Goal: Transaction & Acquisition: Purchase product/service

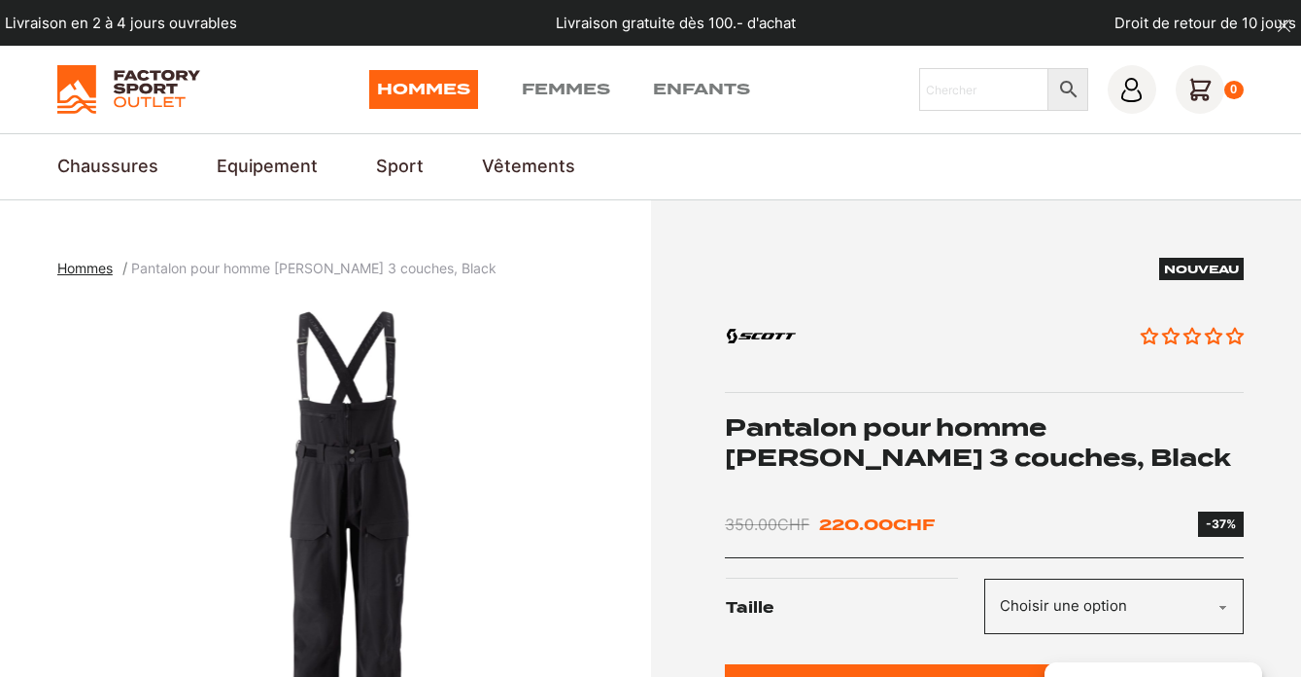
click at [1056, 588] on select "Choisir une option XXL" at bounding box center [1115, 605] width 260 height 55
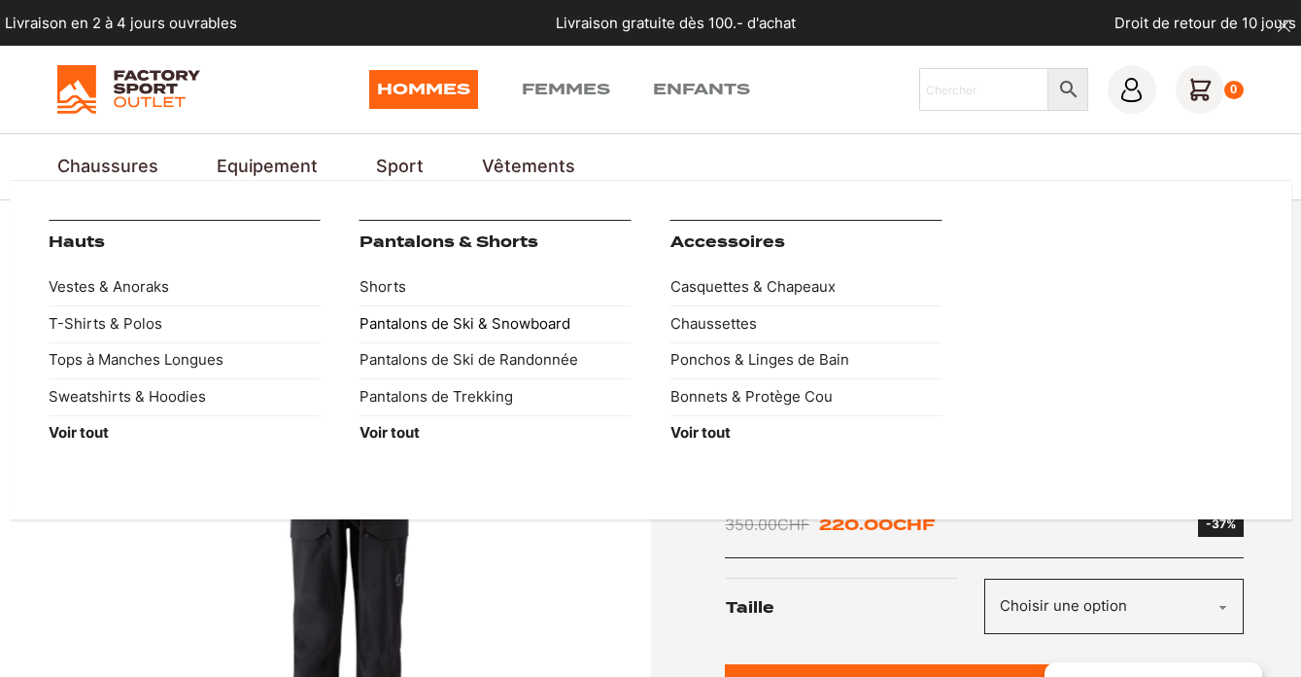
click at [455, 326] on link "Pantalons de Ski & Snowboard" at bounding box center [496, 323] width 272 height 36
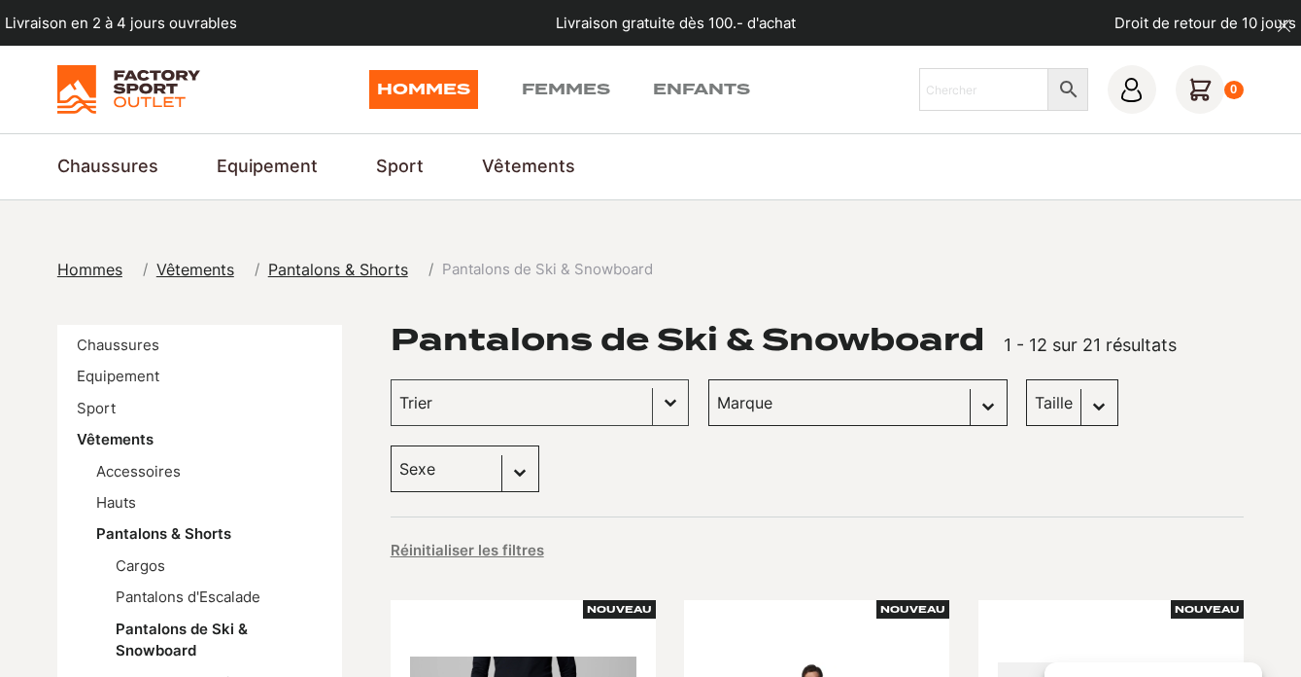
click at [539, 445] on select "Sexe Hommes (19)" at bounding box center [465, 468] width 149 height 47
select select "hommes"
click at [539, 445] on select "Sexe Hommes (19)" at bounding box center [465, 468] width 149 height 47
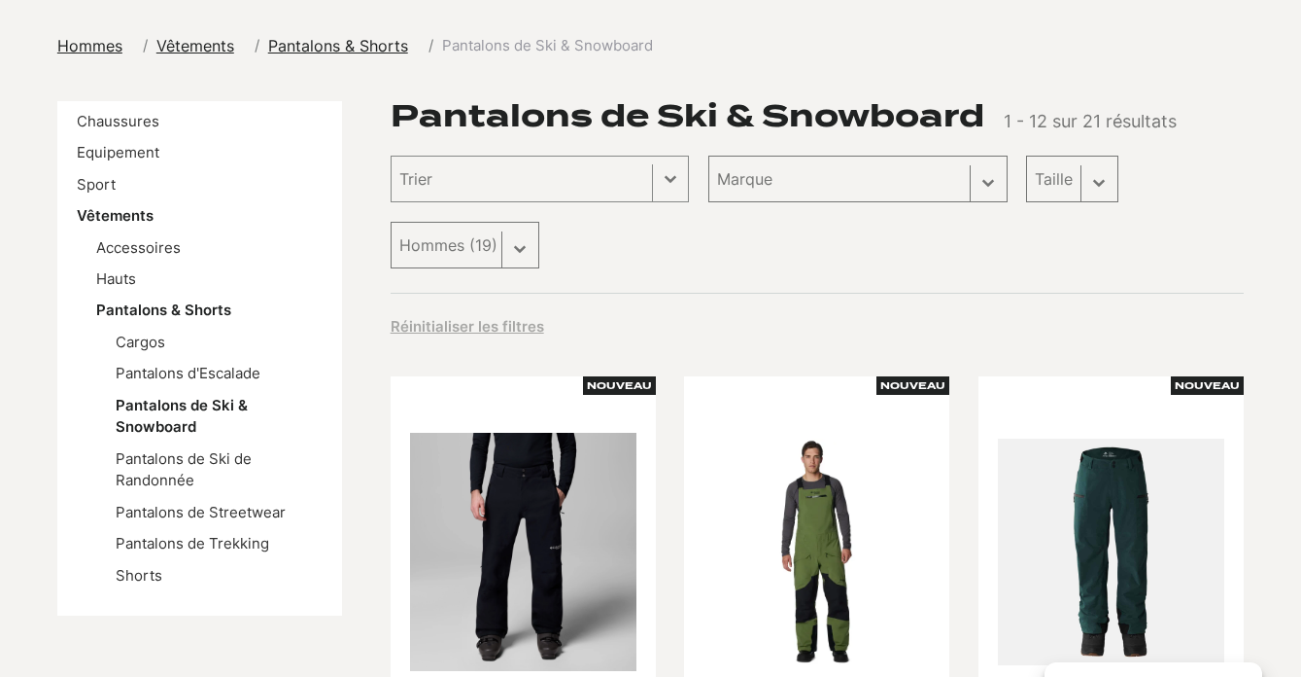
select select "hommes"
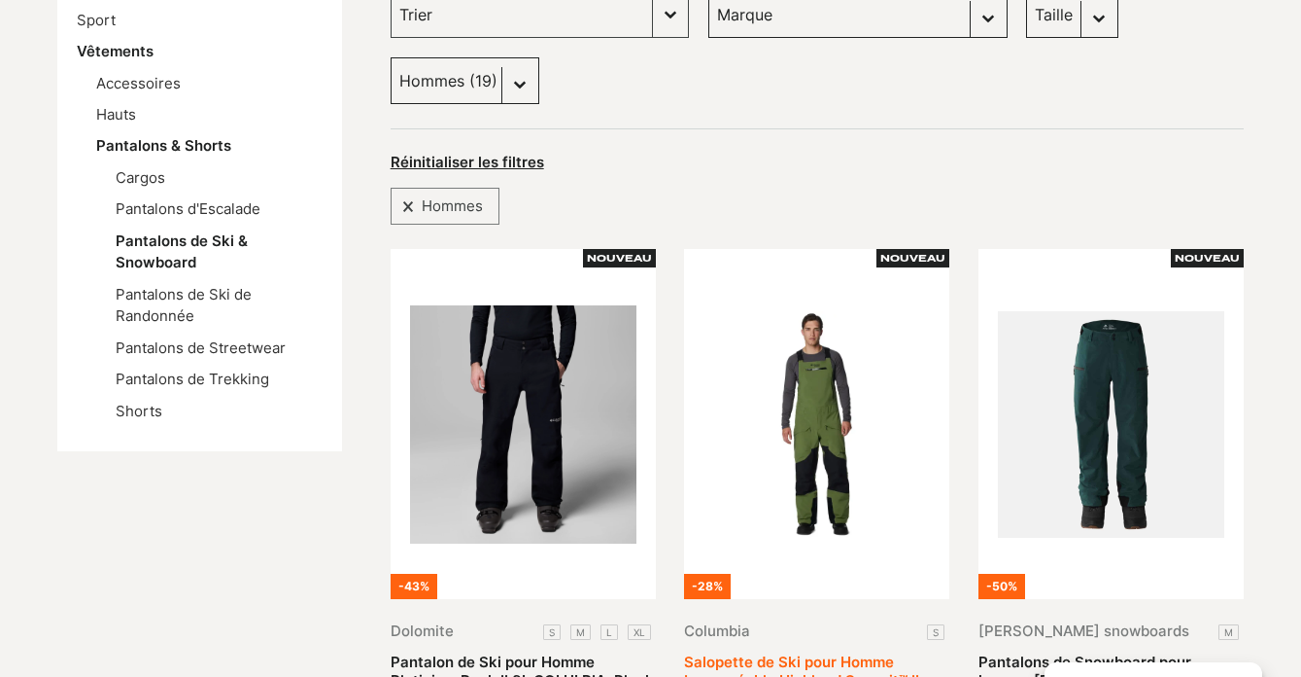
scroll to position [316, 0]
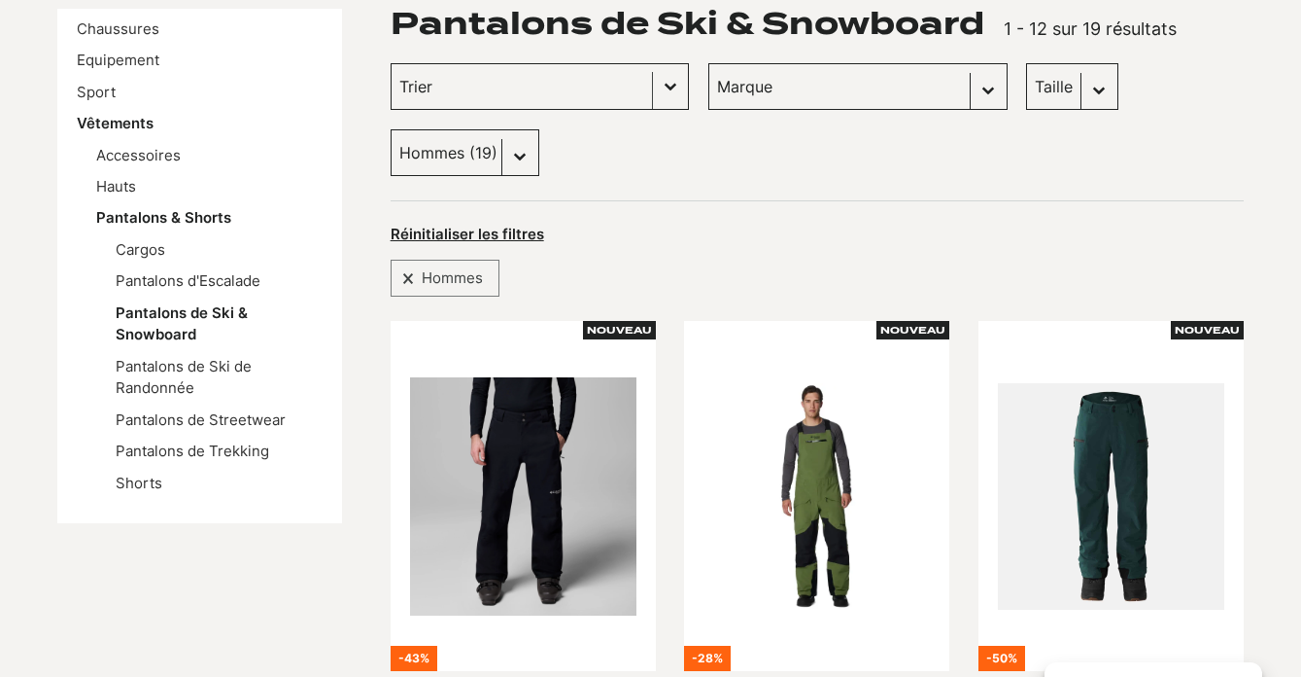
click at [653, 89] on button "Basculer la liste" at bounding box center [670, 86] width 35 height 45
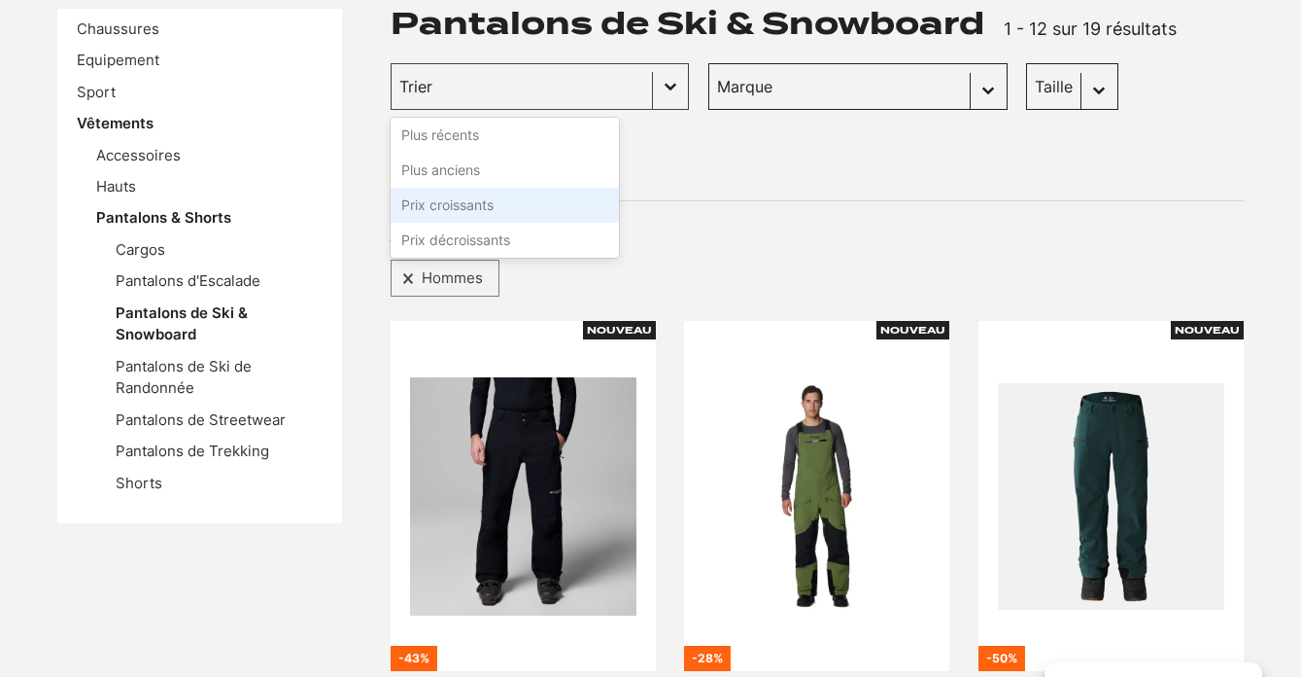
click at [485, 203] on li "Prix croissants" at bounding box center [505, 205] width 228 height 35
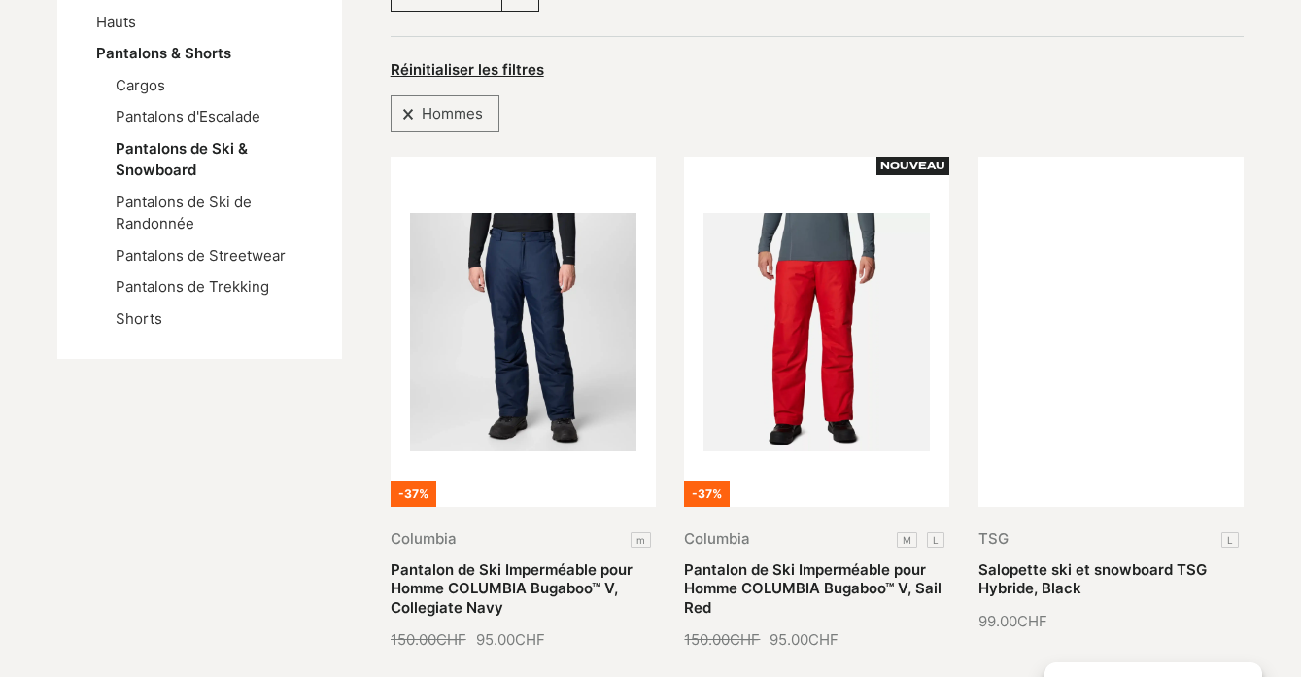
scroll to position [482, 0]
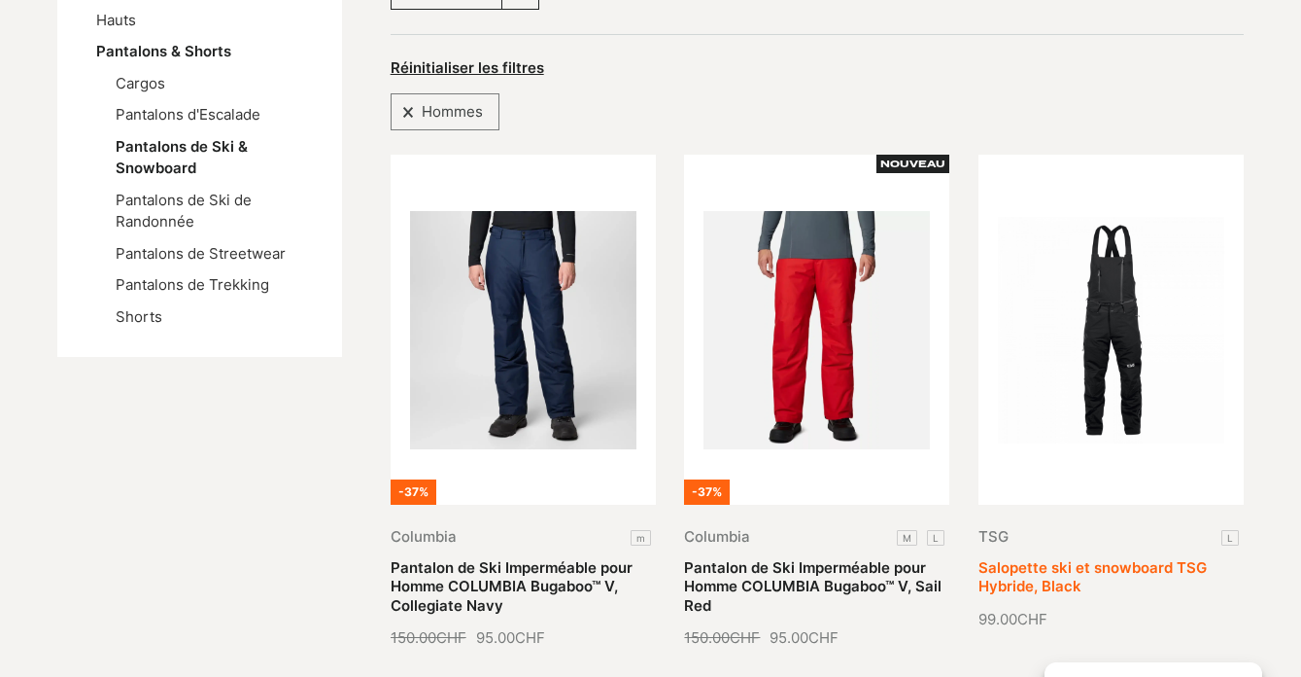
click at [1120, 558] on link "Salopette ski et snowboard TSG Hybride, Black" at bounding box center [1093, 576] width 228 height 37
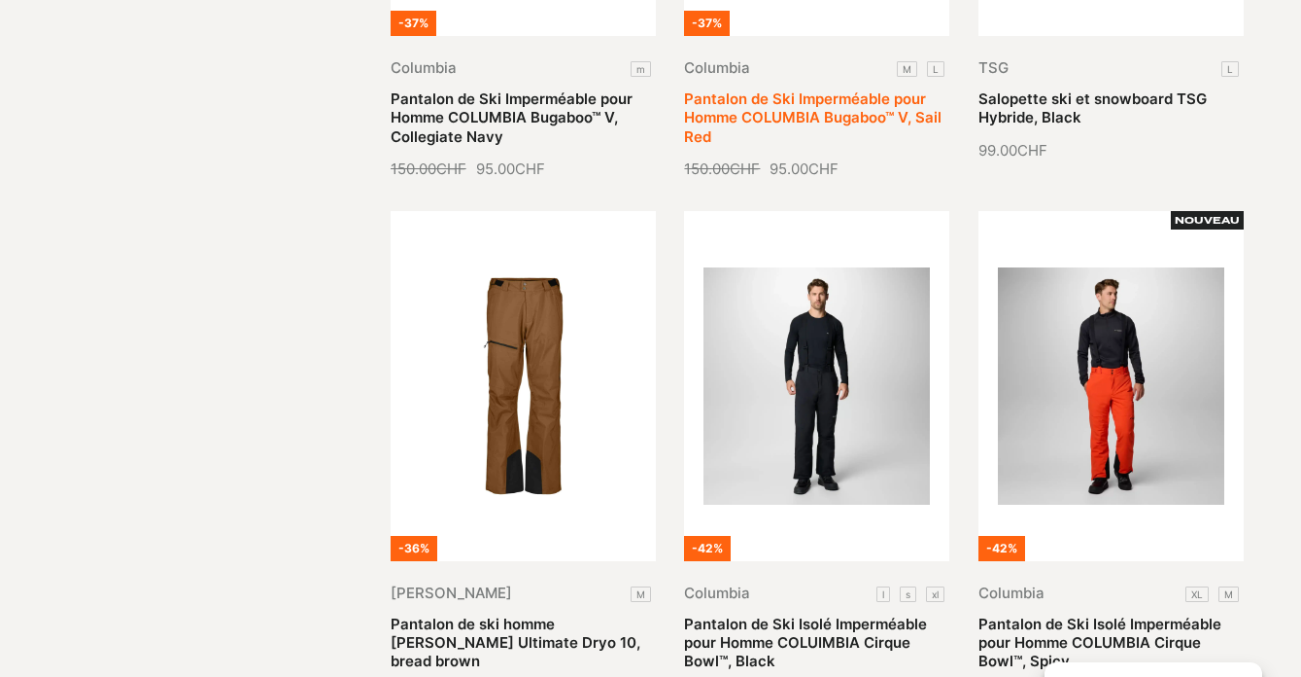
scroll to position [962, 0]
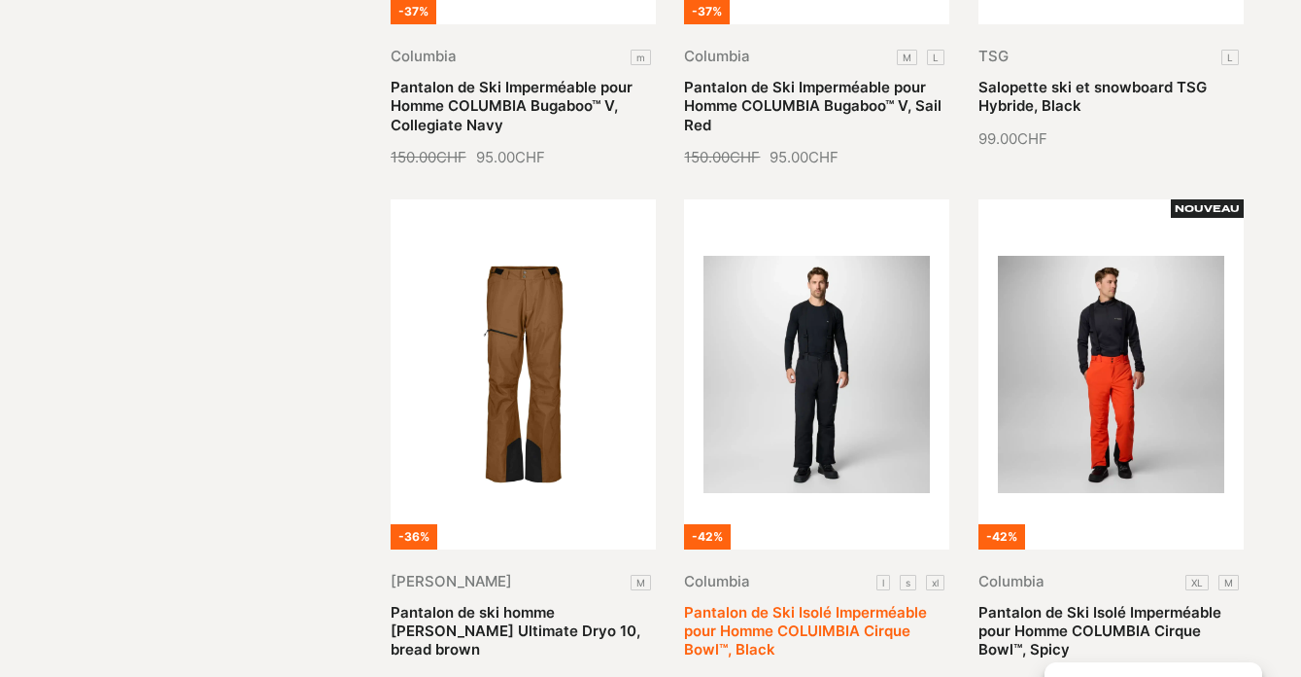
click at [808, 603] on link "Pantalon de Ski Isolé Imperméable pour Homme COLUIMBIA Cirque Bowl™, Black" at bounding box center [805, 631] width 243 height 56
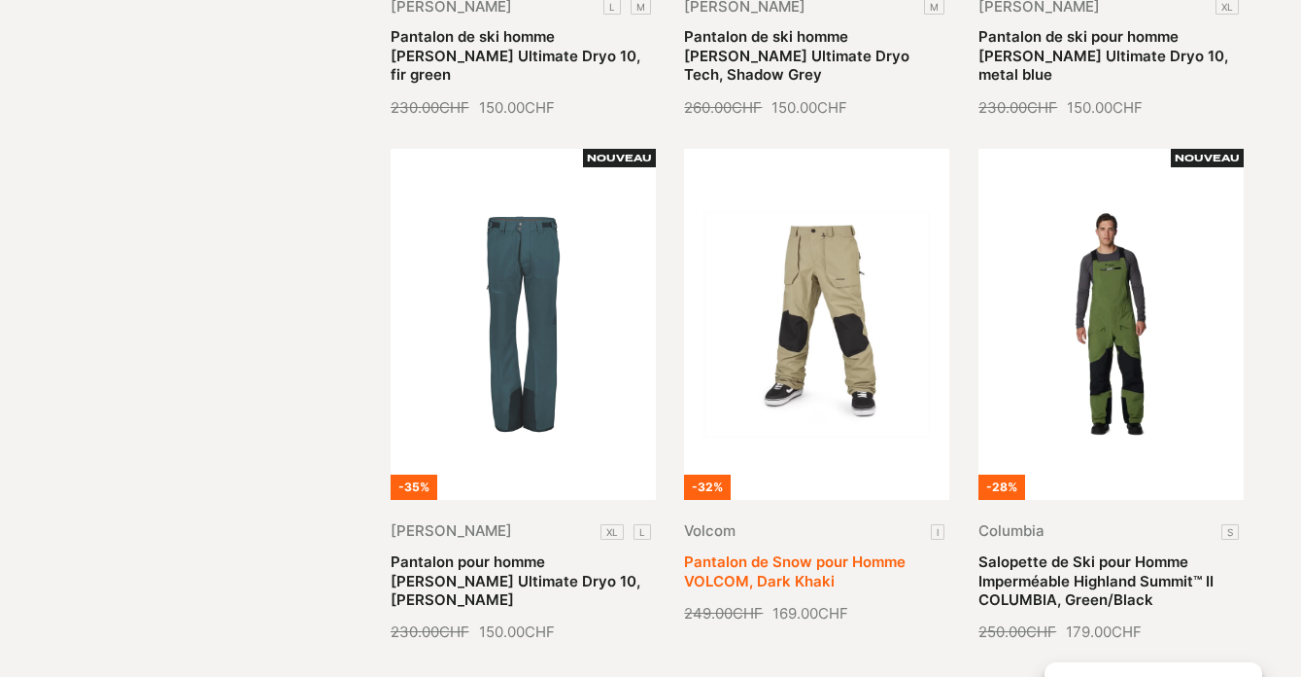
scroll to position [2103, 0]
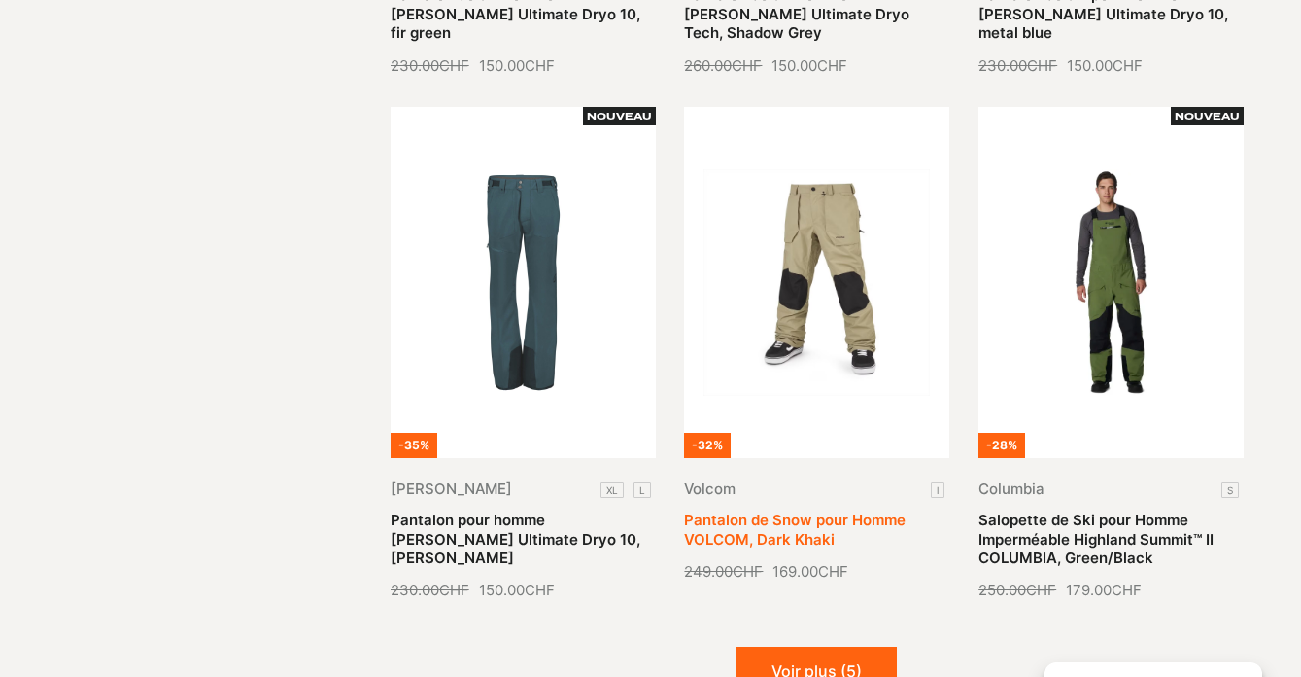
click at [806, 510] on link "Pantalon de Snow pour Homme VOLCOM, Dark Khaki" at bounding box center [795, 528] width 222 height 37
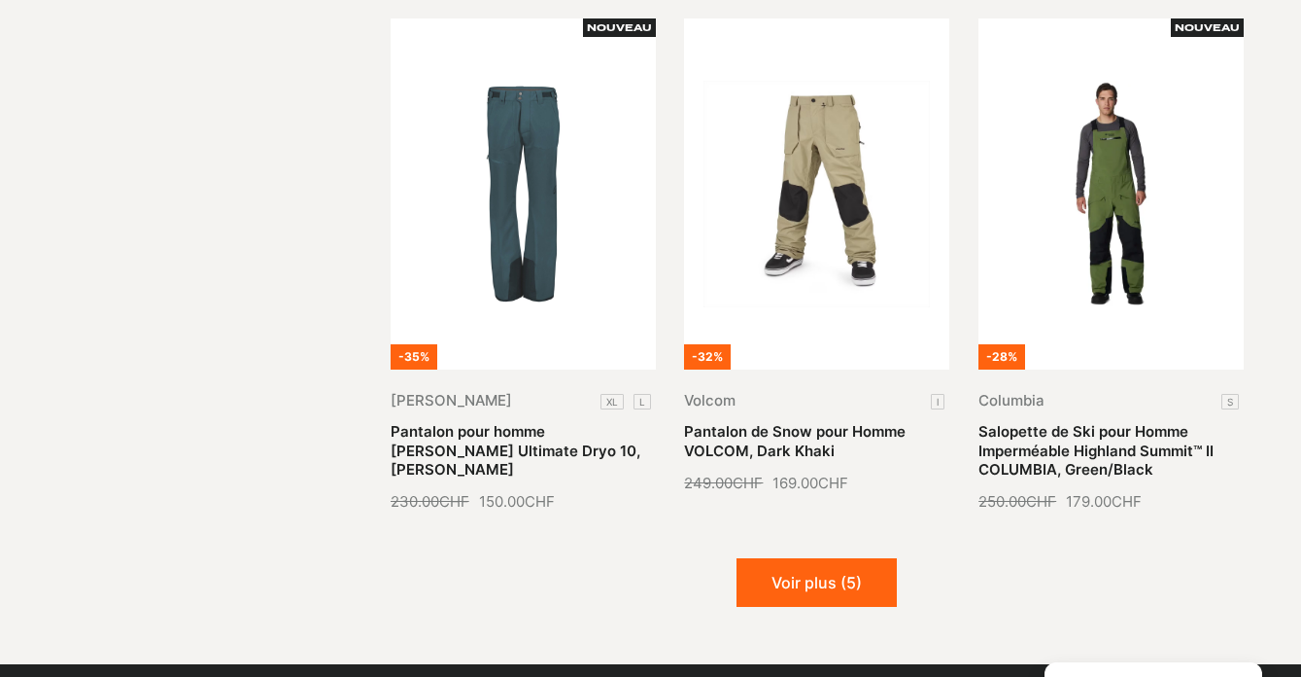
scroll to position [2189, 0]
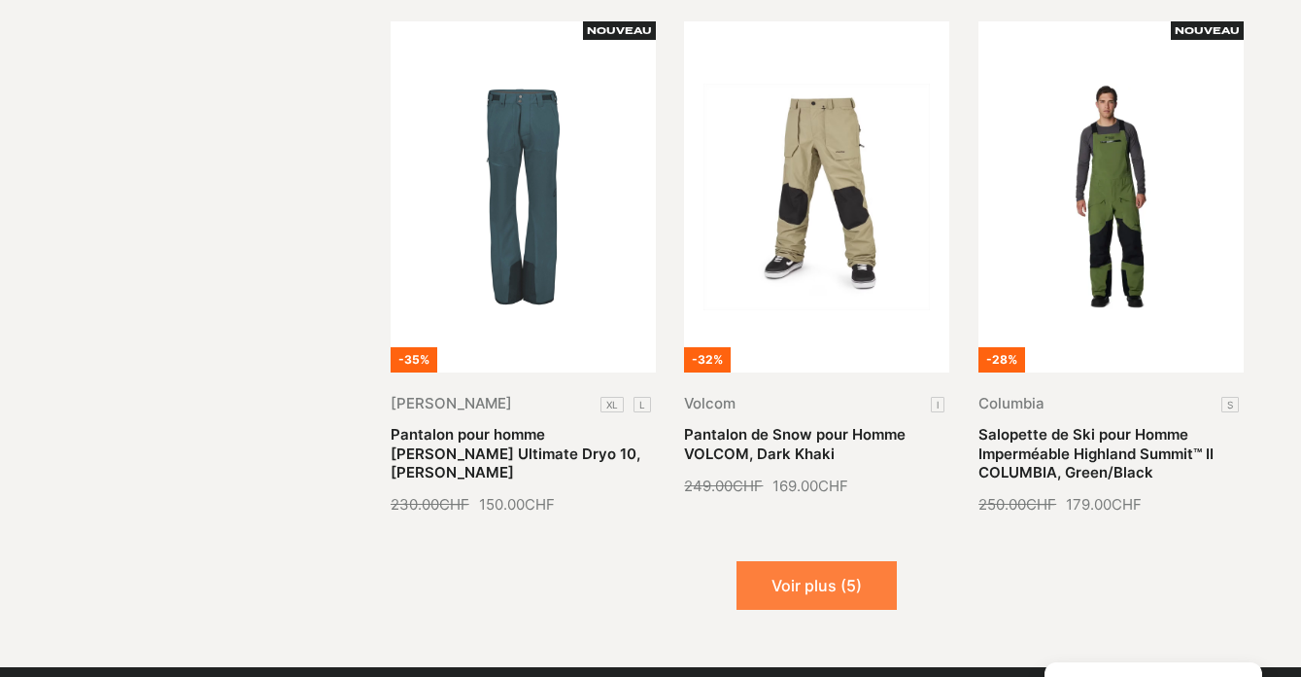
click at [843, 561] on button "Voir plus (5)" at bounding box center [817, 585] width 160 height 49
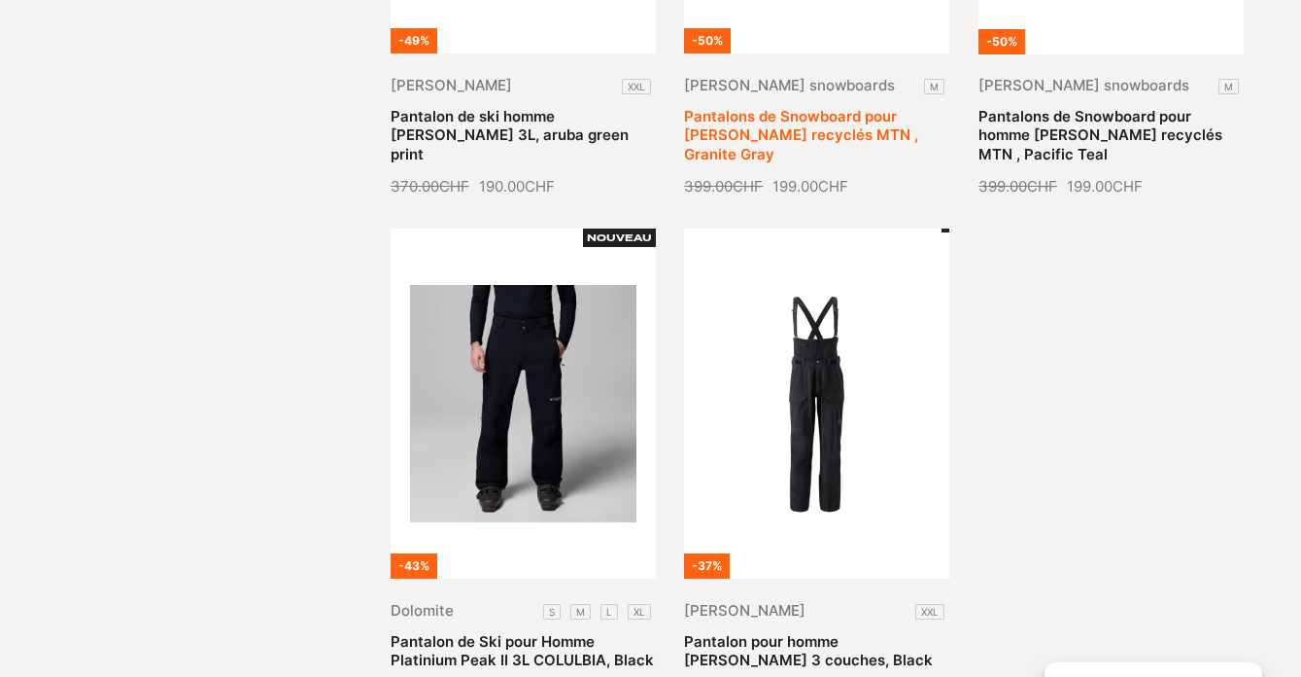
scroll to position [3035, 0]
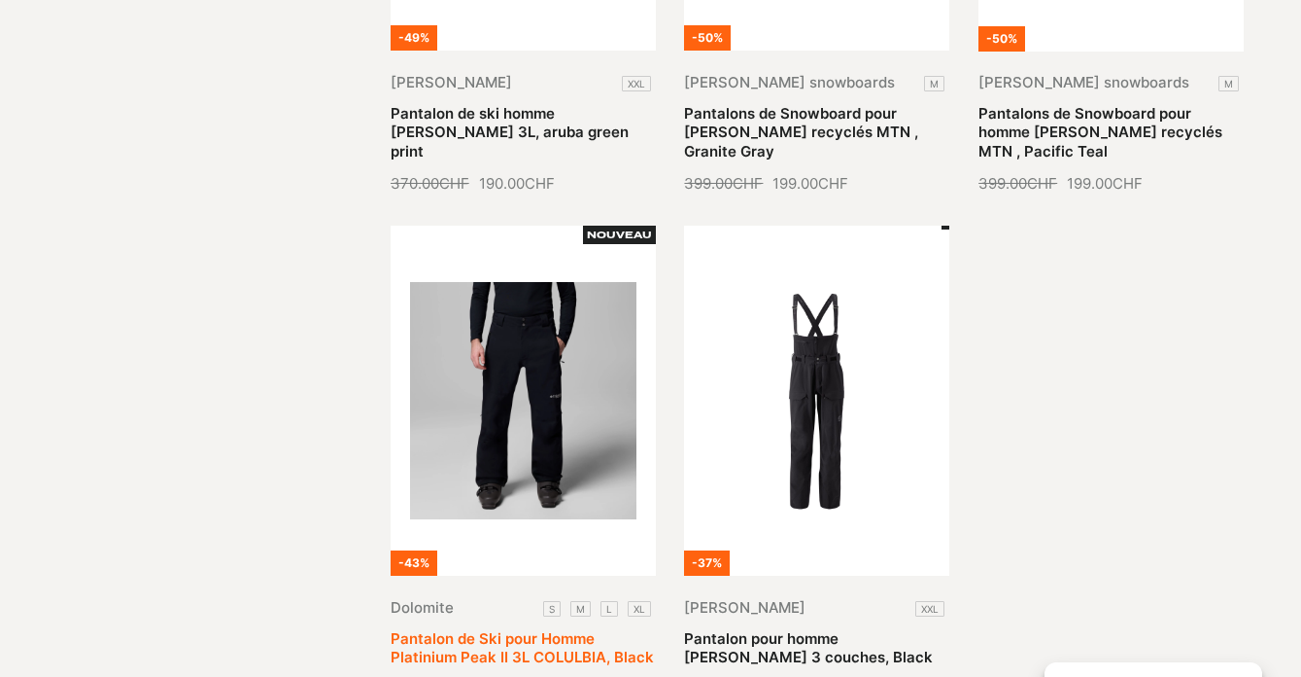
click at [514, 629] on link "Pantalon de Ski pour Homme Platinium Peak II 3L COLULBIA, Black" at bounding box center [522, 647] width 263 height 37
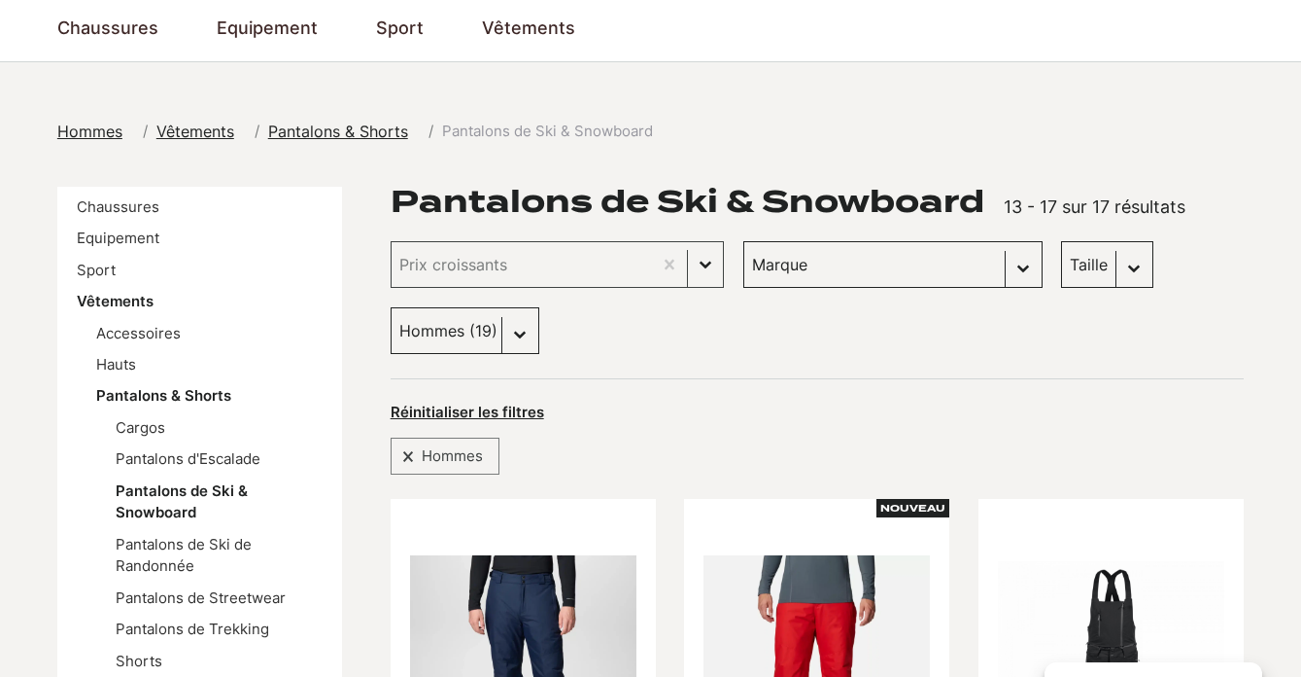
scroll to position [146, 0]
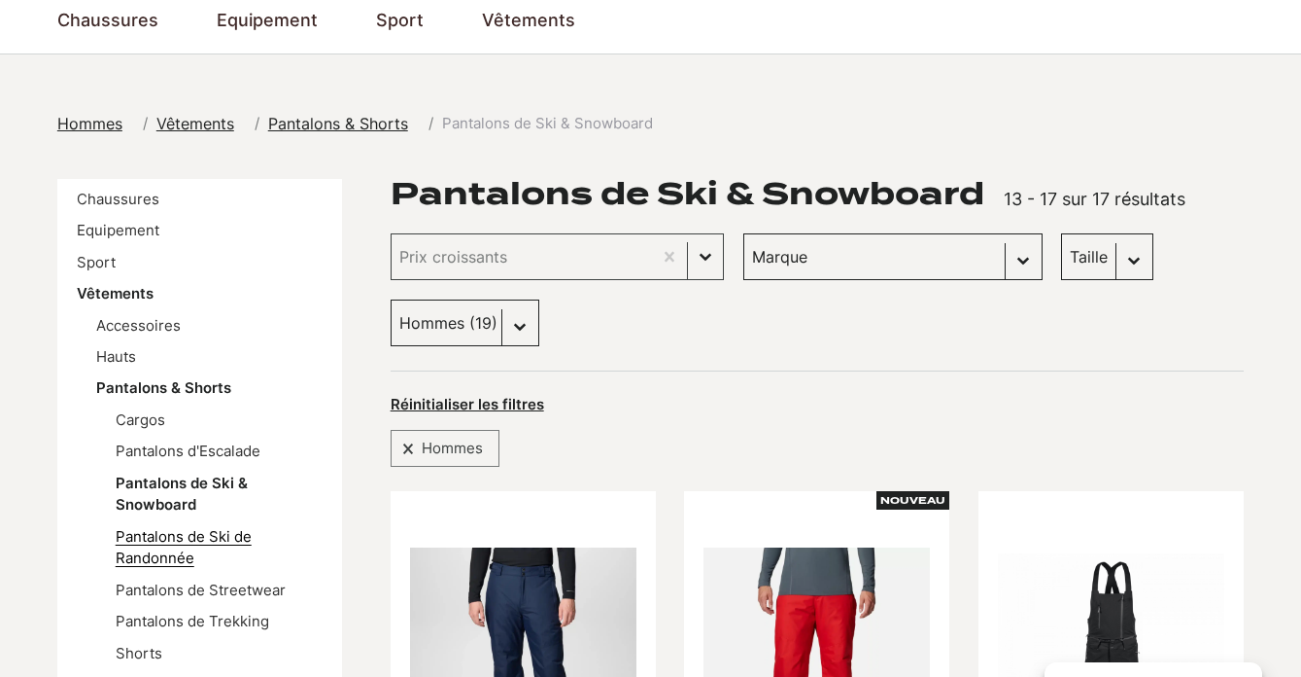
click at [168, 542] on link "Pantalons de Ski de Randonnée" at bounding box center [184, 547] width 136 height 40
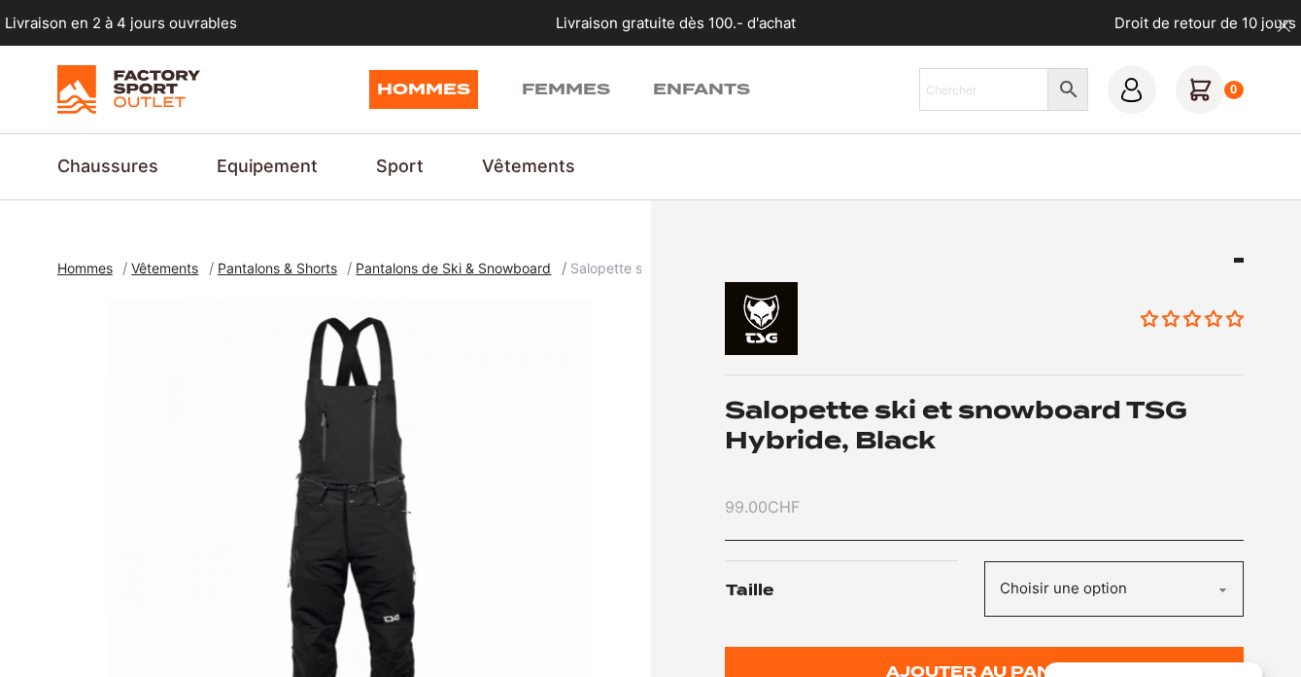
scroll to position [10, 0]
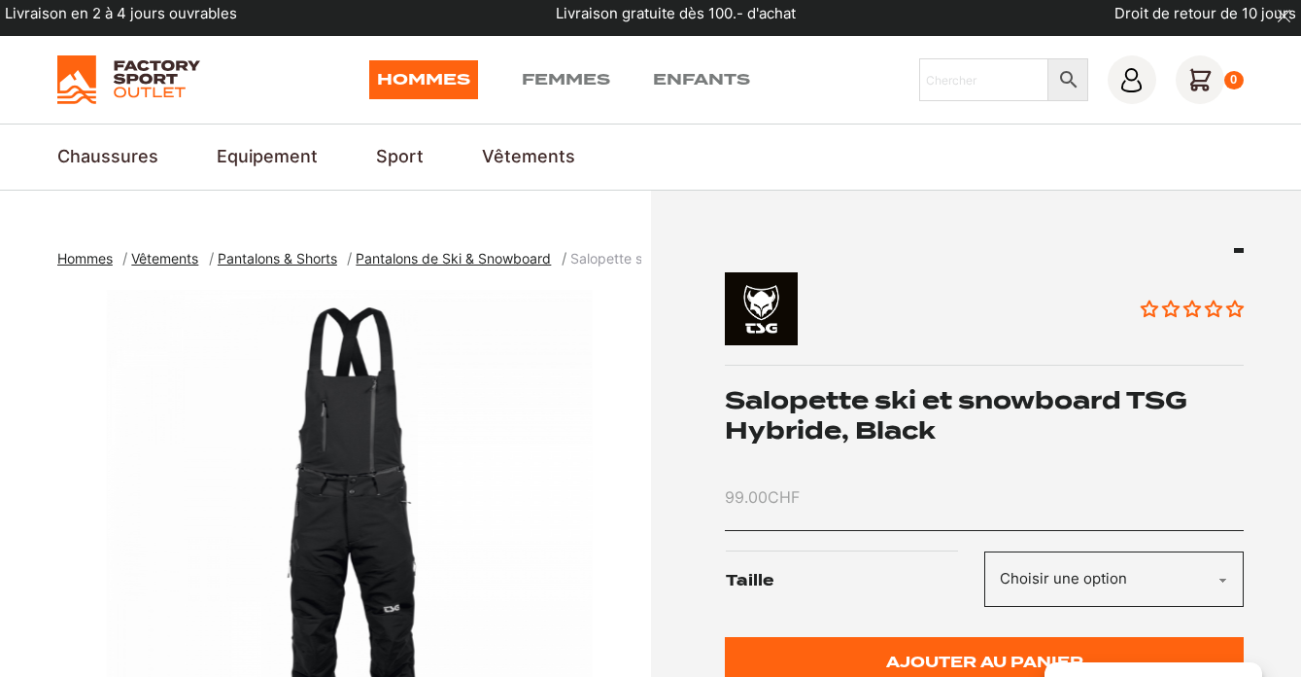
click at [1036, 577] on select "Choisir une option L" at bounding box center [1115, 578] width 260 height 55
select select "L"
click at [985, 551] on select "Choisir une option L" at bounding box center [1115, 578] width 260 height 55
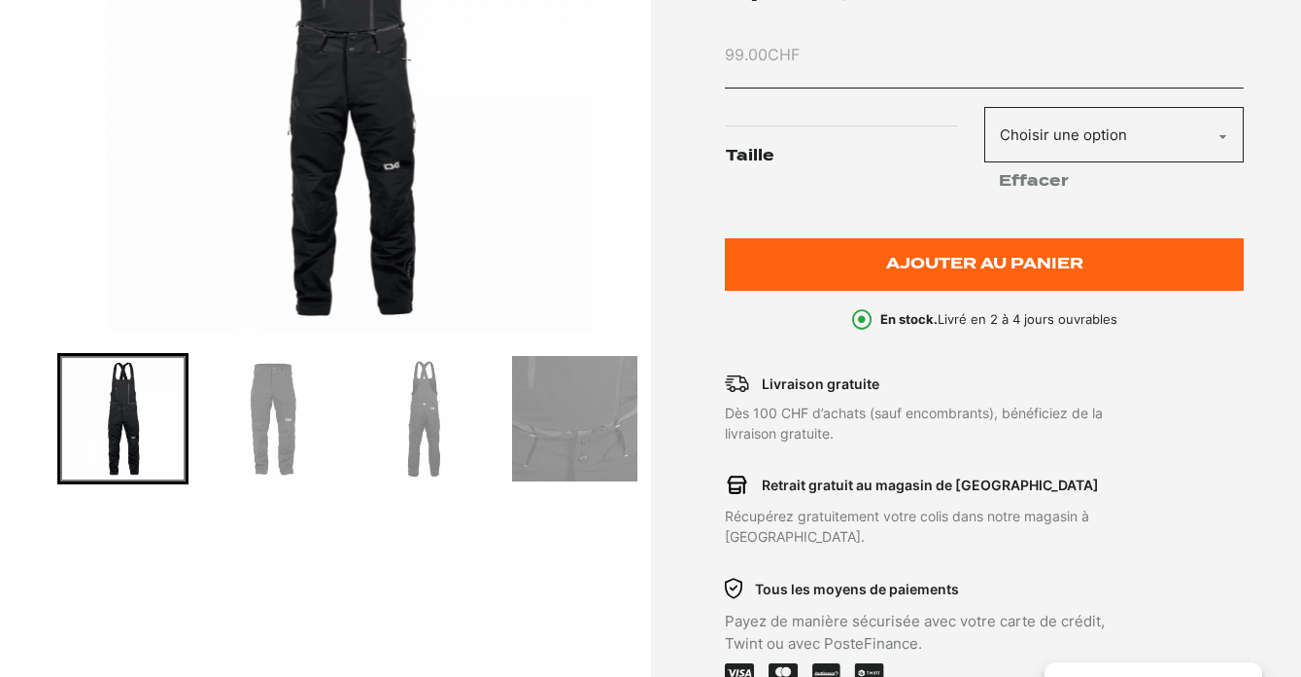
scroll to position [453, 0]
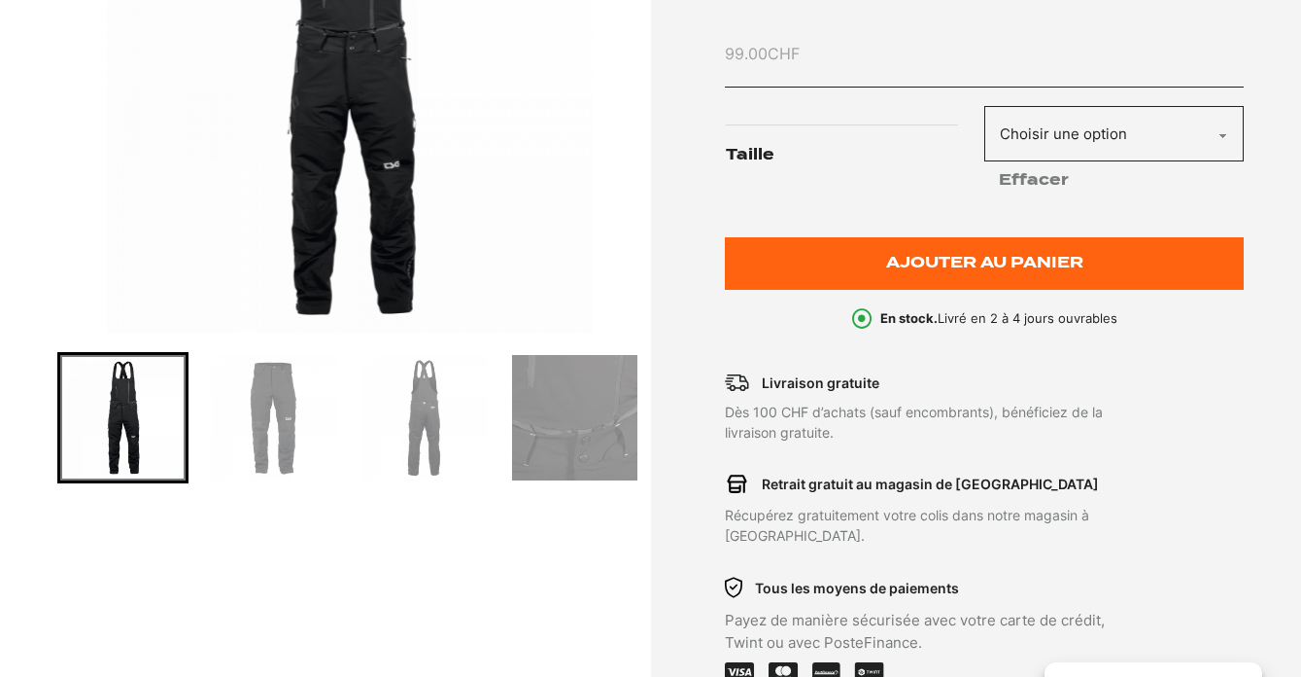
click at [291, 398] on img "Go to slide 2" at bounding box center [273, 417] width 125 height 125
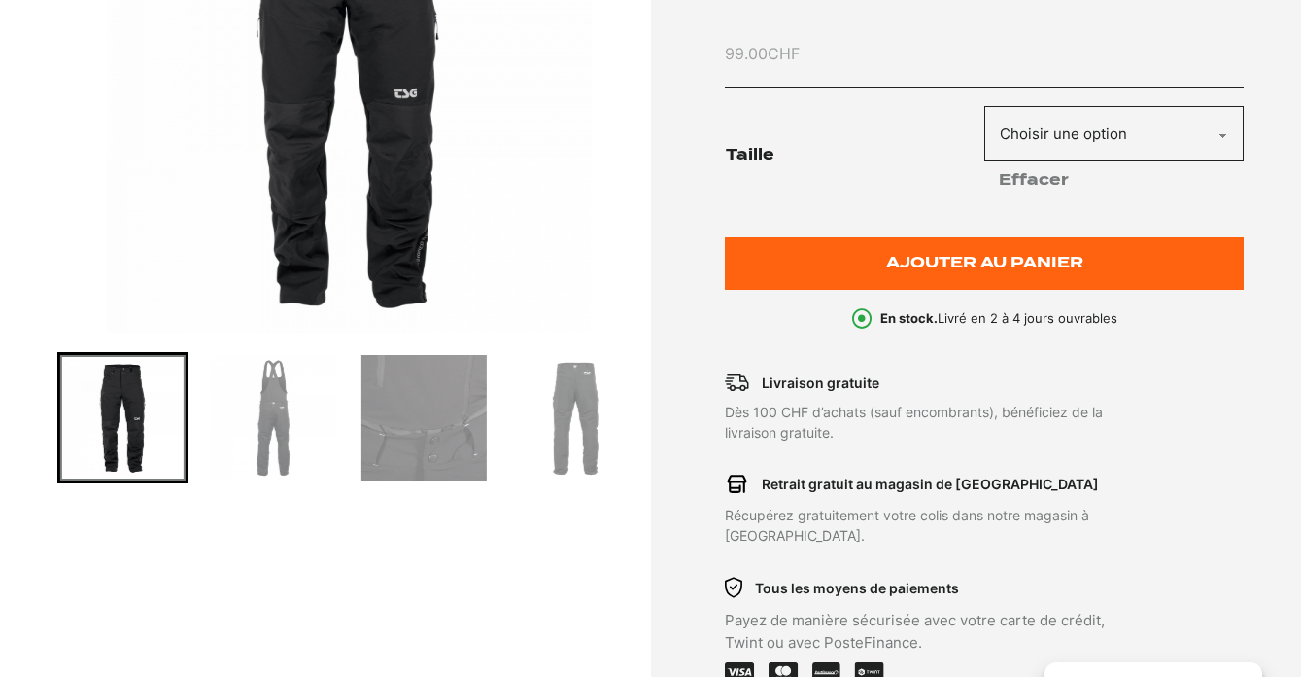
click at [296, 430] on img "Go to slide 3" at bounding box center [273, 417] width 125 height 125
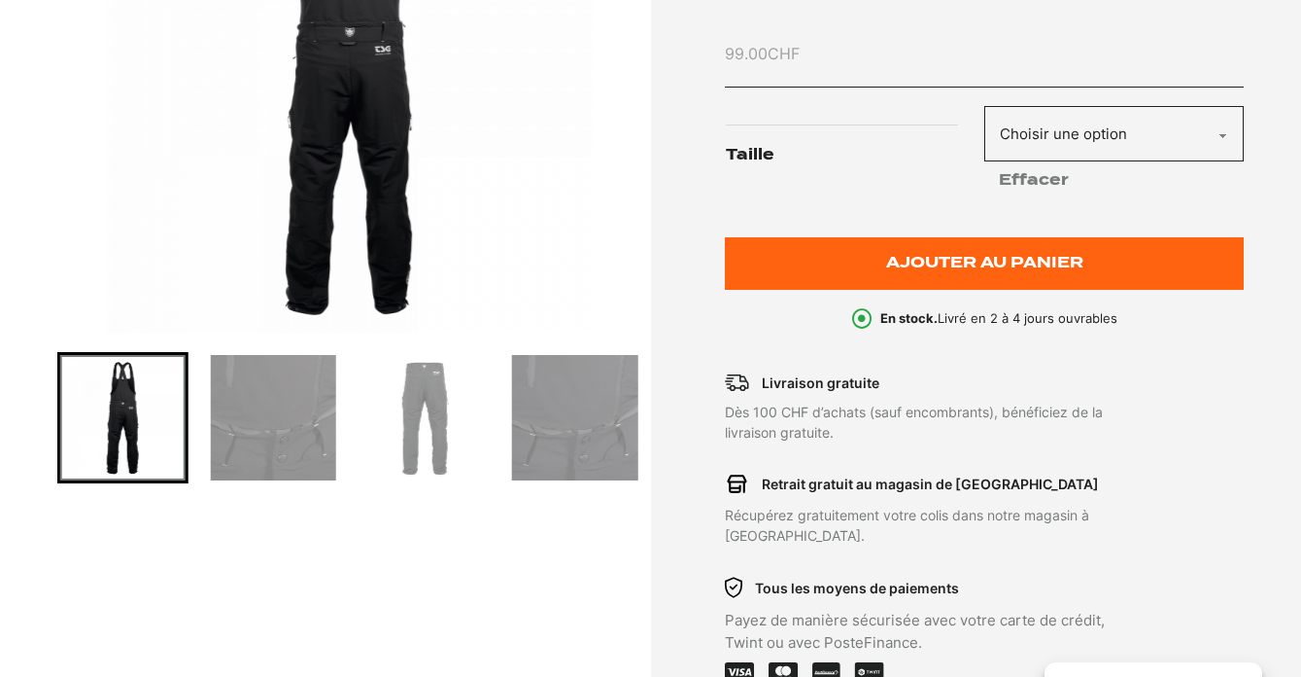
click at [421, 426] on img "Go to slide 5" at bounding box center [424, 417] width 125 height 125
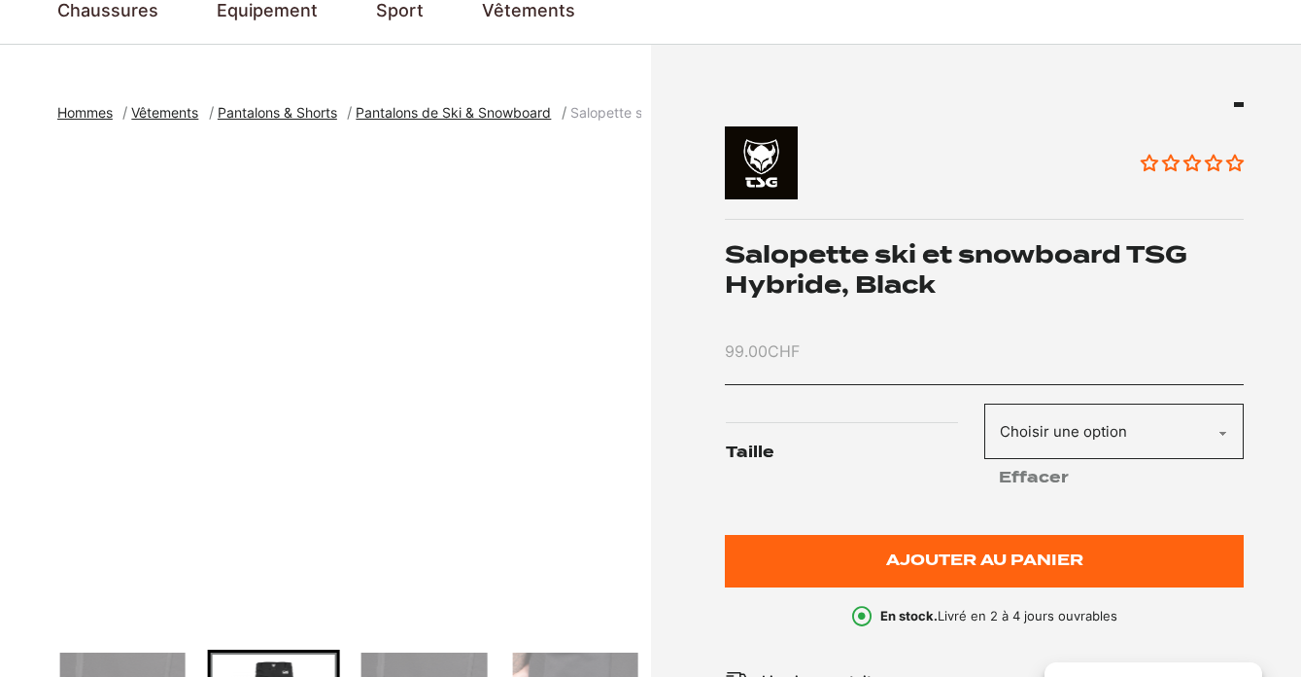
scroll to position [487, 0]
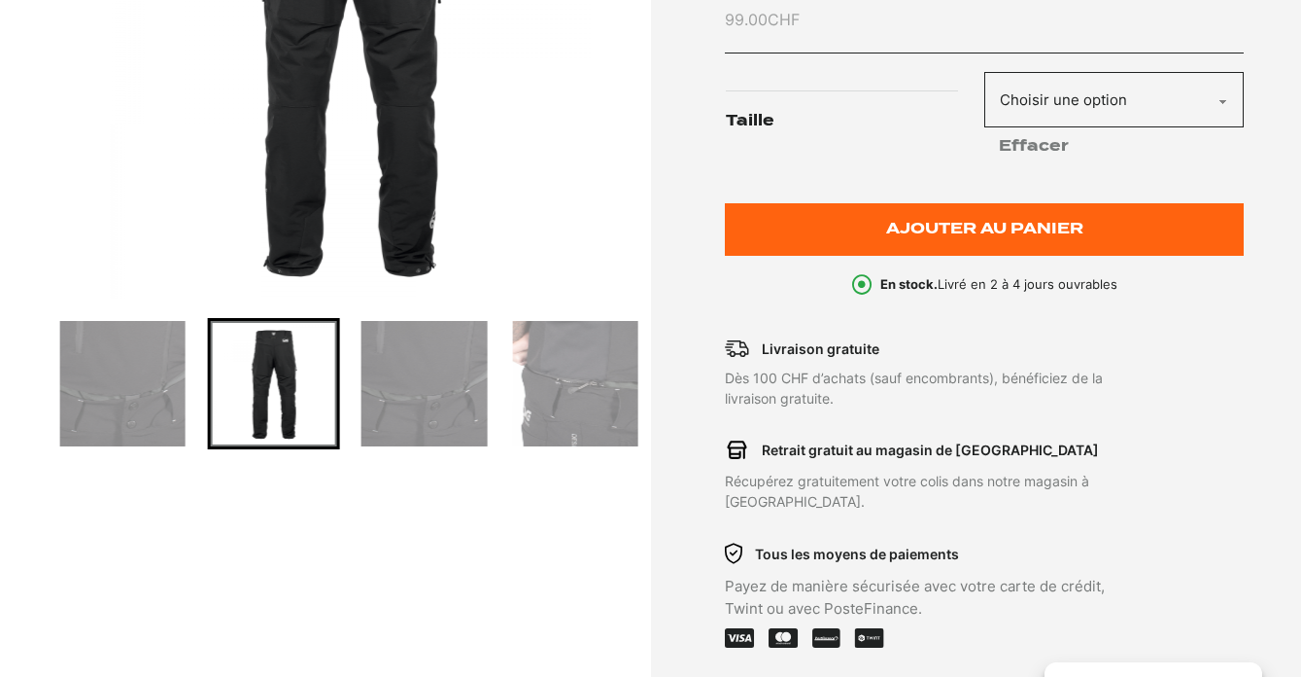
click at [452, 434] on img "Go to slide 6" at bounding box center [424, 383] width 125 height 125
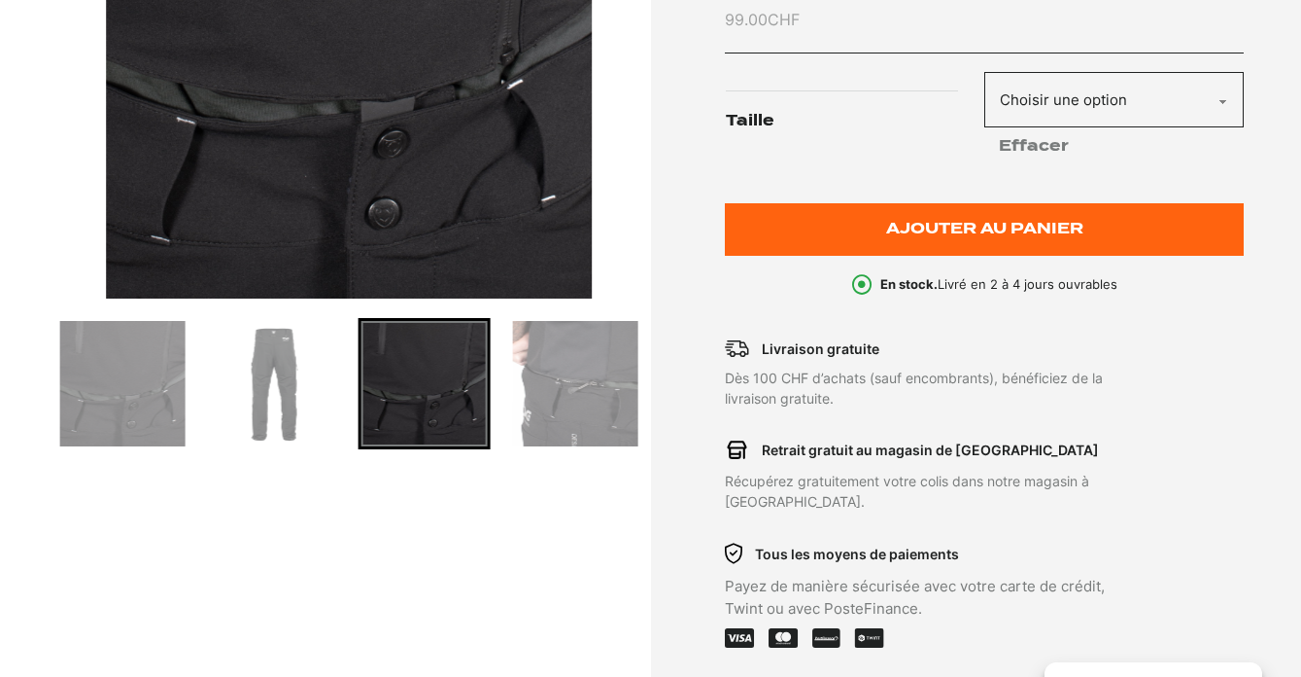
click at [562, 403] on img "Go to slide 7" at bounding box center [574, 383] width 125 height 125
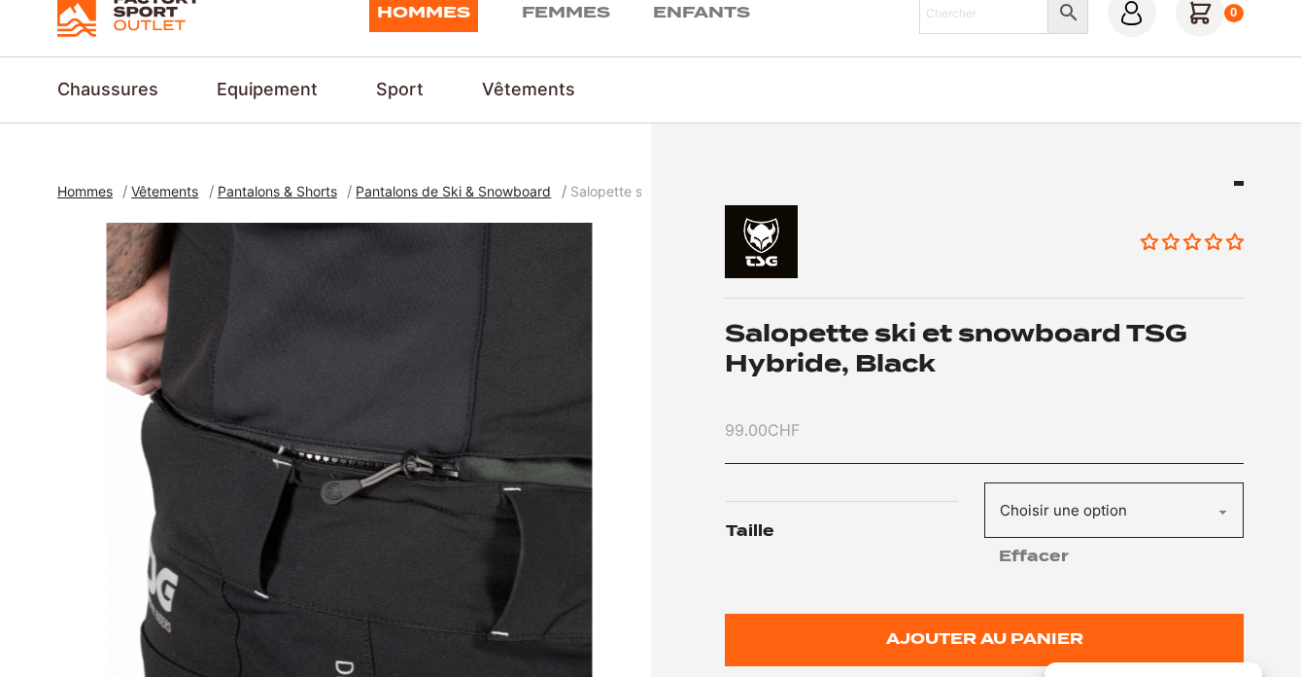
scroll to position [0, 0]
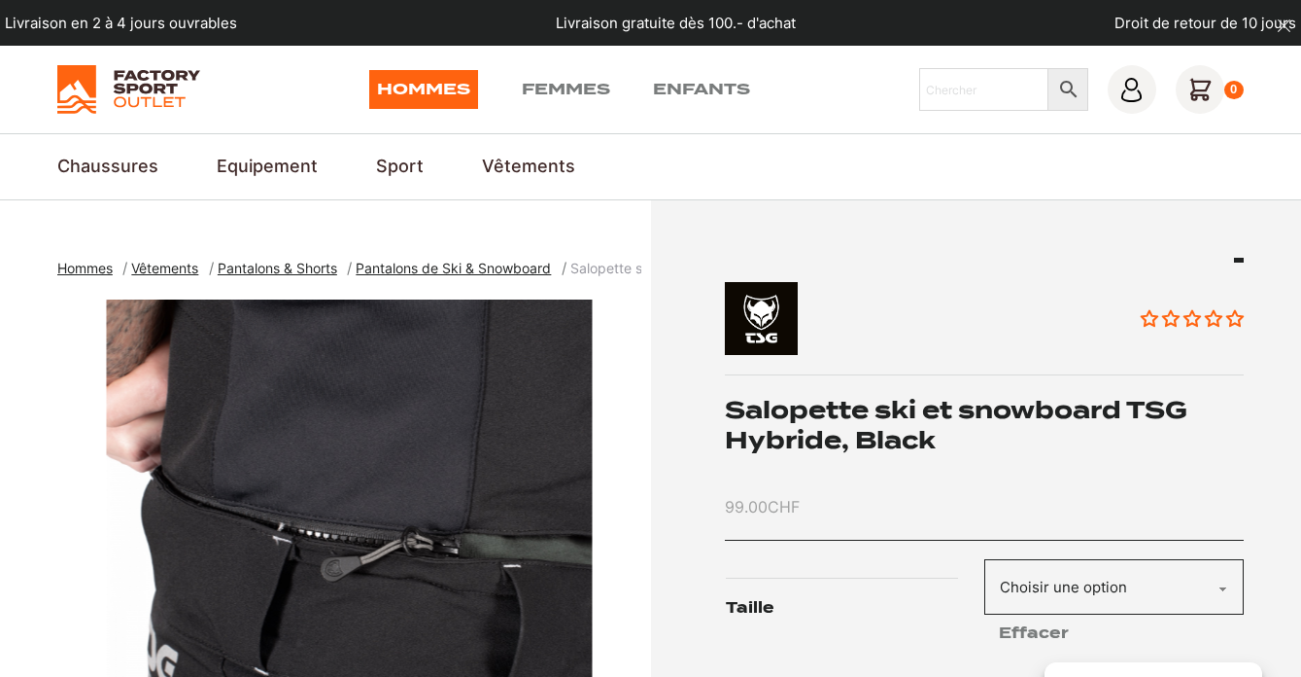
click at [780, 429] on h1 "Salopette ski et snowboard TSG Hybride, Black" at bounding box center [984, 425] width 519 height 60
click at [779, 428] on h1 "Salopette ski et snowboard TSG Hybride, Black" at bounding box center [984, 425] width 519 height 60
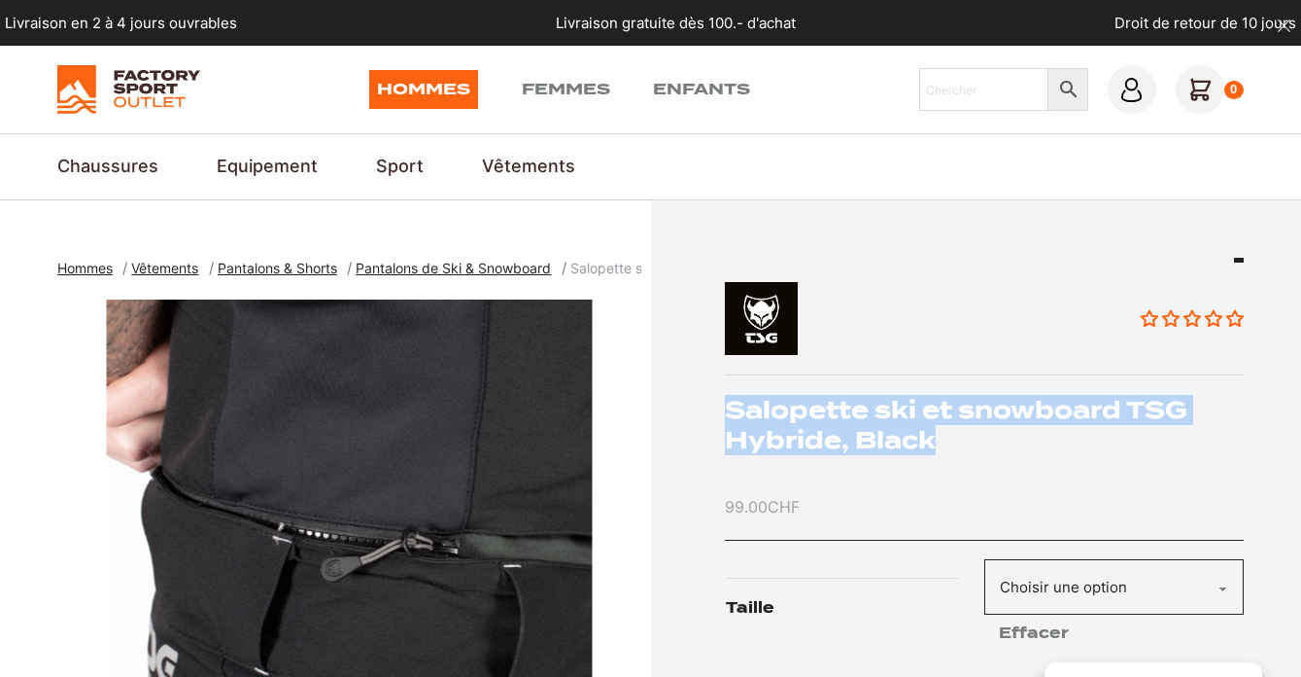
click at [779, 428] on h1 "Salopette ski et snowboard TSG Hybride, Black" at bounding box center [984, 425] width 519 height 60
copy div "Salopette ski et snowboard TSG Hybride, Black"
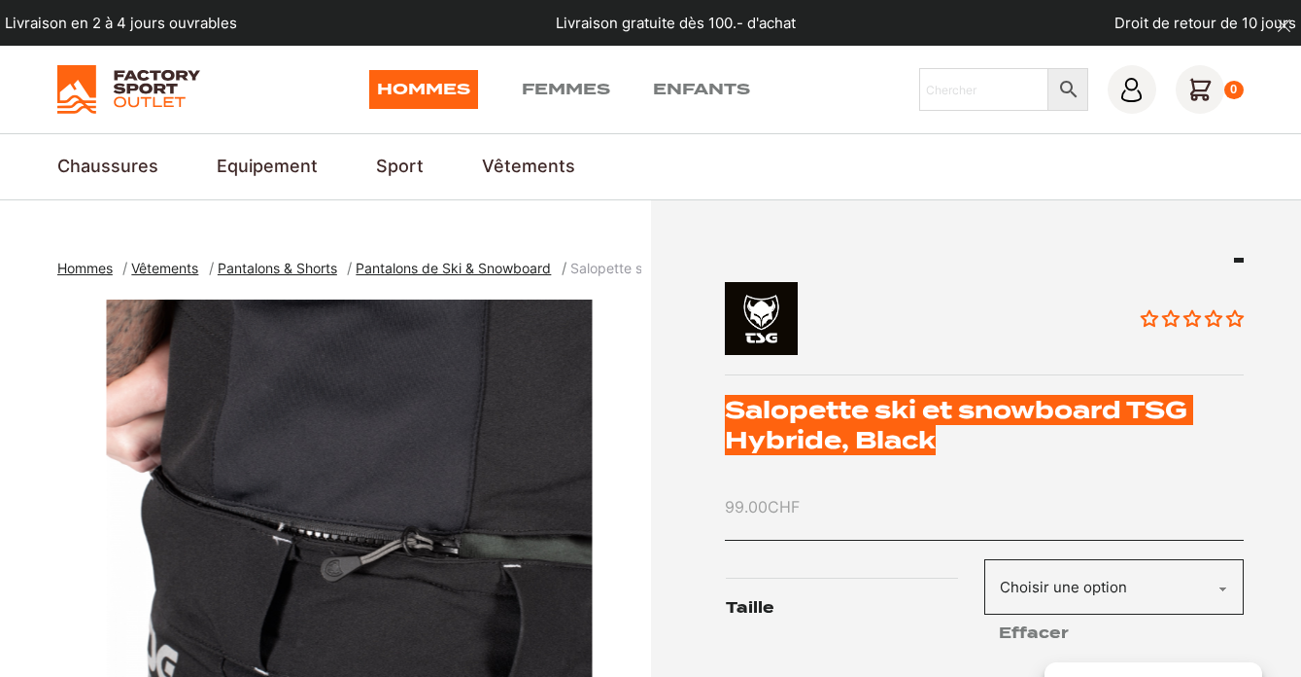
scroll to position [103, 0]
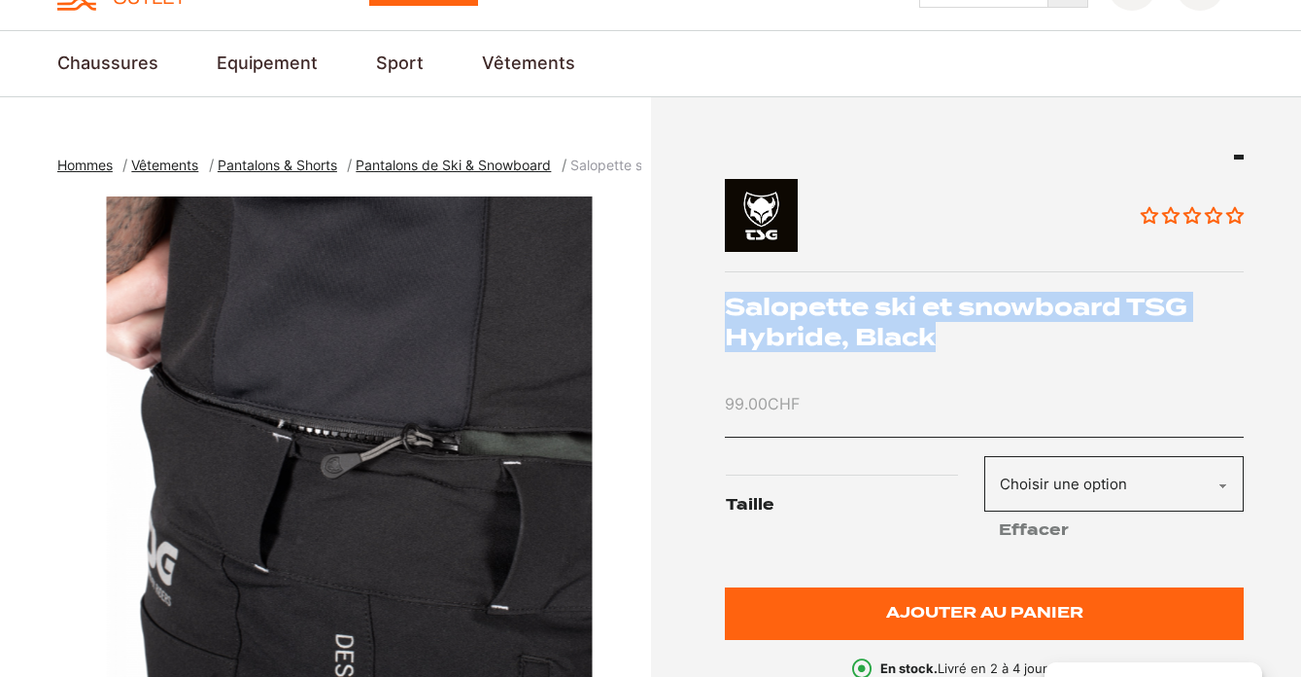
click at [1036, 477] on select "Choisir une option L" at bounding box center [1115, 483] width 260 height 55
click at [985, 456] on select "Choisir une option L" at bounding box center [1115, 483] width 260 height 55
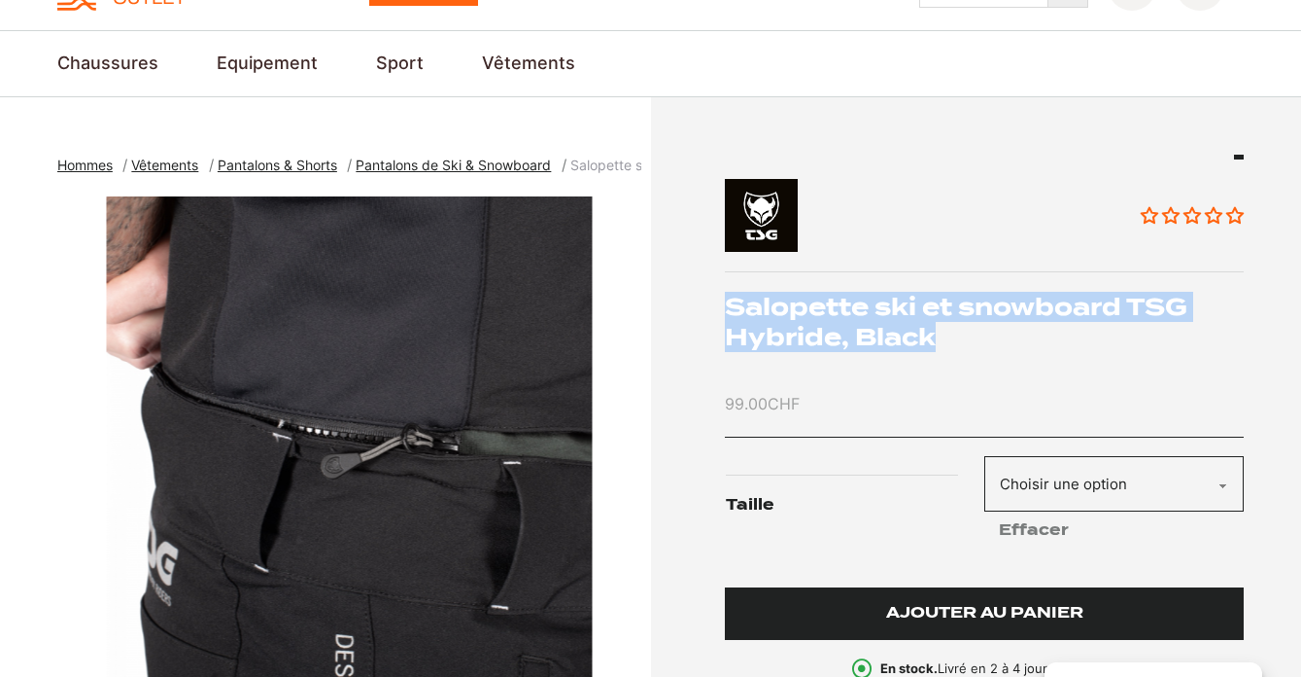
click at [998, 607] on span "Ajouter au panier" at bounding box center [984, 613] width 197 height 17
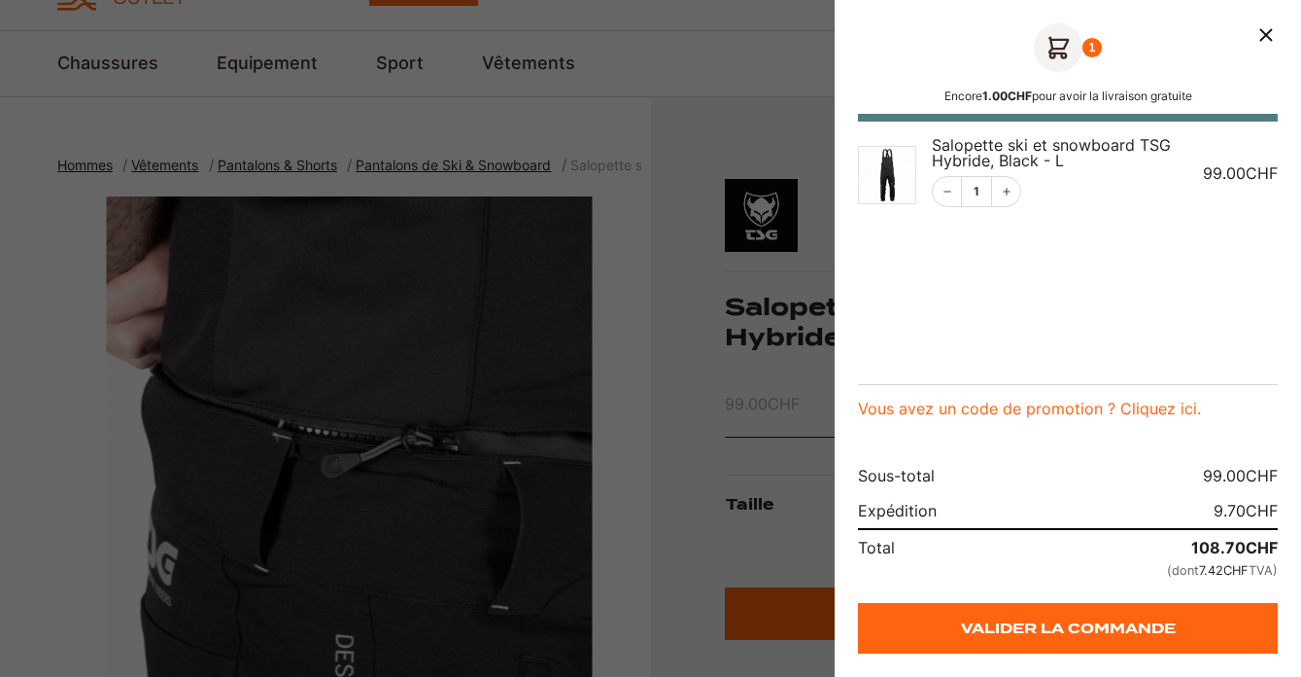
click at [571, 336] on div at bounding box center [650, 338] width 1301 height 677
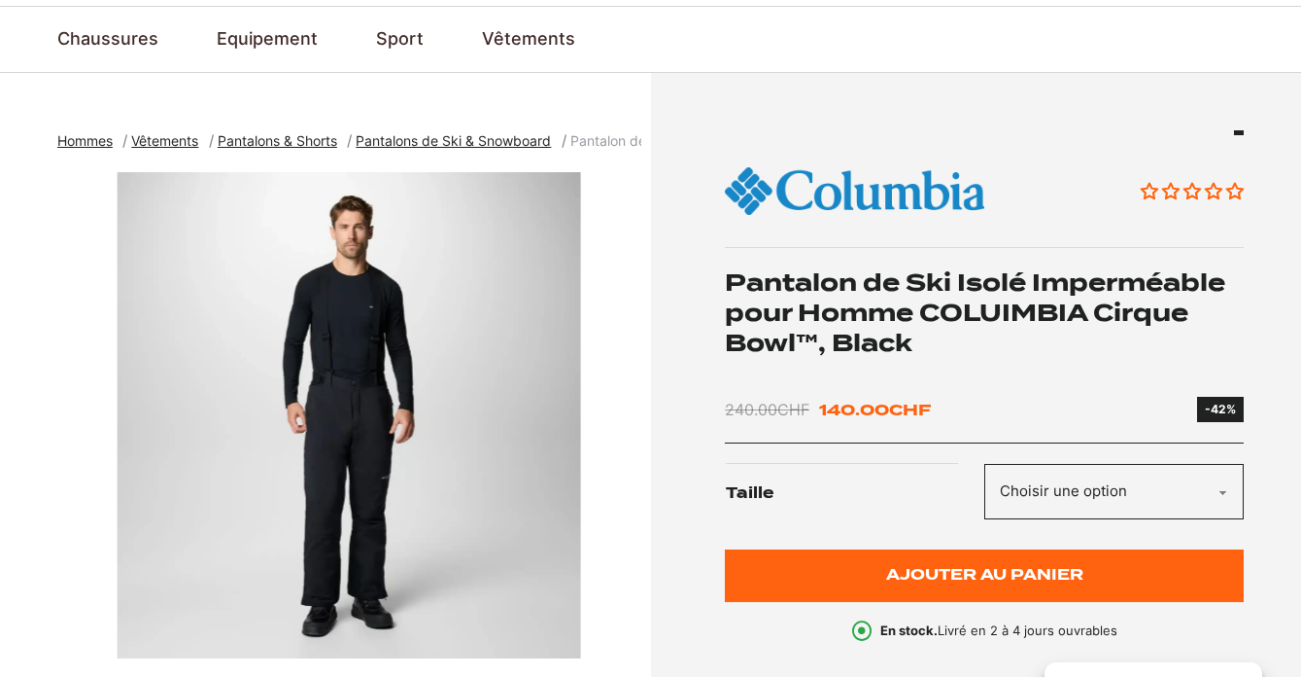
scroll to position [129, 0]
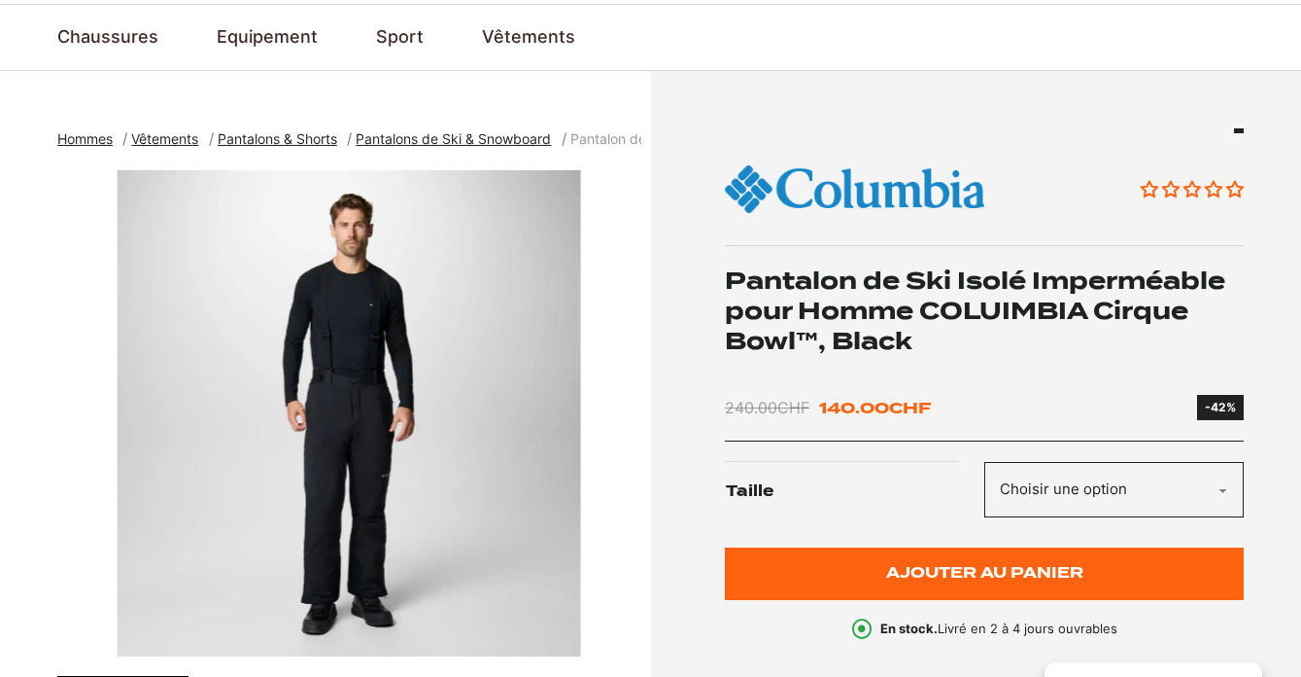
click at [1040, 480] on select "Choisir une option L S XL" at bounding box center [1115, 489] width 260 height 55
click at [985, 462] on select "Choisir une option L S XL" at bounding box center [1115, 489] width 260 height 55
select select "l"
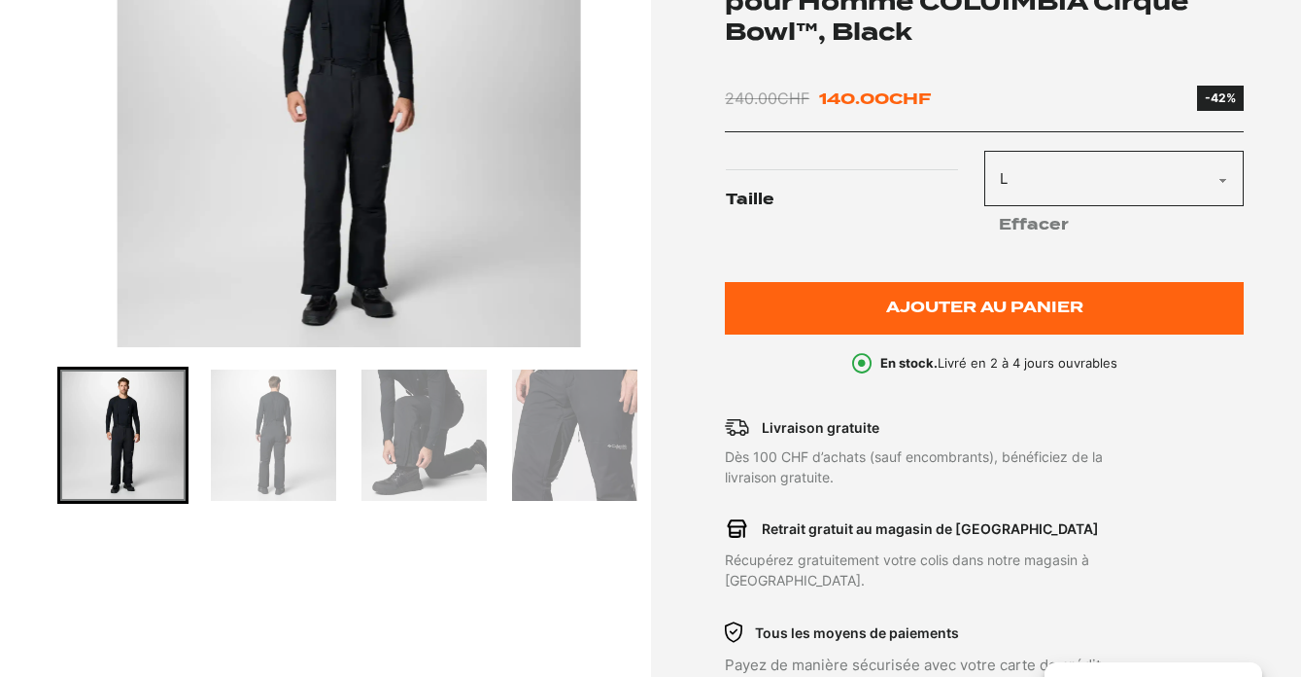
scroll to position [745, 0]
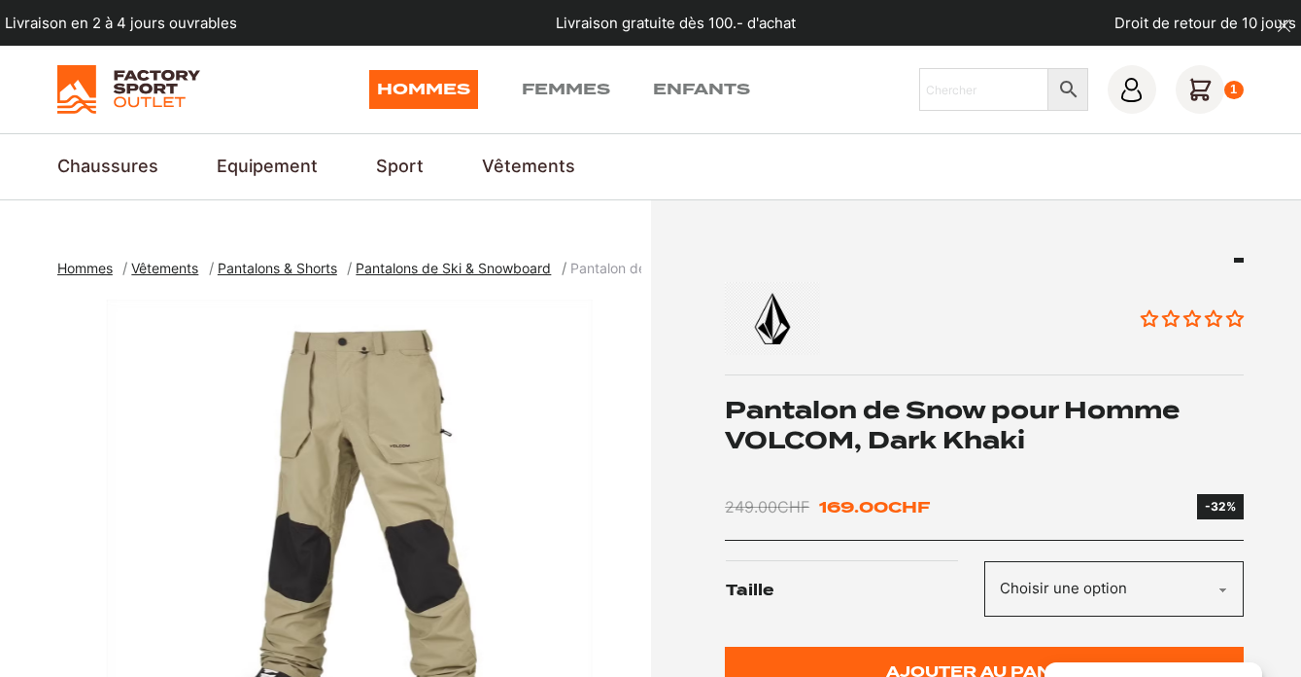
scroll to position [65, 0]
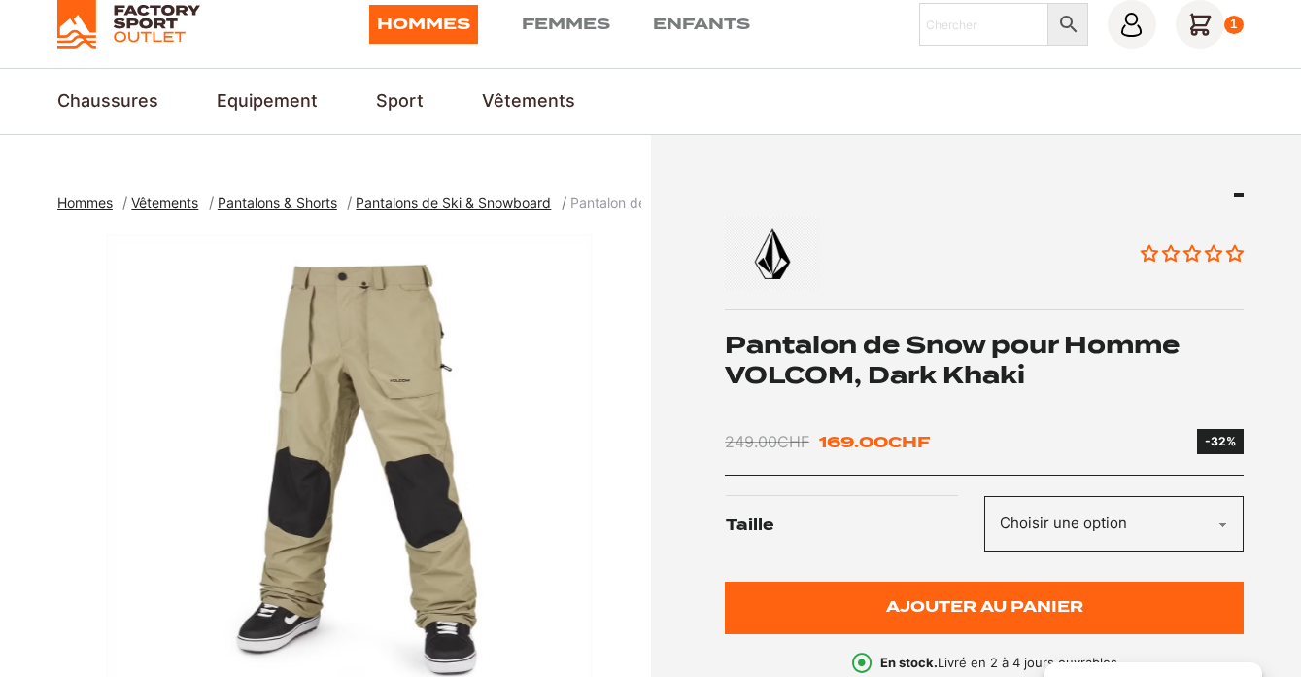
click at [1078, 532] on select "Choisir une option L" at bounding box center [1115, 523] width 260 height 55
select select "l"
click at [985, 496] on select "Choisir une option L" at bounding box center [1115, 523] width 260 height 55
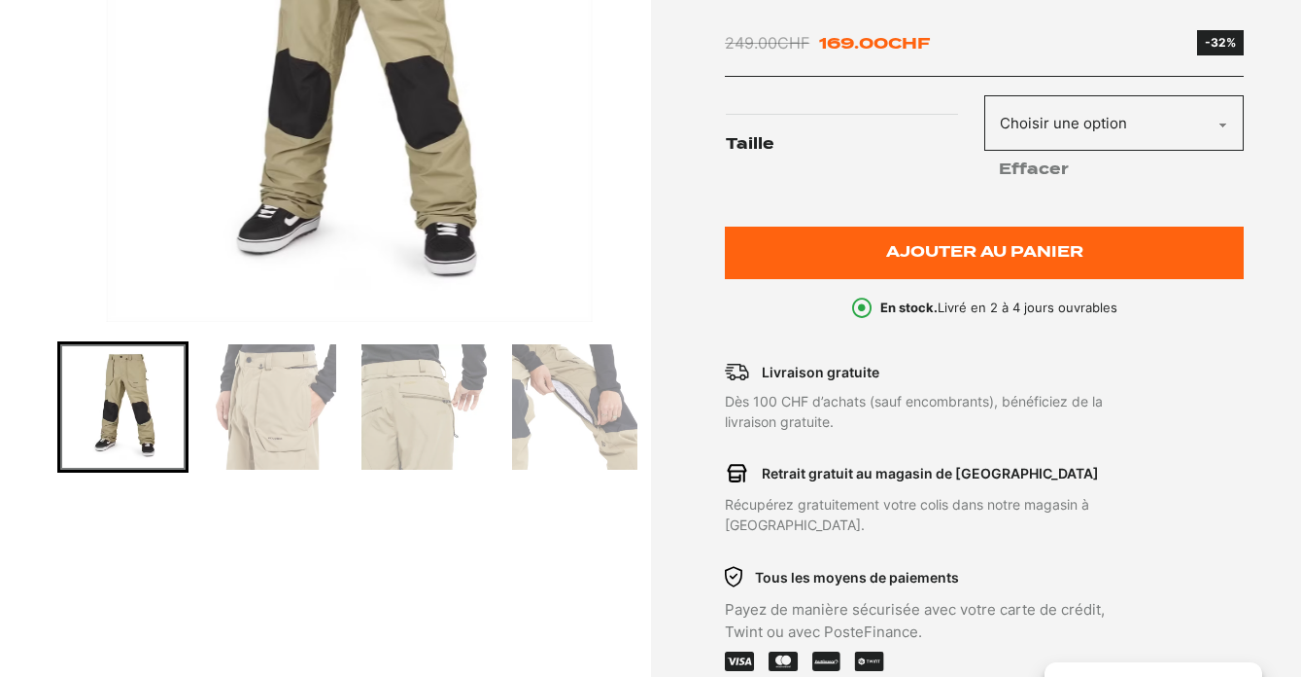
scroll to position [474, 0]
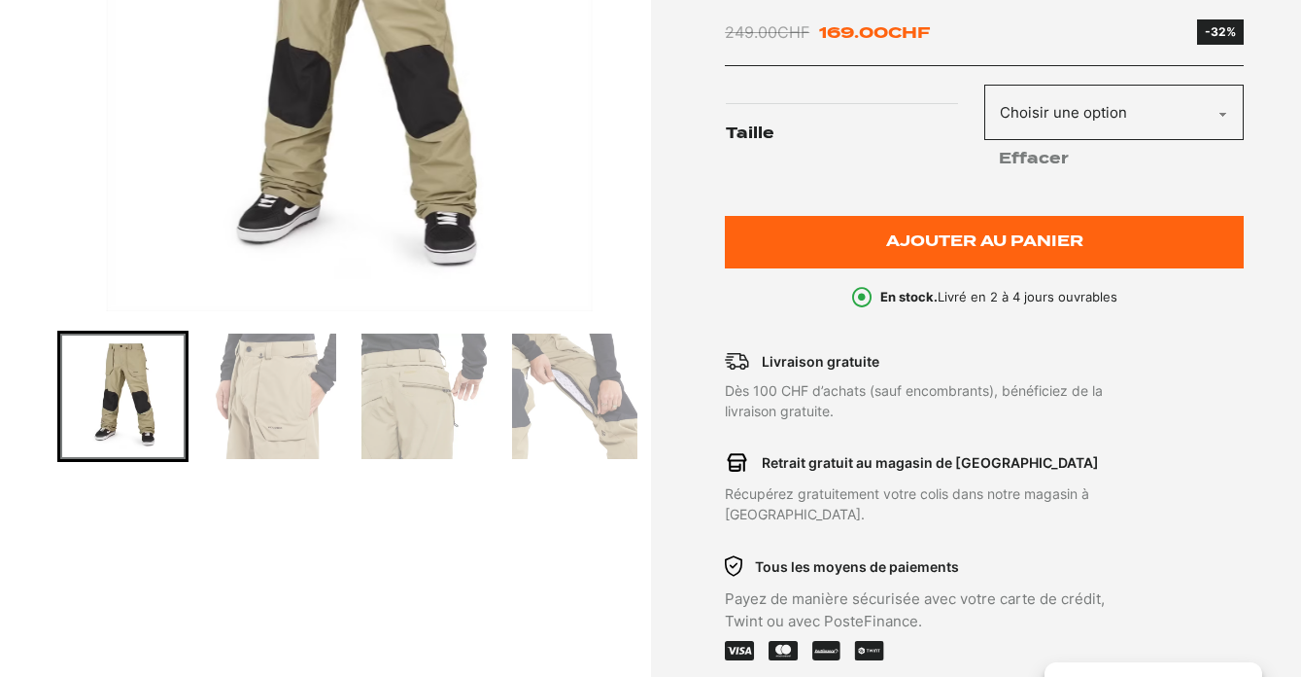
click at [291, 404] on img "Go to slide 2" at bounding box center [273, 395] width 125 height 125
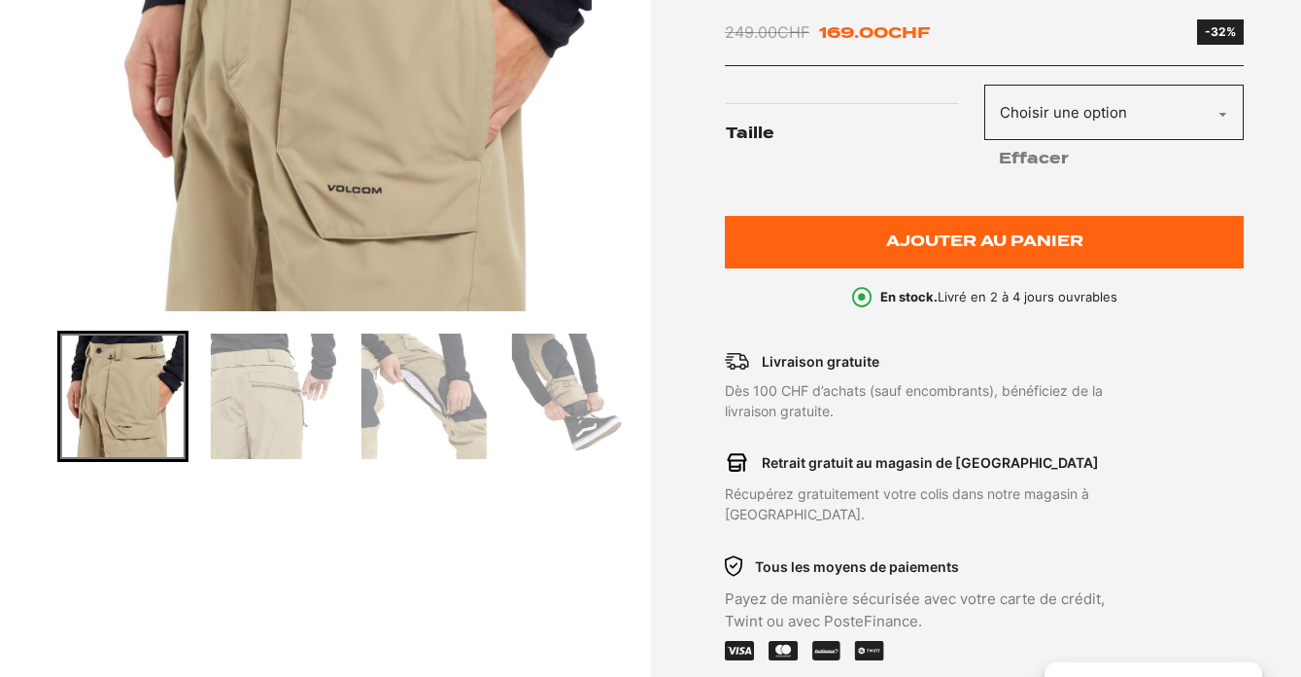
click at [352, 416] on div at bounding box center [199, 395] width 584 height 131
click at [412, 419] on img "Go to slide 4" at bounding box center [424, 395] width 125 height 125
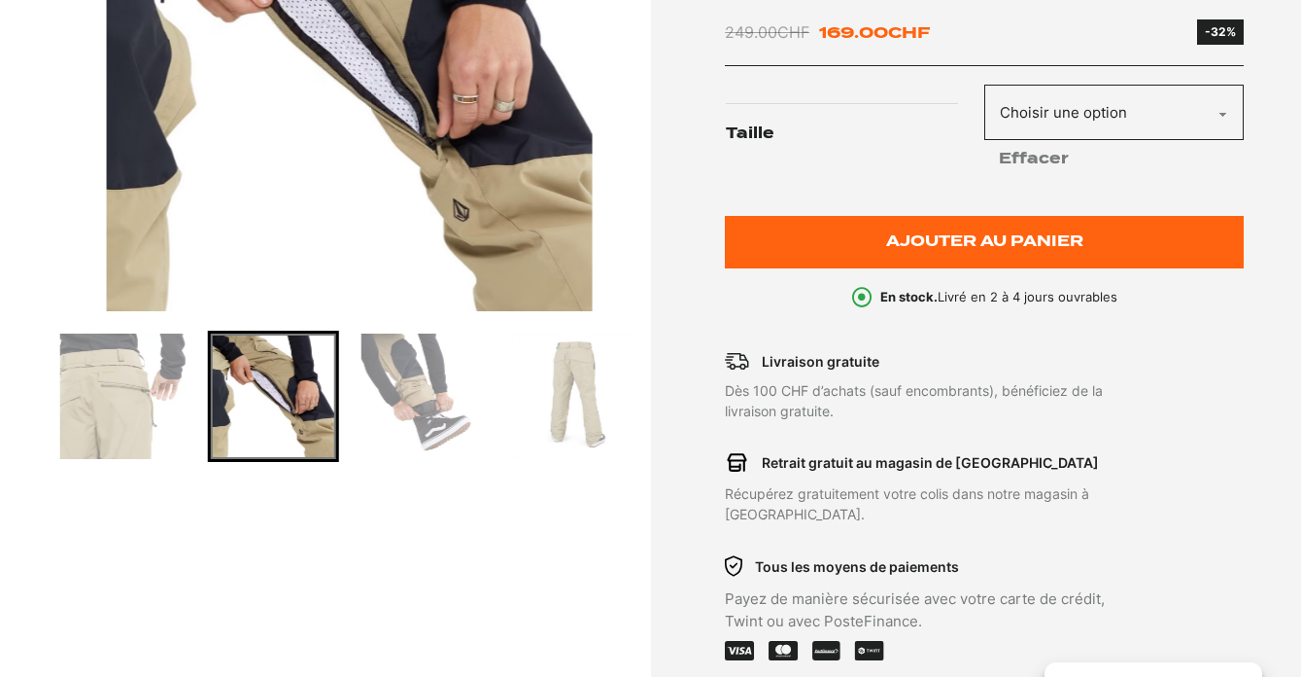
click at [452, 421] on img "Go to slide 5" at bounding box center [424, 395] width 125 height 125
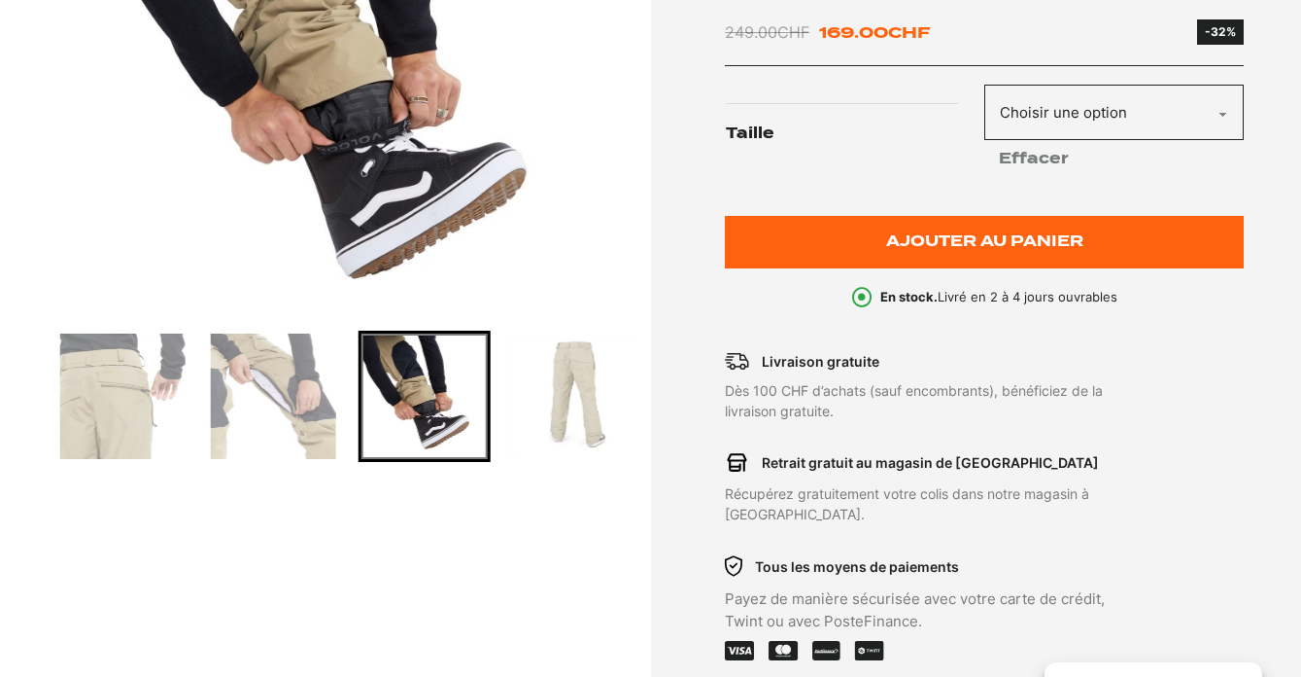
click at [557, 413] on img "Go to slide 6" at bounding box center [574, 395] width 125 height 125
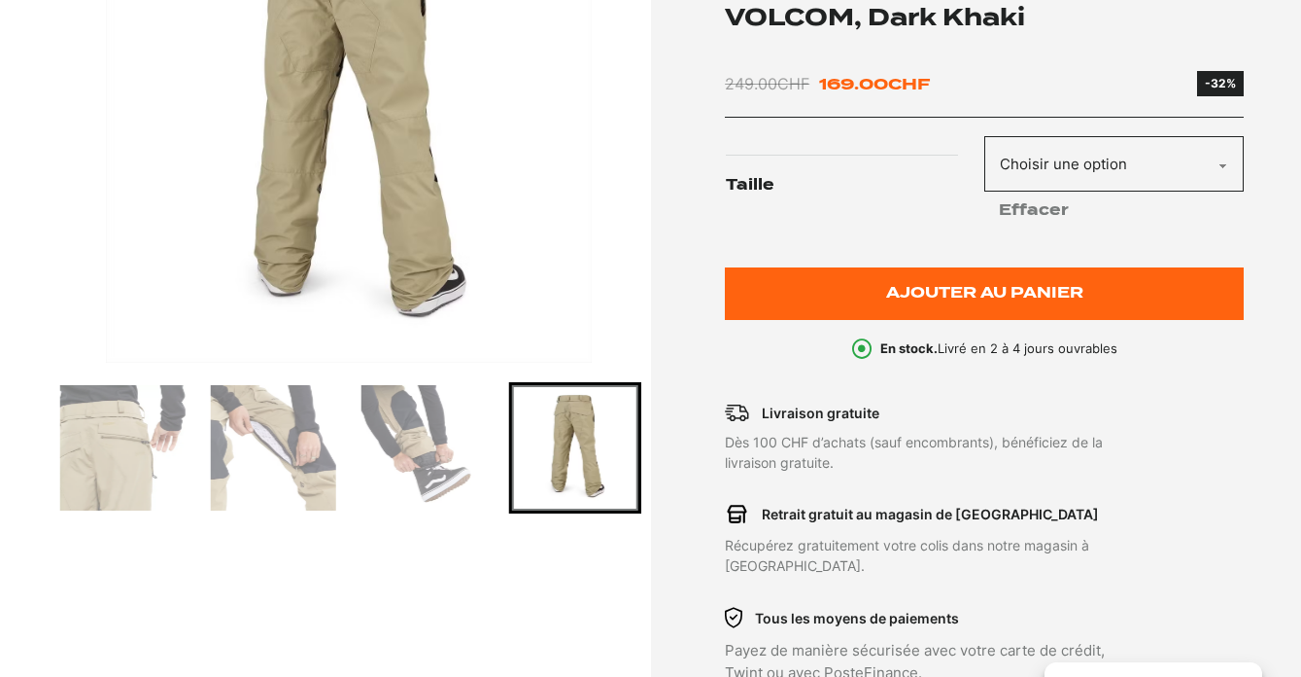
scroll to position [425, 0]
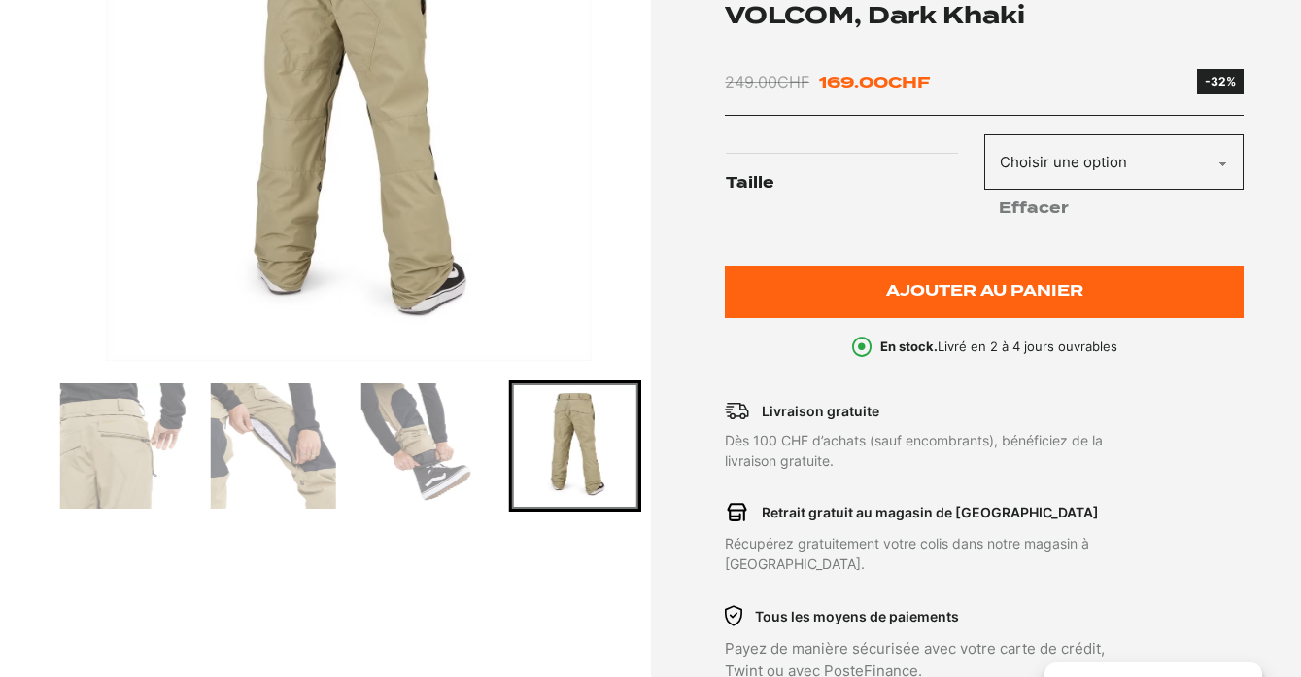
click at [100, 484] on img "Go to slide 3" at bounding box center [122, 445] width 125 height 125
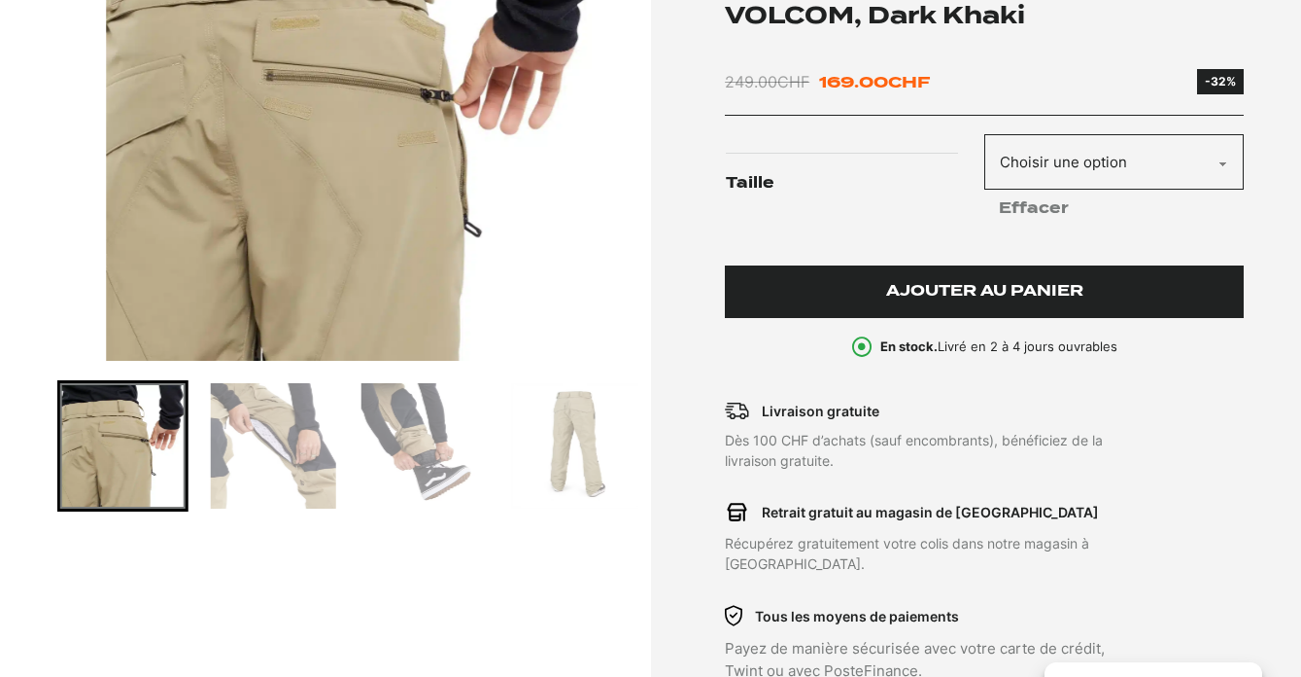
click at [919, 287] on span "Ajouter au panier" at bounding box center [984, 291] width 197 height 17
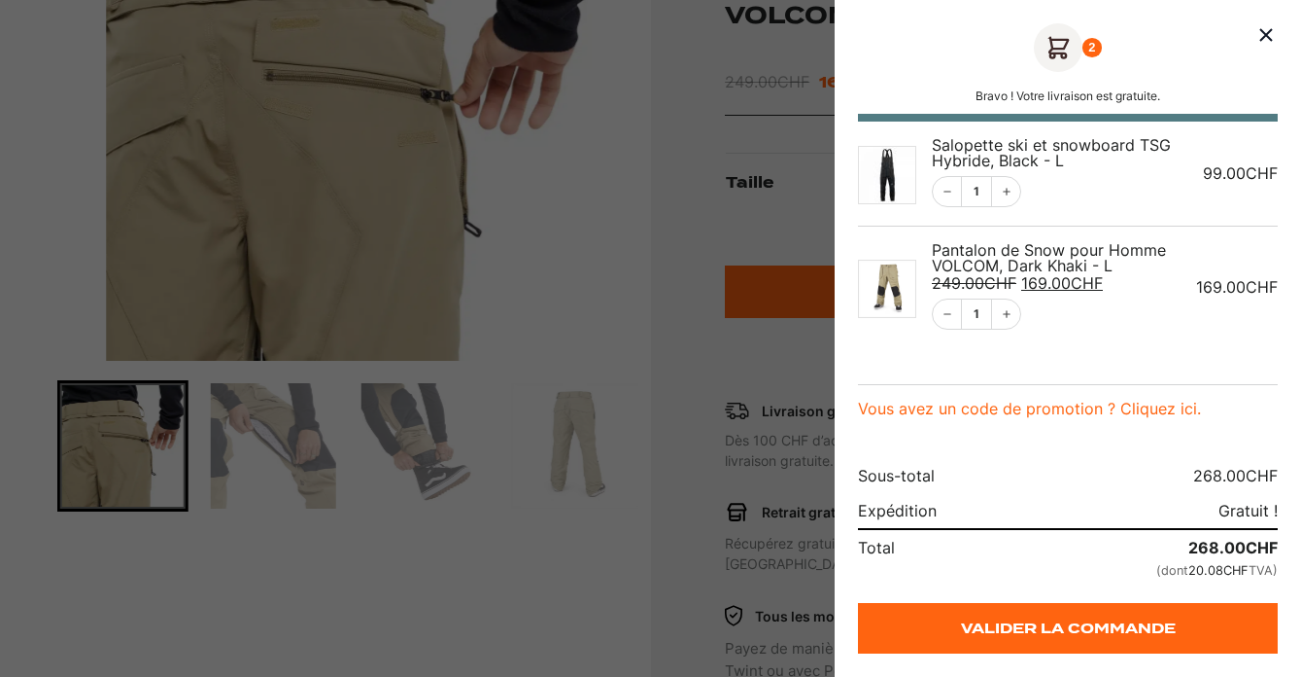
click at [413, 538] on div at bounding box center [650, 338] width 1301 height 677
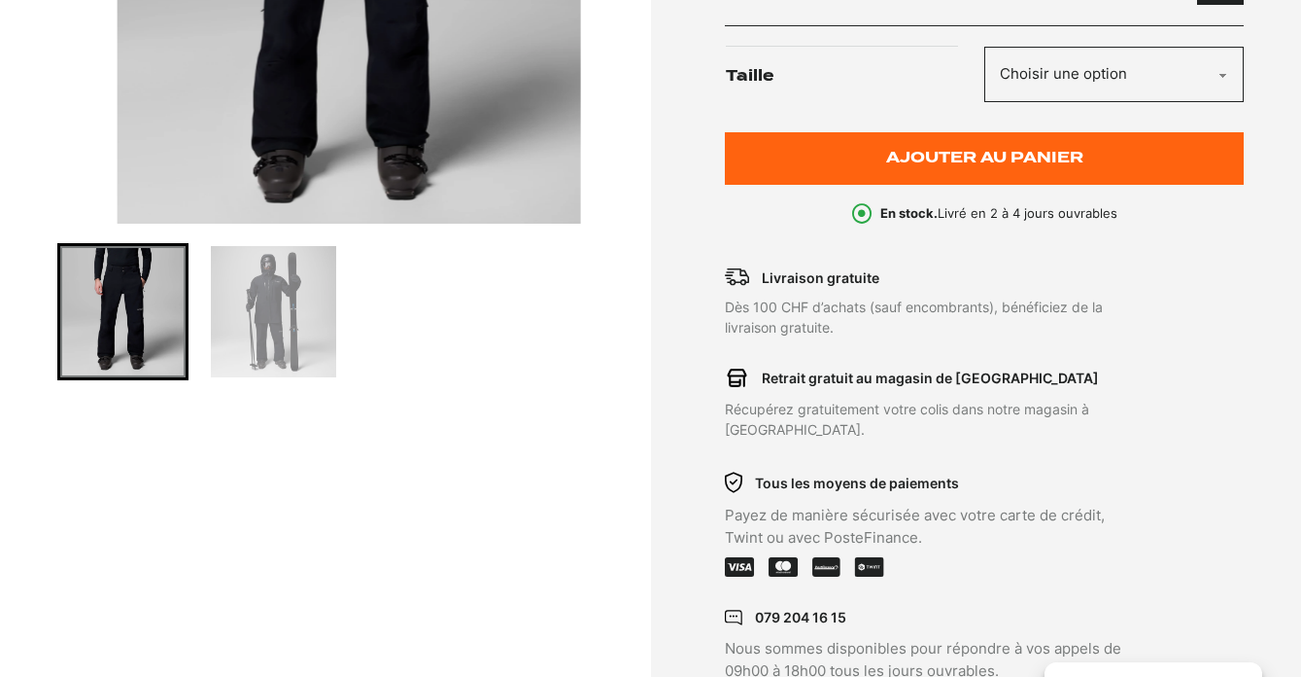
scroll to position [575, 0]
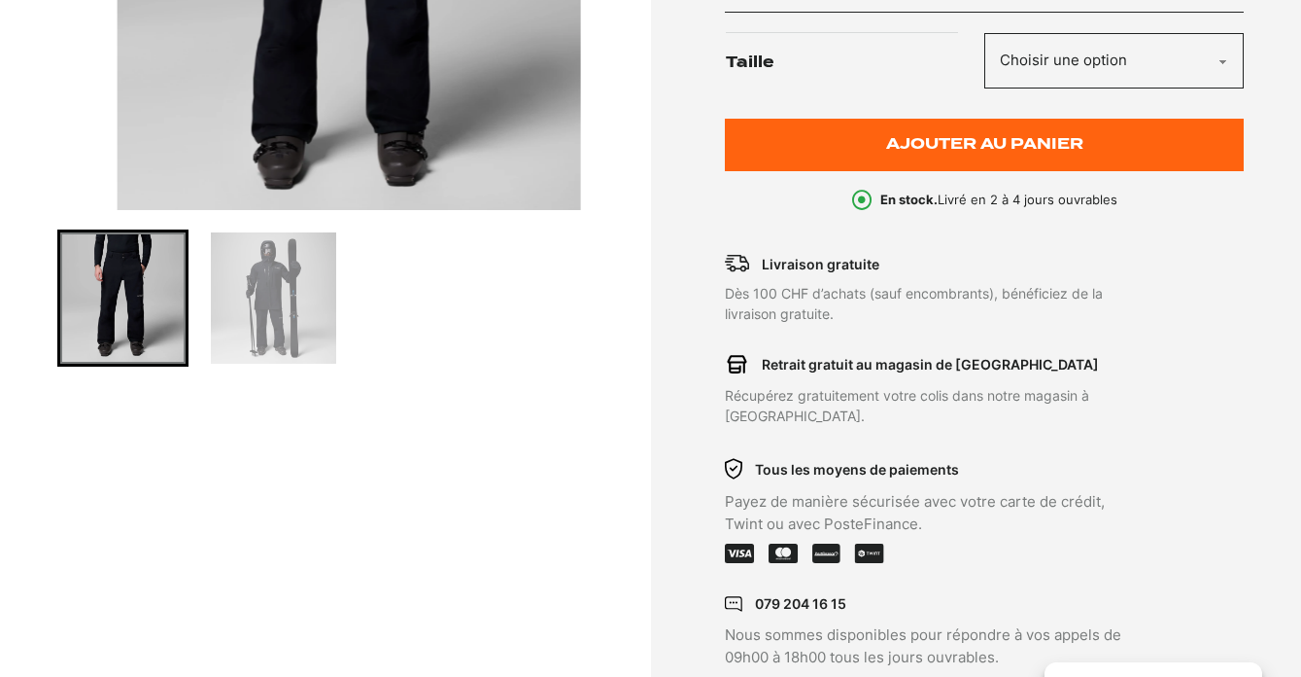
click at [273, 288] on img "Go to slide 2" at bounding box center [273, 298] width 125 height 132
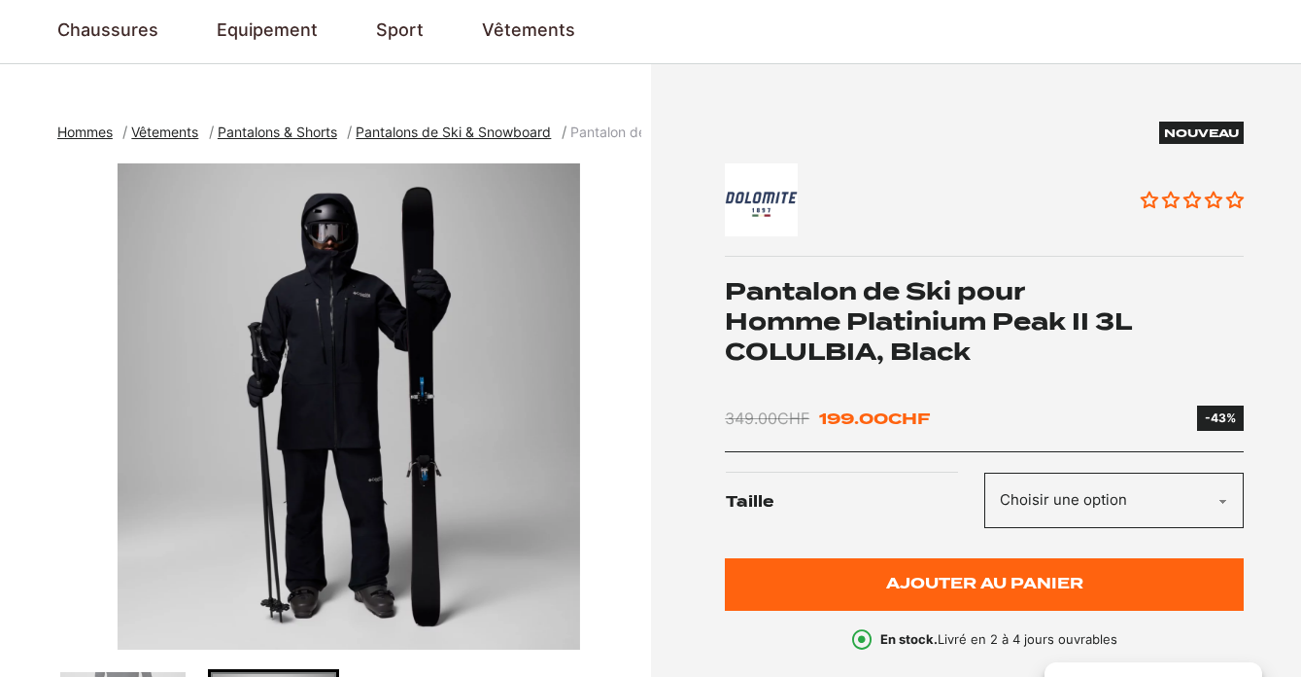
scroll to position [135, 0]
click at [1069, 499] on select "Choisir une option S M L XL" at bounding box center [1115, 500] width 260 height 55
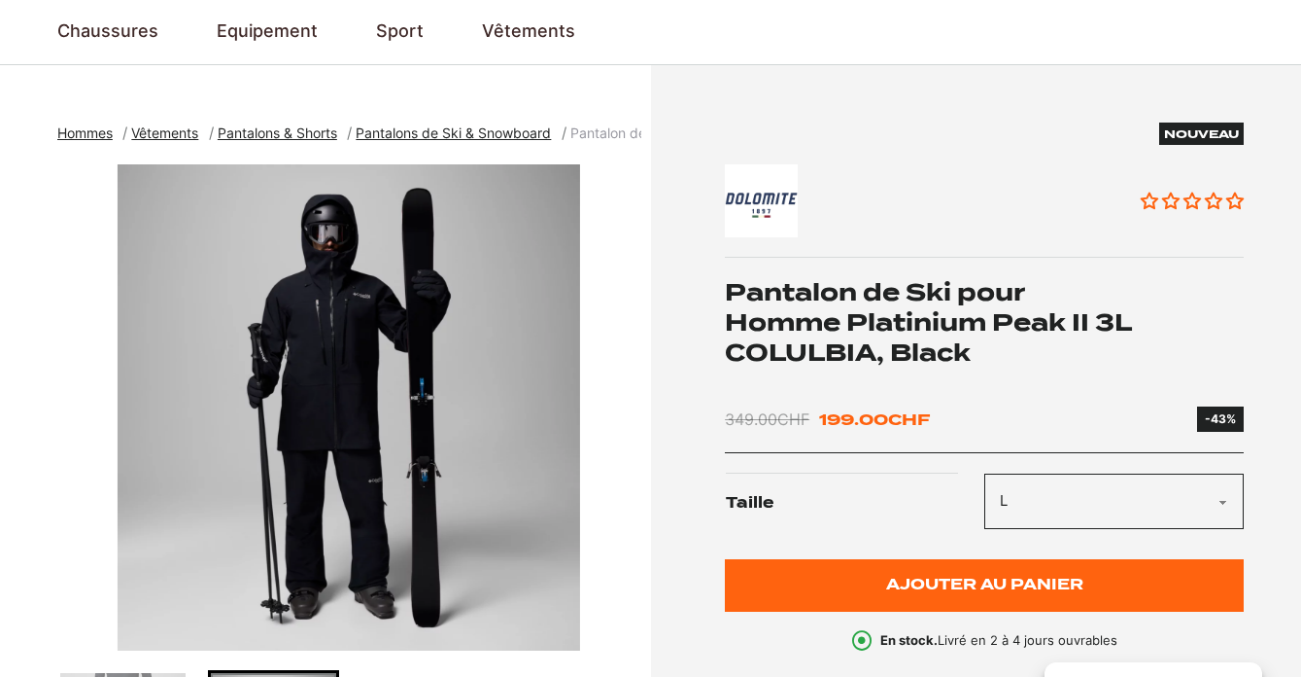
click at [985, 473] on select "Choisir une option S M L XL" at bounding box center [1115, 500] width 260 height 55
select select "L"
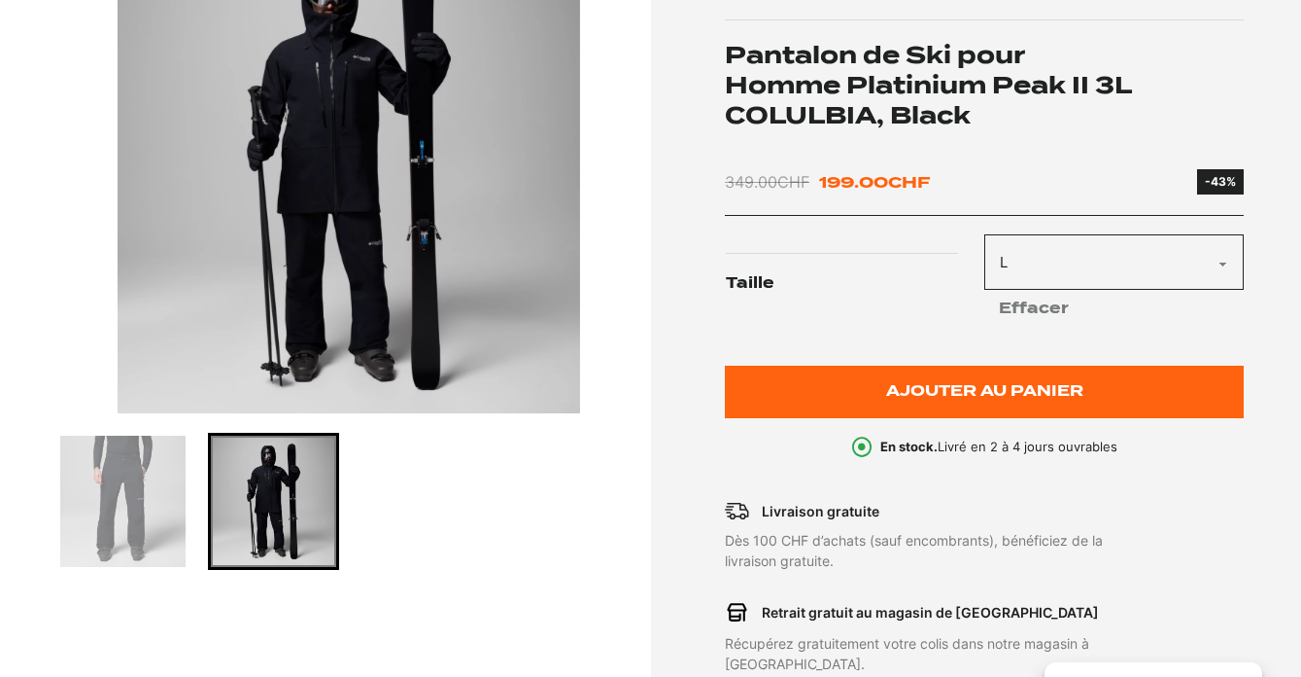
scroll to position [398, 0]
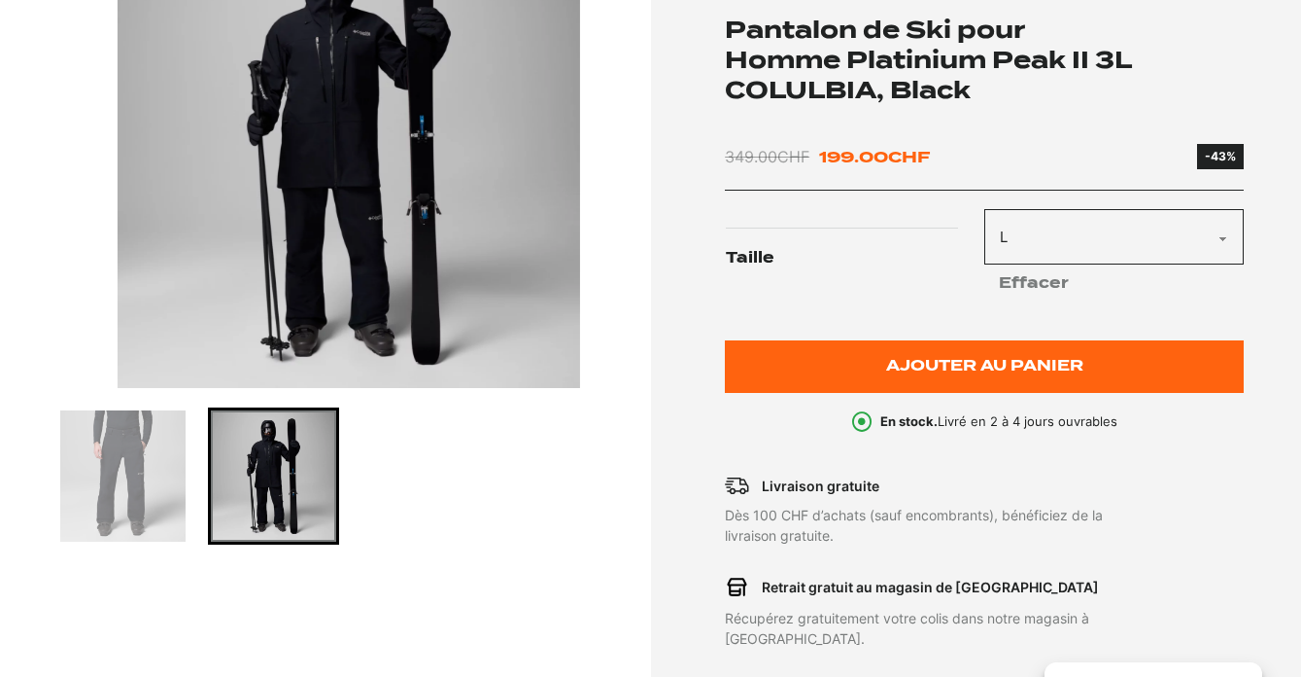
click at [136, 447] on img "Go to slide 1" at bounding box center [122, 476] width 125 height 132
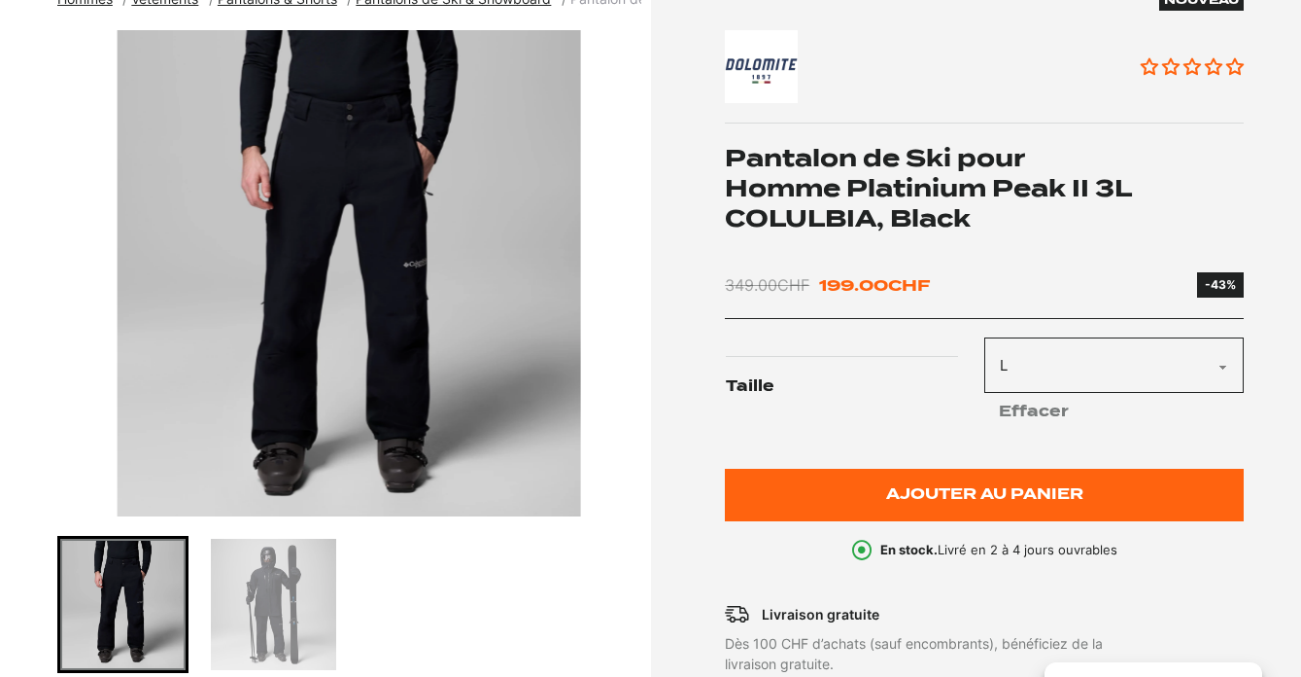
scroll to position [262, 0]
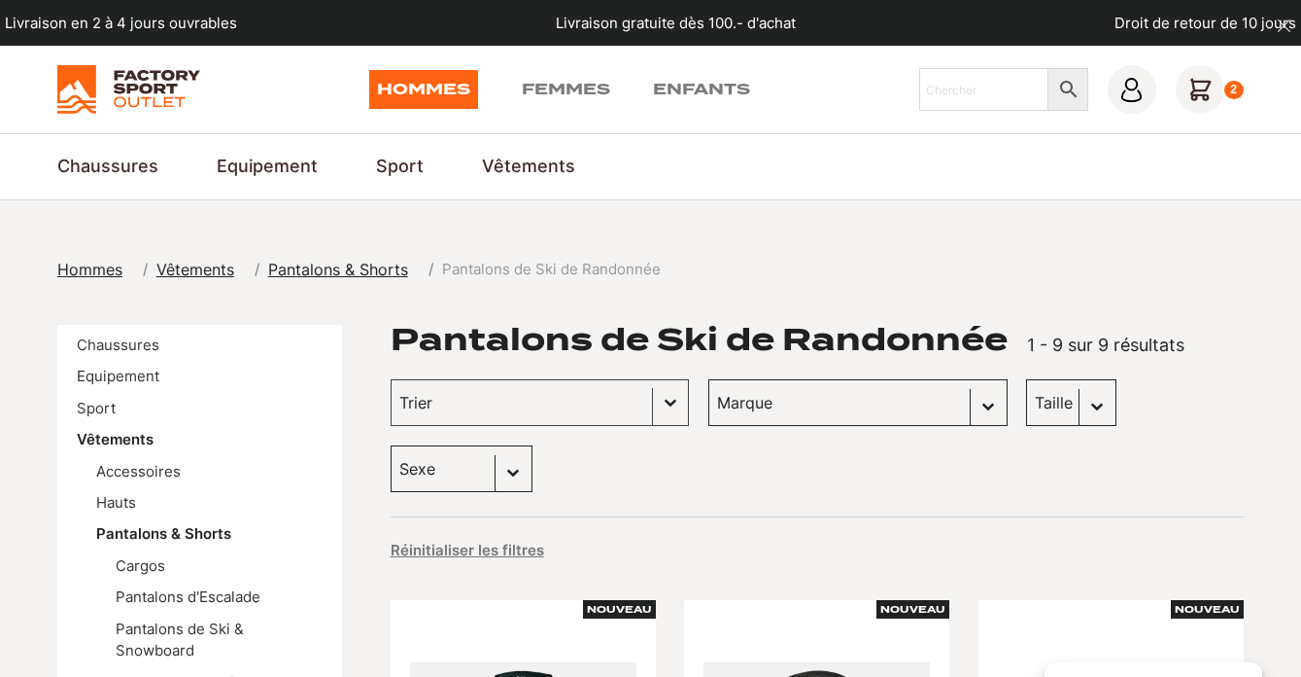
click at [533, 445] on select "Sexe Hommes (9)" at bounding box center [462, 468] width 142 height 47
select select "hommes"
click at [533, 445] on select "Sexe Hommes (9)" at bounding box center [462, 468] width 142 height 47
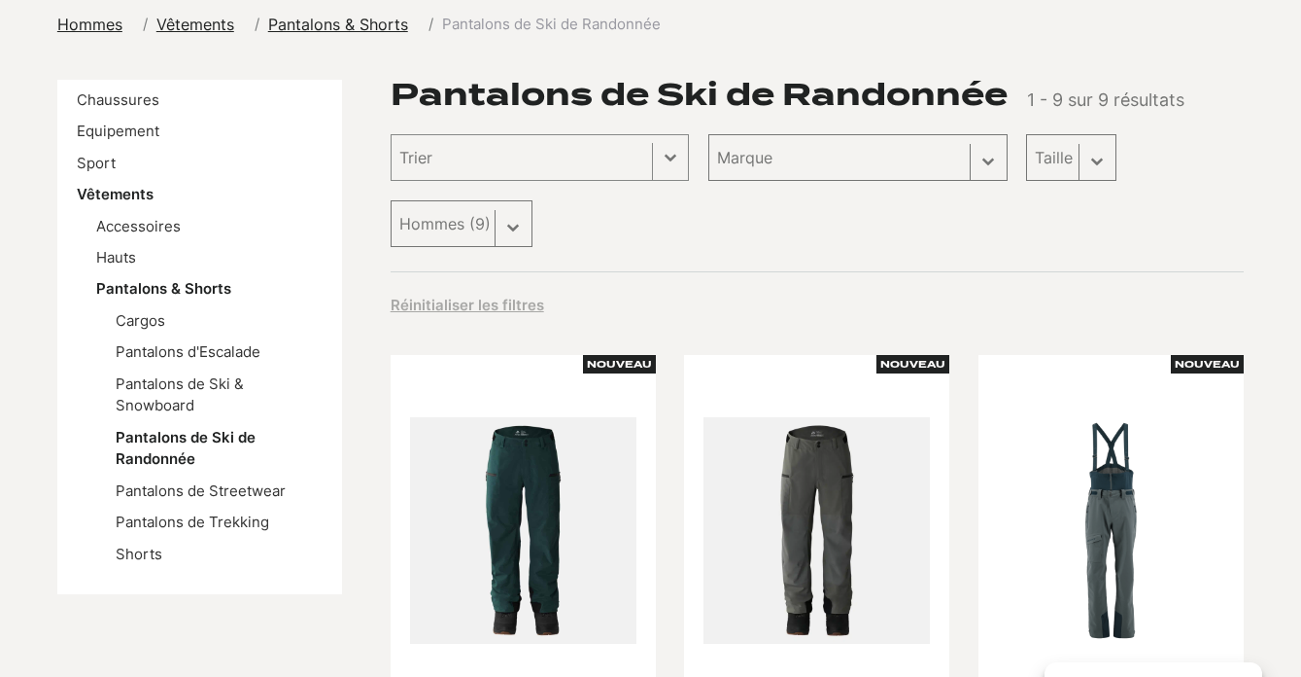
scroll to position [256, 0]
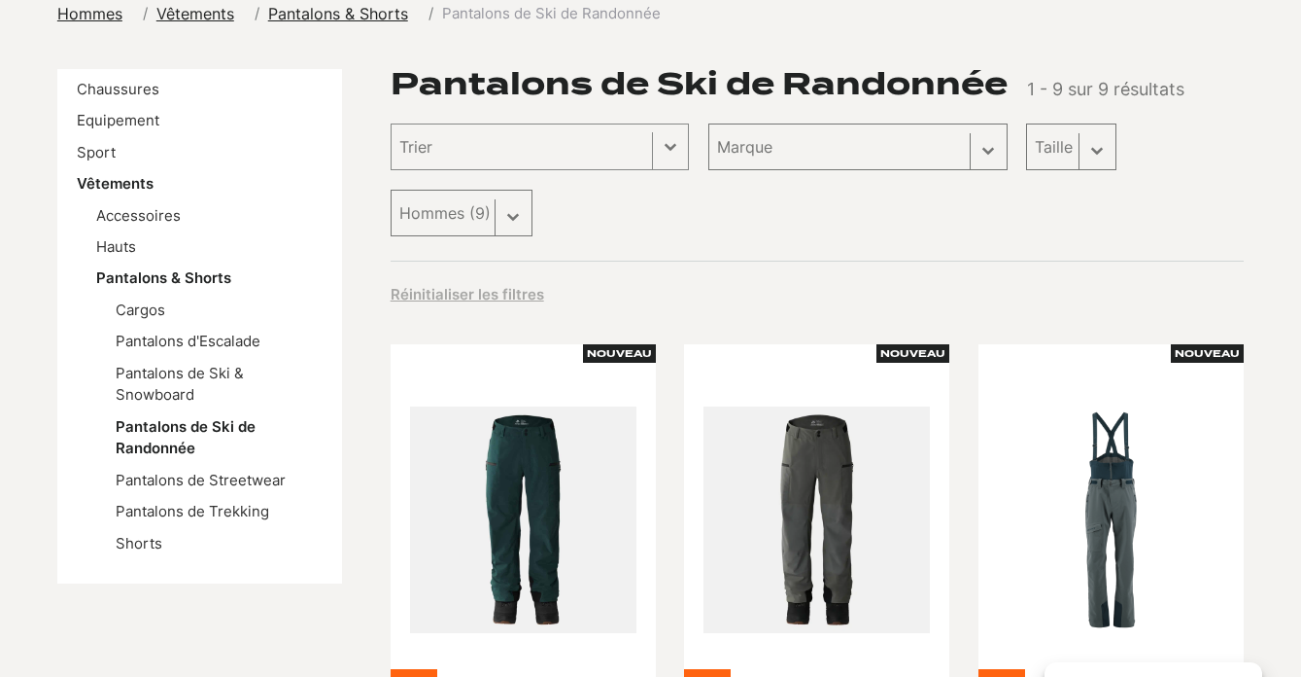
select select "hommes"
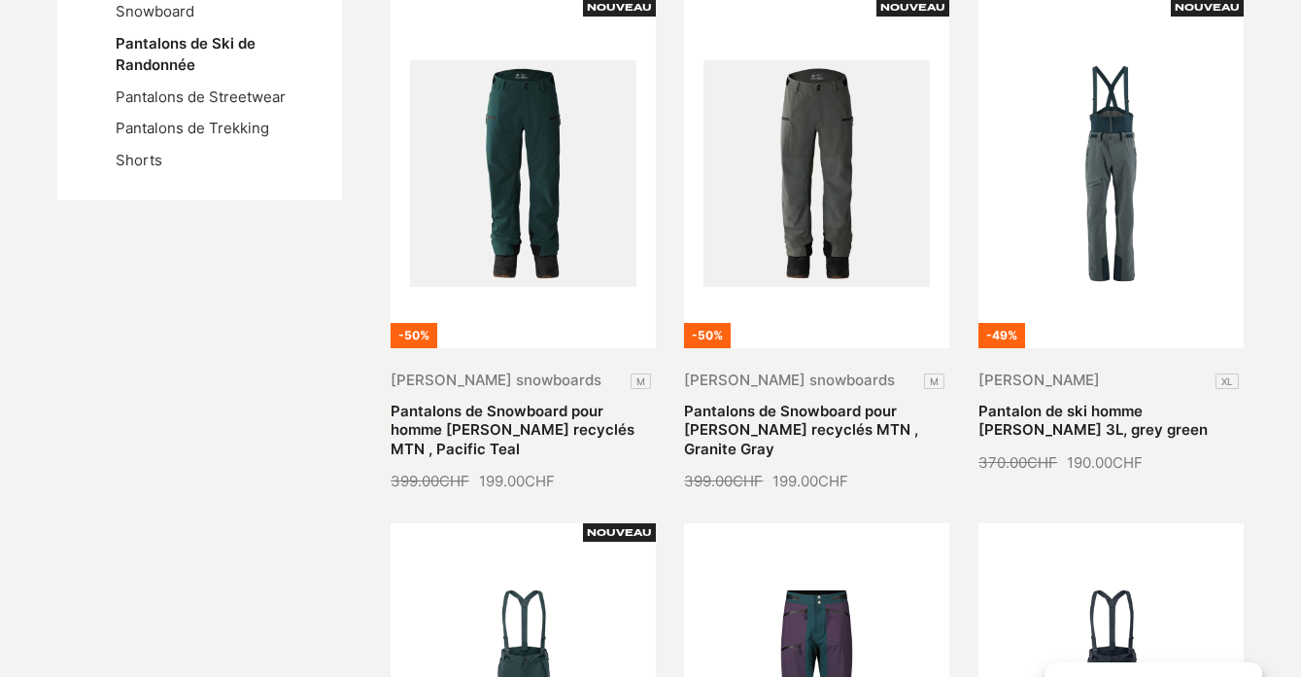
scroll to position [429, 0]
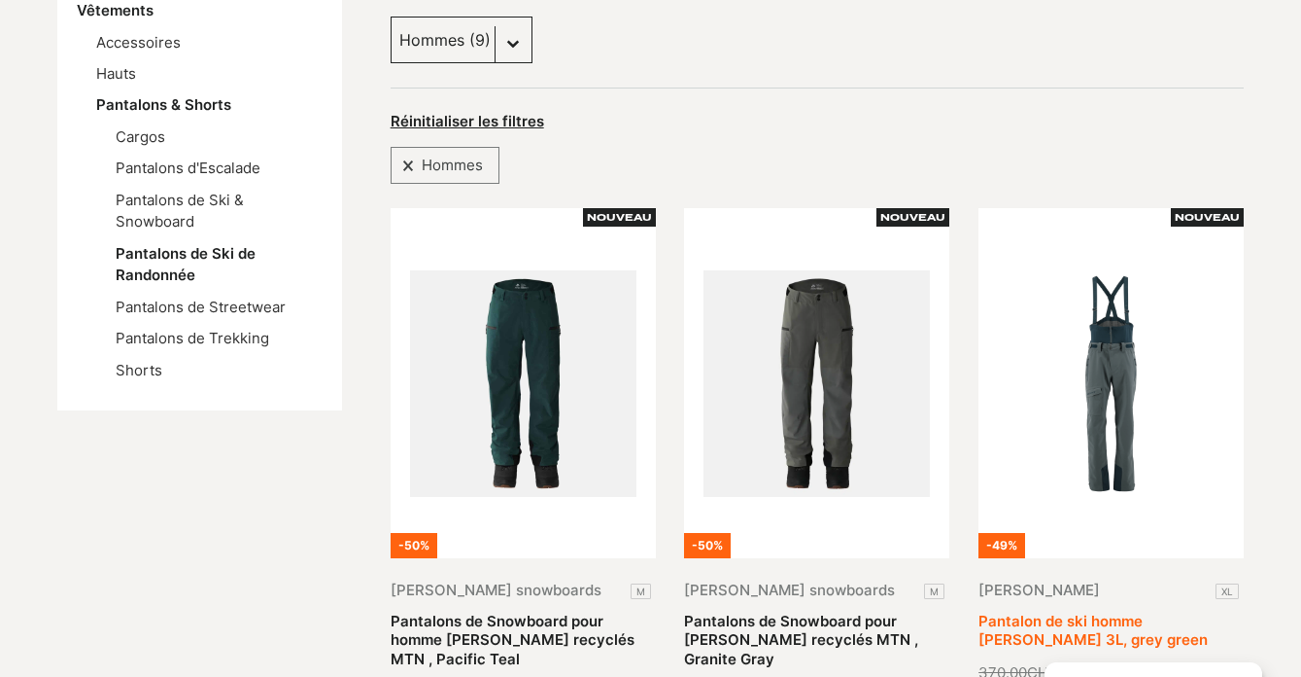
click at [1116, 611] on link "Pantalon de ski homme SCOTT Vertic 3L, grey green" at bounding box center [1093, 629] width 229 height 37
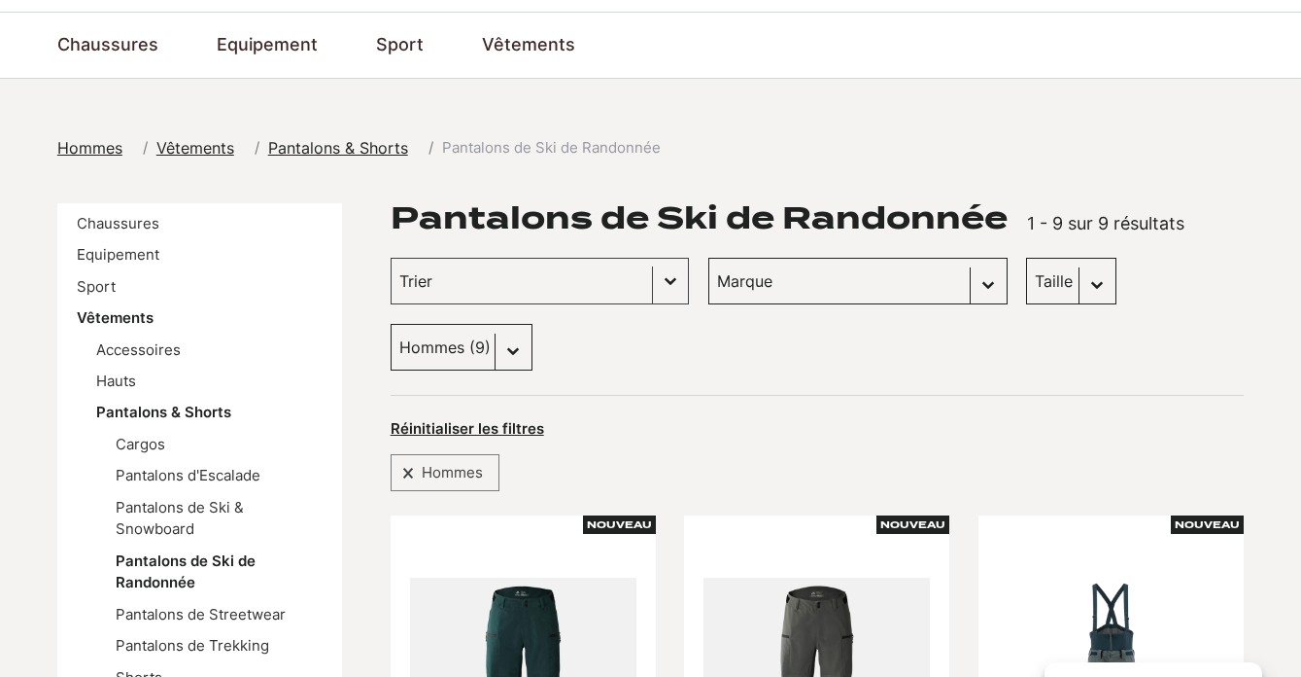
scroll to position [0, 0]
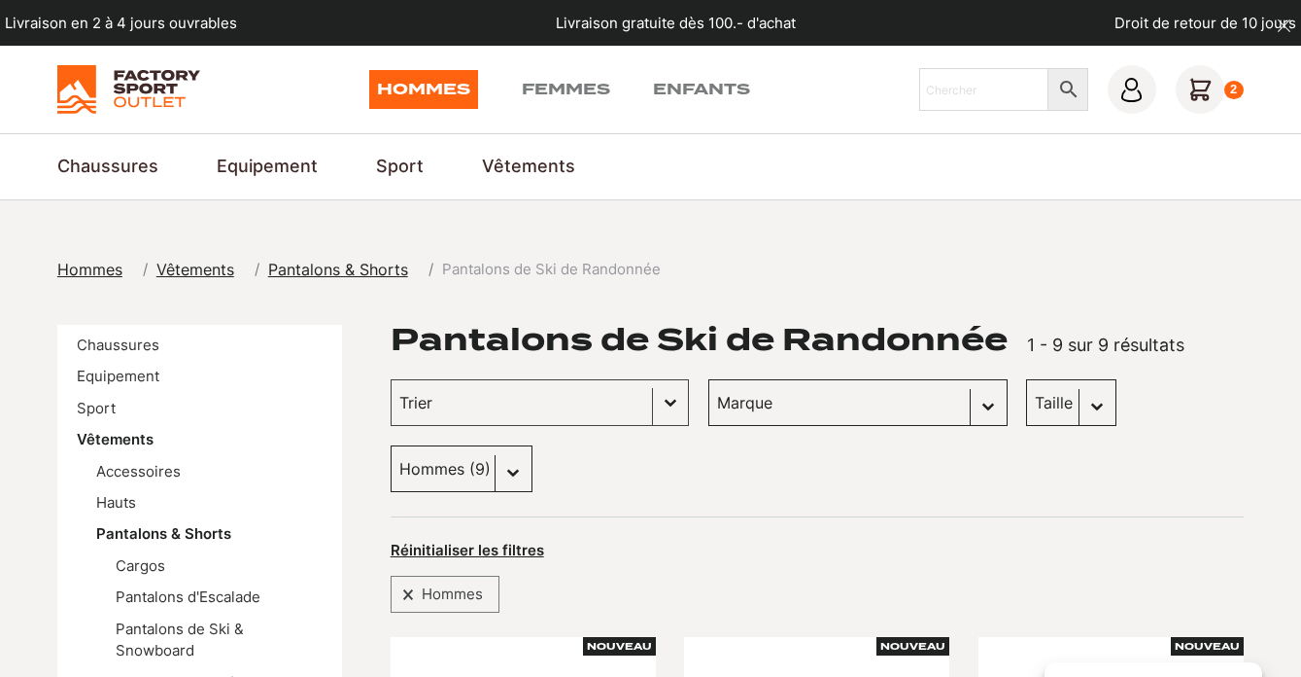
click at [1200, 87] on icon at bounding box center [1200, 89] width 49 height 49
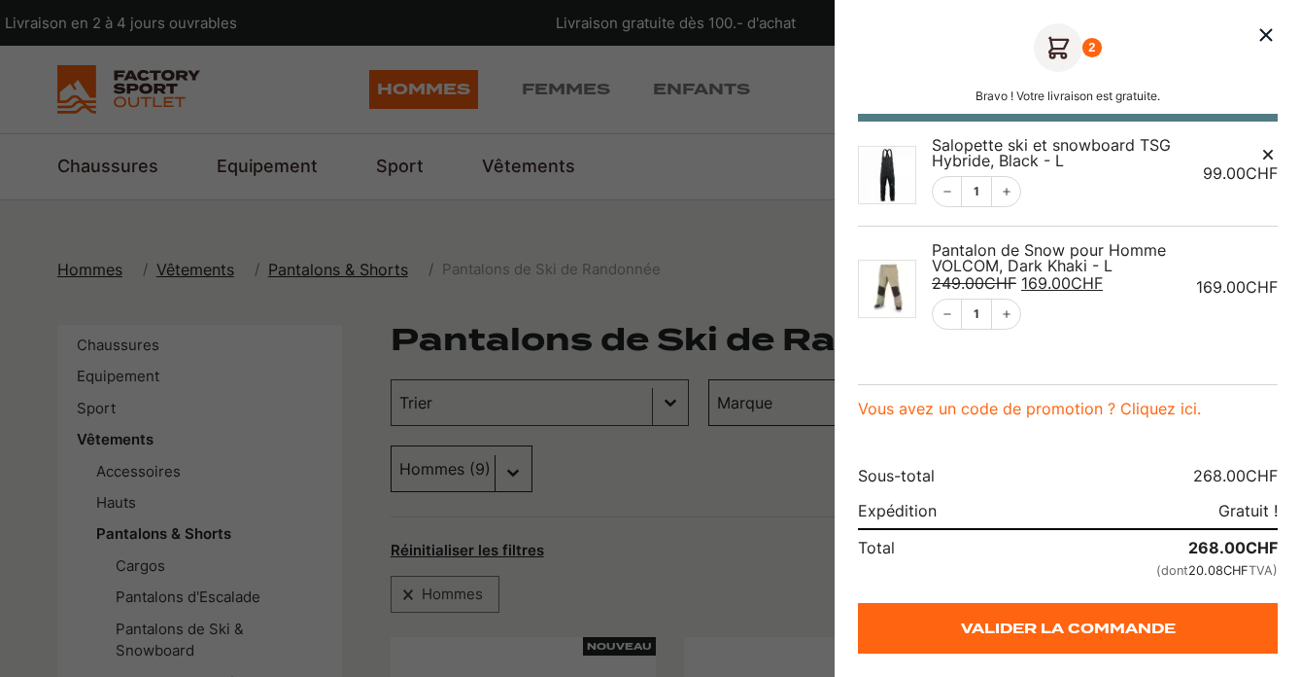
click at [992, 151] on span "Salopette ski et snowboard TSG Hybride, Black - L" at bounding box center [1051, 152] width 239 height 35
click at [875, 173] on img "Panier" at bounding box center [887, 175] width 58 height 58
click at [1052, 155] on span "Salopette ski et snowboard TSG Hybride, Black - L" at bounding box center [1051, 152] width 239 height 35
click at [700, 234] on div at bounding box center [650, 338] width 1301 height 677
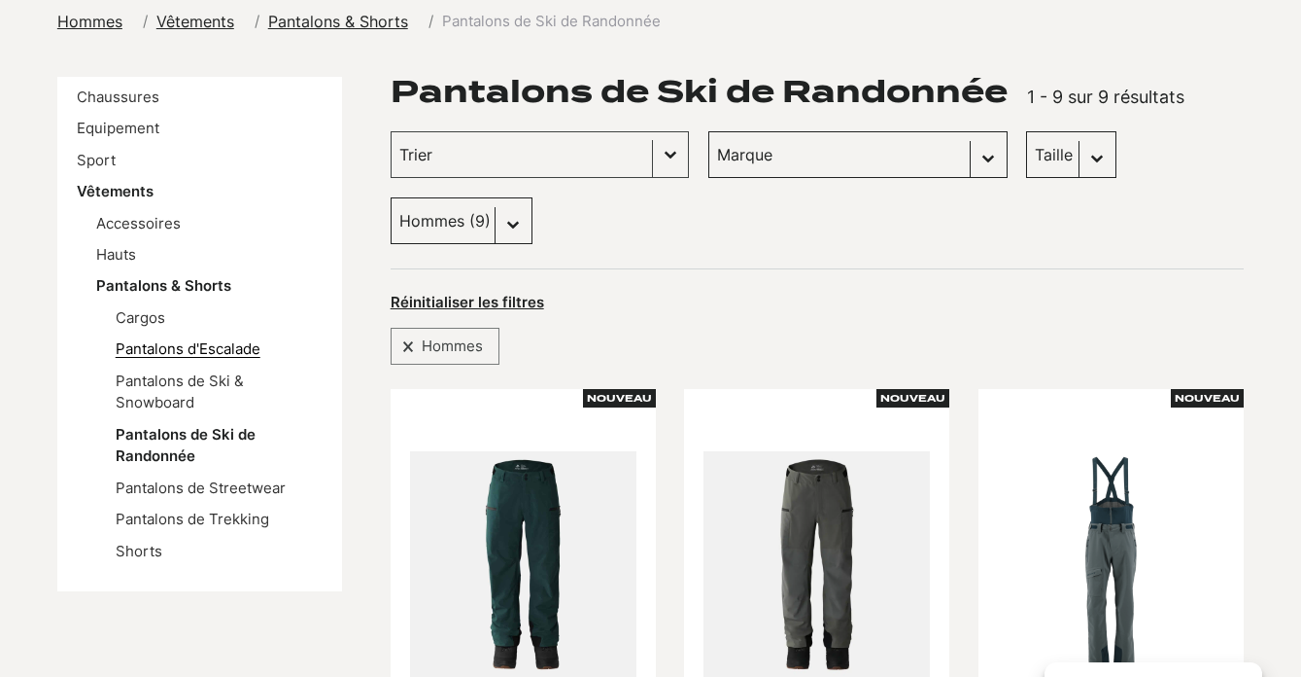
scroll to position [187, 0]
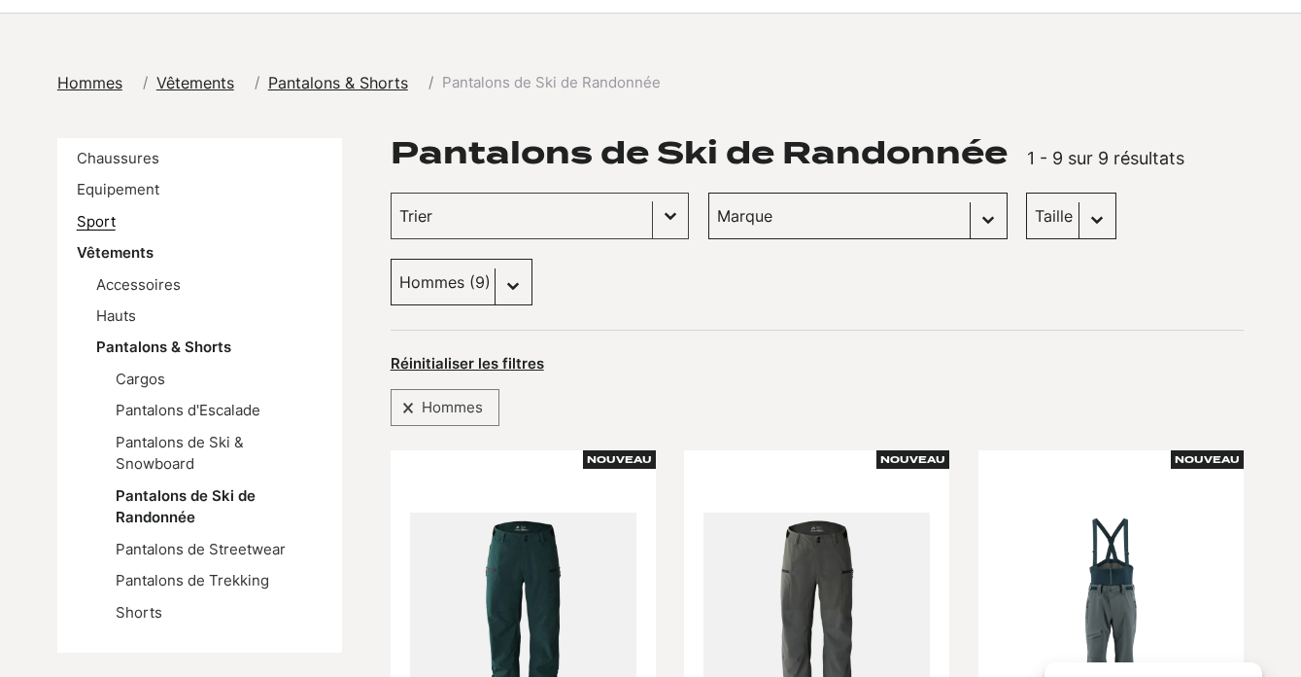
click at [105, 222] on link "Sport" at bounding box center [96, 221] width 39 height 18
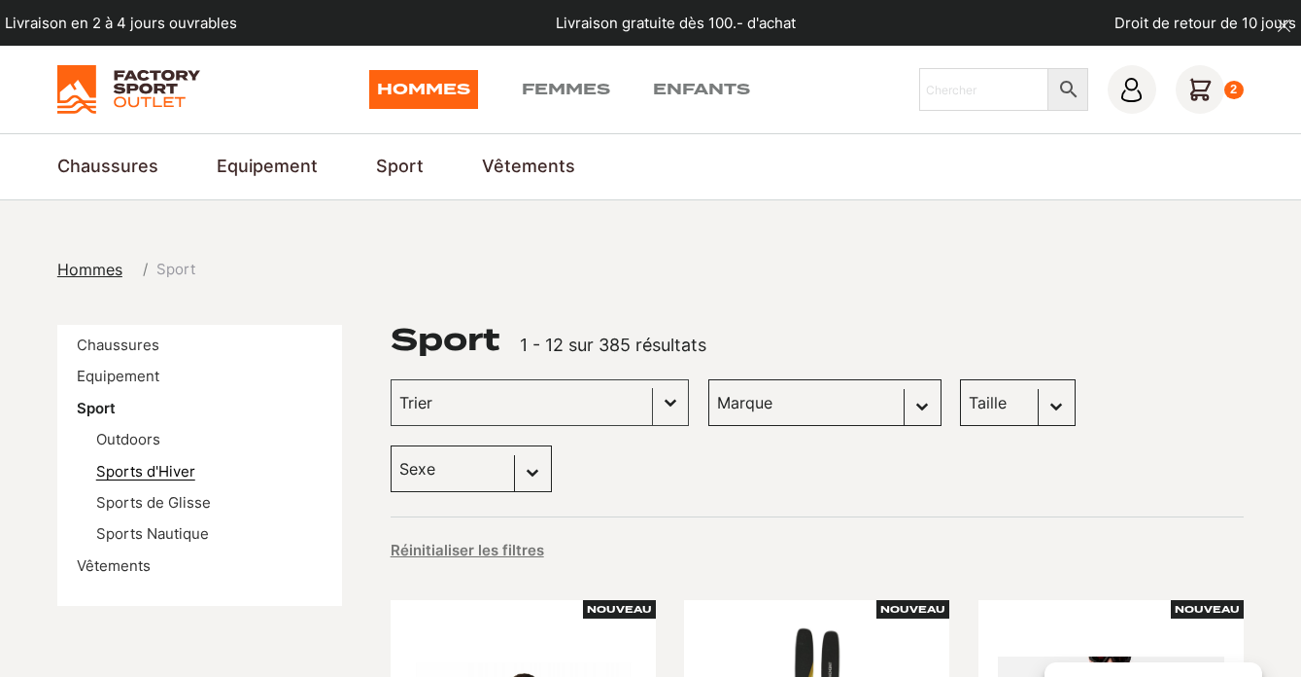
click at [169, 472] on link "Sports d'Hiver" at bounding box center [145, 471] width 99 height 18
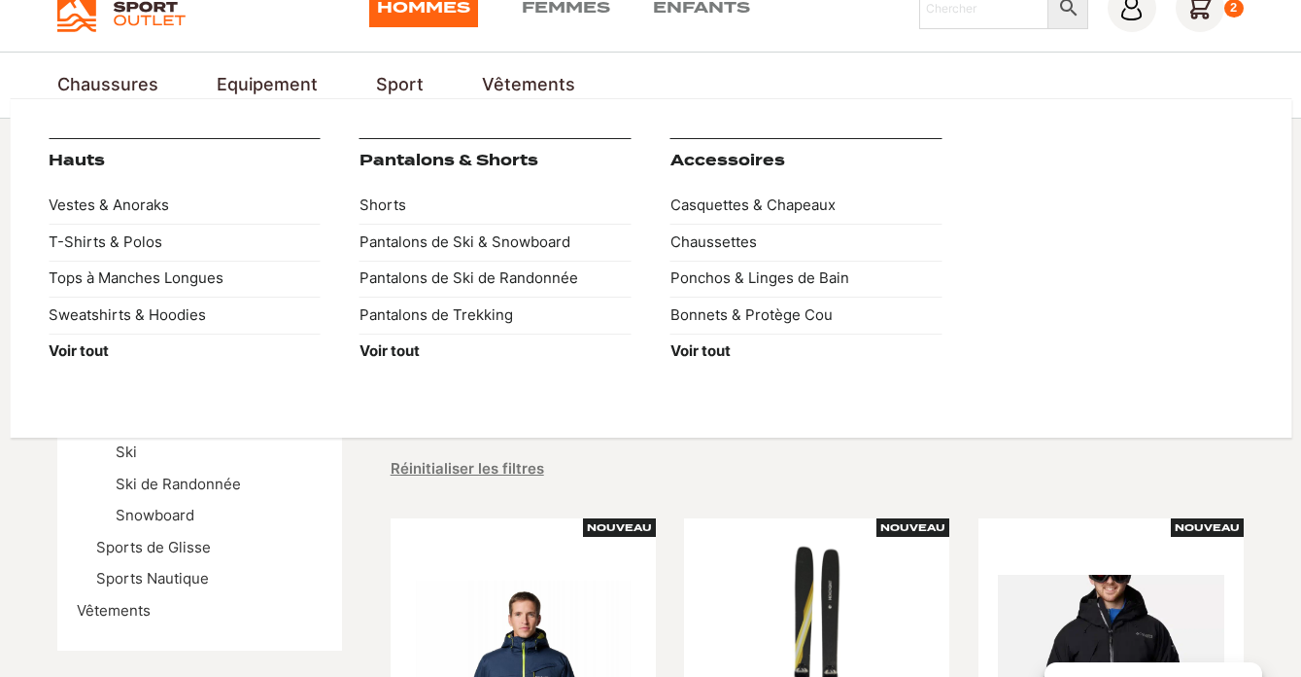
scroll to position [87, 0]
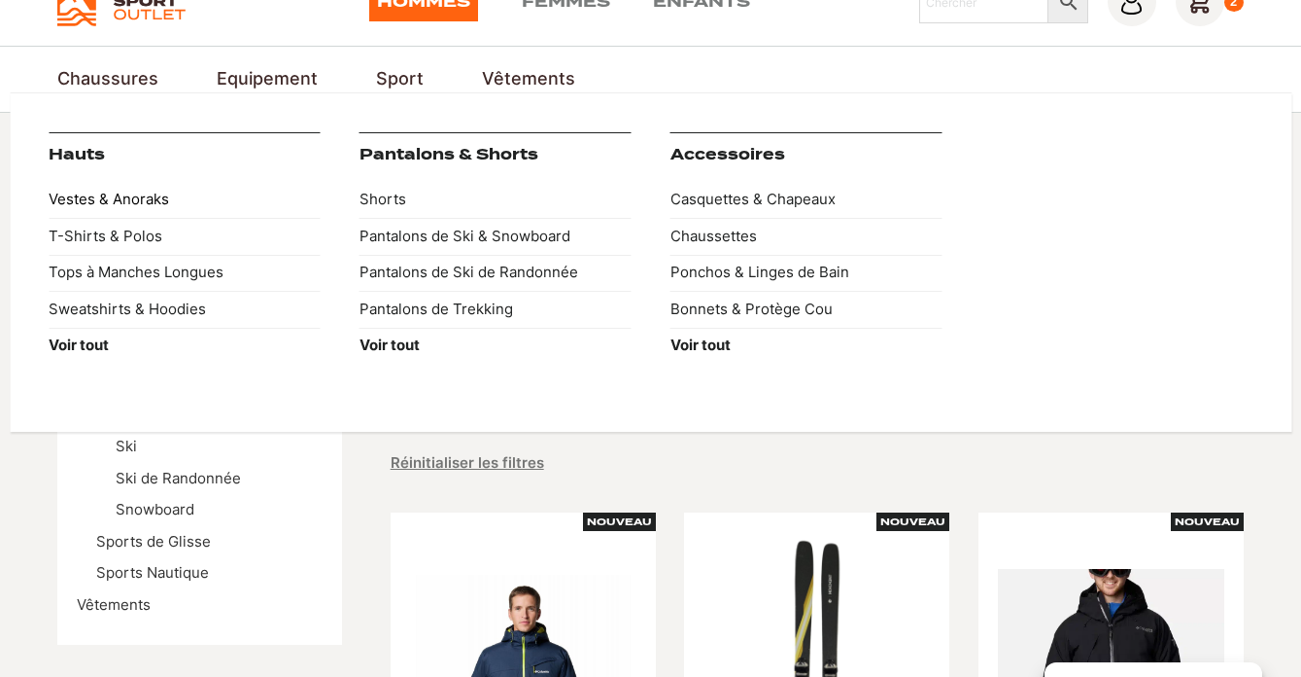
click at [134, 196] on link "Vestes & Anoraks" at bounding box center [185, 200] width 272 height 36
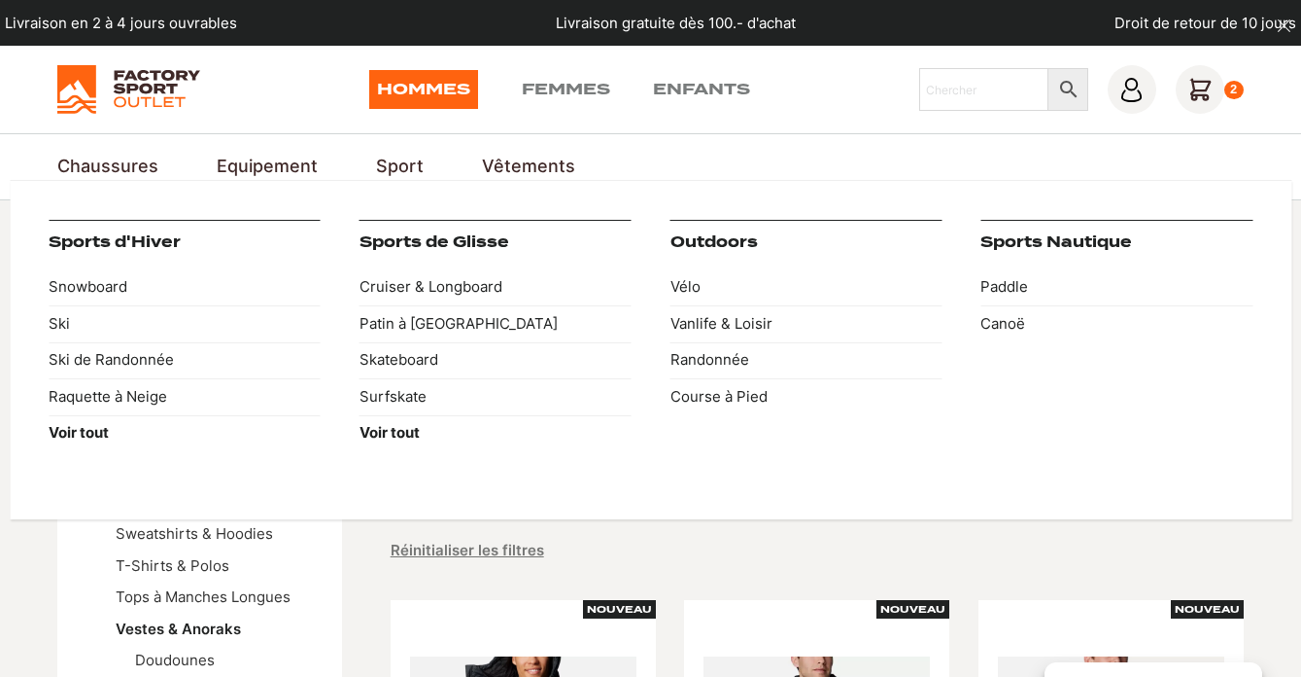
click at [410, 159] on link "Sport" at bounding box center [400, 167] width 48 height 26
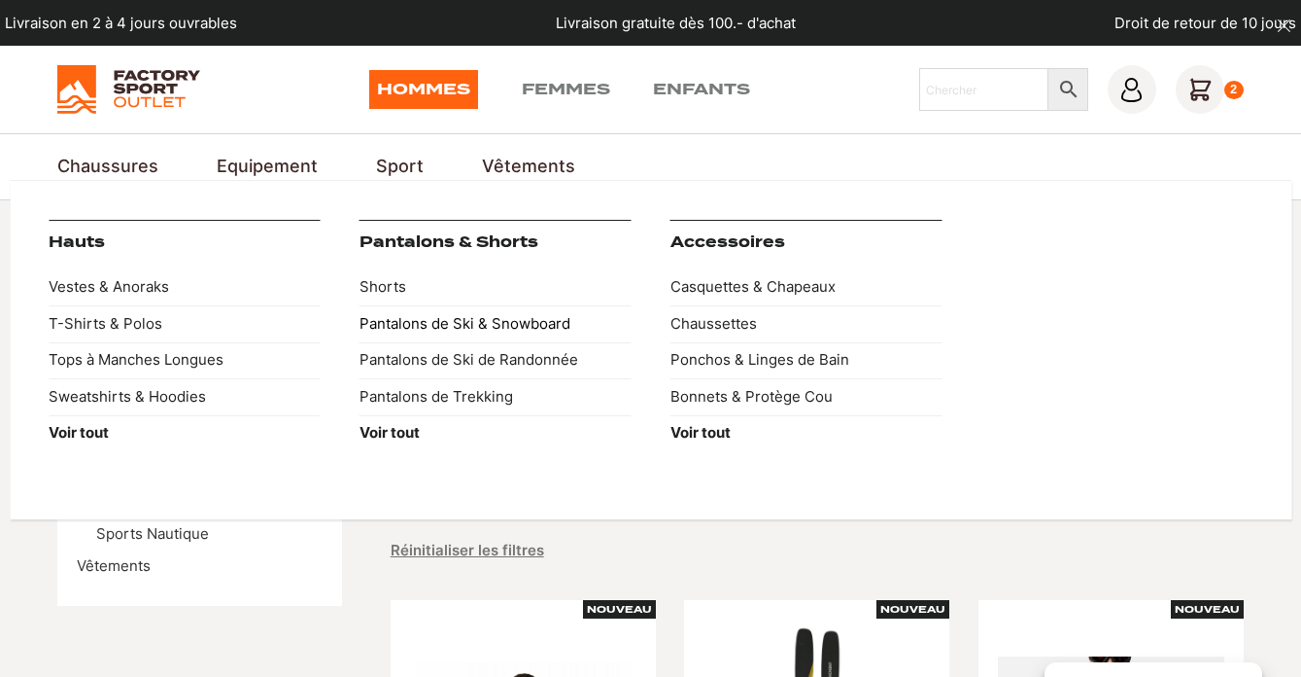
click at [400, 322] on link "Pantalons de Ski & Snowboard" at bounding box center [496, 323] width 272 height 36
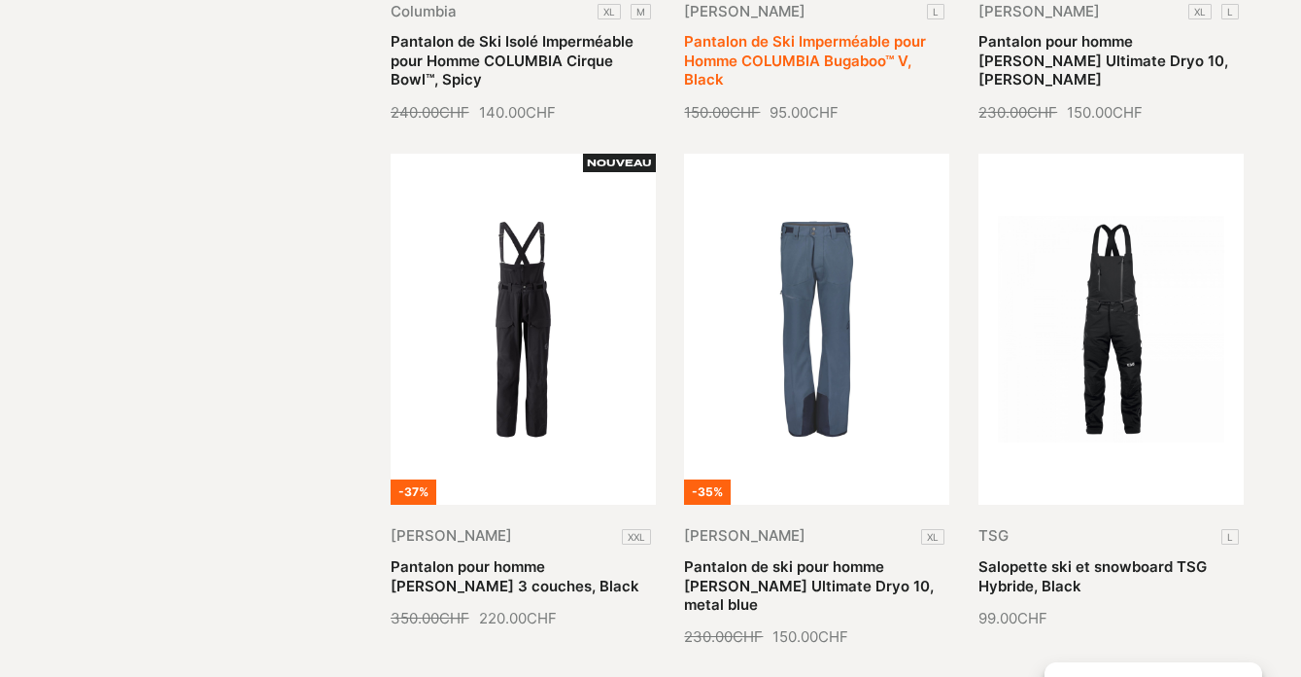
scroll to position [2030, 0]
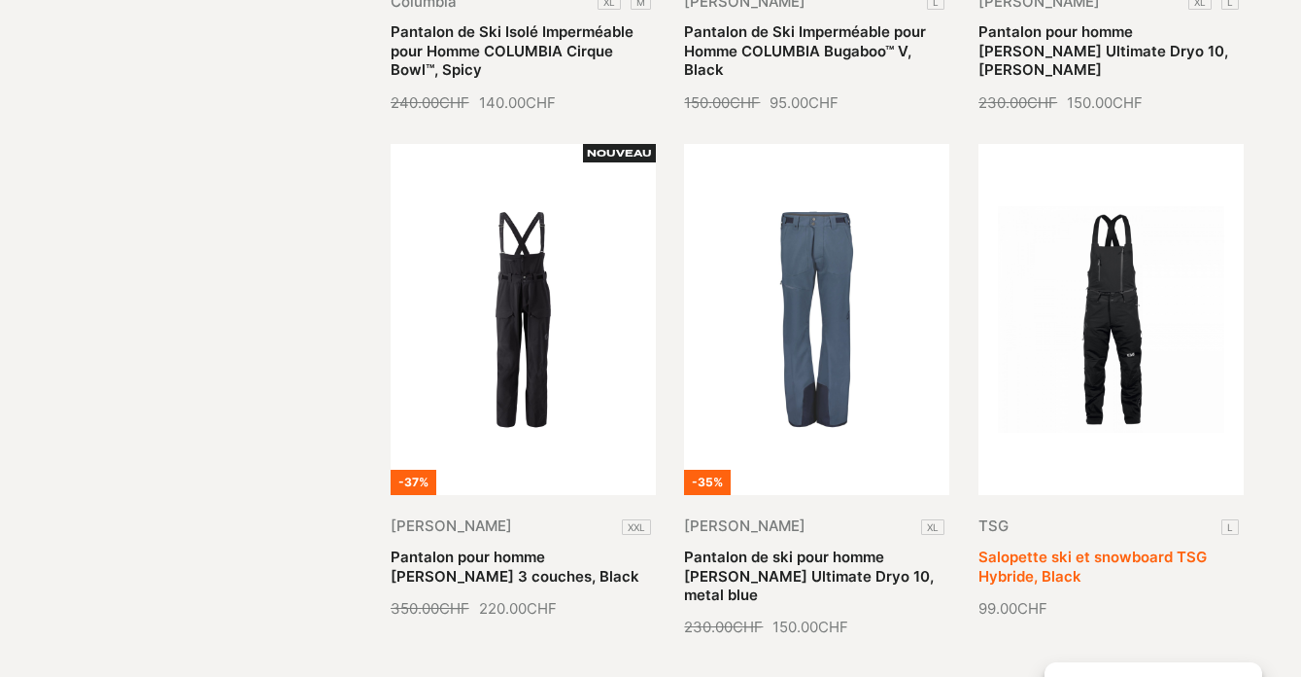
click at [1112, 547] on link "Salopette ski et snowboard TSG Hybride, Black" at bounding box center [1093, 565] width 228 height 37
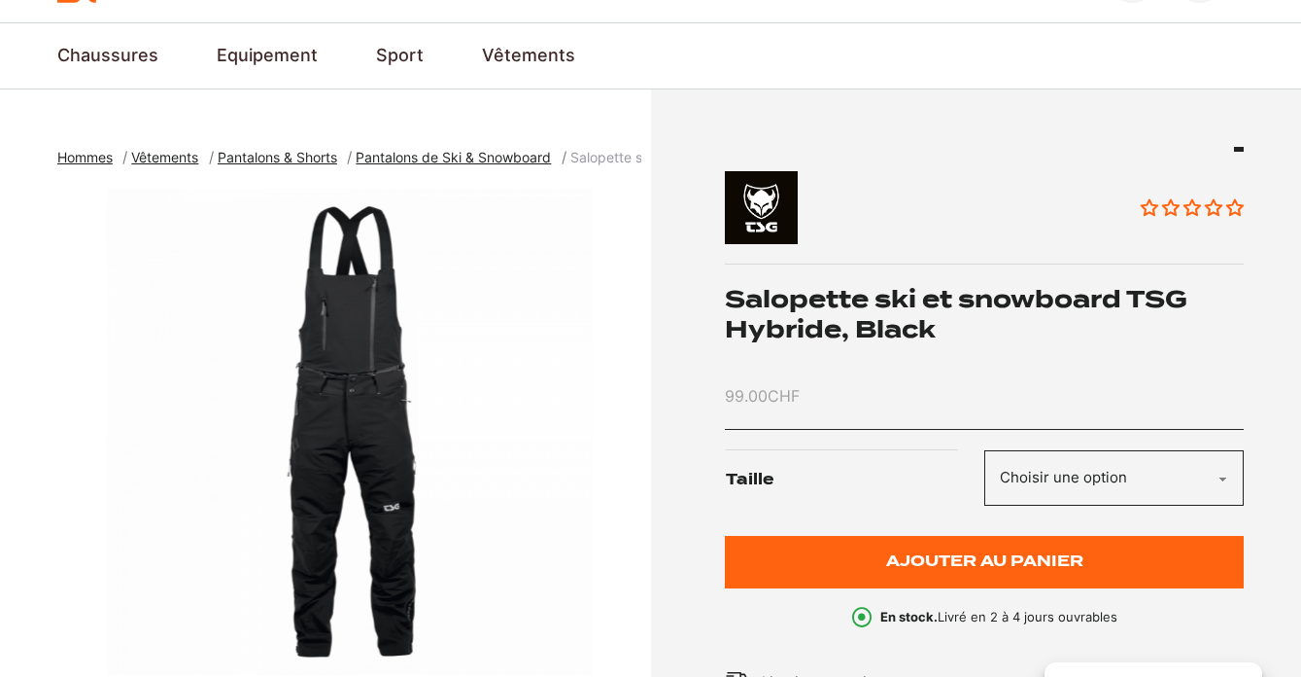
scroll to position [137, 0]
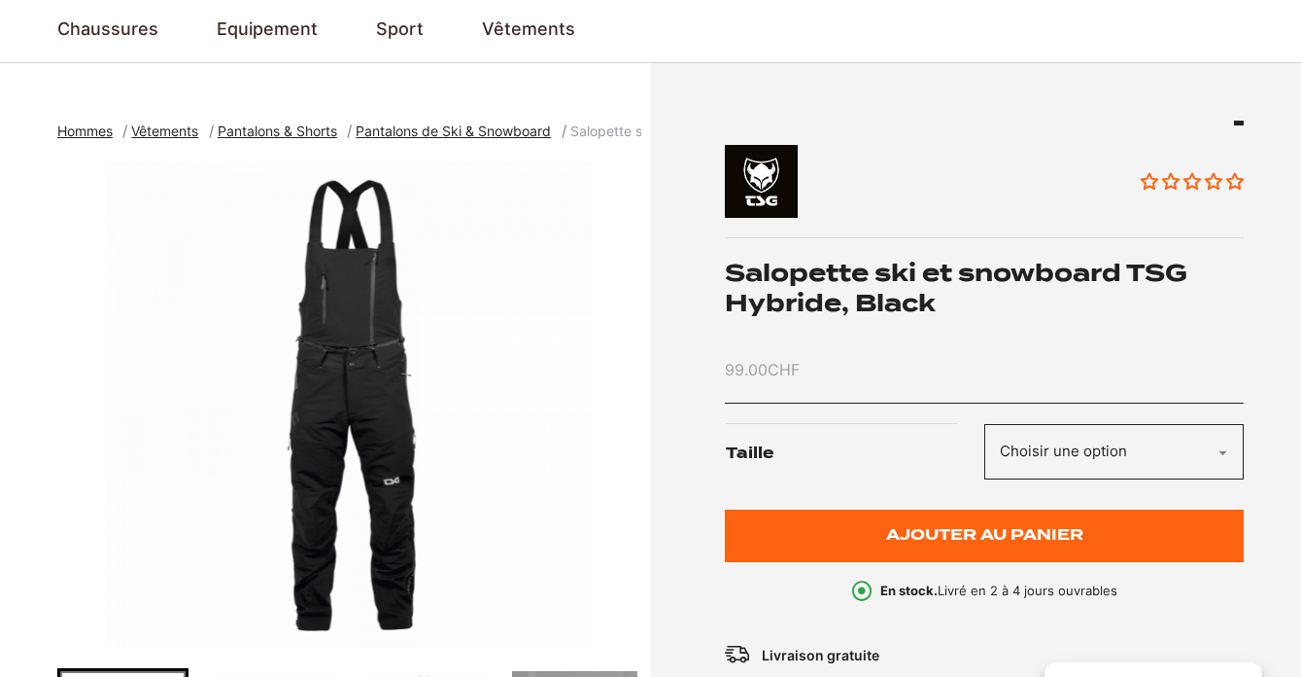
click at [784, 279] on h1 "Salopette ski et snowboard TSG Hybride, Black" at bounding box center [984, 288] width 519 height 60
click at [783, 279] on h1 "Salopette ski et snowboard TSG Hybride, Black" at bounding box center [984, 288] width 519 height 60
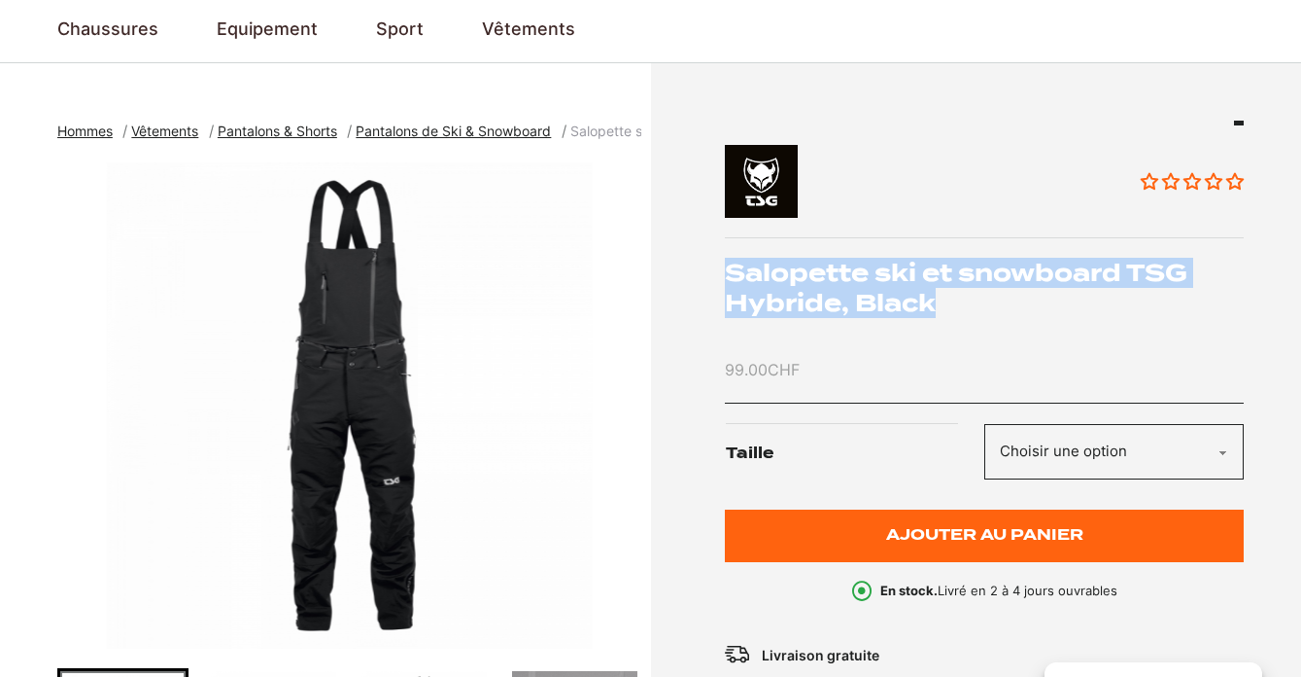
click at [783, 279] on h1 "Salopette ski et snowboard TSG Hybride, Black" at bounding box center [984, 288] width 519 height 60
copy div "Salopette ski et snowboard TSG Hybride, Black"
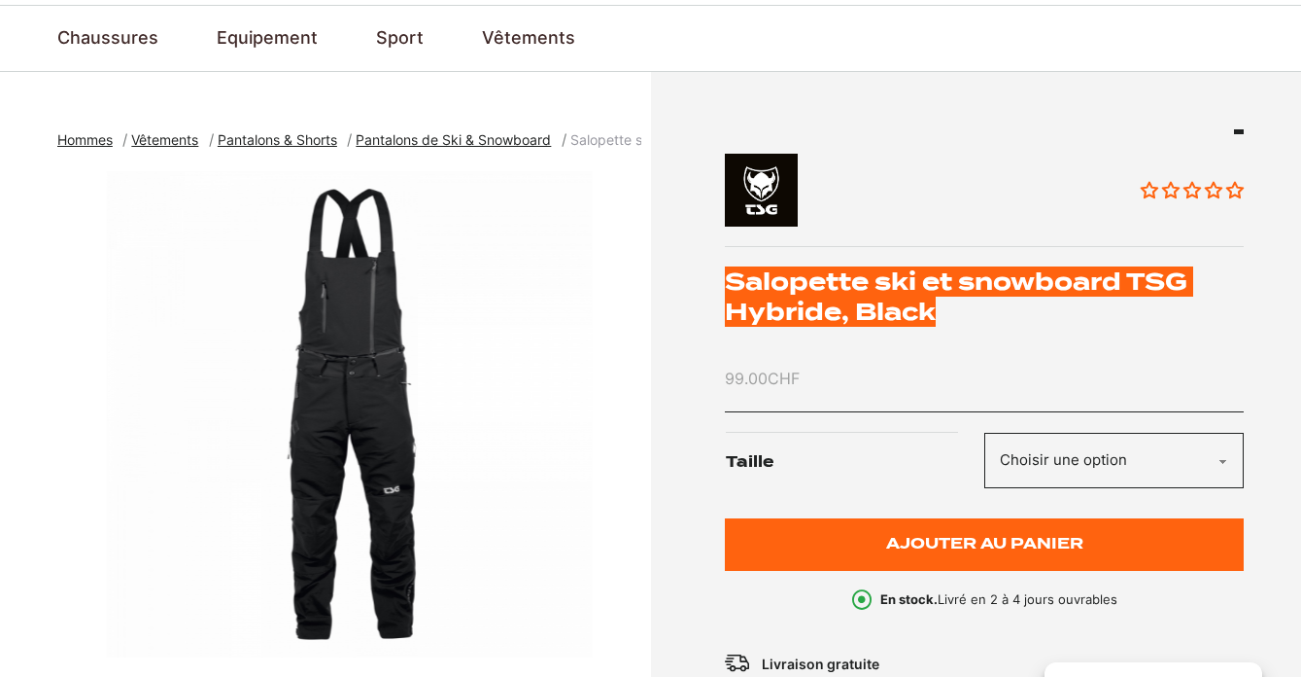
scroll to position [0, 0]
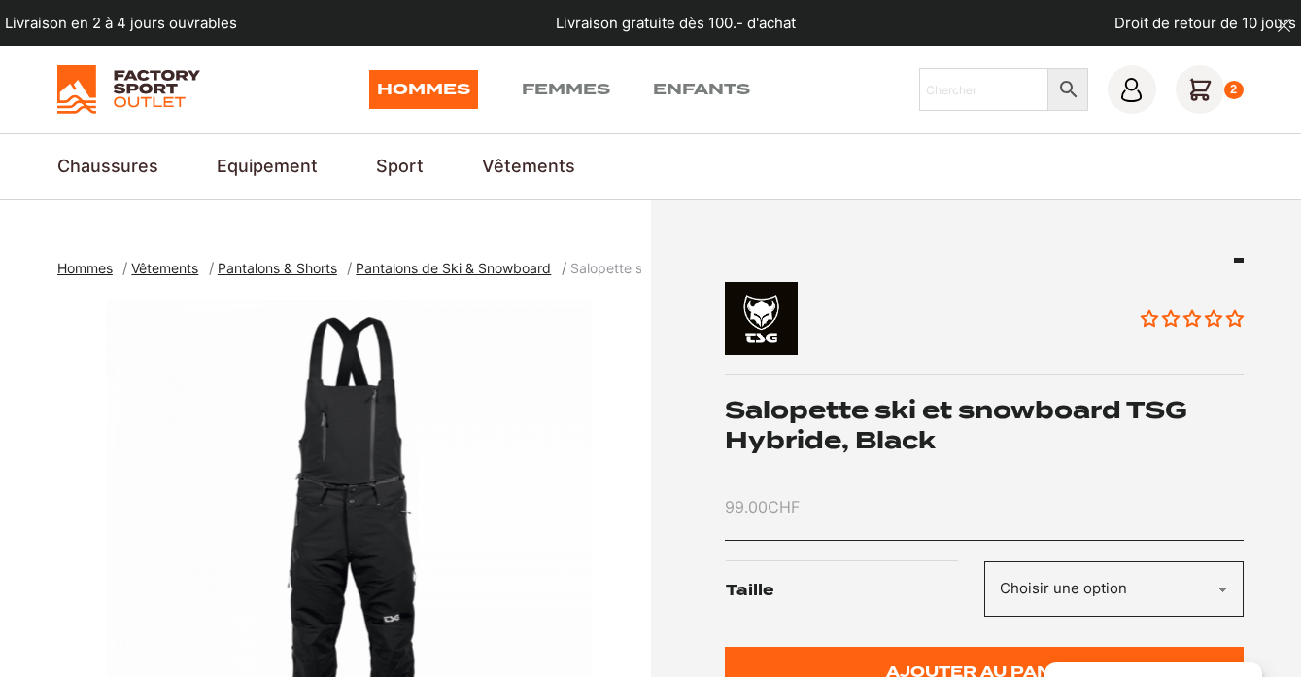
click at [1199, 90] on icon at bounding box center [1200, 90] width 20 height 20
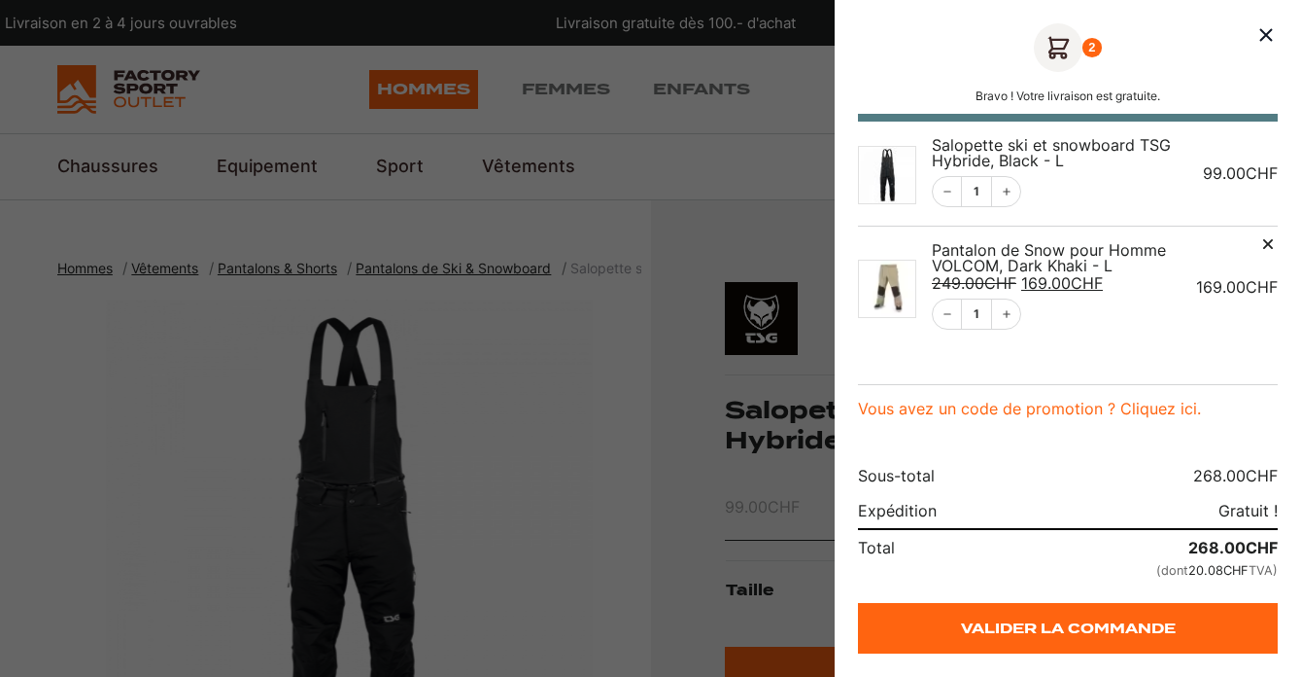
click at [896, 285] on img "Panier" at bounding box center [887, 289] width 58 height 58
click at [978, 272] on th "Pantalon de Snow pour Homme VOLCOM, Dark Khaki - L 249.00 CHF Le prix initial é…" at bounding box center [1049, 287] width 264 height 122
click at [978, 271] on span "Pantalon de Snow pour Homme VOLCOM, Dark Khaki - L" at bounding box center [1049, 257] width 234 height 35
click at [891, 296] on img "Panier" at bounding box center [887, 289] width 58 height 58
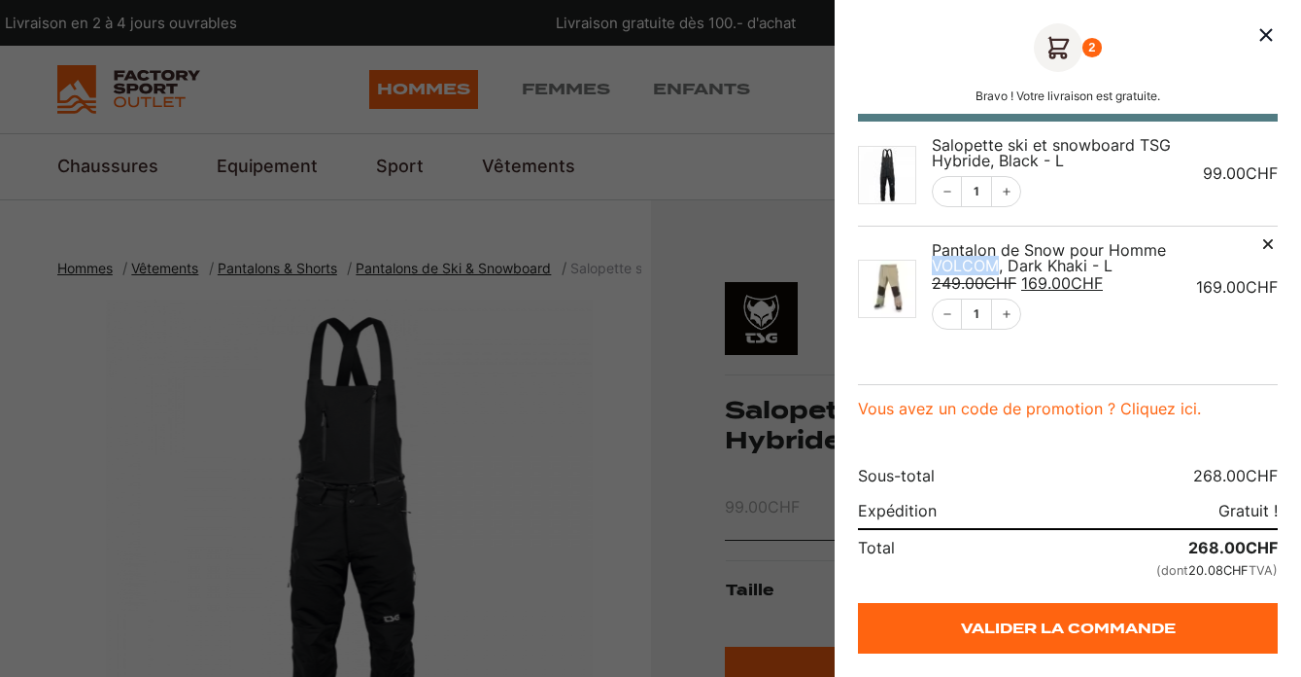
click at [887, 298] on img "Panier" at bounding box center [887, 289] width 58 height 58
click at [1008, 247] on span "Pantalon de Snow pour Homme VOLCOM, Dark Khaki - L" at bounding box center [1049, 257] width 234 height 35
click at [885, 300] on img "Panier" at bounding box center [887, 289] width 58 height 58
click at [656, 260] on div at bounding box center [650, 338] width 1301 height 677
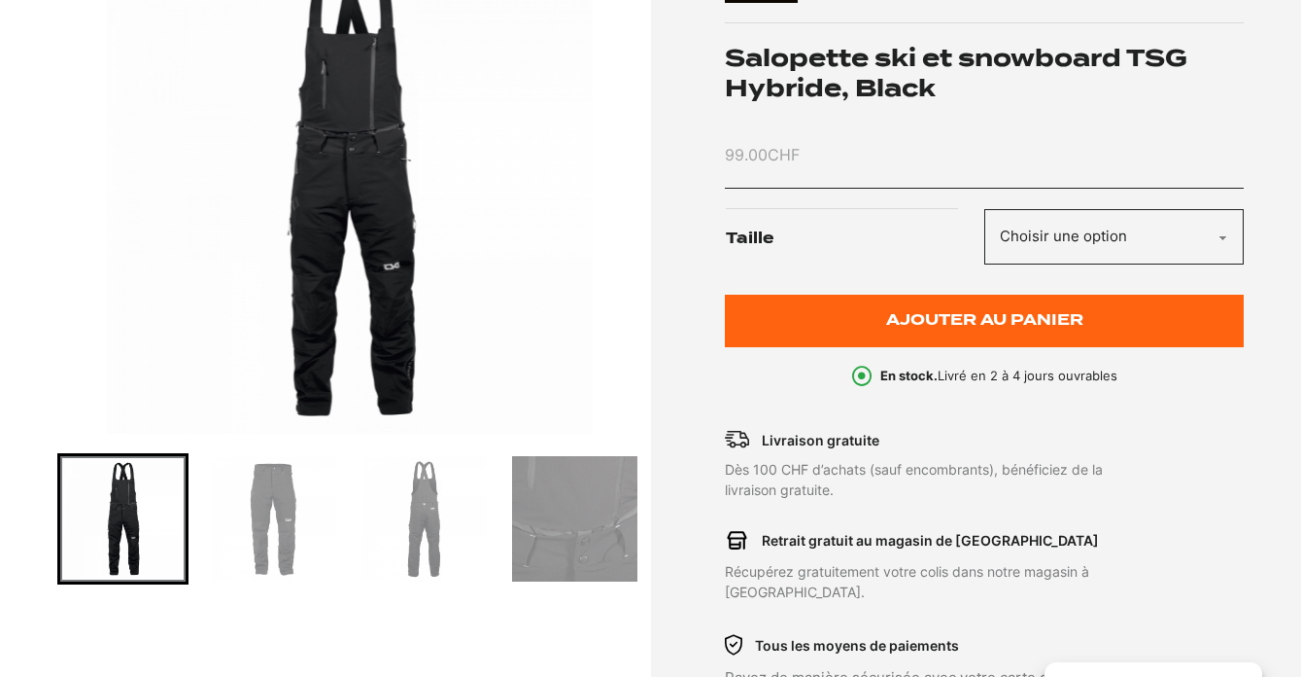
scroll to position [354, 0]
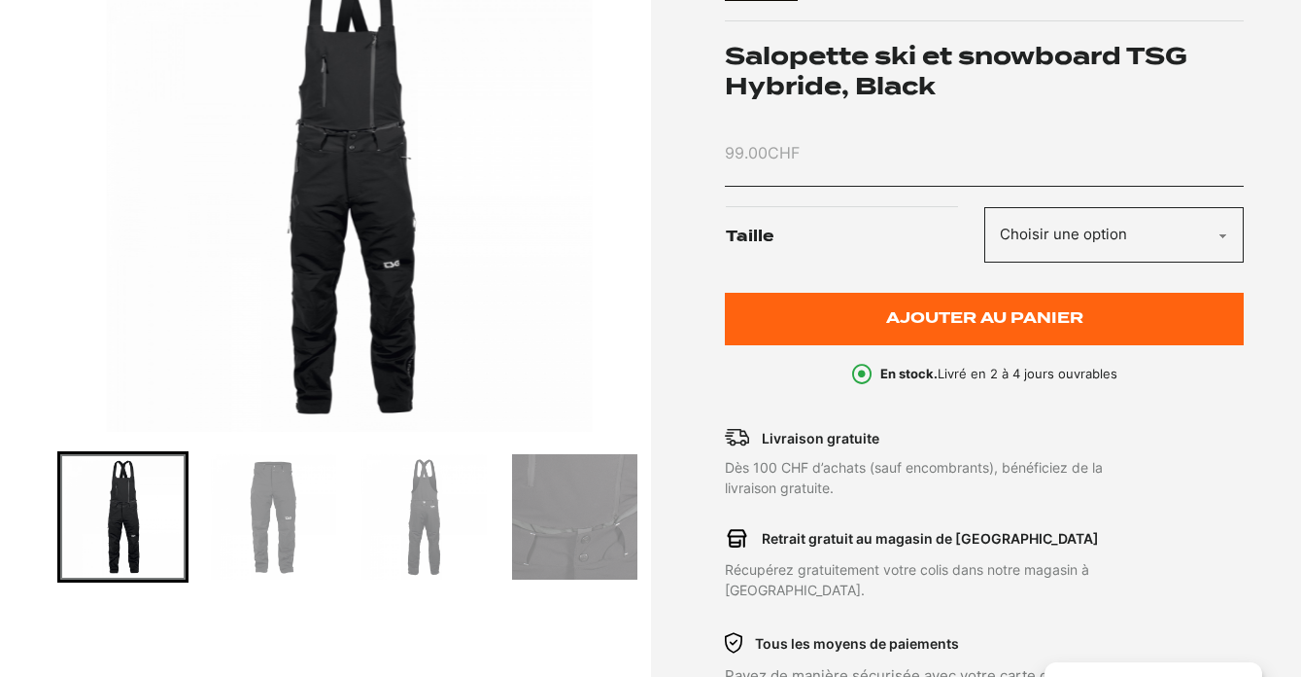
click at [276, 548] on img "Go to slide 2" at bounding box center [273, 516] width 125 height 125
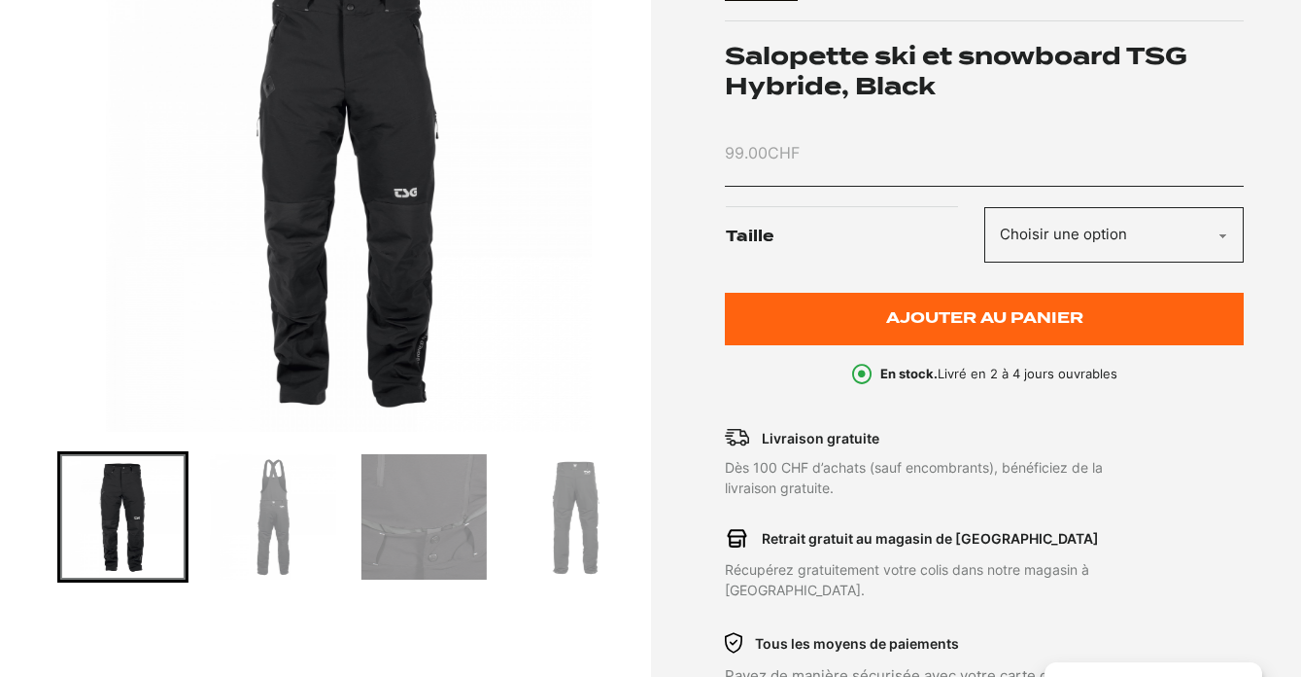
click at [393, 527] on img "Go to slide 4" at bounding box center [424, 516] width 125 height 125
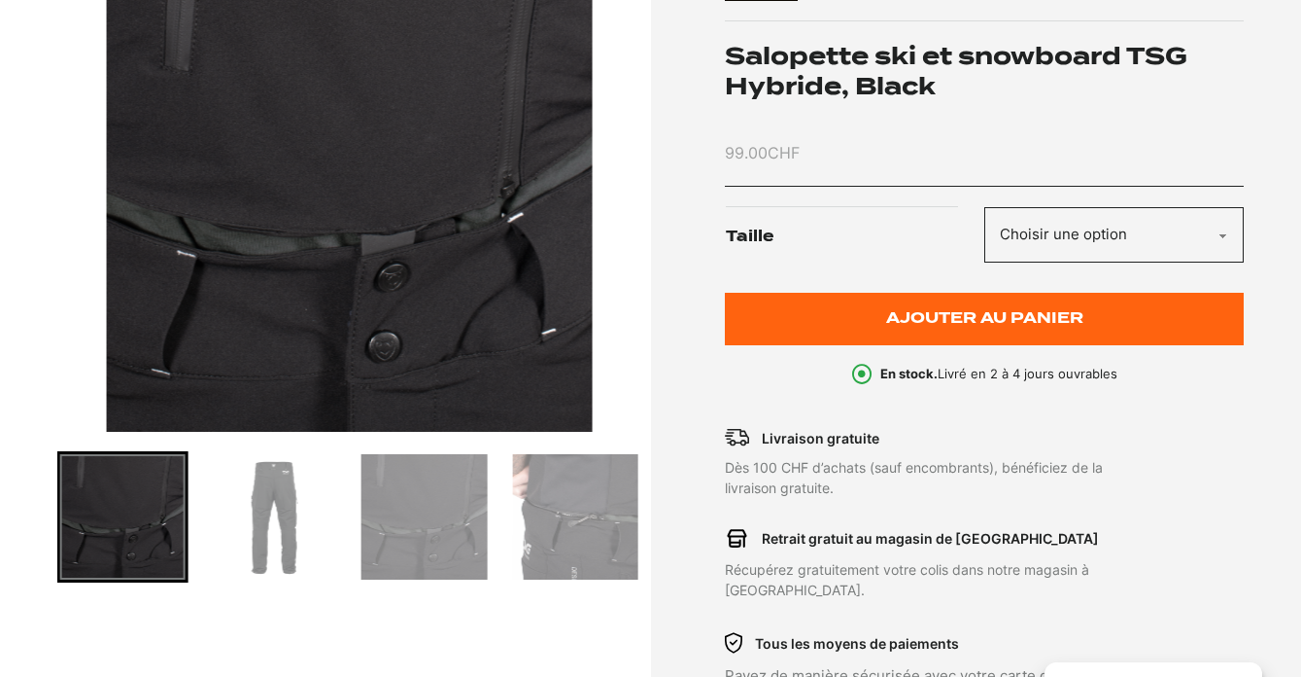
click at [542, 529] on img "Go to slide 7" at bounding box center [574, 516] width 125 height 125
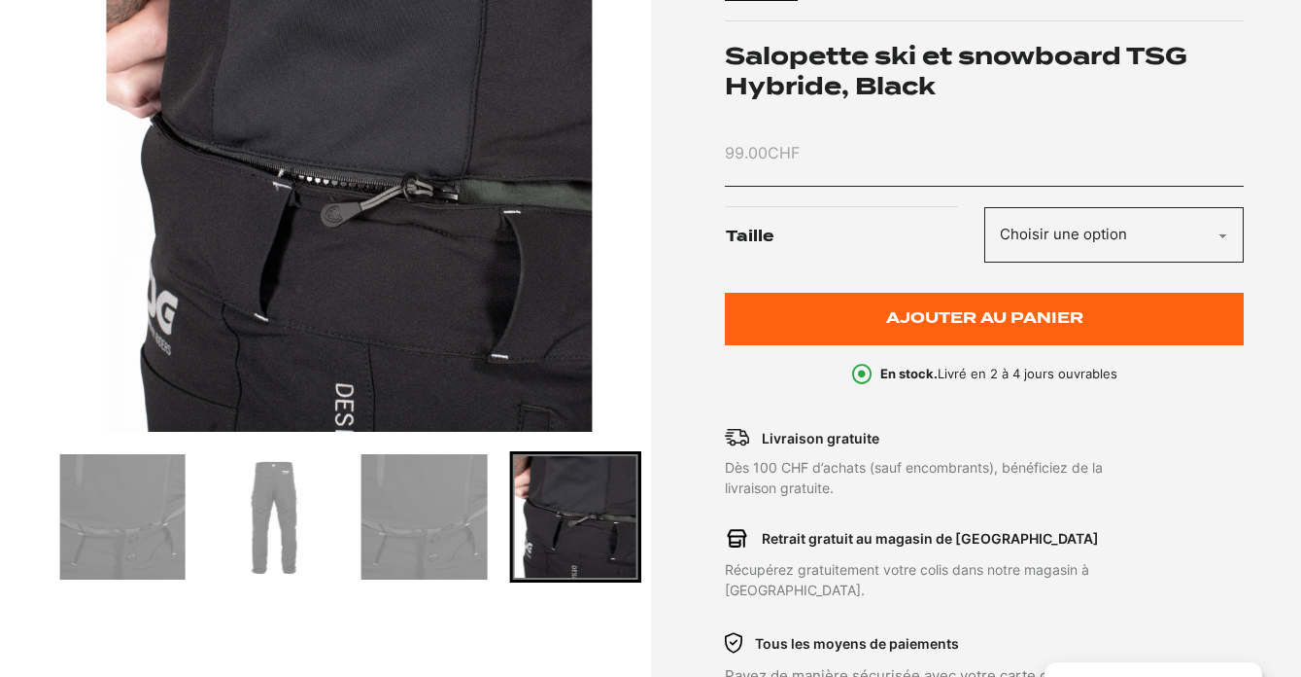
click at [288, 520] on img "Go to slide 5" at bounding box center [273, 516] width 125 height 125
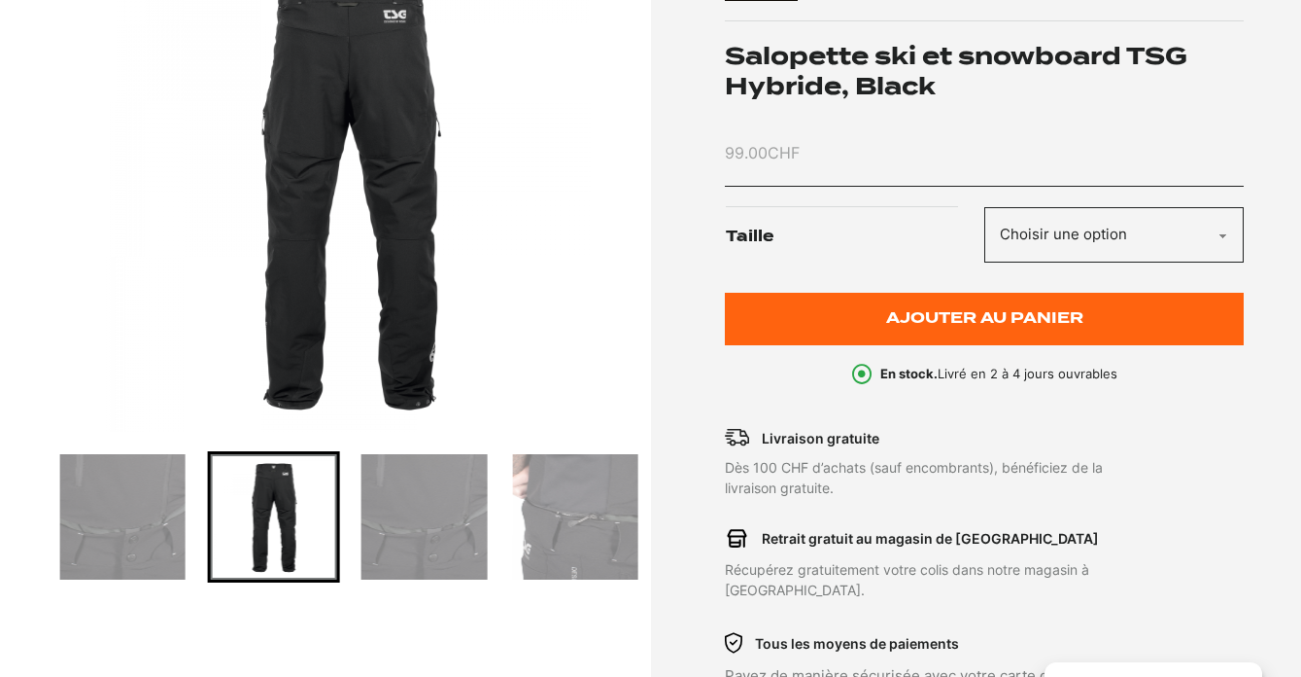
click at [160, 532] on img "Go to slide 4" at bounding box center [122, 516] width 125 height 125
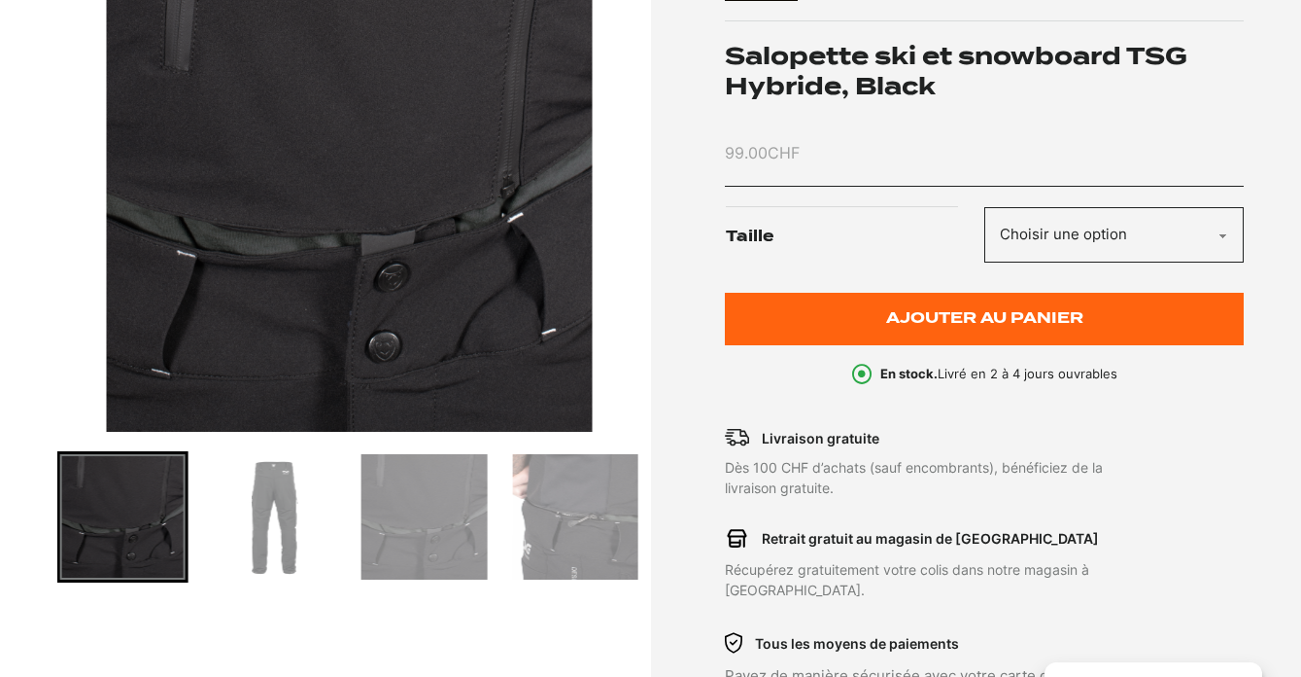
click at [260, 555] on img "Go to slide 5" at bounding box center [273, 516] width 125 height 125
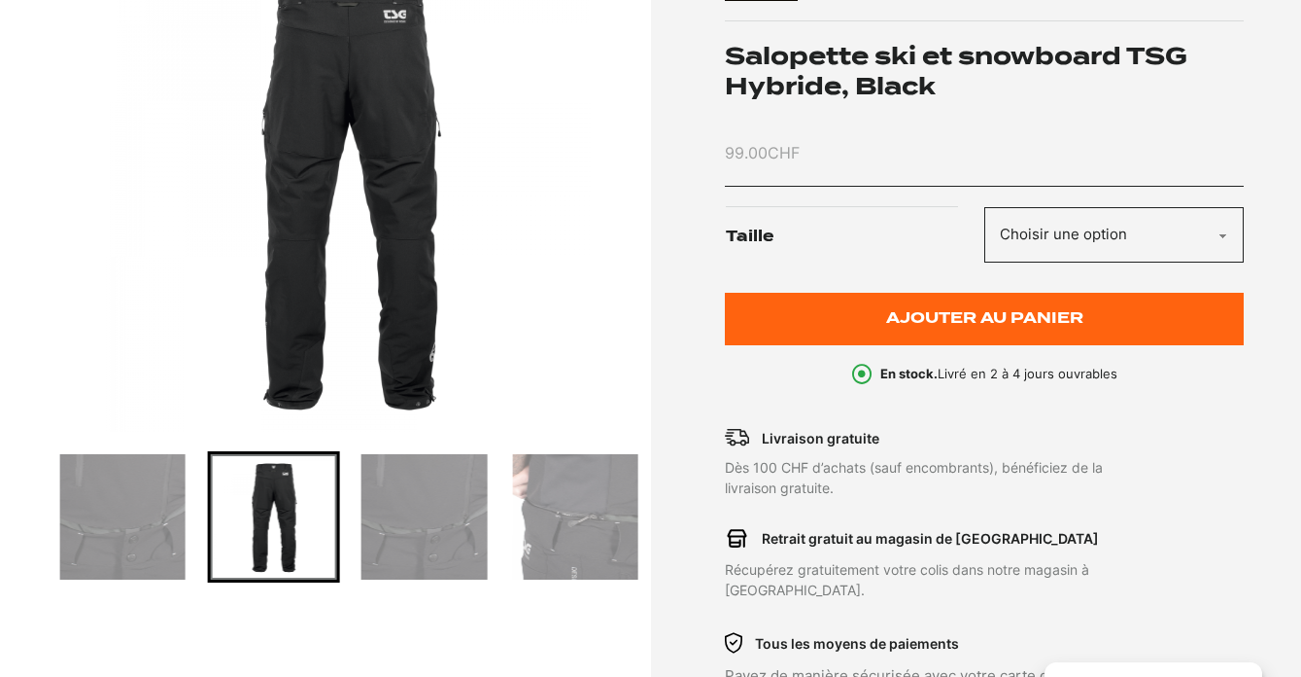
click at [376, 105] on img "5 of 7" at bounding box center [349, 189] width 584 height 486
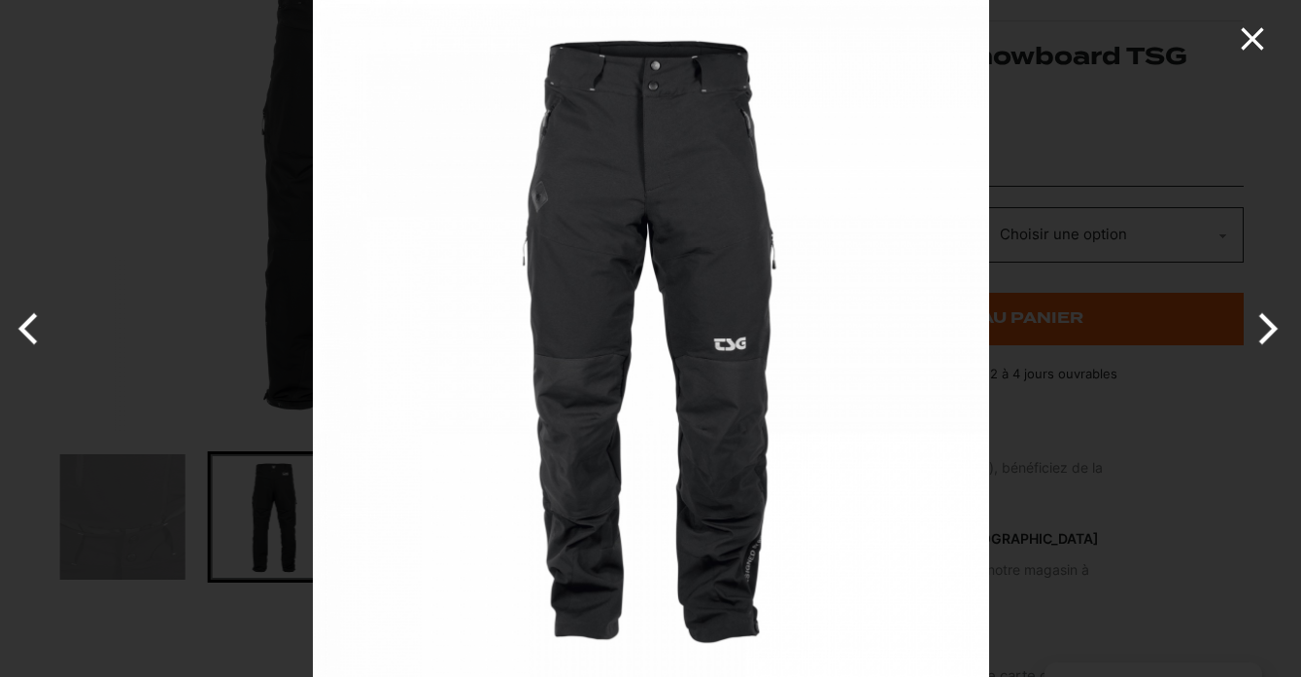
click at [1257, 43] on icon "Close" at bounding box center [1252, 38] width 22 height 22
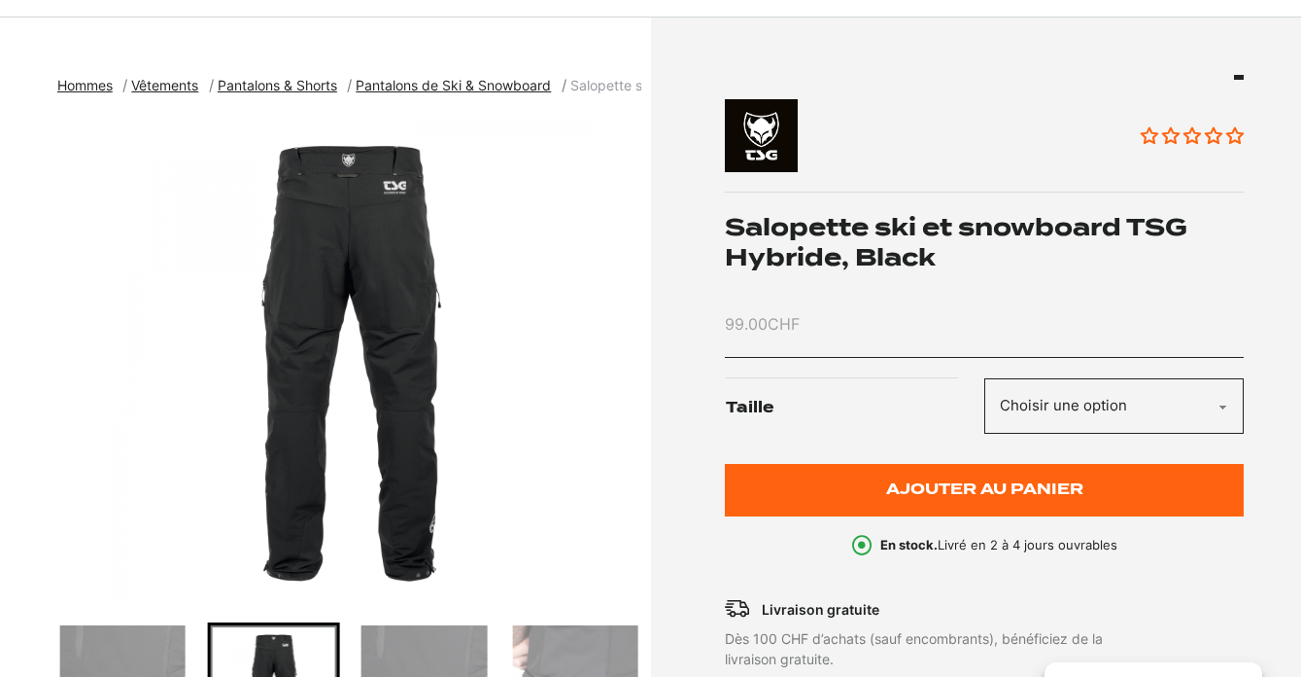
scroll to position [56, 0]
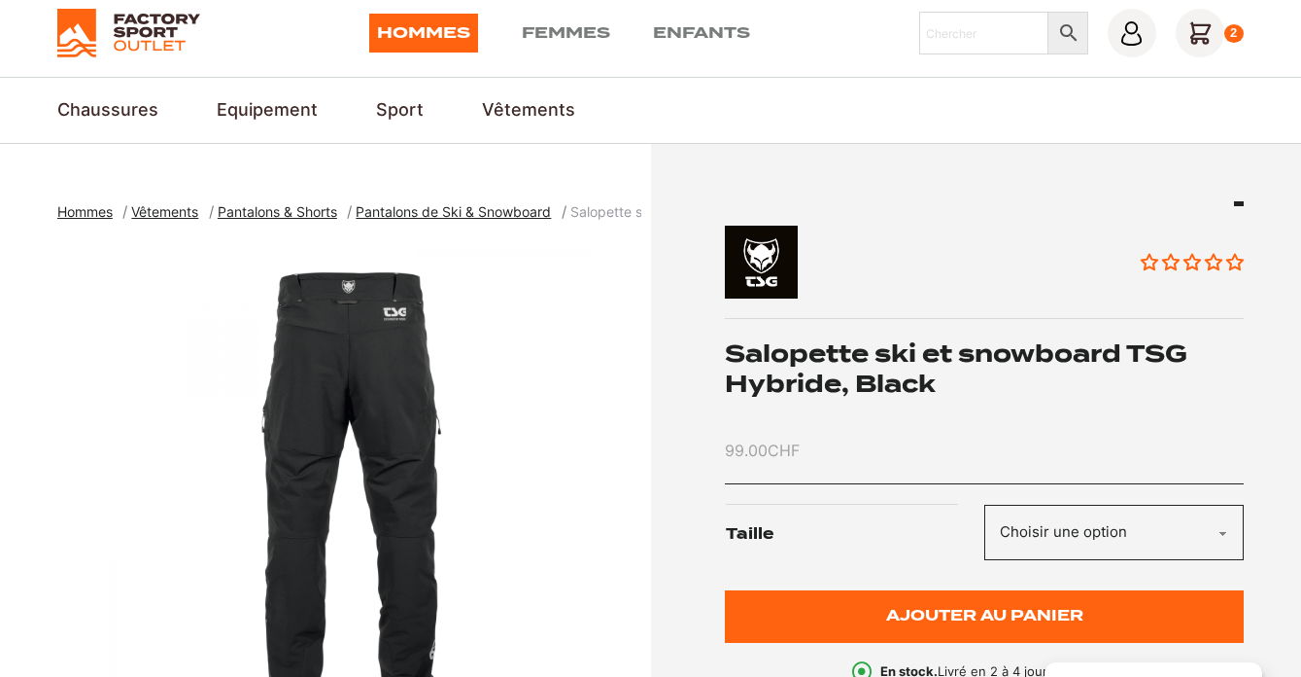
click at [1184, 31] on icon at bounding box center [1200, 33] width 49 height 49
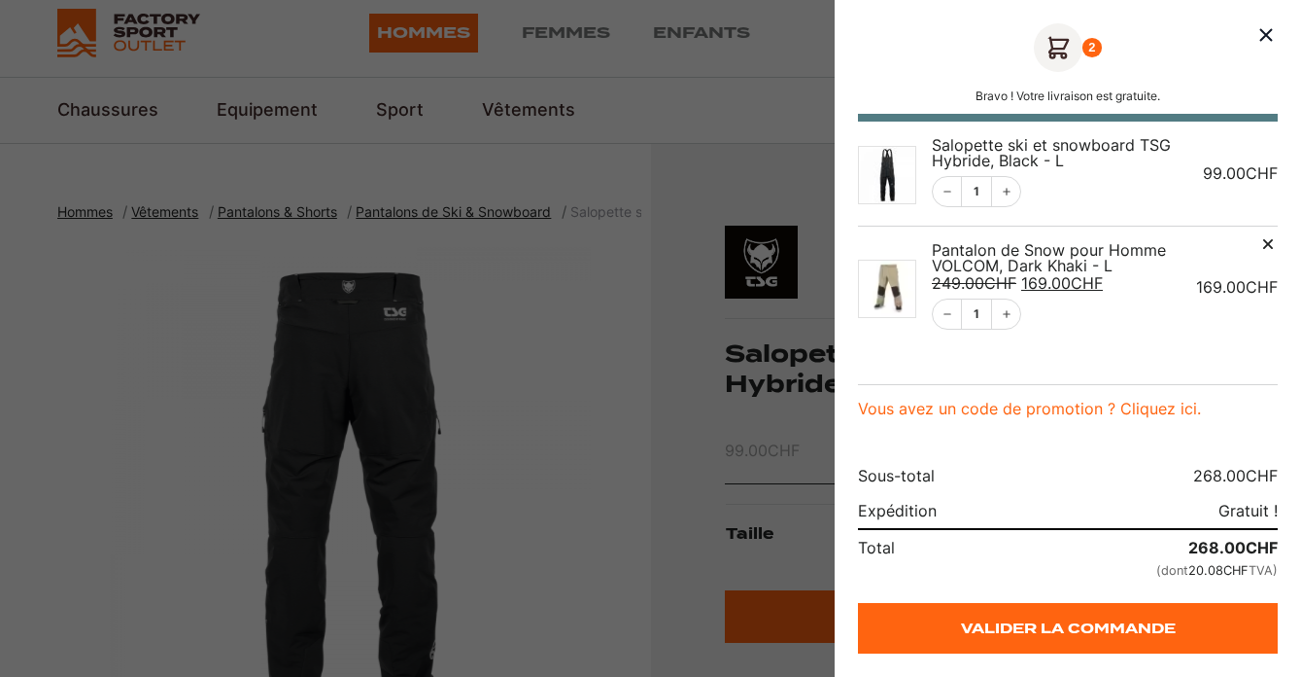
click at [1268, 241] on icon "Remove this item" at bounding box center [1268, 243] width 19 height 19
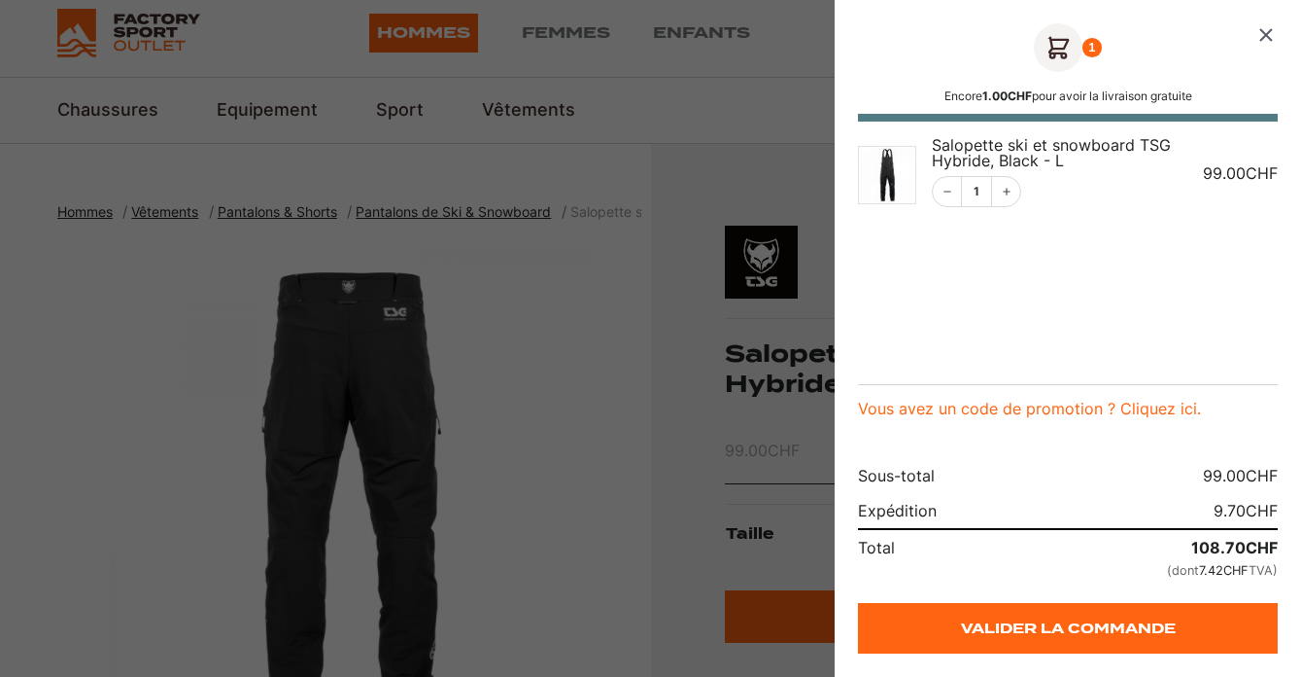
click at [1256, 30] on icon "Fermer le panier" at bounding box center [1266, 34] width 23 height 23
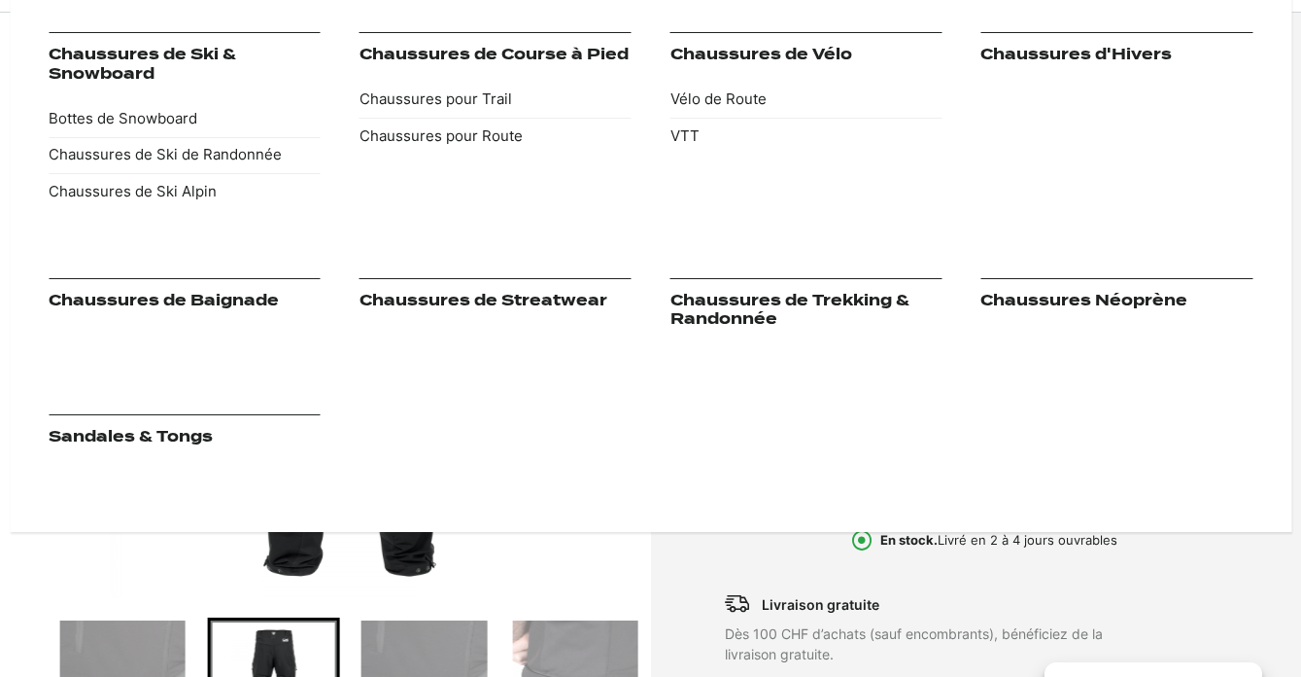
scroll to position [0, 0]
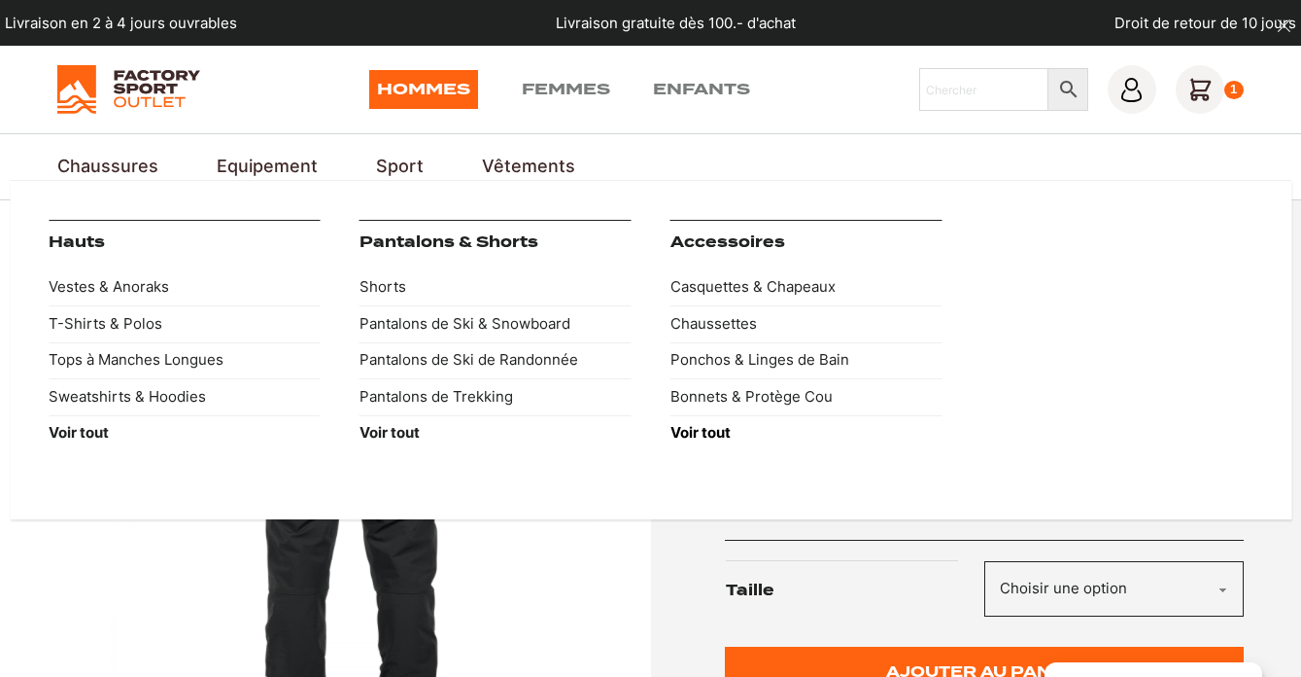
click at [706, 431] on strong "Voir tout" at bounding box center [701, 432] width 60 height 18
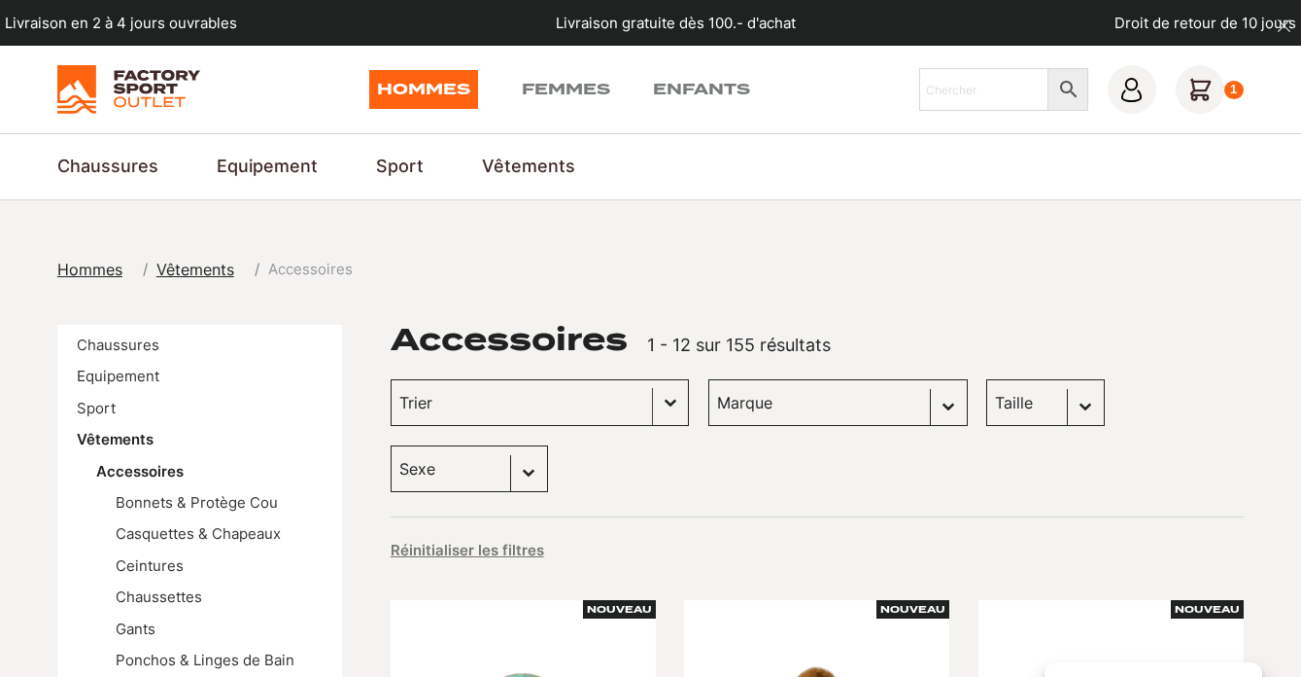
click at [653, 402] on button "Basculer la liste" at bounding box center [670, 402] width 35 height 45
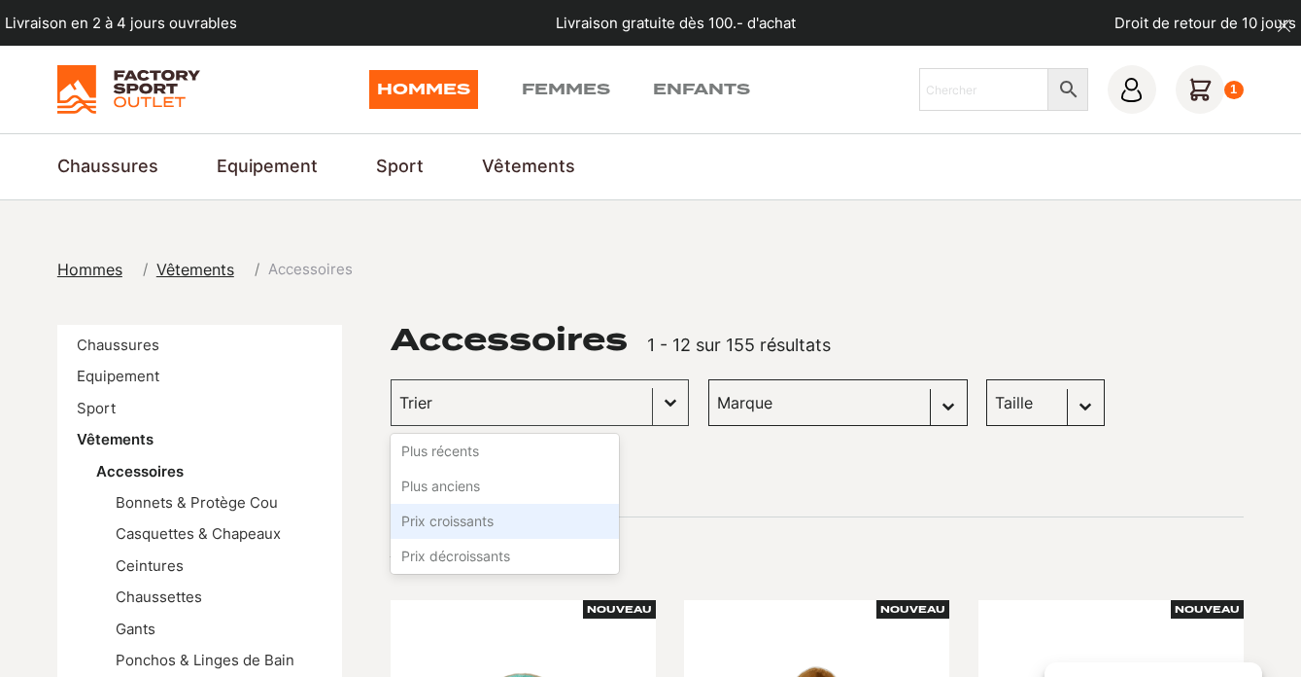
click at [486, 518] on li "Prix croissants" at bounding box center [505, 520] width 228 height 35
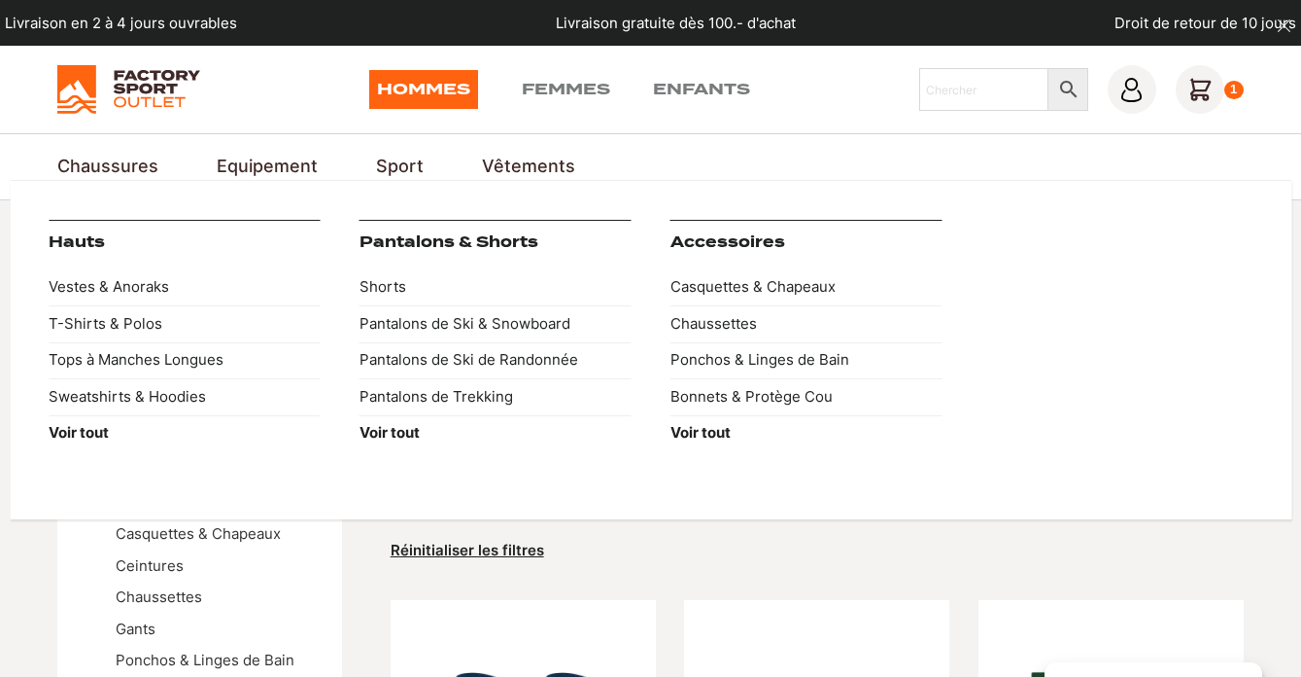
click at [77, 246] on link "Hauts" at bounding box center [77, 241] width 56 height 17
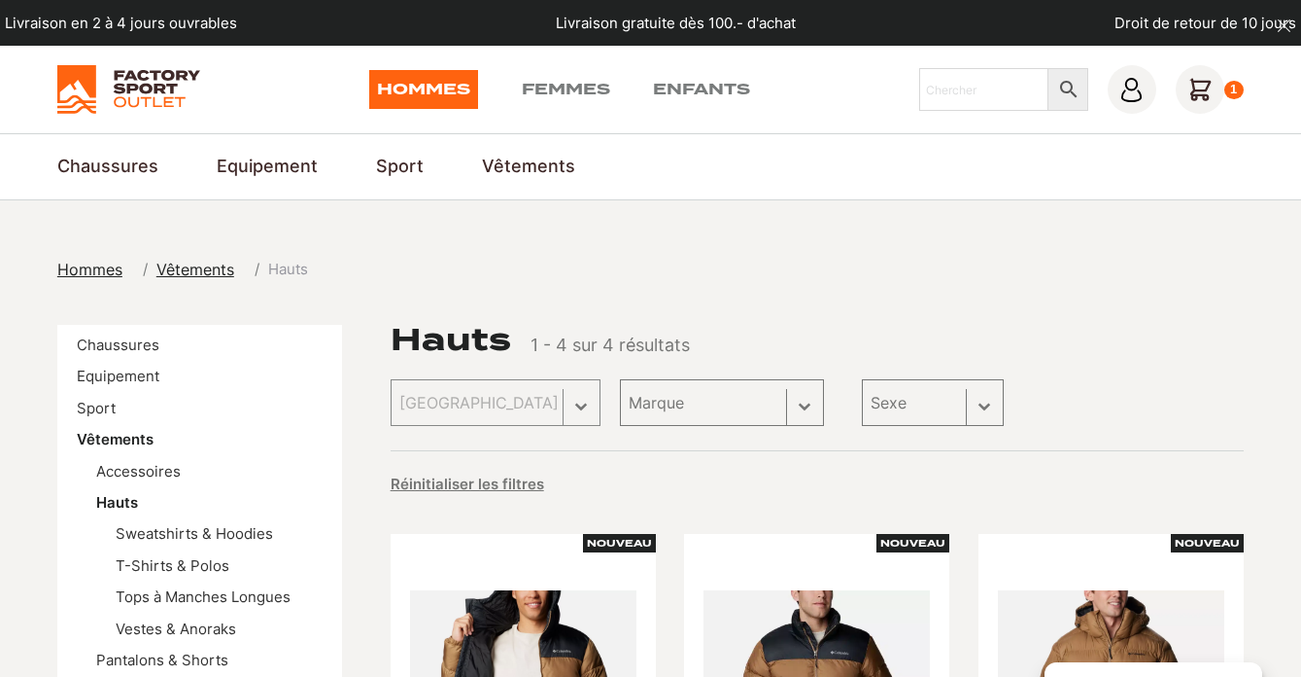
click at [551, 409] on div "Trier Trier le contenu Trier Plus récents Plus anciens Prix croissants Prix déc…" at bounding box center [496, 402] width 210 height 47
click at [129, 504] on link "Hauts" at bounding box center [117, 502] width 42 height 18
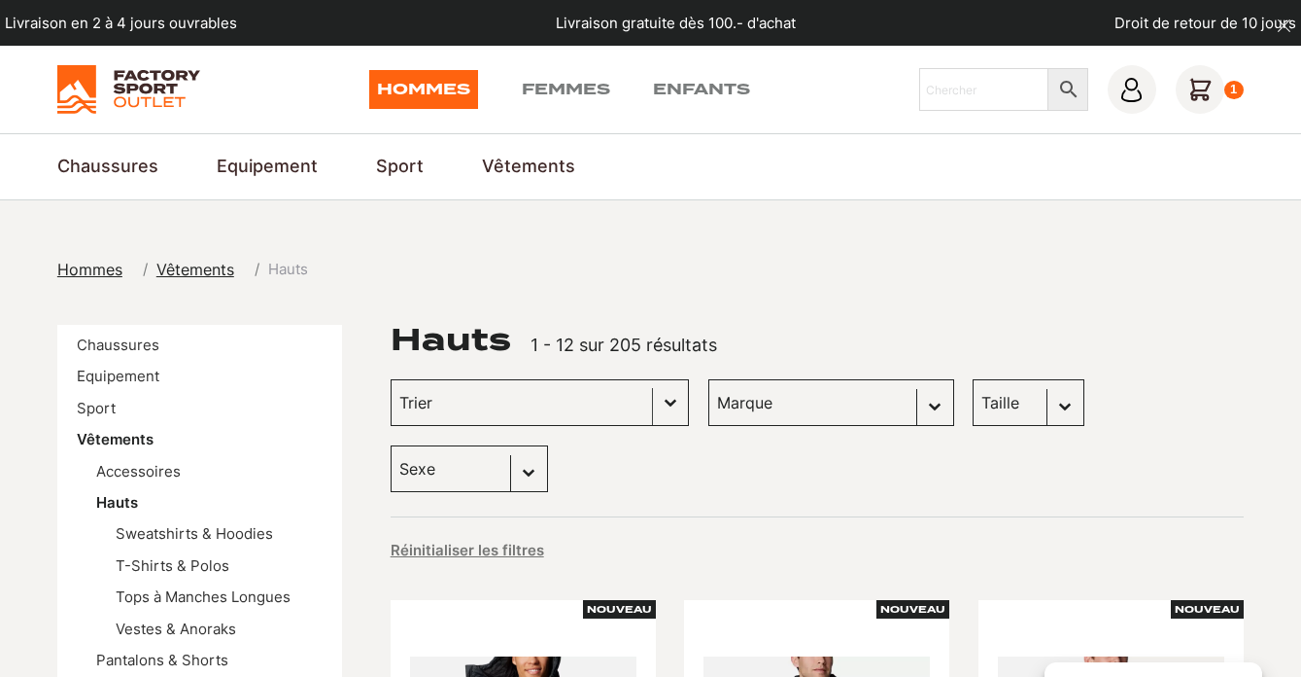
click at [653, 415] on button "Basculer la liste" at bounding box center [670, 402] width 35 height 45
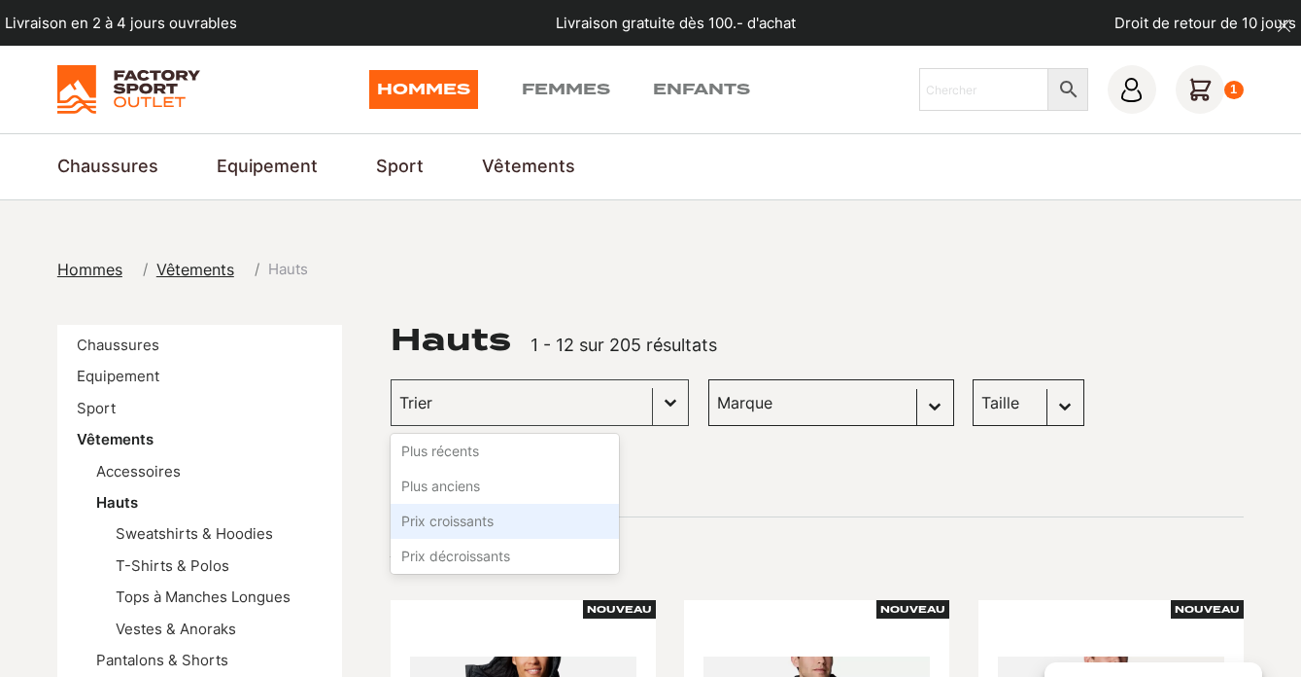
click at [474, 510] on li "Prix croissants" at bounding box center [505, 520] width 228 height 35
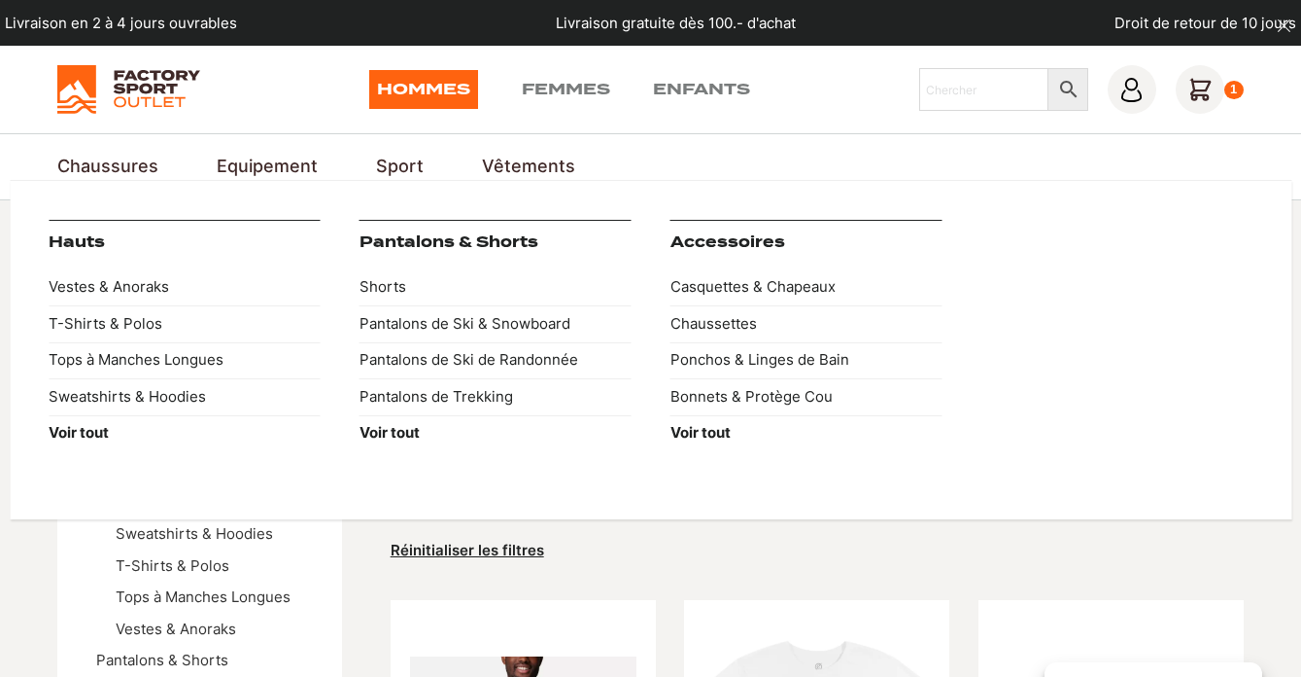
click at [516, 165] on link "Vêtements" at bounding box center [528, 167] width 93 height 26
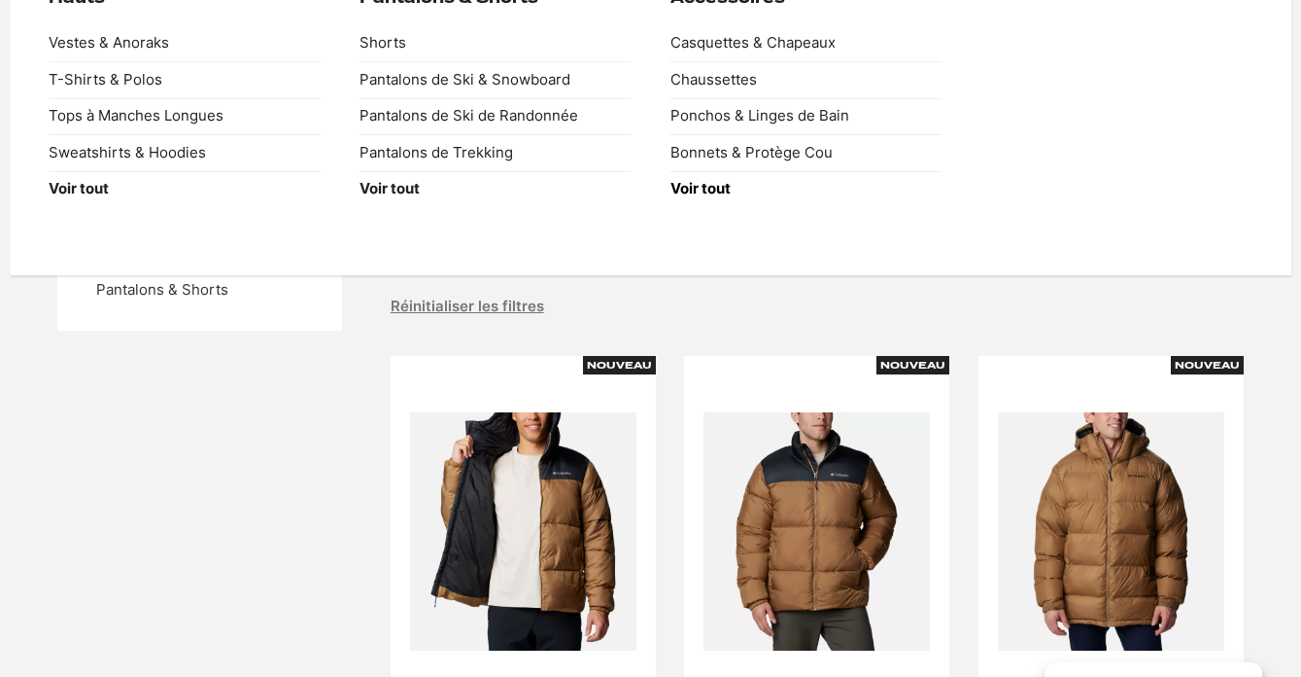
scroll to position [50, 0]
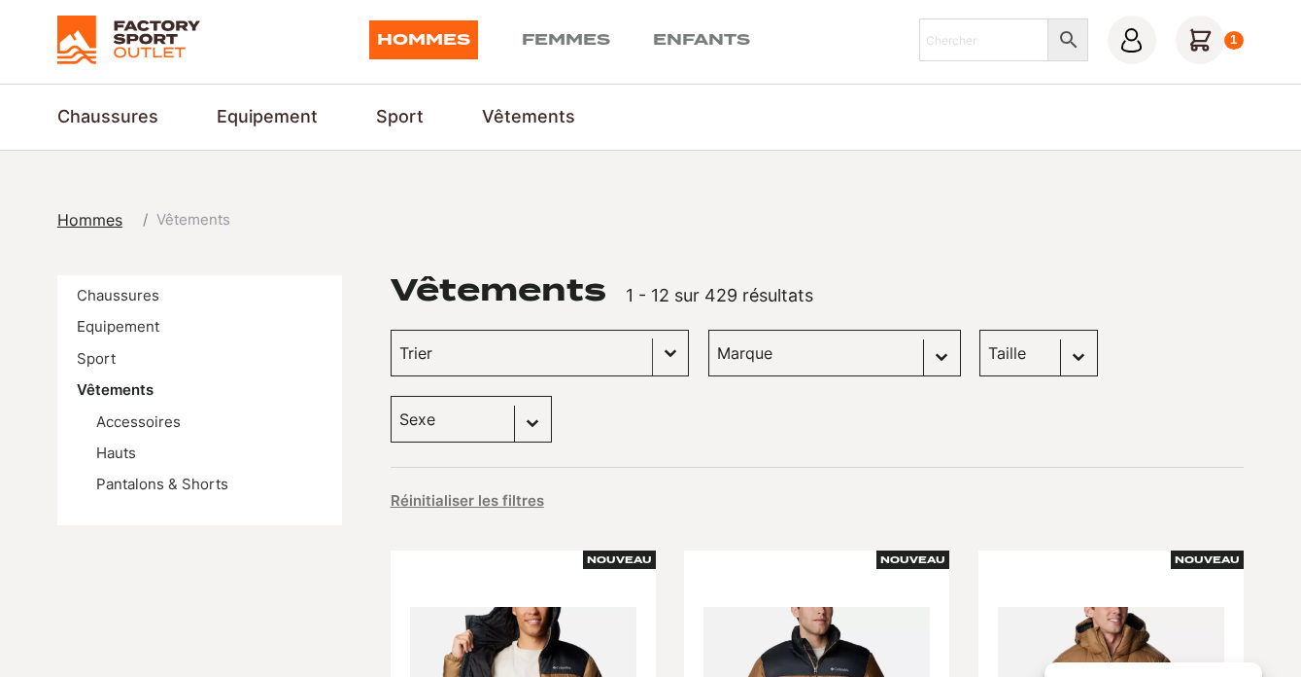
click at [653, 344] on button "Basculer la liste" at bounding box center [670, 352] width 35 height 45
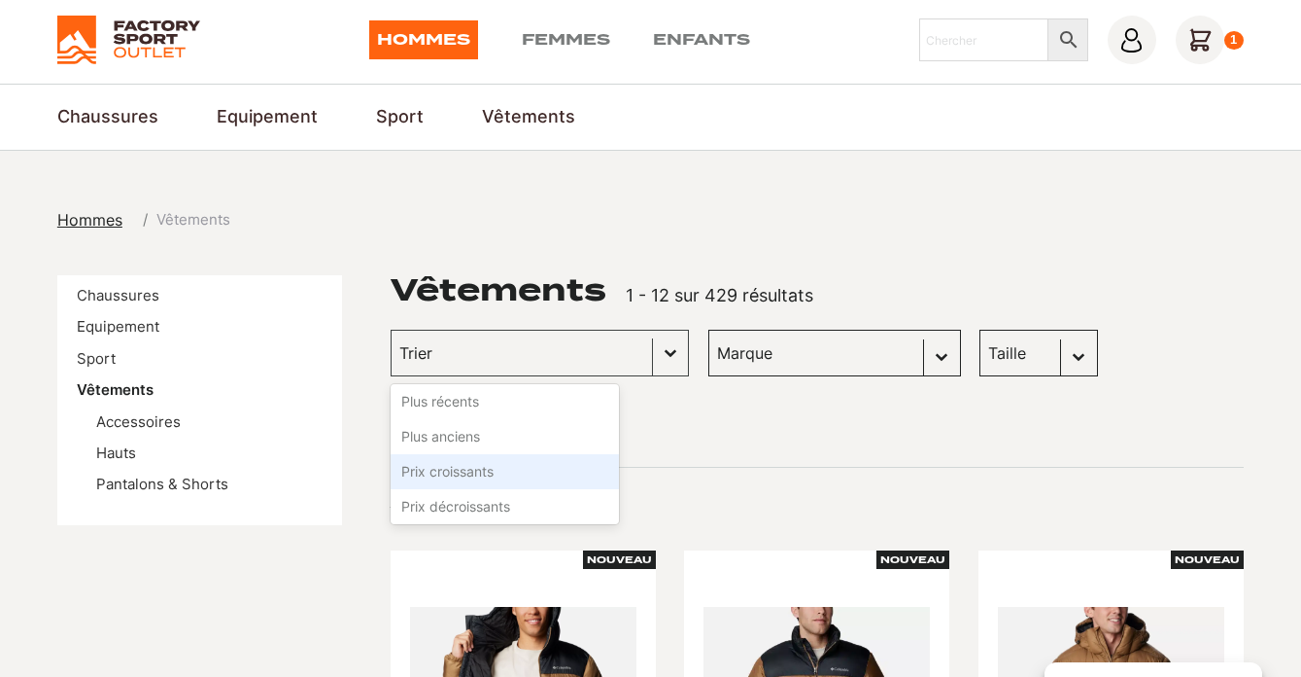
click at [454, 470] on li "Prix croissants" at bounding box center [505, 471] width 228 height 35
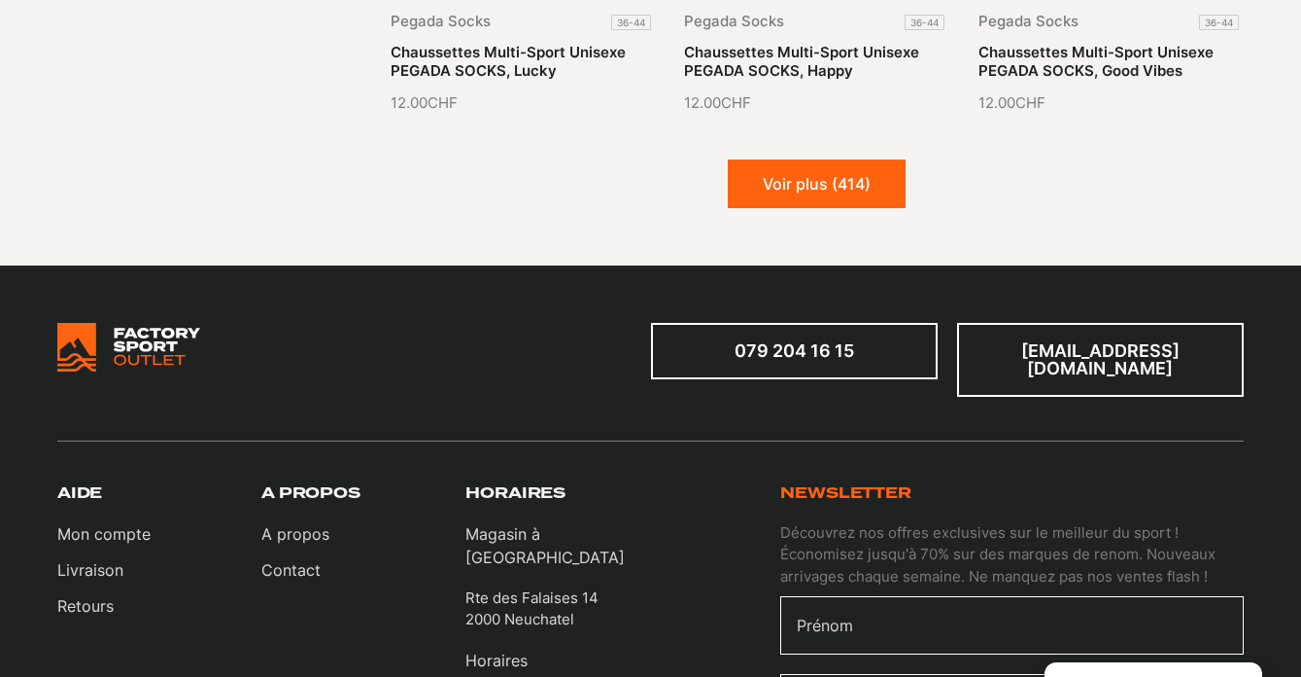
scroll to position [2452, 0]
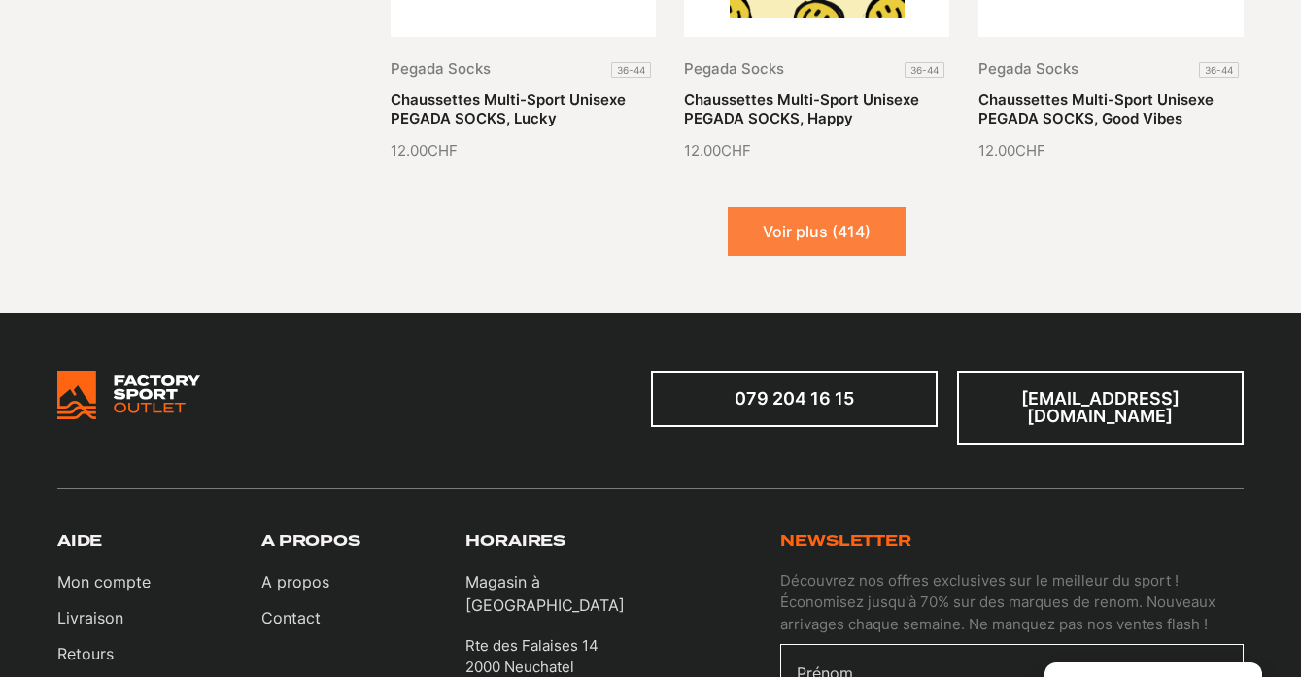
click at [808, 207] on button "Voir plus (414)" at bounding box center [817, 231] width 178 height 49
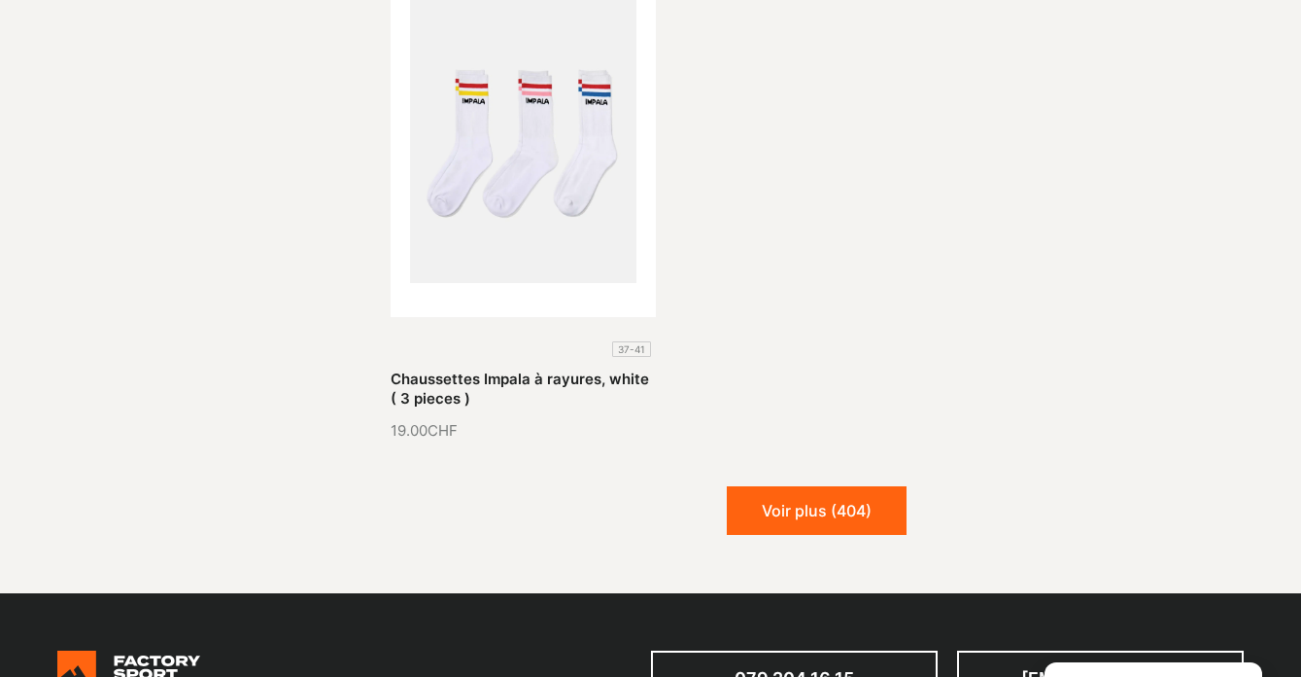
scroll to position [4164, 0]
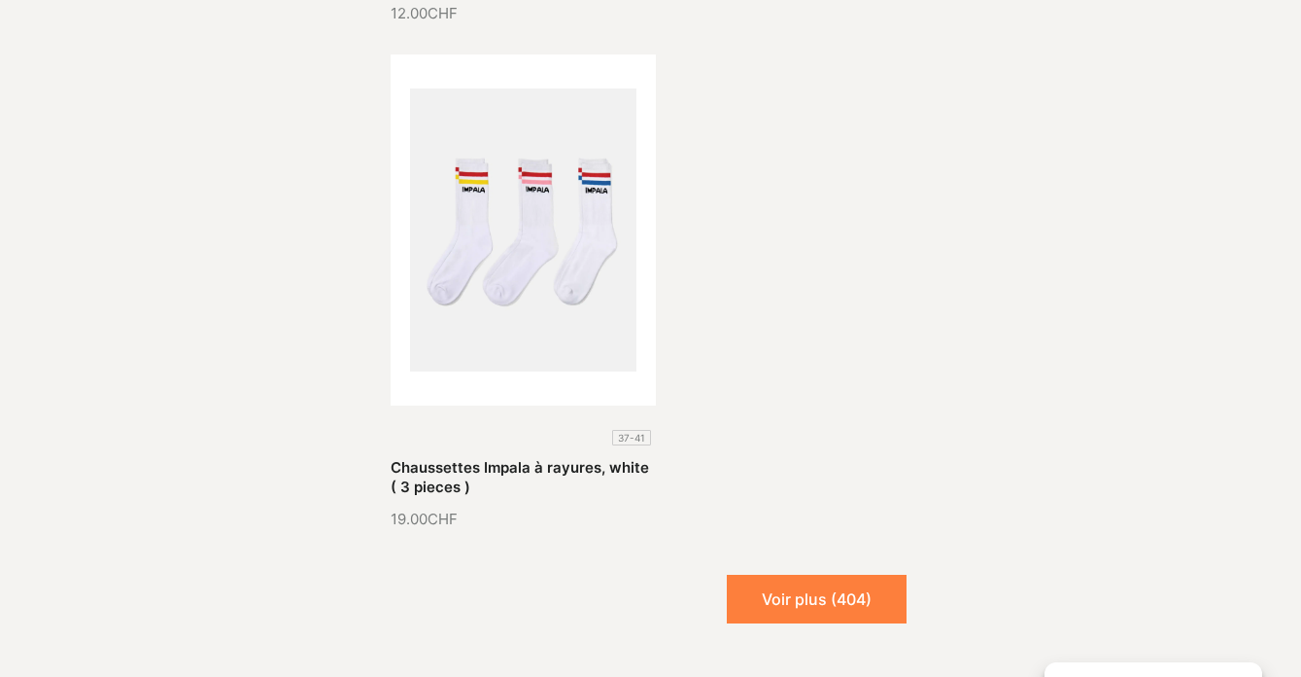
click at [770, 574] on button "Voir plus (404)" at bounding box center [817, 598] width 180 height 49
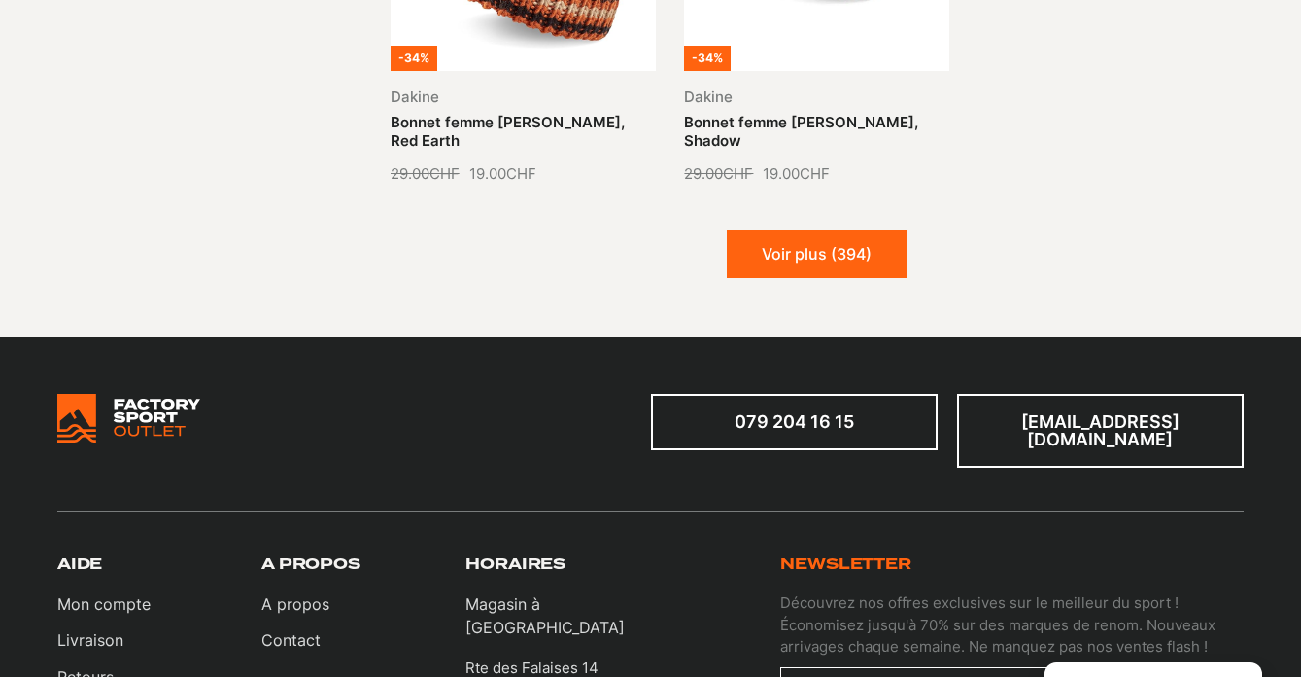
scroll to position [6026, 0]
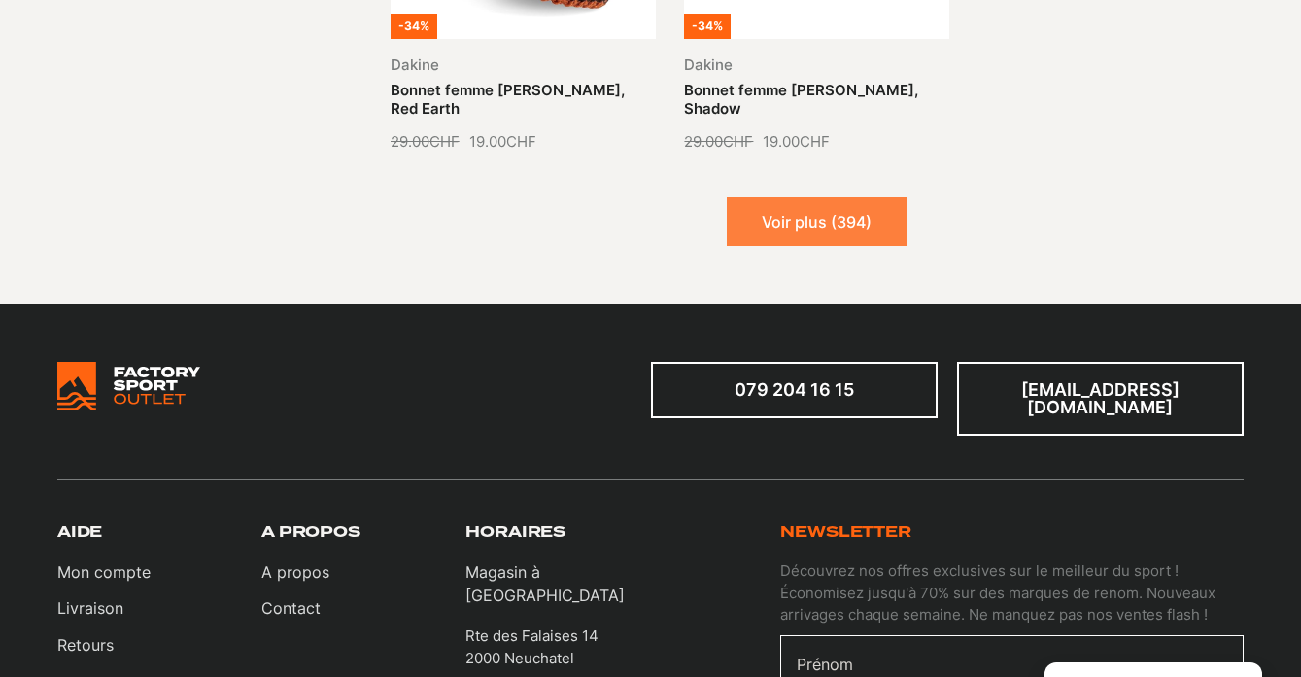
click at [798, 197] on button "Voir plus (394)" at bounding box center [817, 221] width 180 height 49
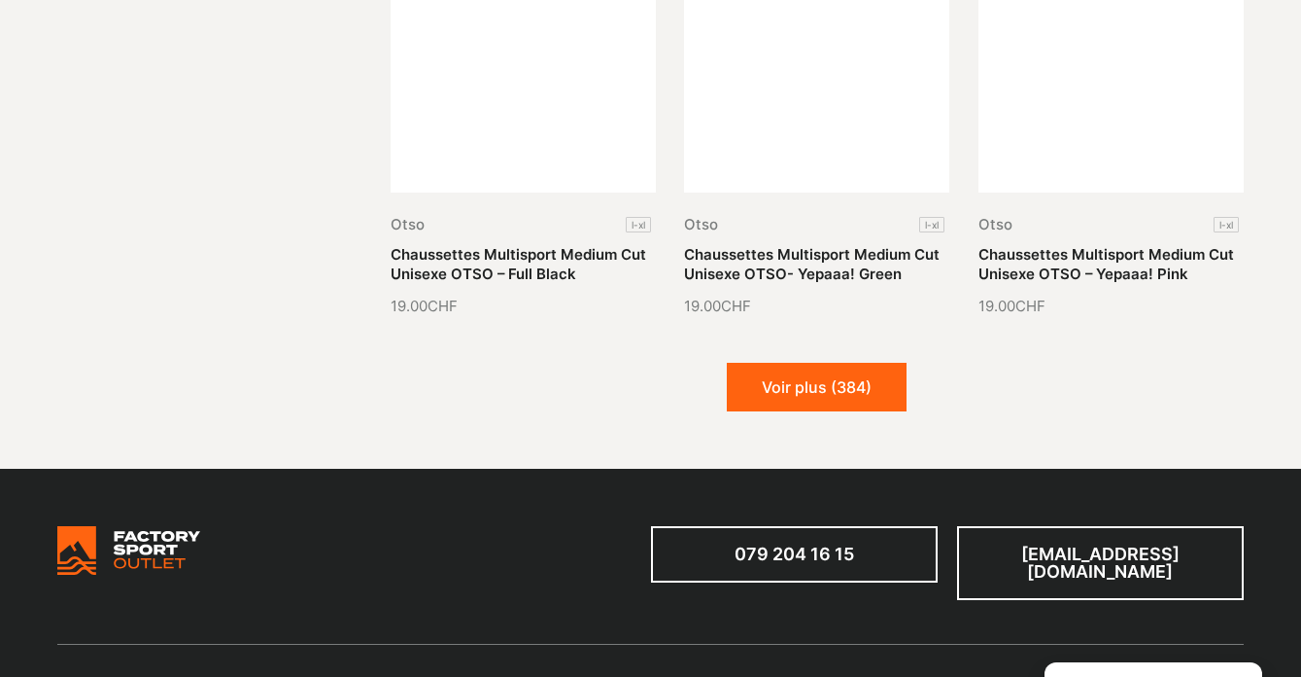
scroll to position [7345, 0]
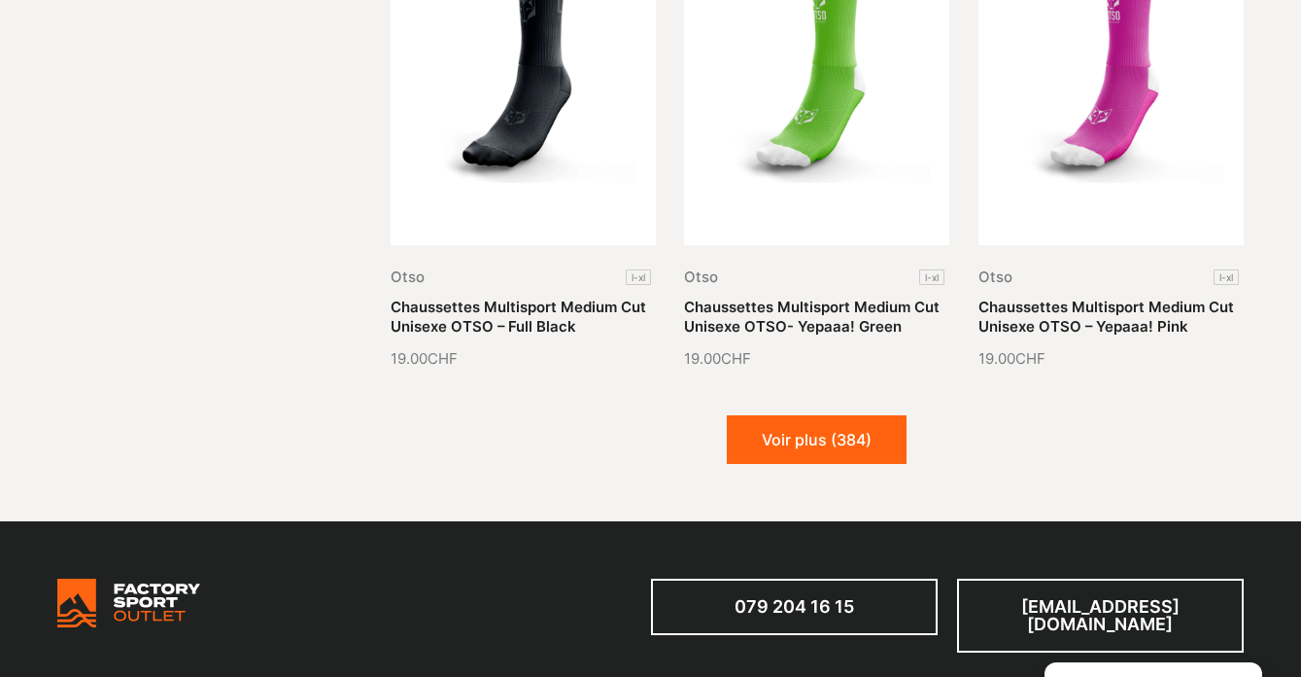
click at [814, 415] on button "Voir plus (384)" at bounding box center [817, 439] width 180 height 49
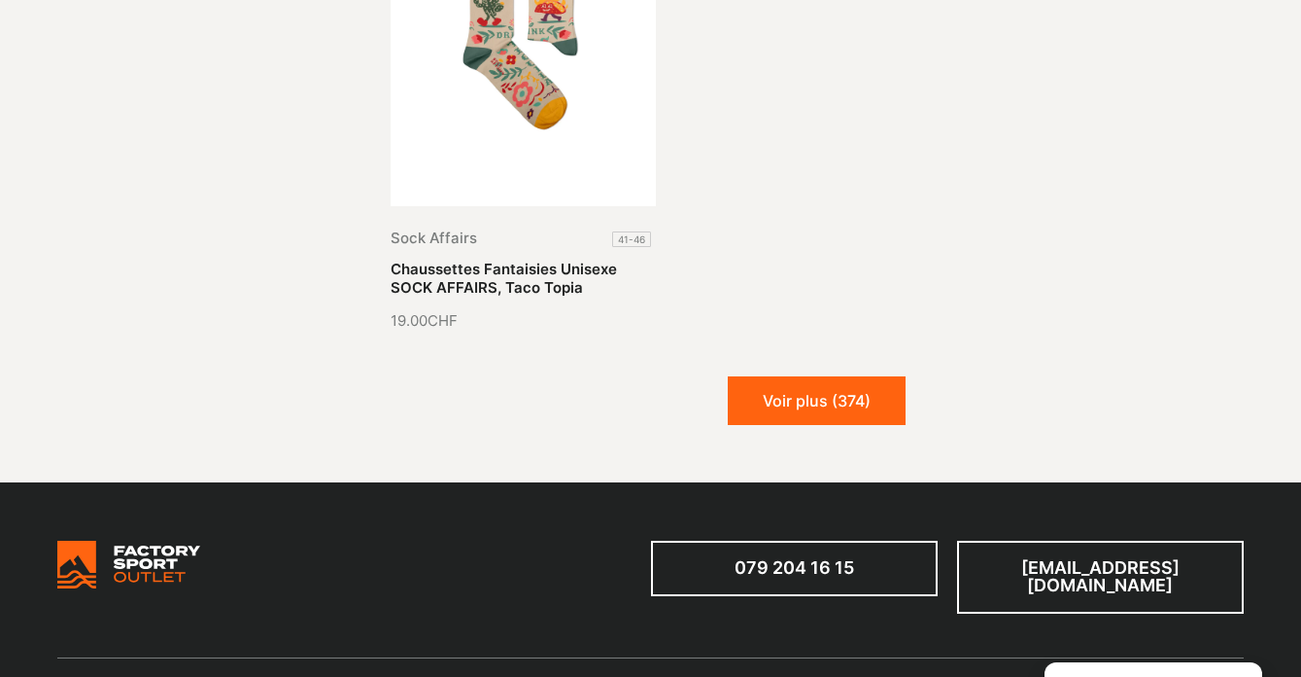
scroll to position [9444, 0]
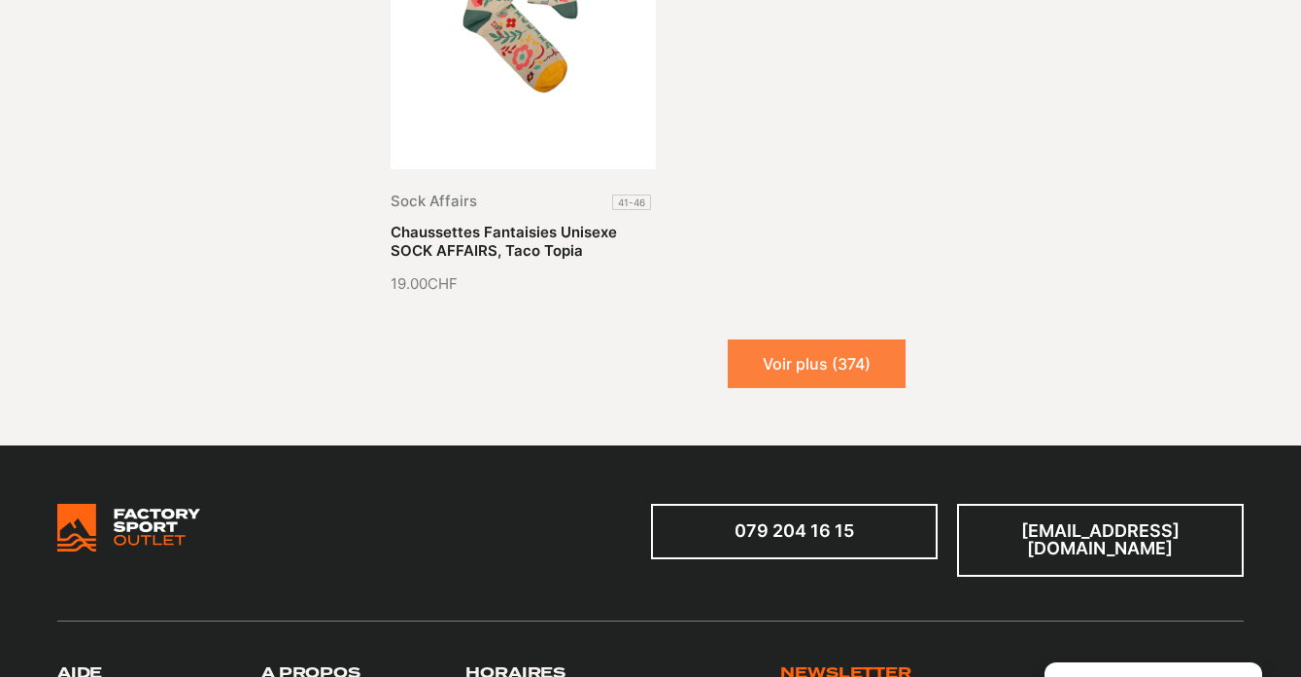
click at [788, 339] on button "Voir plus (374)" at bounding box center [817, 363] width 178 height 49
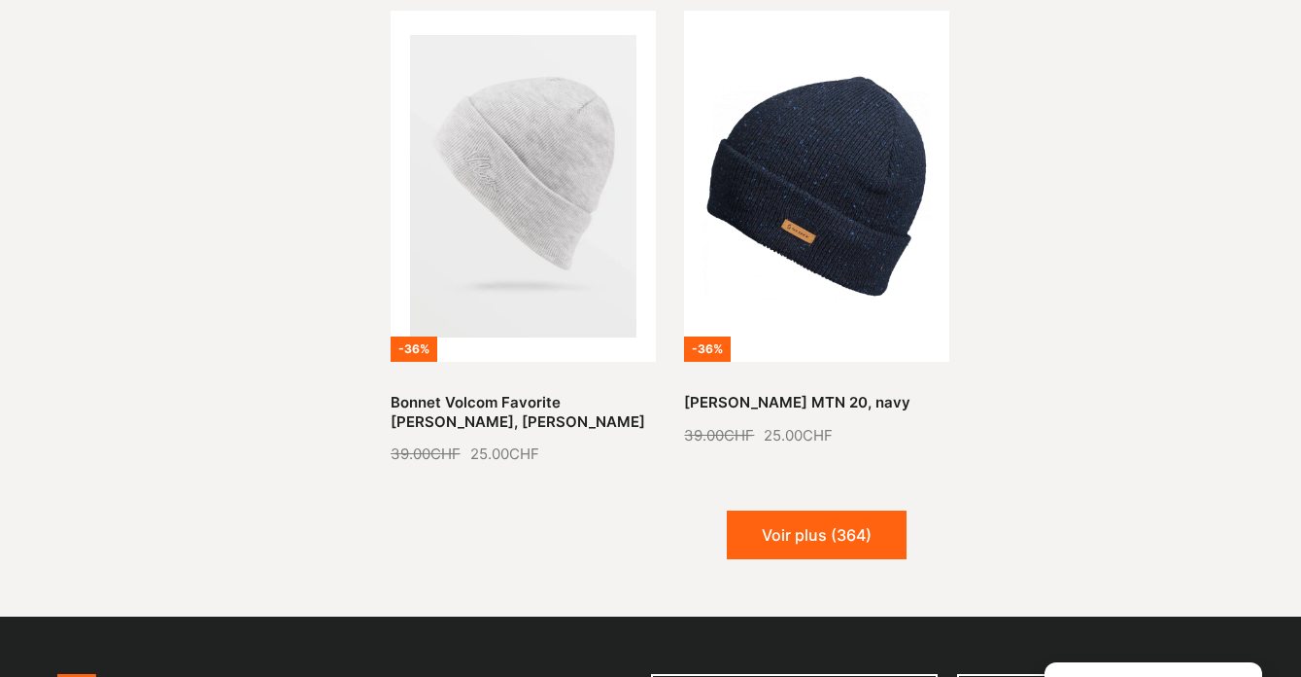
scroll to position [10787, 0]
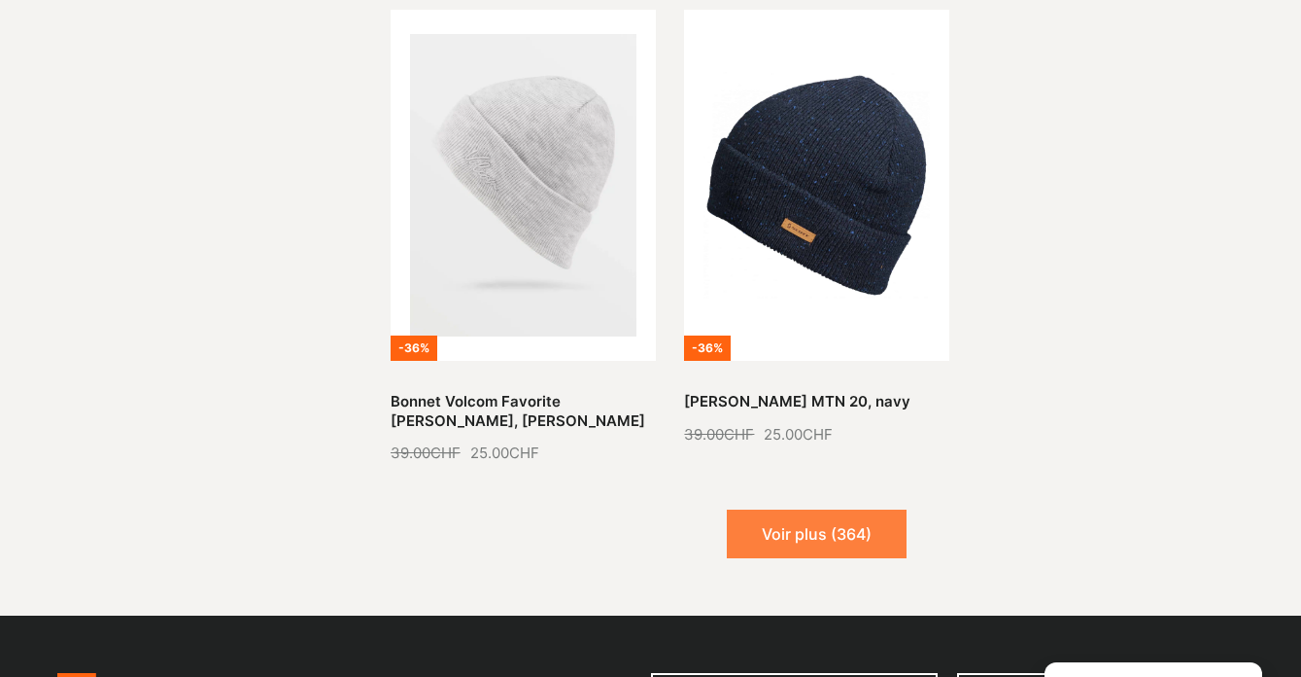
click at [815, 509] on button "Voir plus (364)" at bounding box center [817, 533] width 180 height 49
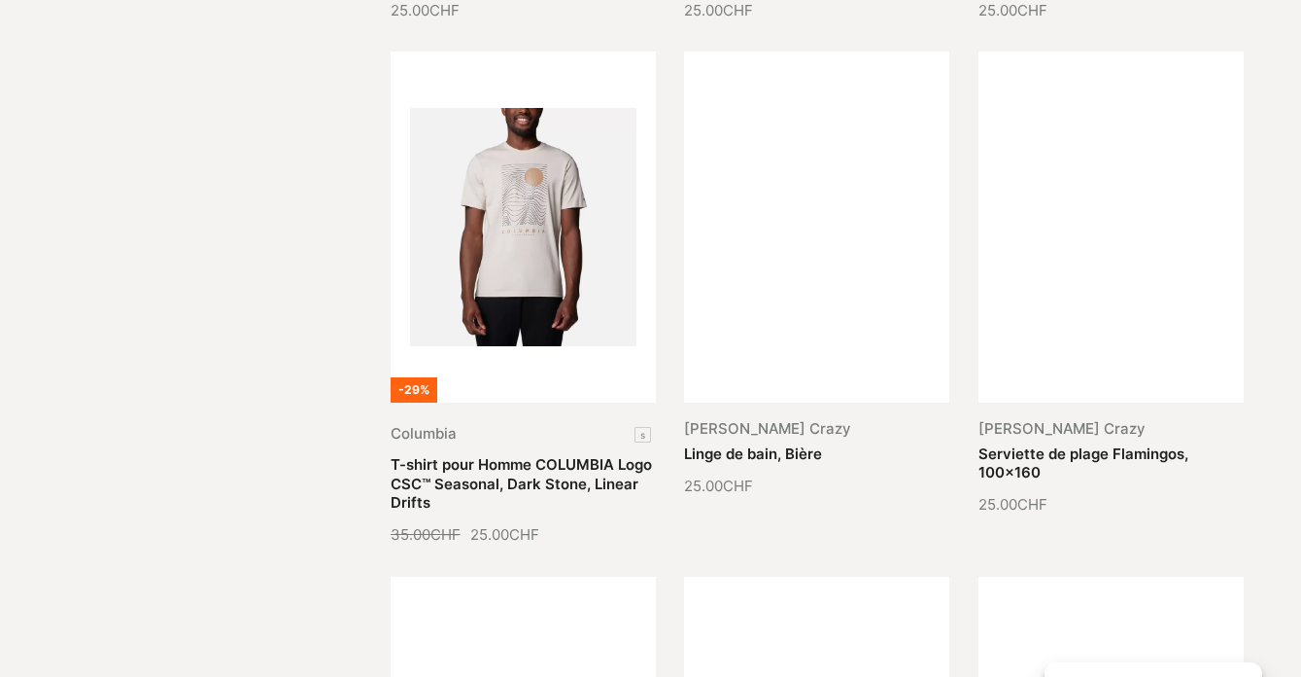
scroll to position [12130, 0]
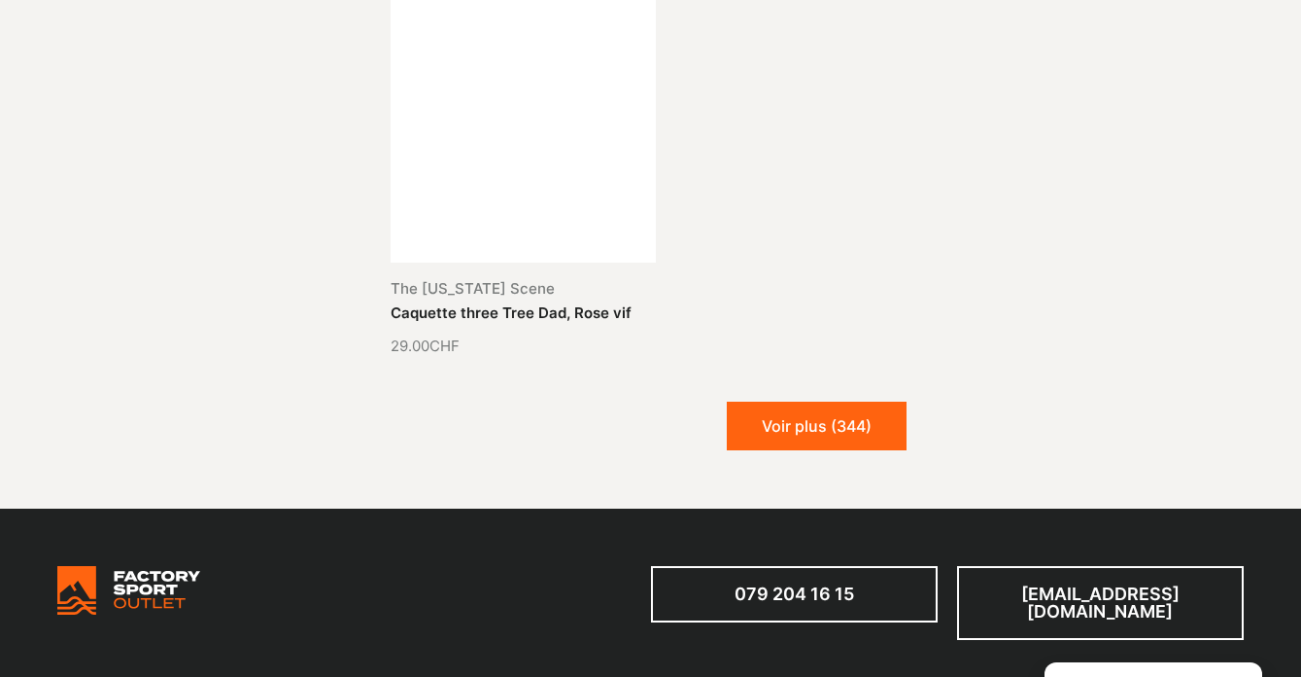
scroll to position [14387, 0]
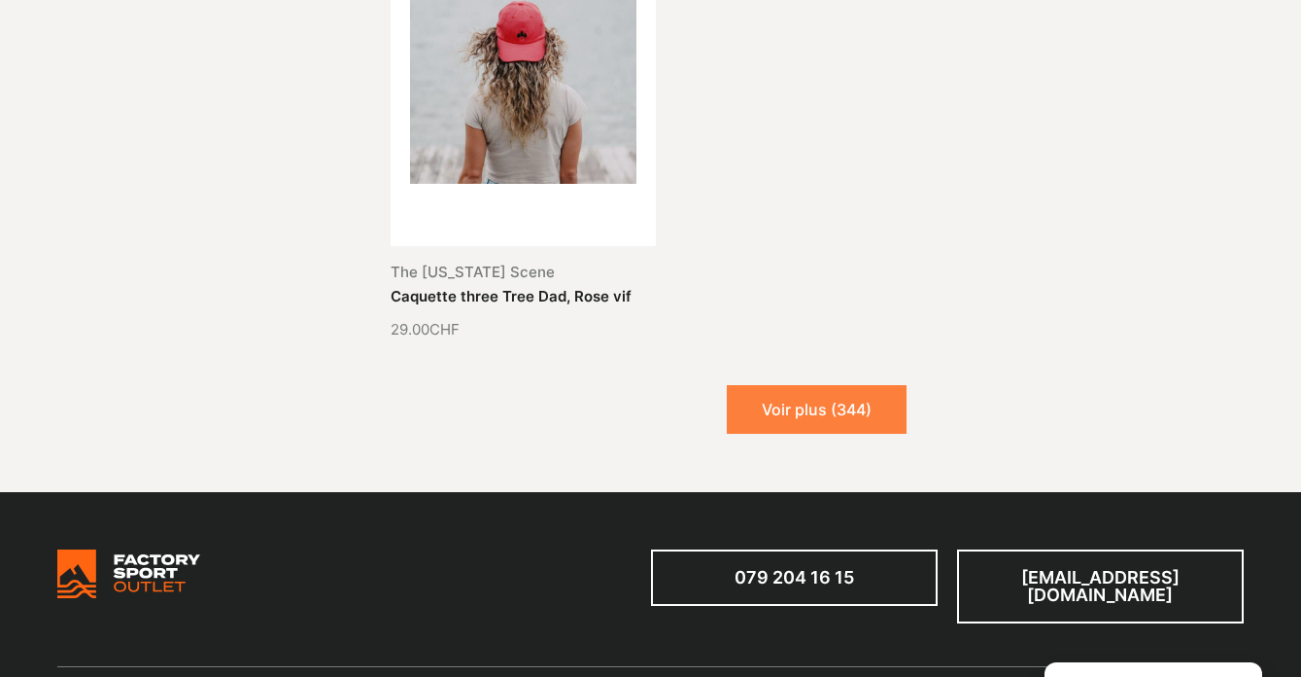
click at [836, 385] on button "Voir plus (344)" at bounding box center [817, 409] width 180 height 49
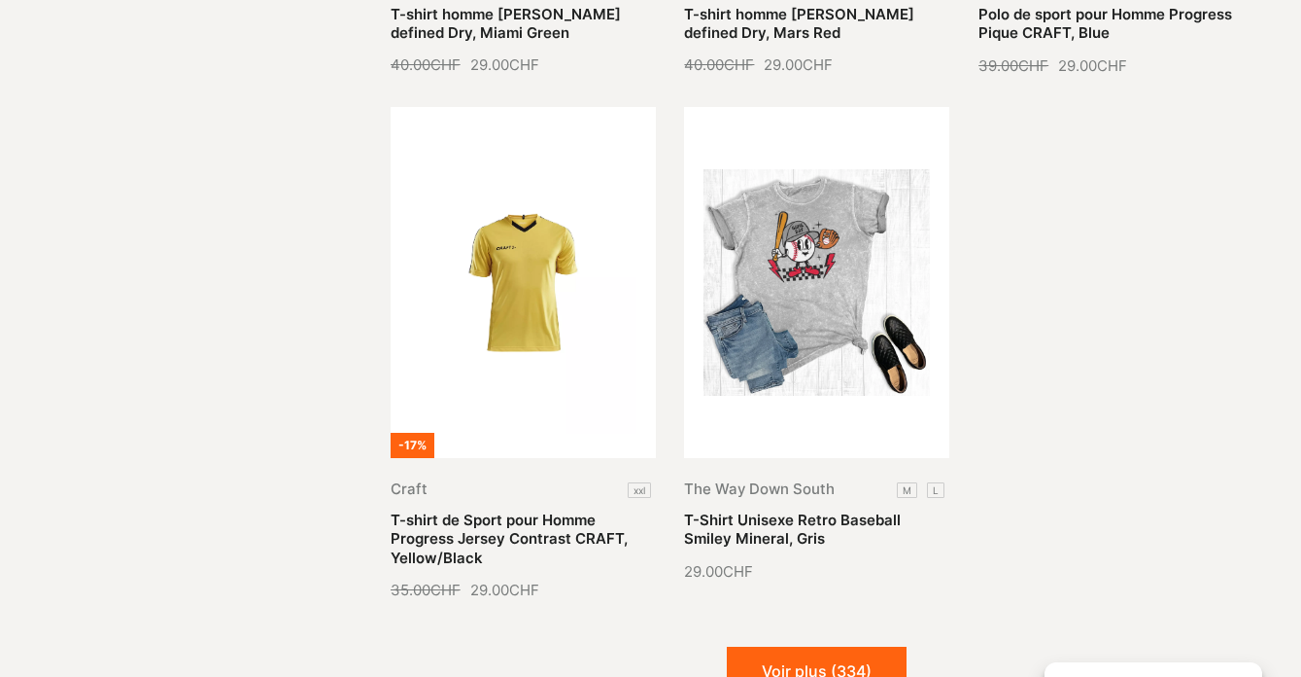
scroll to position [15717, 0]
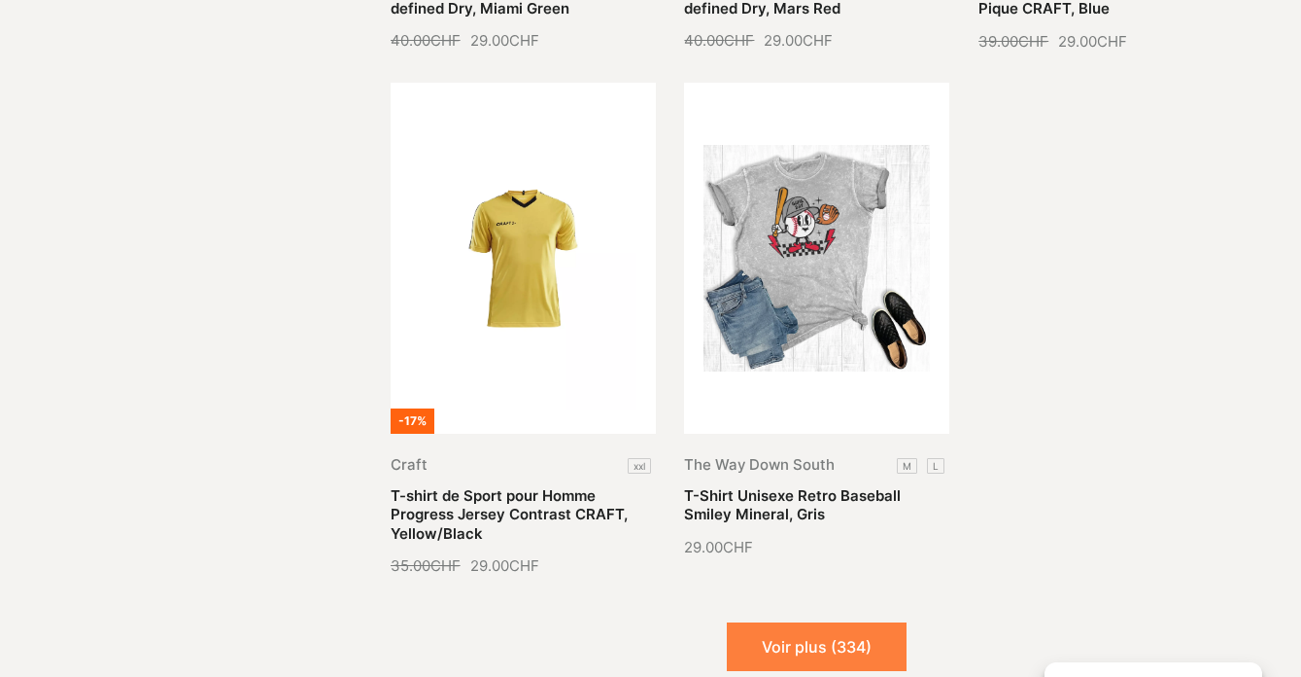
click at [850, 622] on button "Voir plus (334)" at bounding box center [817, 646] width 180 height 49
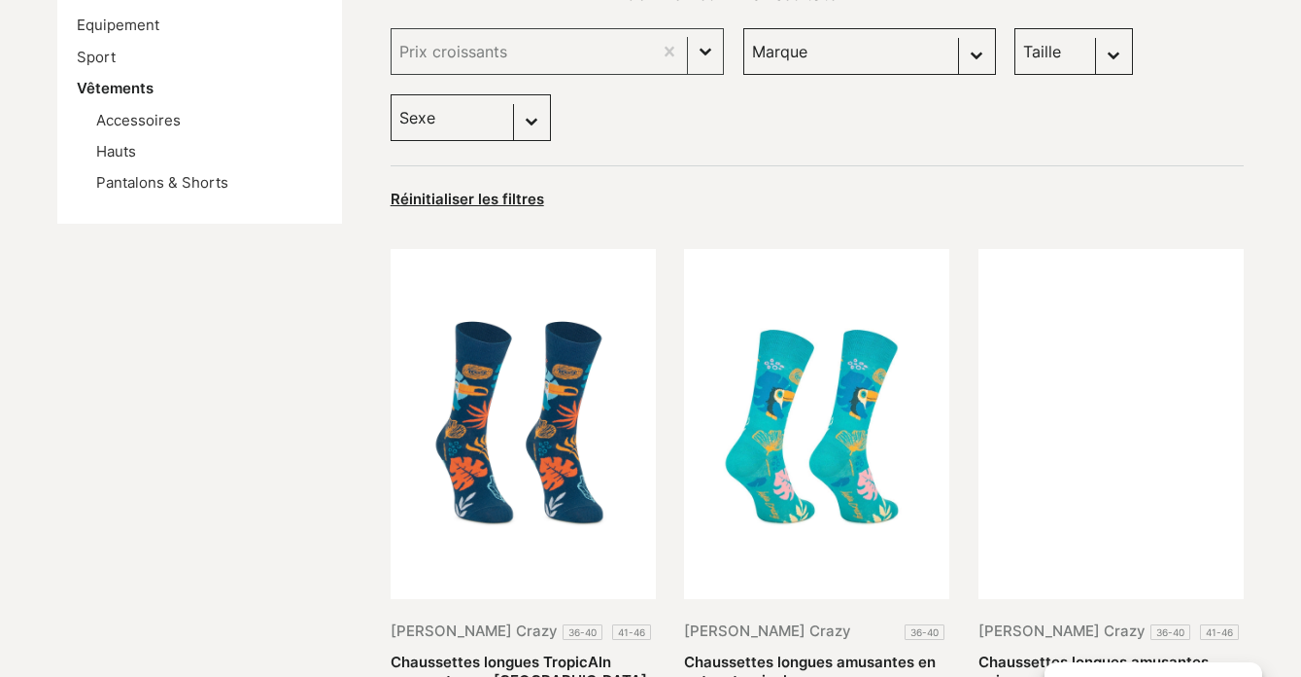
scroll to position [0, 0]
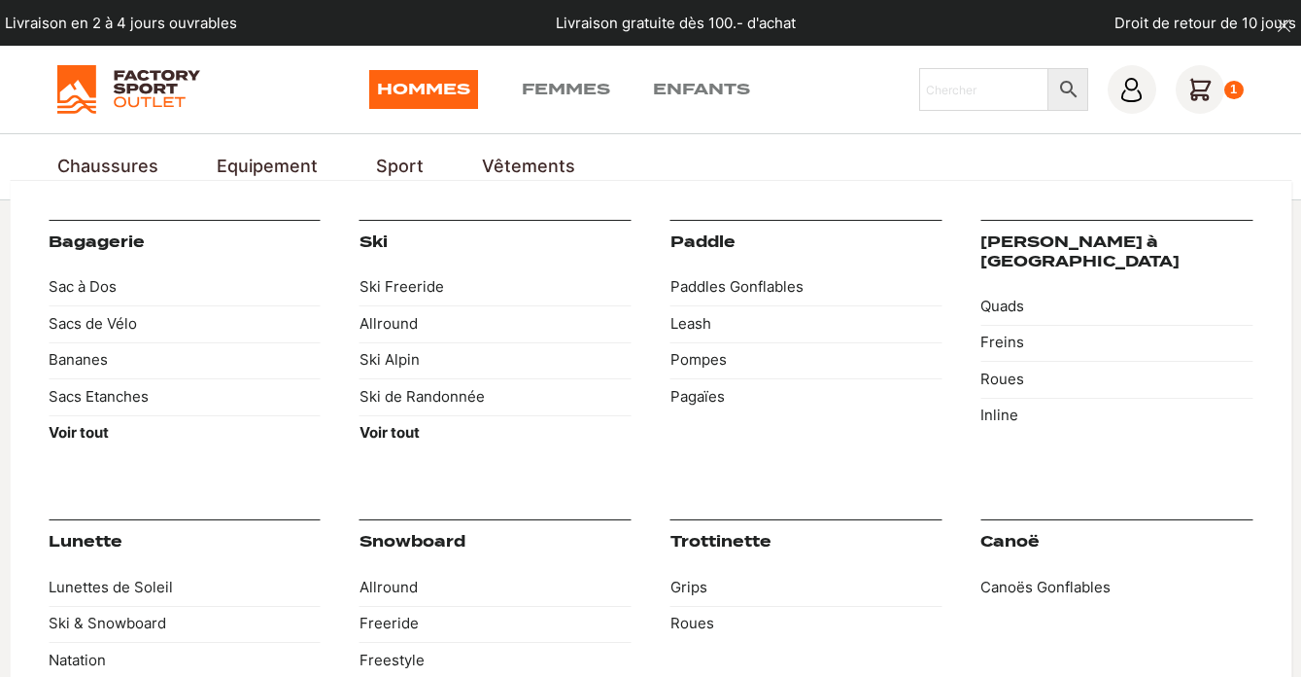
click at [274, 171] on link "Equipement" at bounding box center [267, 167] width 101 height 26
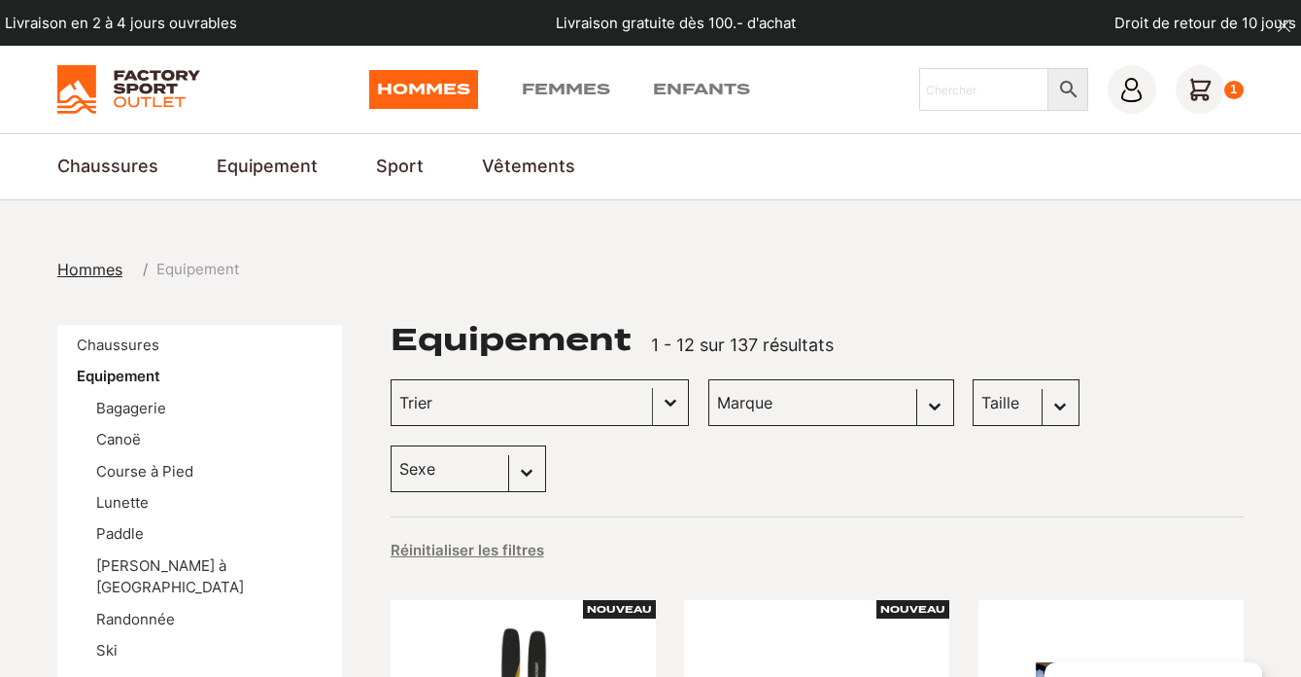
click at [653, 402] on button "Basculer la liste" at bounding box center [670, 402] width 35 height 45
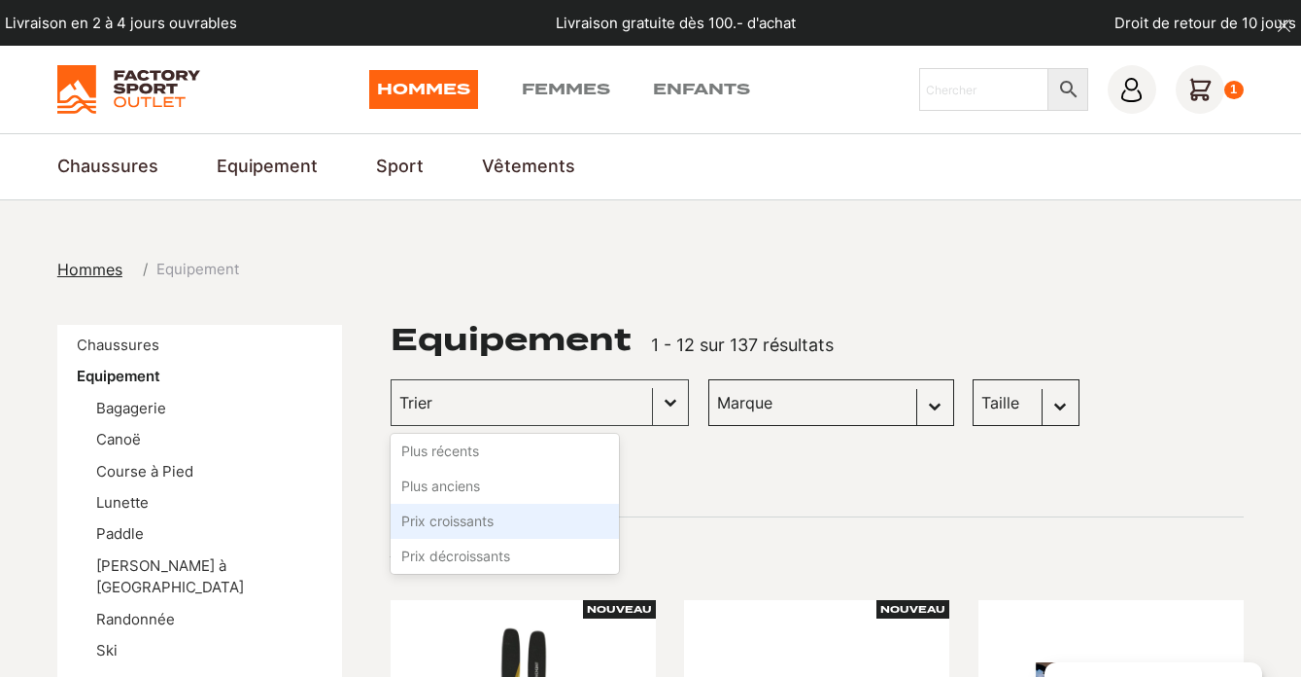
click at [475, 524] on li "Prix croissants" at bounding box center [505, 520] width 228 height 35
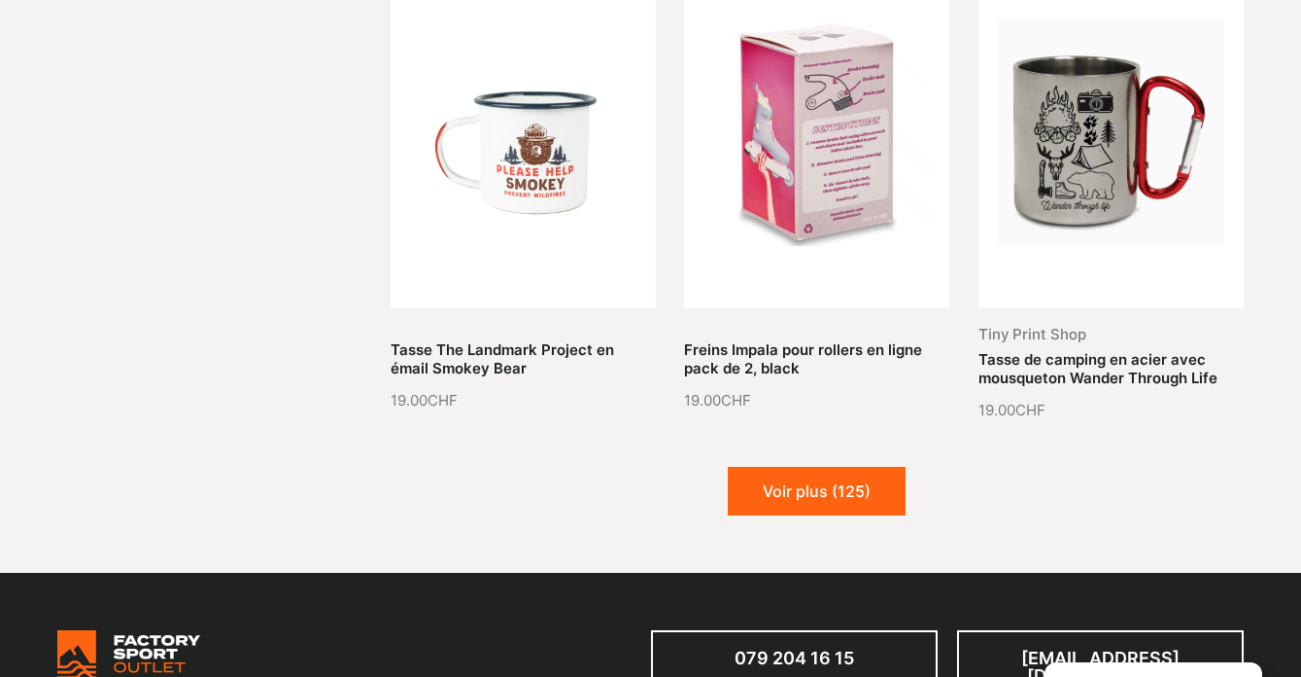
scroll to position [2115, 0]
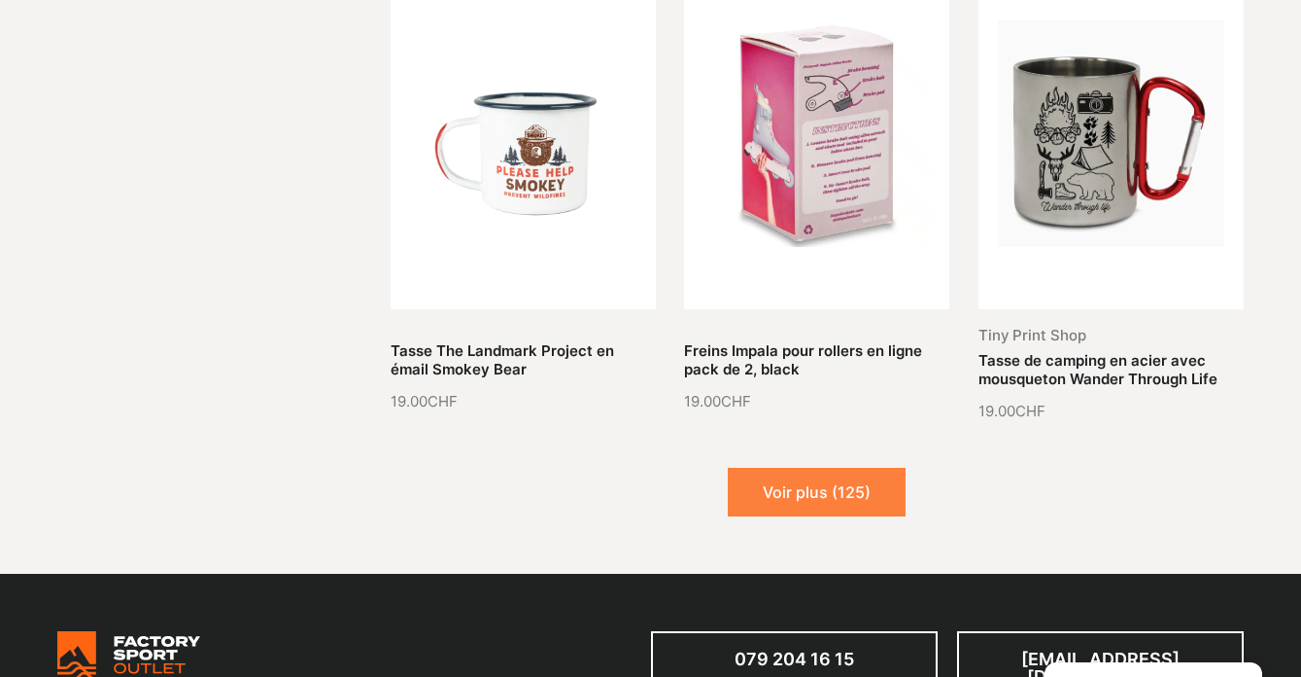
click at [791, 468] on button "Voir plus (125)" at bounding box center [817, 492] width 178 height 49
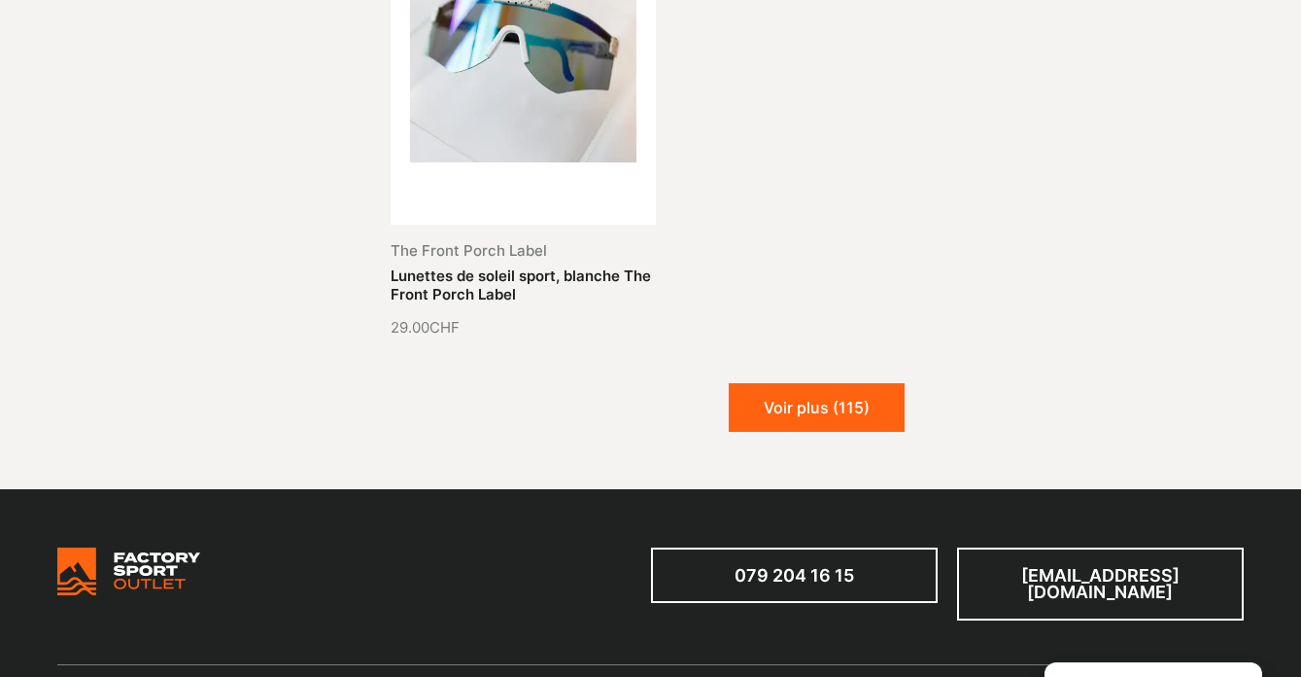
scroll to position [4242, 0]
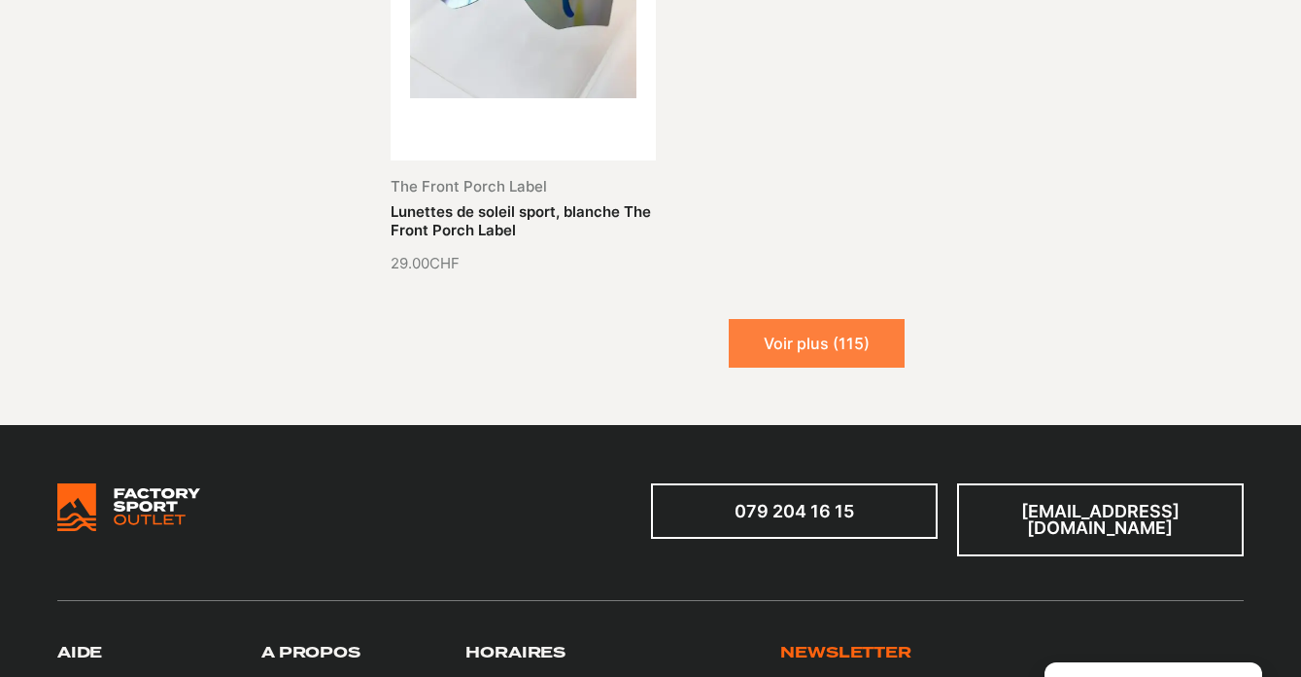
click at [820, 319] on button "Voir plus (115)" at bounding box center [817, 343] width 176 height 49
click at [803, 319] on button "Chargement..." at bounding box center [817, 343] width 177 height 49
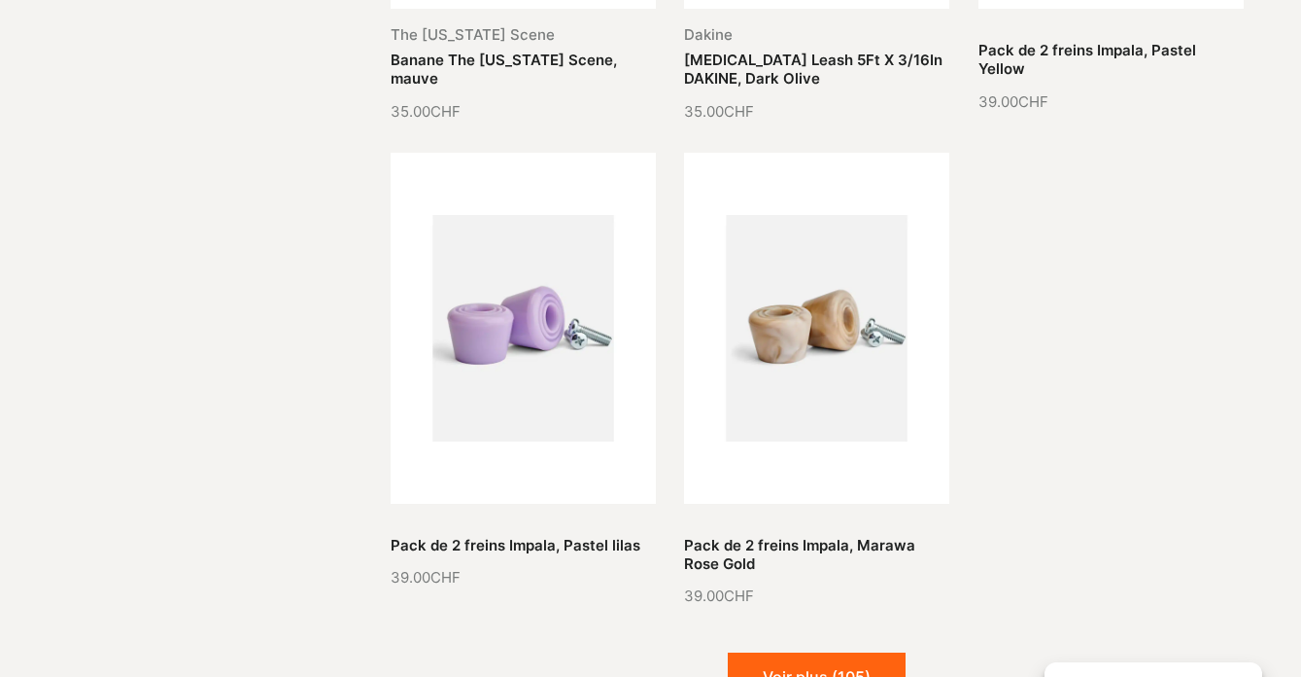
scroll to position [5416, 0]
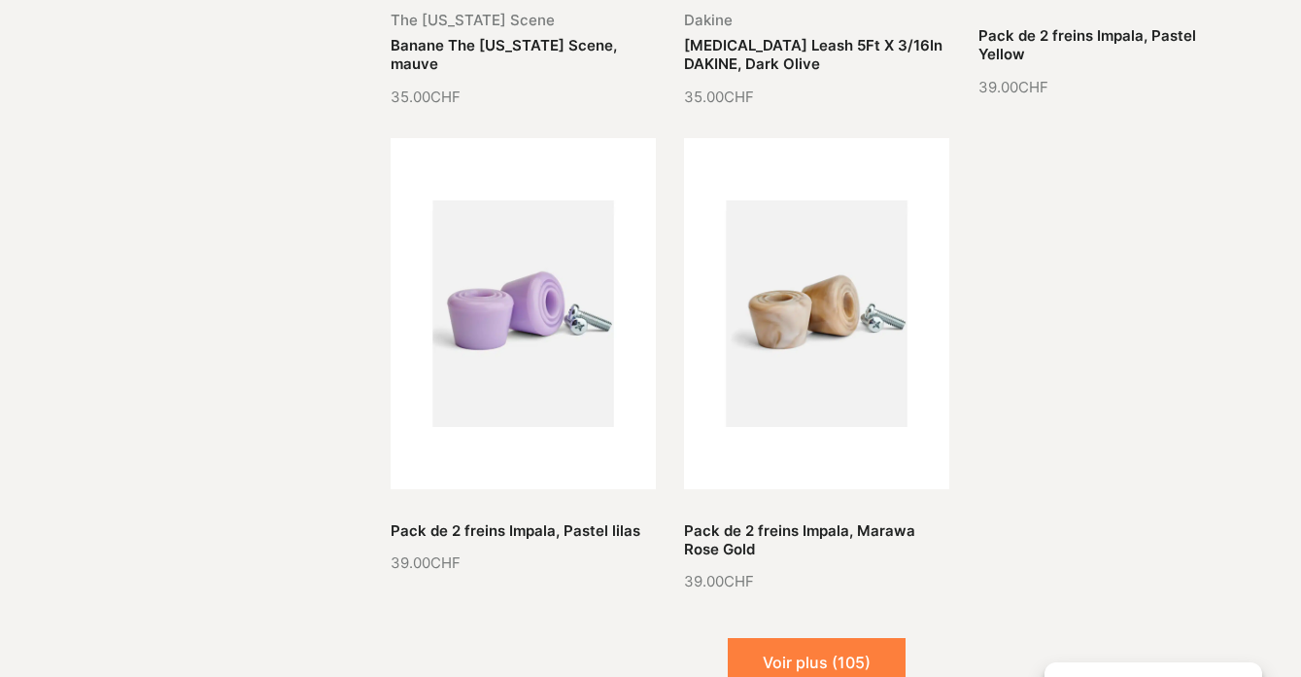
click at [799, 638] on button "Voir plus (105)" at bounding box center [817, 662] width 178 height 49
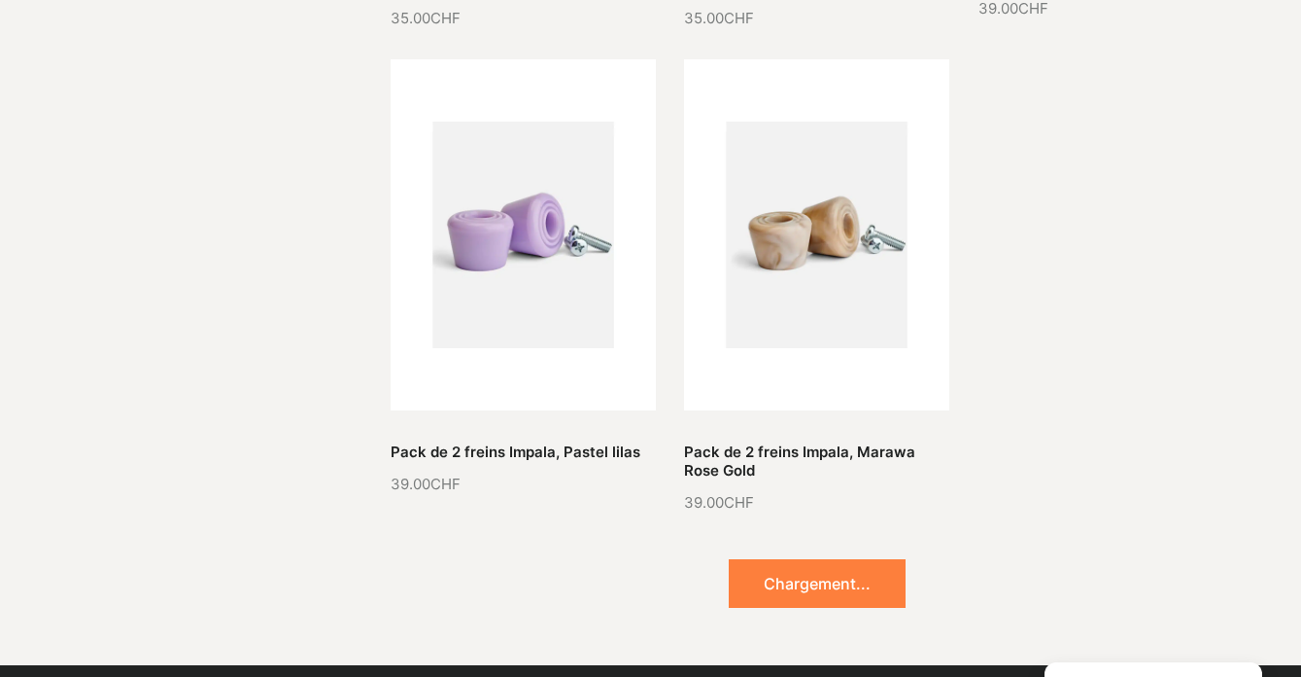
scroll to position [5552, 0]
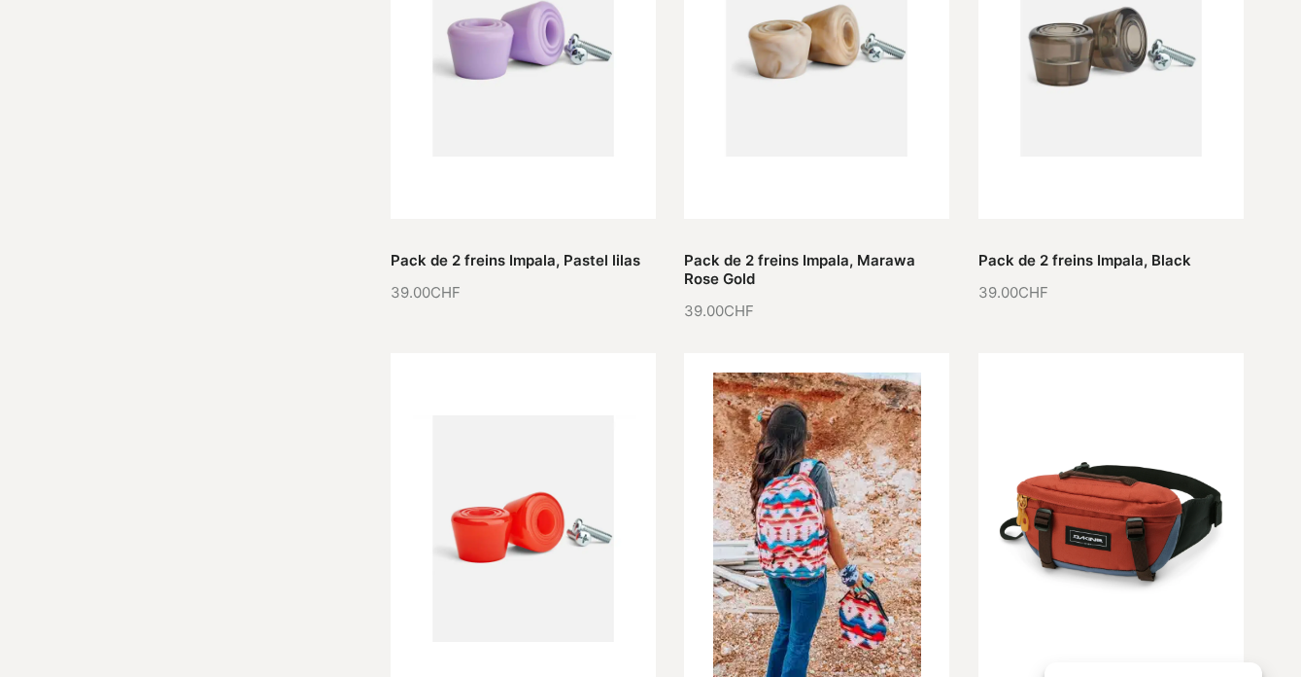
scroll to position [5672, 0]
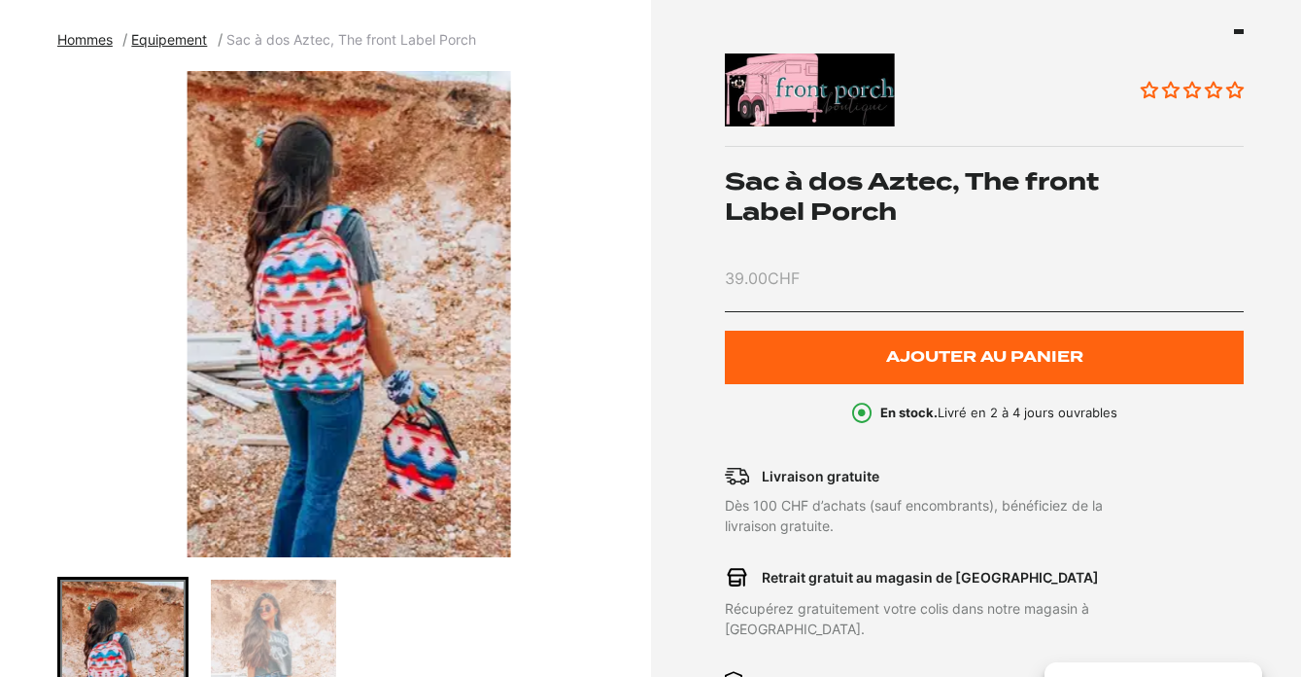
scroll to position [246, 0]
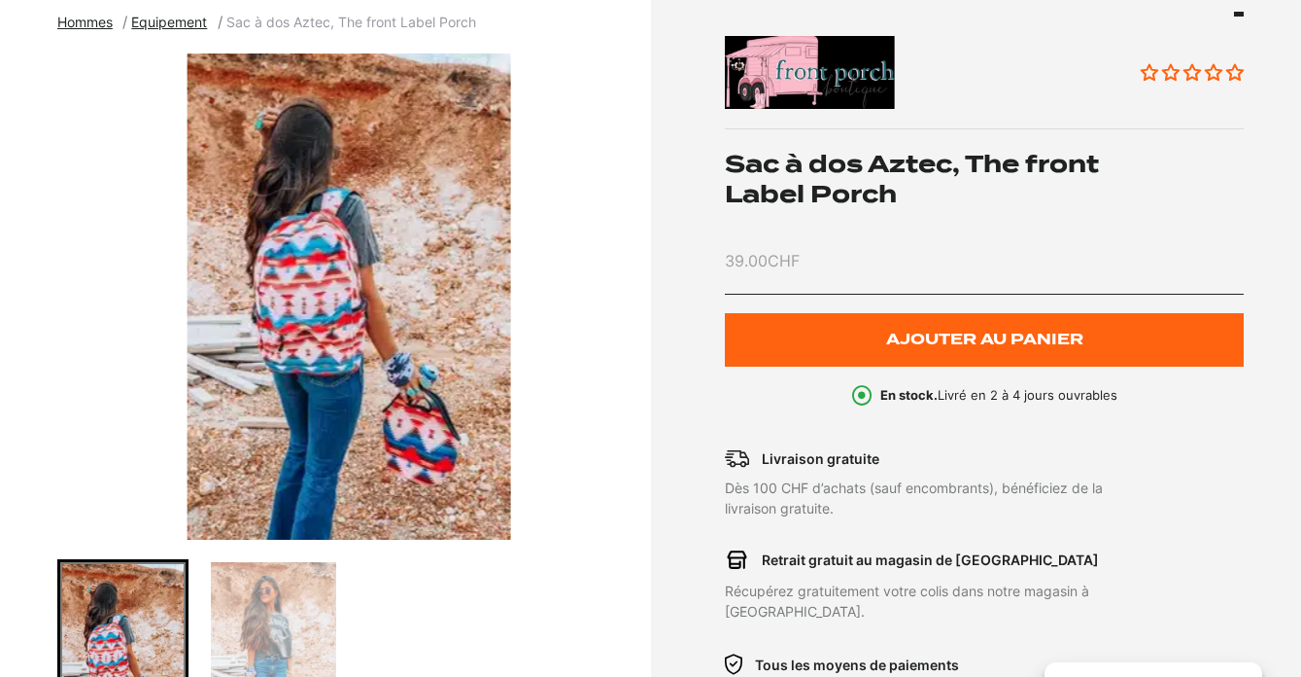
click at [273, 591] on img "Go to slide 2" at bounding box center [273, 656] width 125 height 189
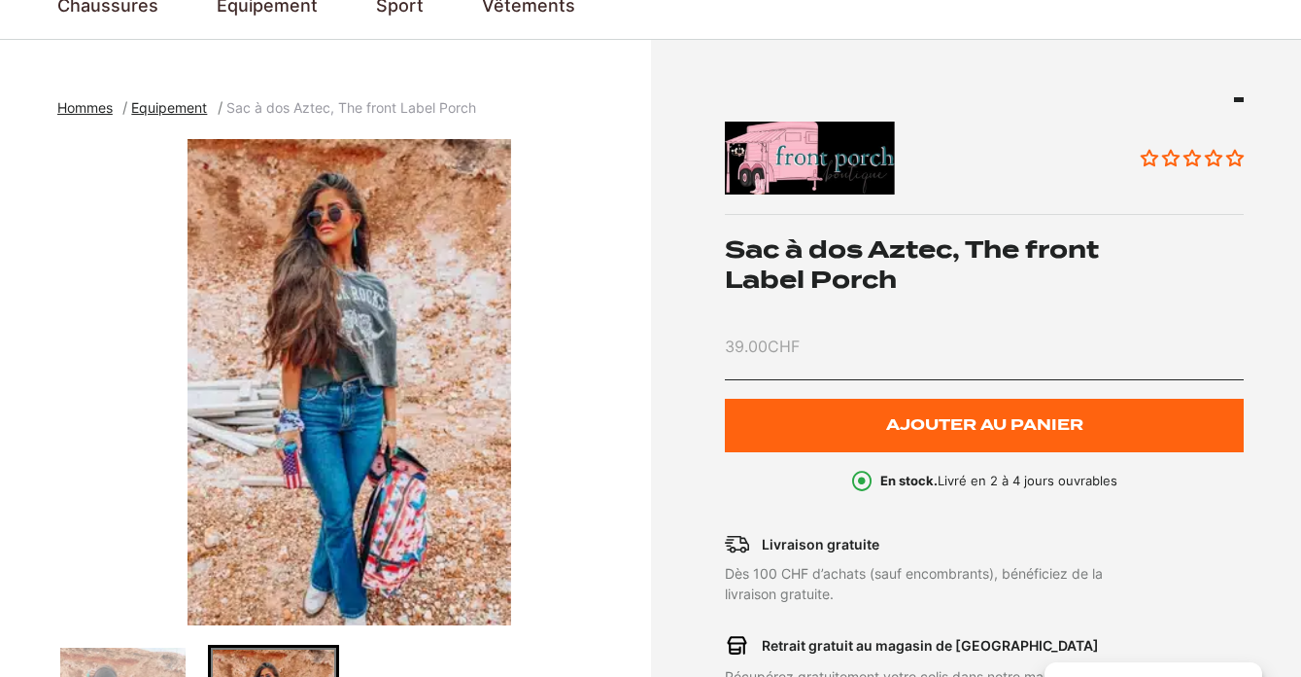
scroll to position [0, 0]
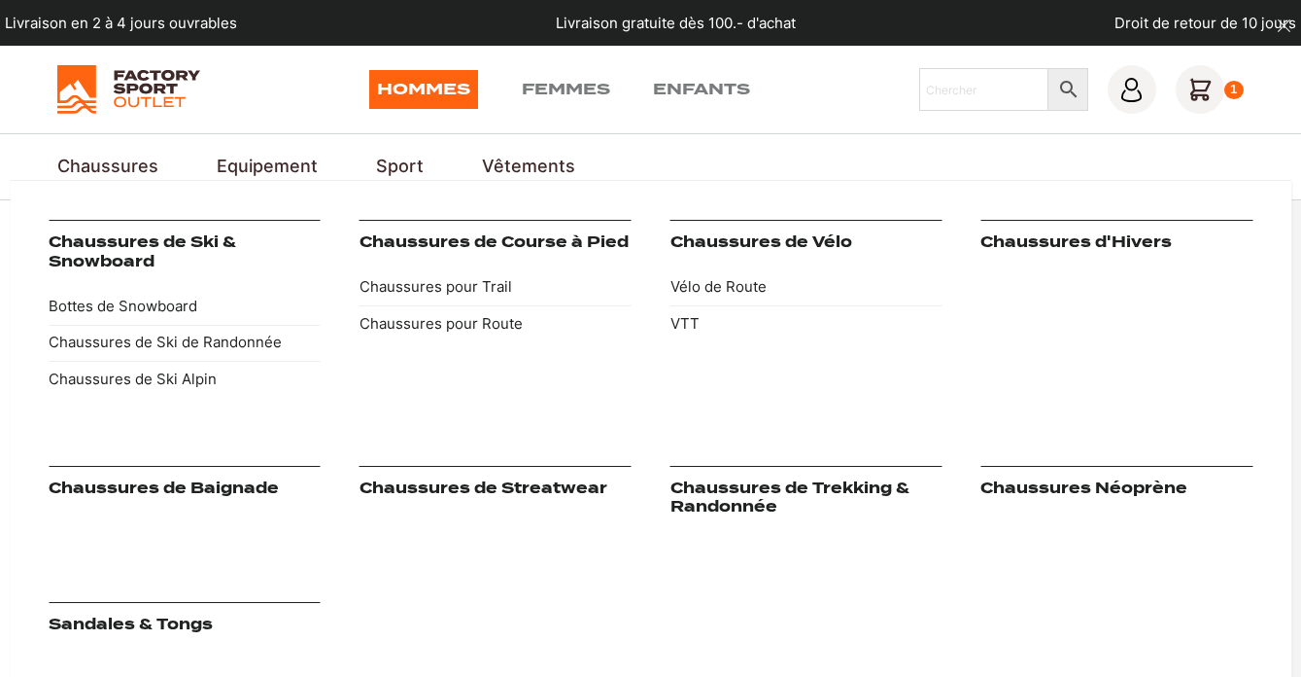
click at [125, 163] on link "Chaussures" at bounding box center [107, 167] width 101 height 26
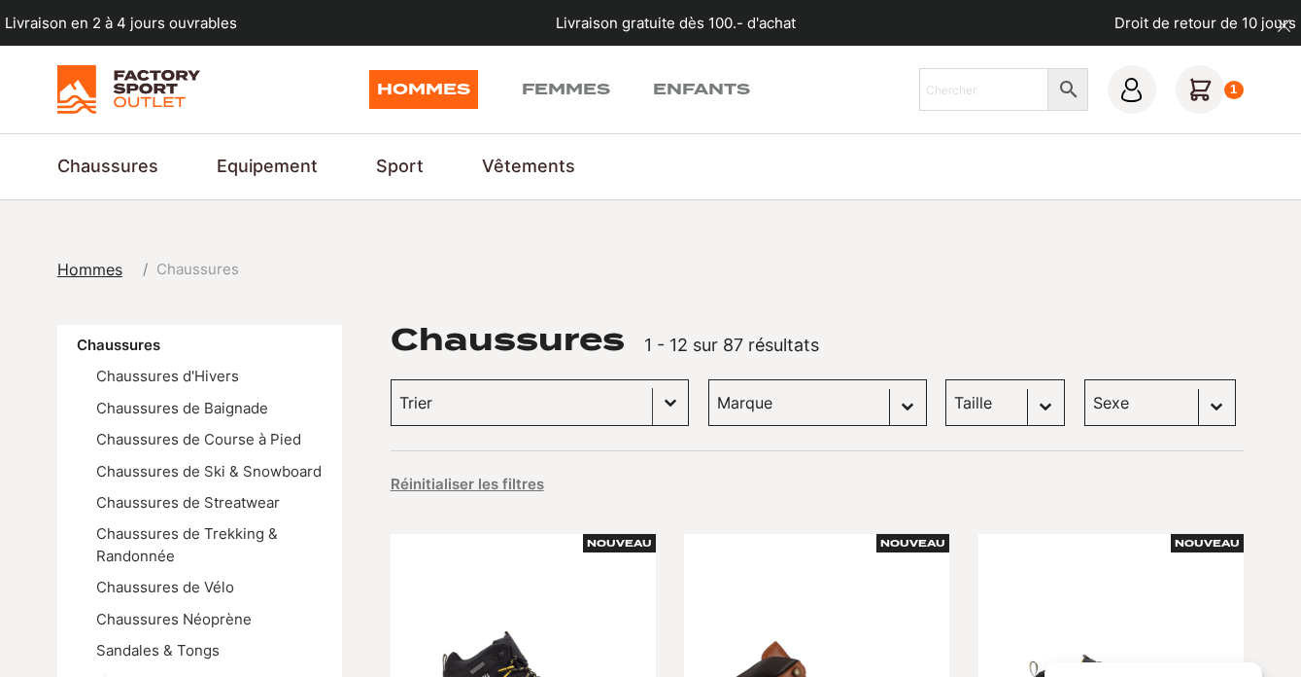
drag, startPoint x: 564, startPoint y: 412, endPoint x: 543, endPoint y: 408, distance: 20.8
click at [543, 408] on input "Trier le contenu" at bounding box center [521, 402] width 245 height 25
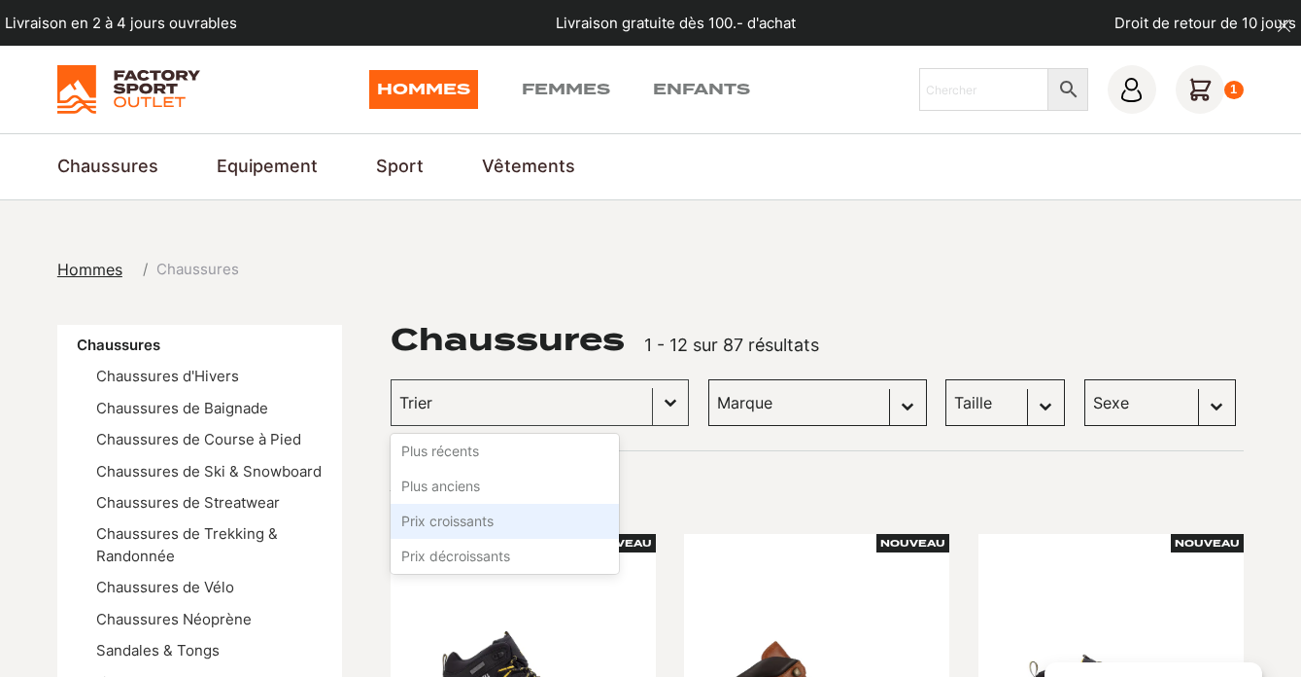
click at [468, 513] on li "Prix croissants" at bounding box center [505, 520] width 228 height 35
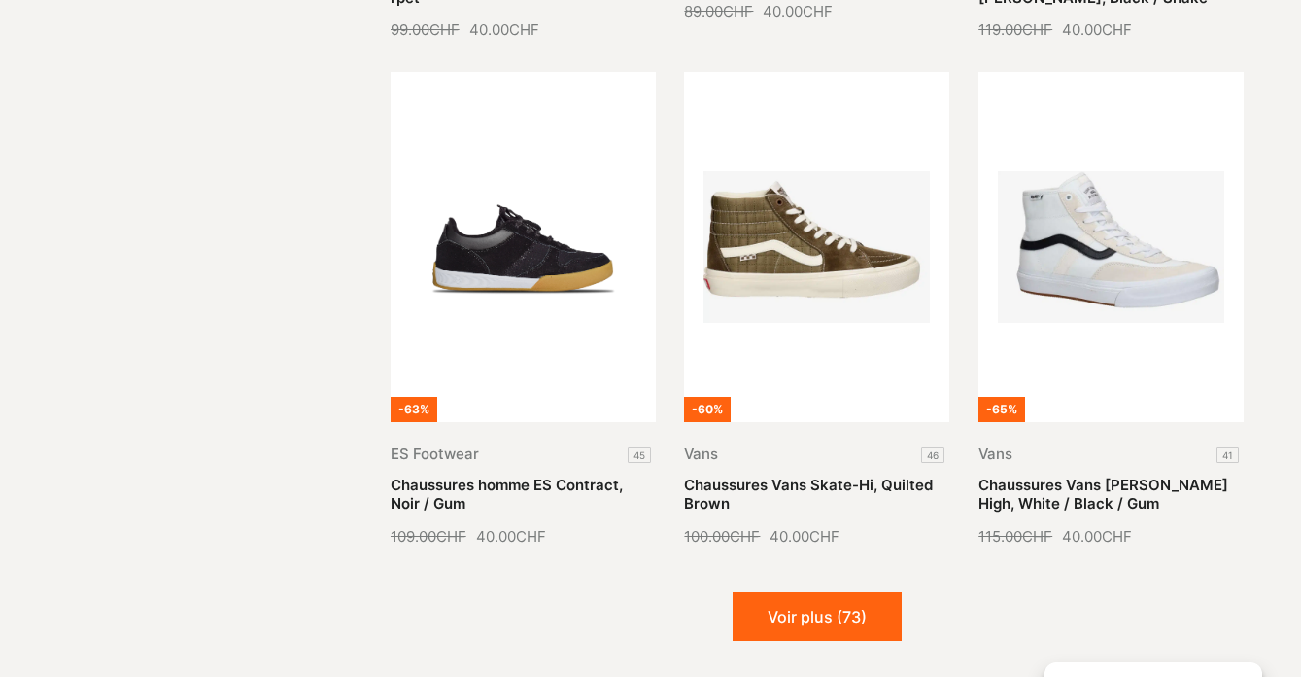
scroll to position [2063, 0]
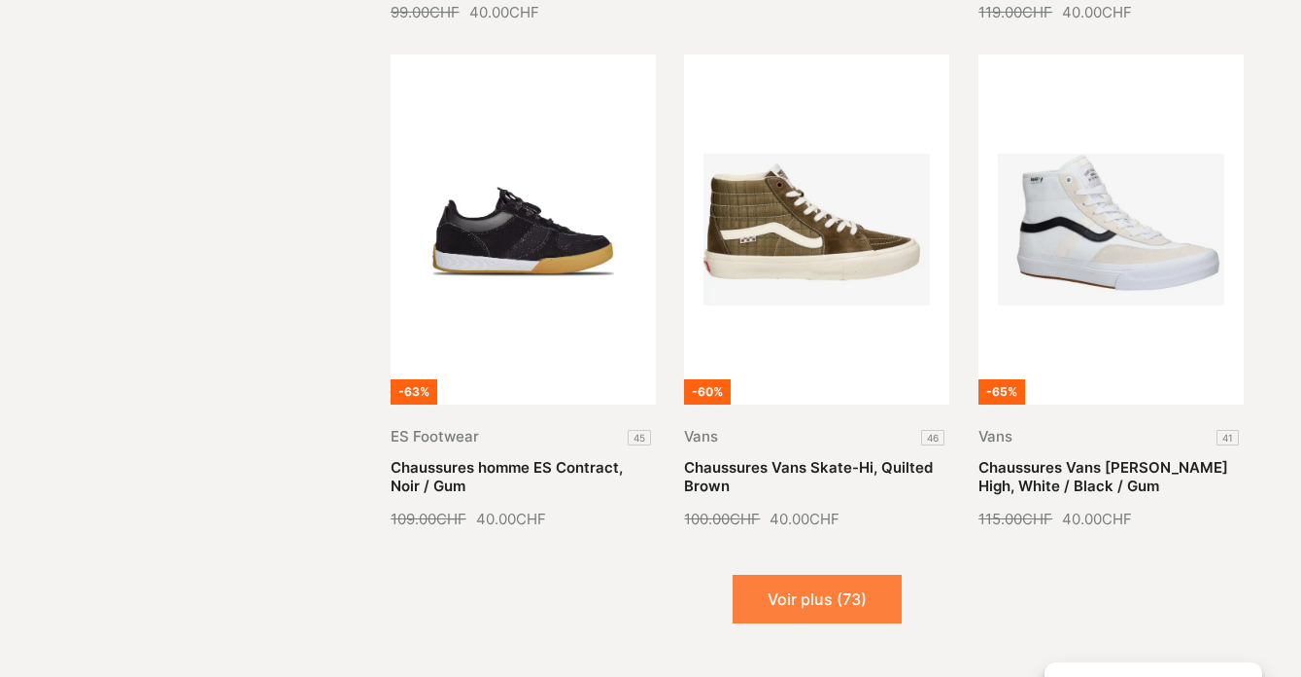
click at [767, 574] on button "Voir plus (73)" at bounding box center [817, 598] width 169 height 49
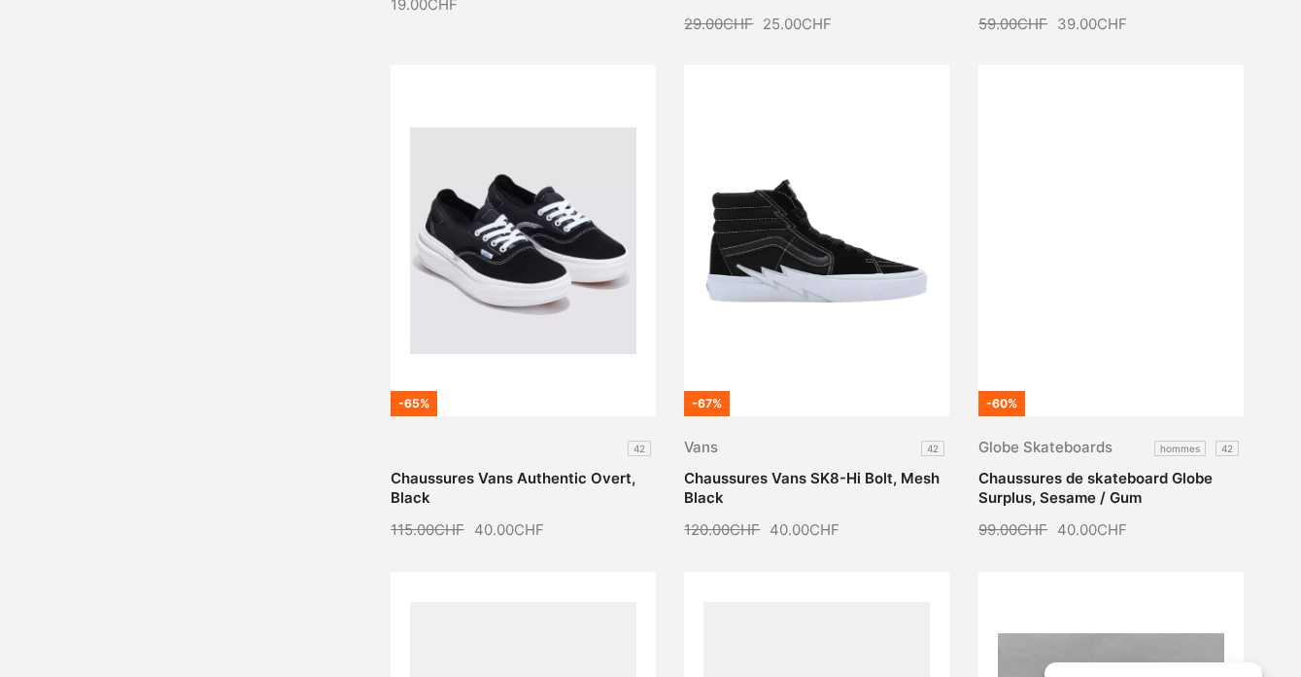
scroll to position [0, 0]
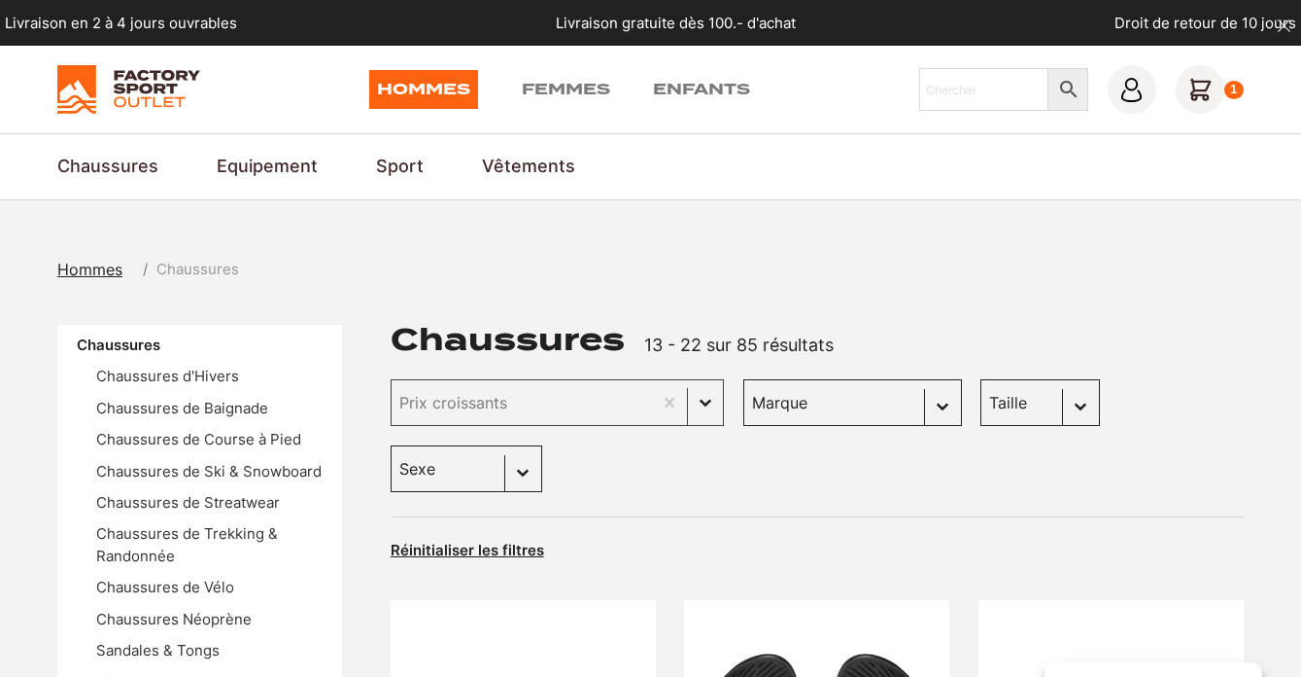
click at [1022, 404] on select "Taille 45 (4) 40.5 (3) 42 (3) 43 (3) 41 (2) 42.5 (2) 43.5 (2) 44 (2) 45.5 (2) 4…" at bounding box center [1041, 402] width 120 height 47
click at [981, 379] on select "Taille 45 (4) 40.5 (3) 42 (3) 43 (3) 41 (2) 42.5 (2) 43.5 (2) 44 (2) 45.5 (2) 4…" at bounding box center [1041, 402] width 120 height 47
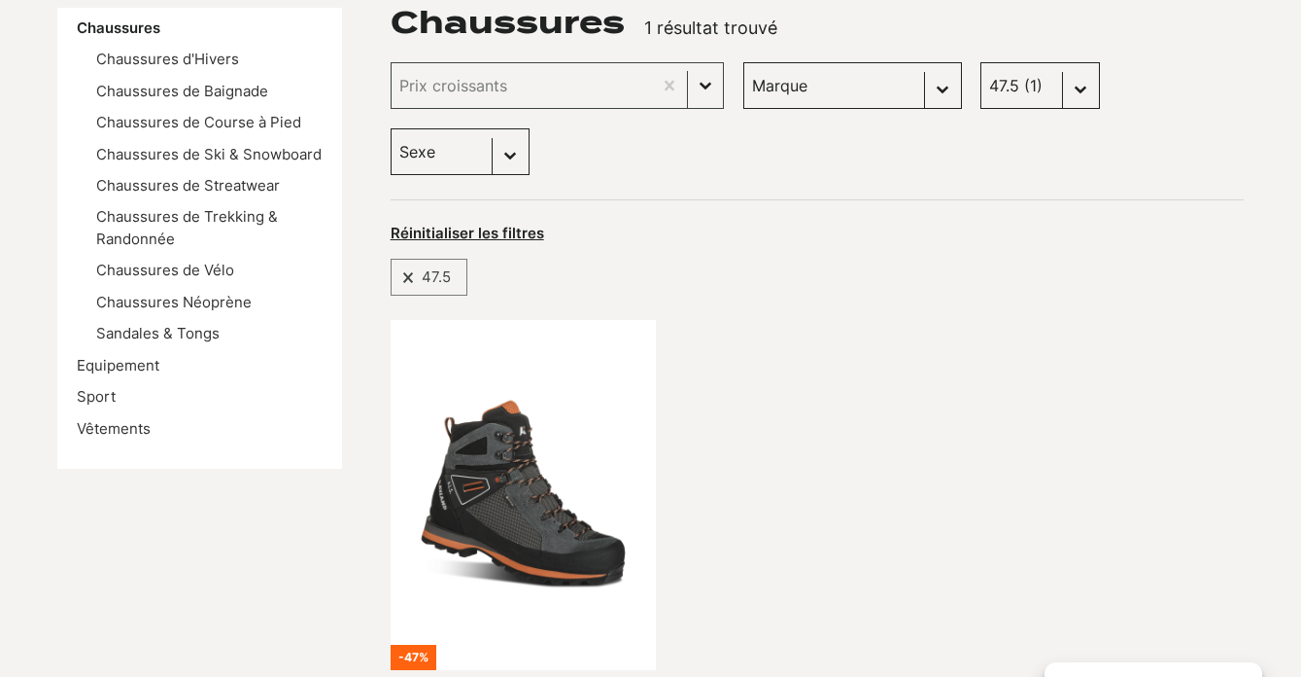
scroll to position [313, 0]
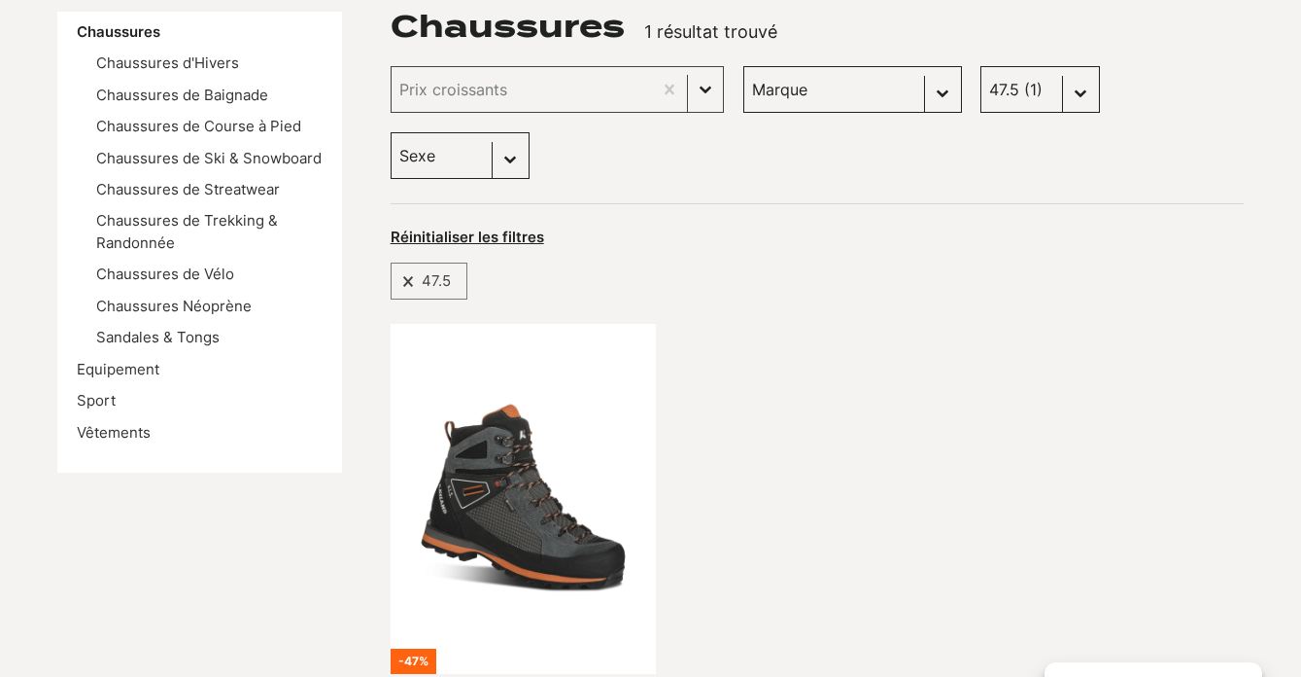
click at [1012, 92] on select "Taille 45 (4) 40.5 (3) 42 (3) 43 (3) 41 (2) 42.5 (2) 43.5 (2) 44 (2) 45.5 (2) 4…" at bounding box center [1041, 89] width 120 height 47
click at [981, 66] on select "Taille 45 (4) 40.5 (3) 42 (3) 43 (3) 41 (2) 42.5 (2) 43.5 (2) 44 (2) 45.5 (2) 4…" at bounding box center [1041, 89] width 120 height 47
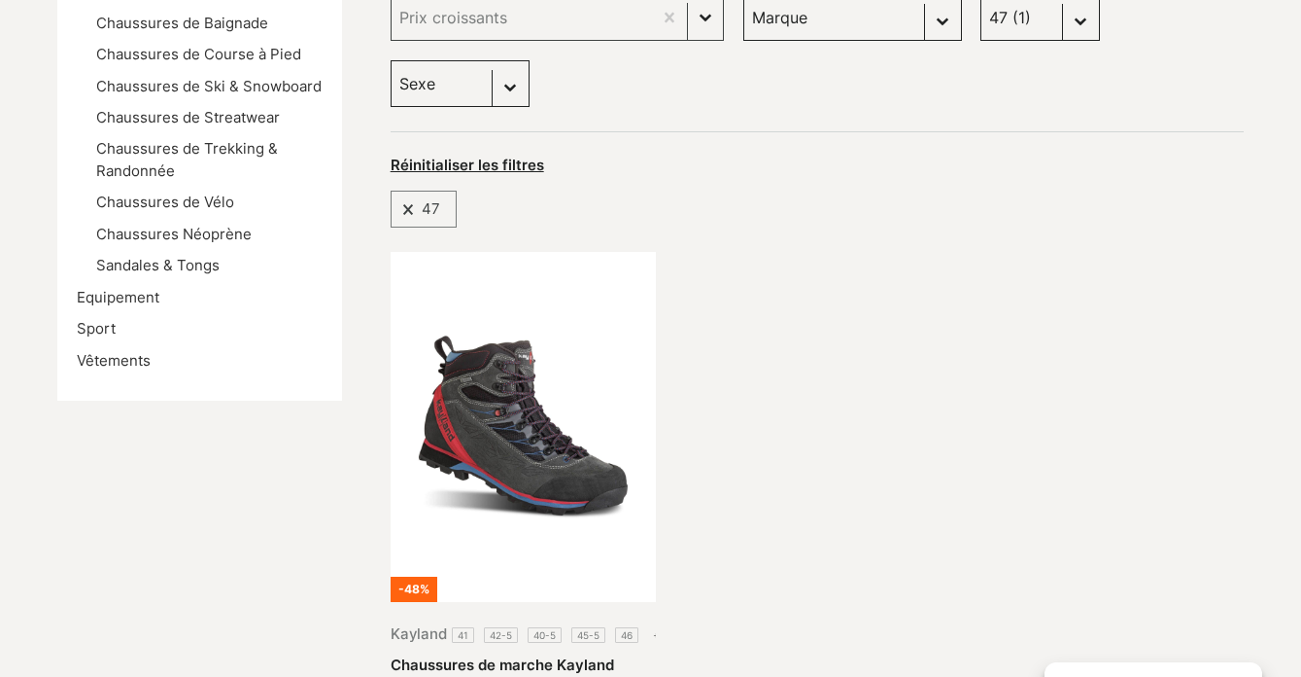
scroll to position [380, 0]
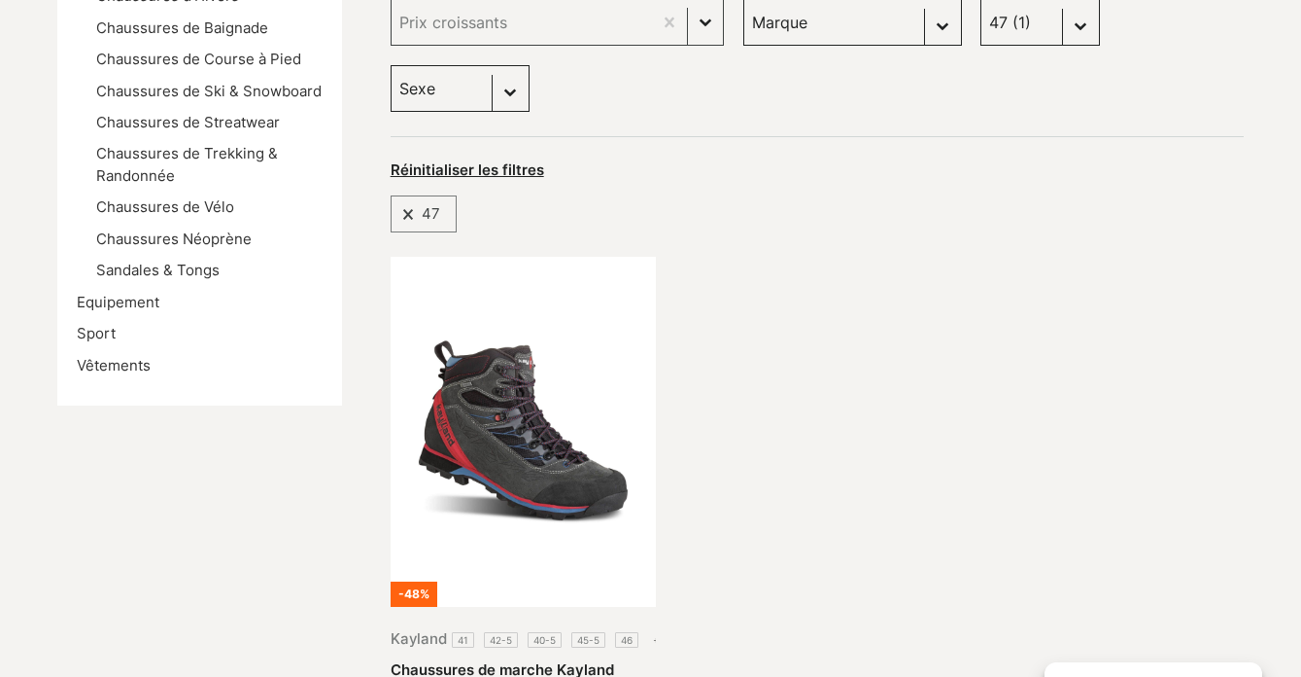
click at [1015, 33] on select "Taille 45 (4) 40.5 (3) 42 (3) 43 (3) 41 (2) 42.5 (2) 43.5 (2) 44 (2) 45.5 (2) 4…" at bounding box center [1041, 22] width 120 height 47
select select "46-47"
click at [981, 0] on select "Taille 45 (4) 40.5 (3) 42 (3) 43 (3) 41 (2) 42.5 (2) 43.5 (2) 44 (2) 45.5 (2) 4…" at bounding box center [1041, 22] width 120 height 47
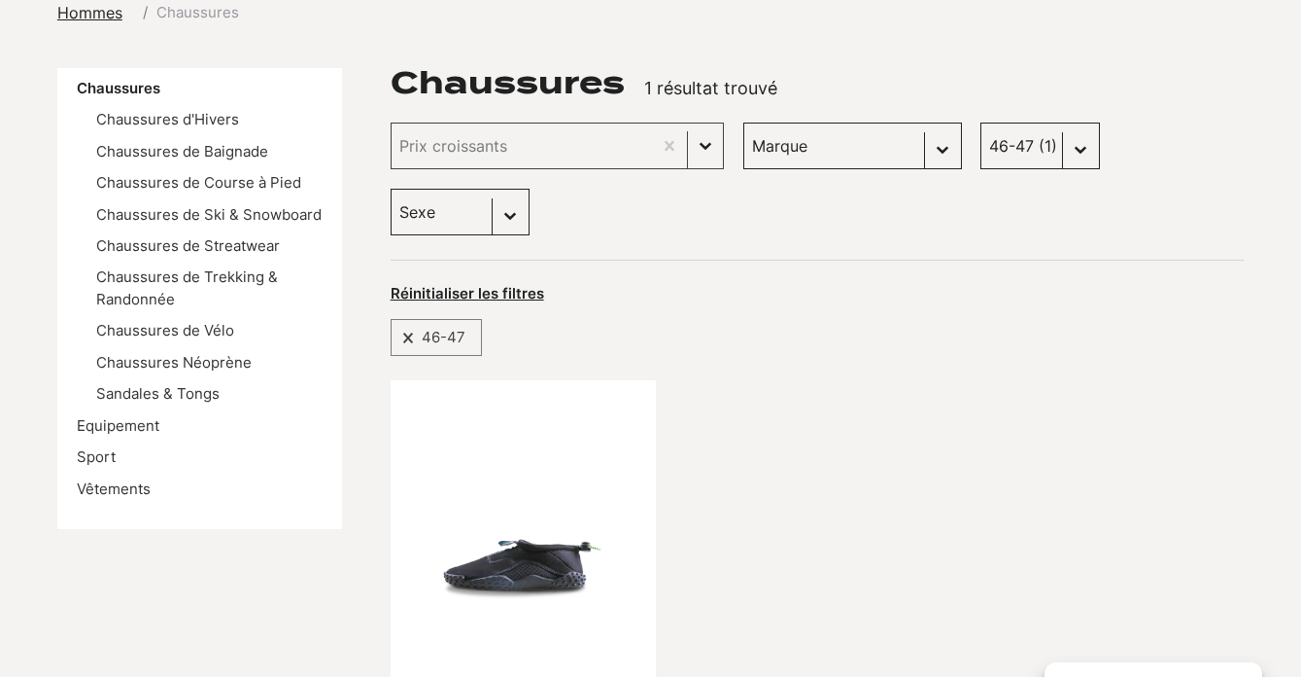
scroll to position [271, 0]
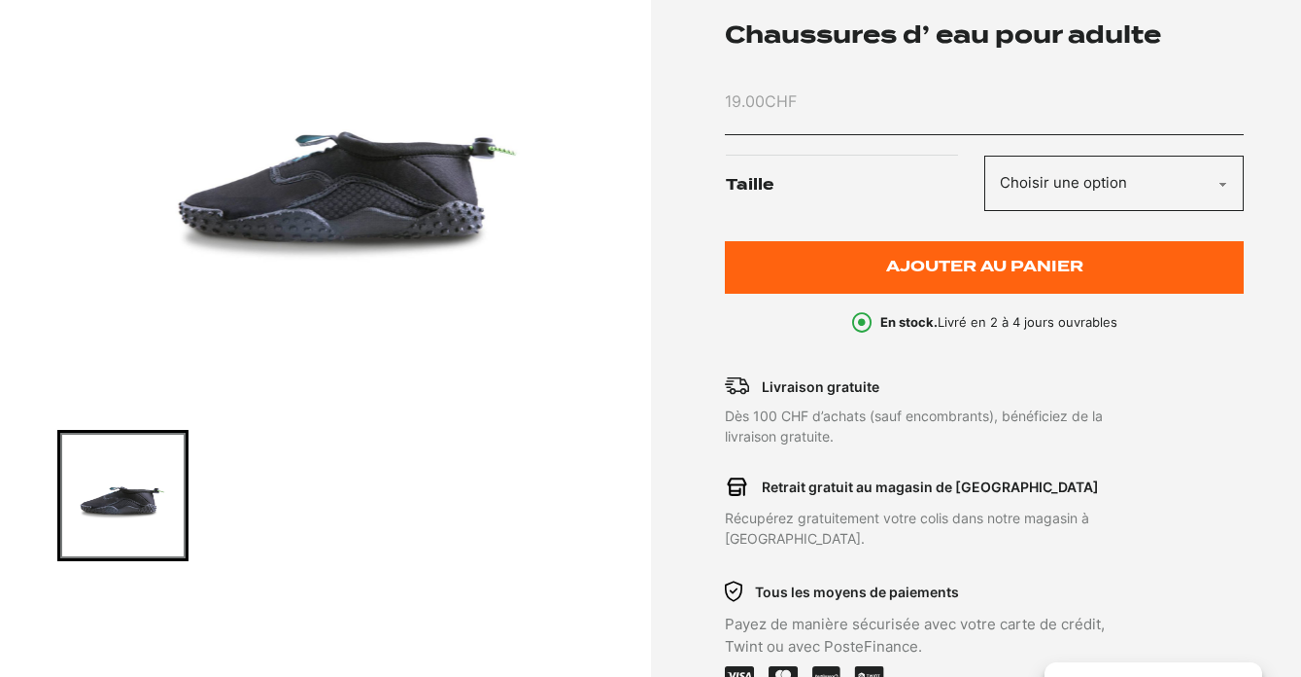
scroll to position [355, 0]
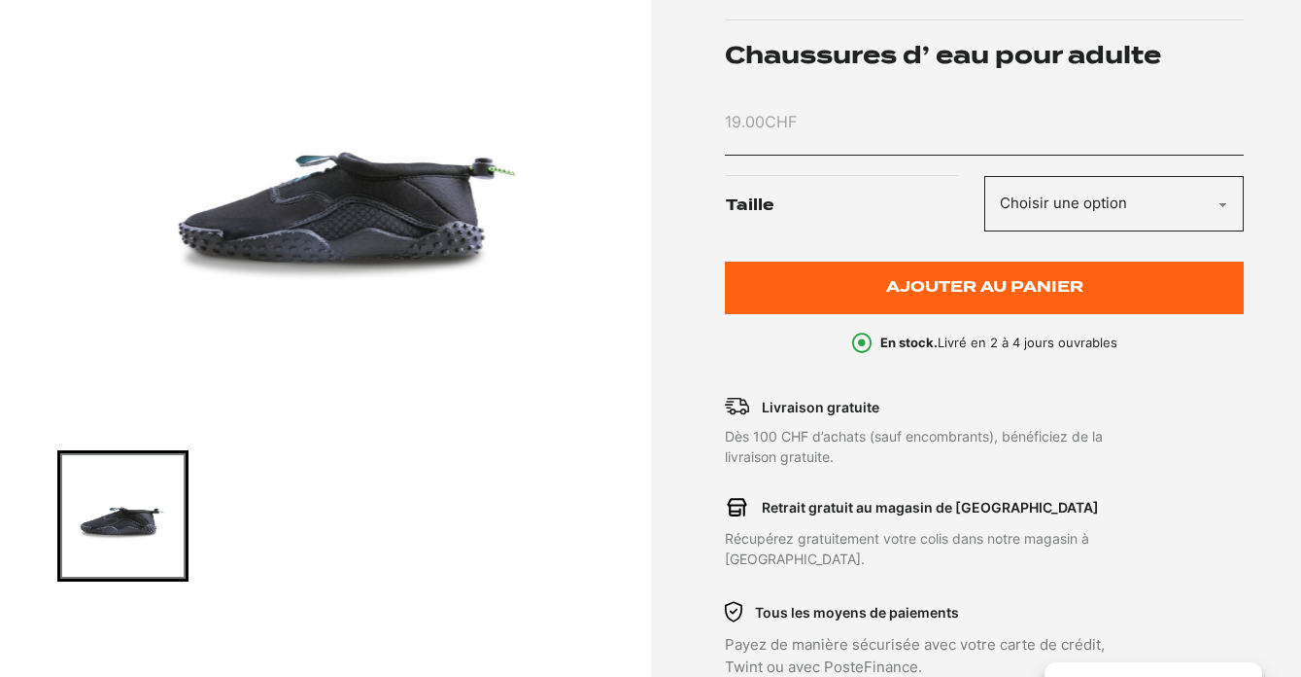
click at [374, 215] on img "1 of 1" at bounding box center [349, 188] width 584 height 486
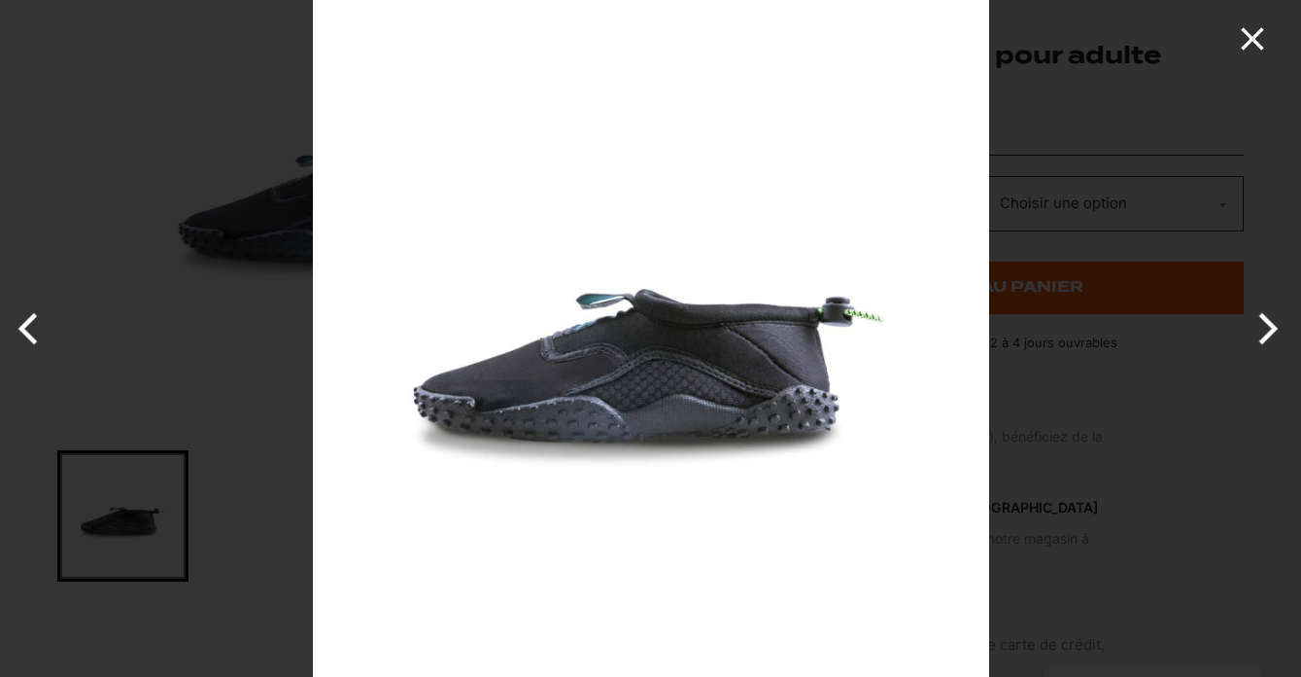
click at [1244, 40] on icon "Close" at bounding box center [1252, 38] width 39 height 39
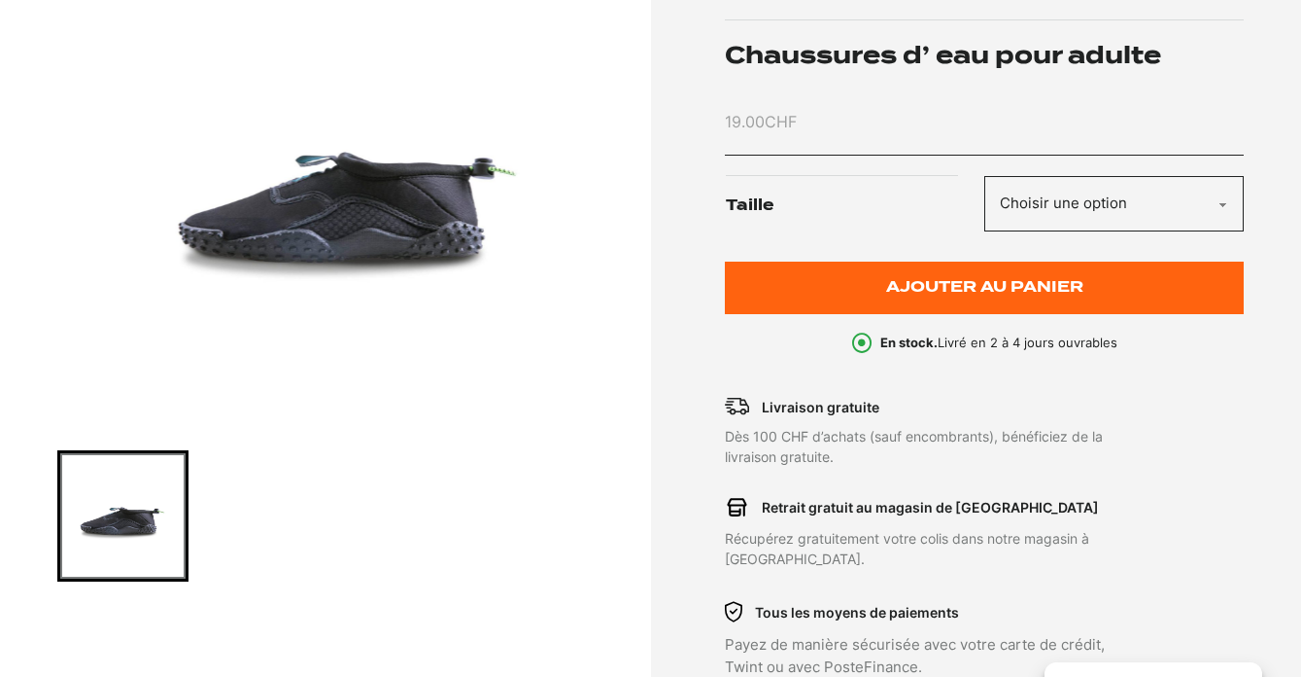
click at [1120, 211] on select "Choisir une option 35 36 37 38-39 40-41 42 43 44 45 46-47" at bounding box center [1115, 203] width 260 height 55
select select "46-47"
click at [985, 176] on select "Choisir une option 35 36 37 38-39 40-41 42 43 44 45 46-47" at bounding box center [1115, 203] width 260 height 55
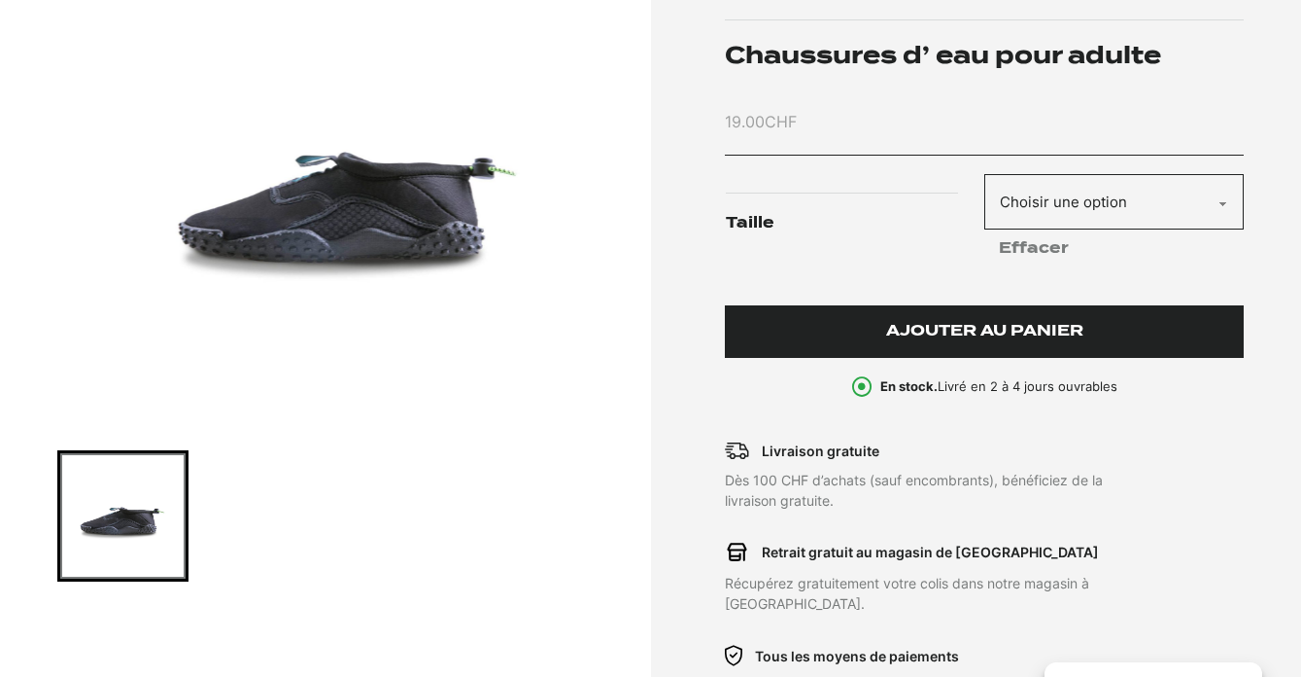
click at [1008, 319] on button "Ajouter au panier" at bounding box center [984, 331] width 519 height 53
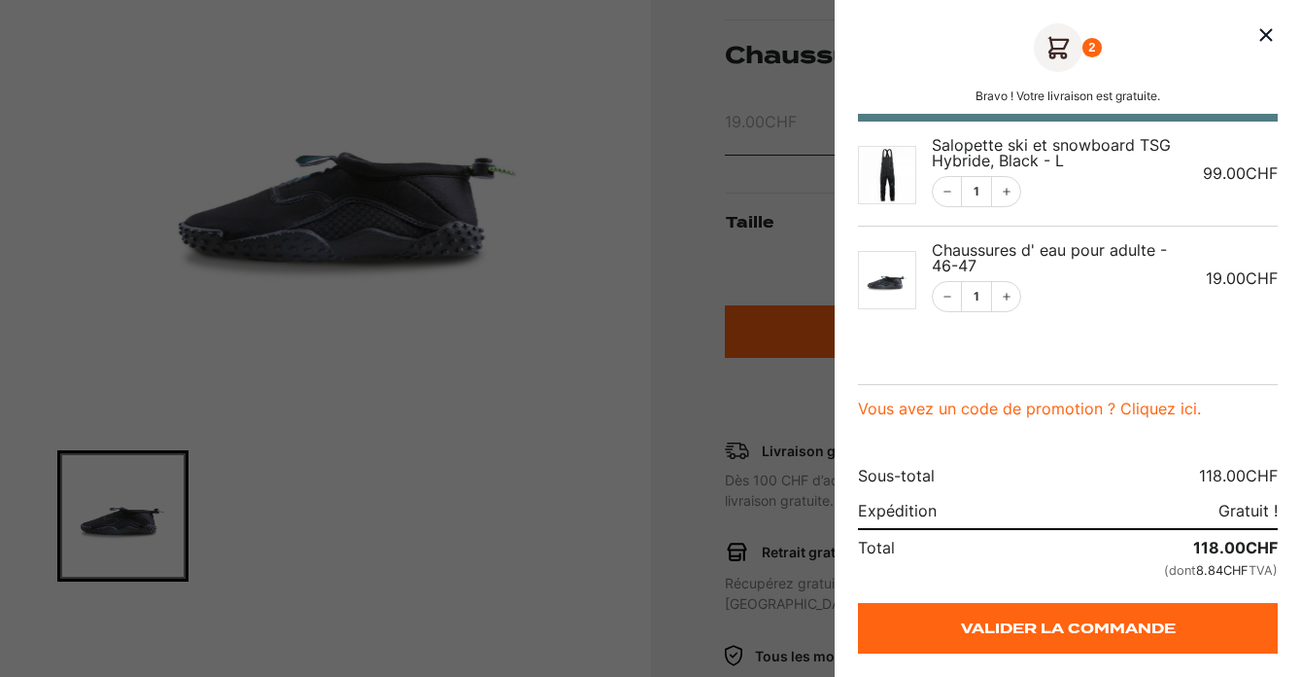
click at [553, 349] on div at bounding box center [650, 338] width 1301 height 677
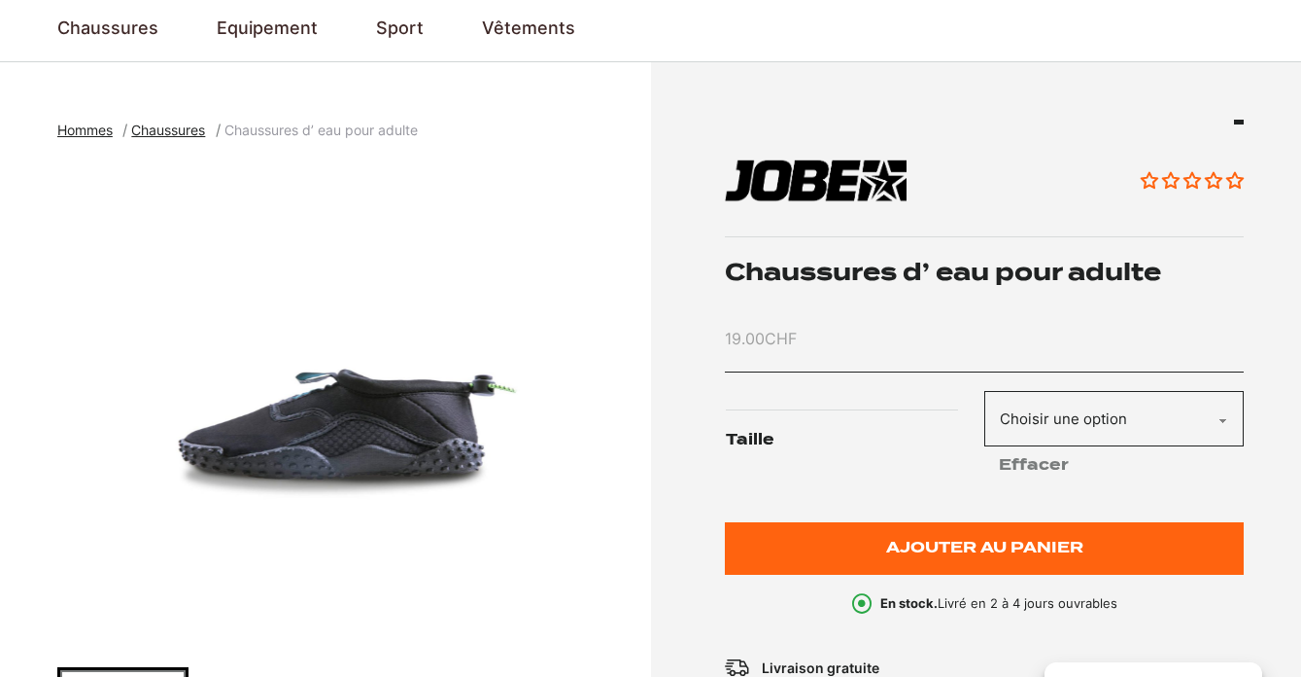
scroll to position [0, 0]
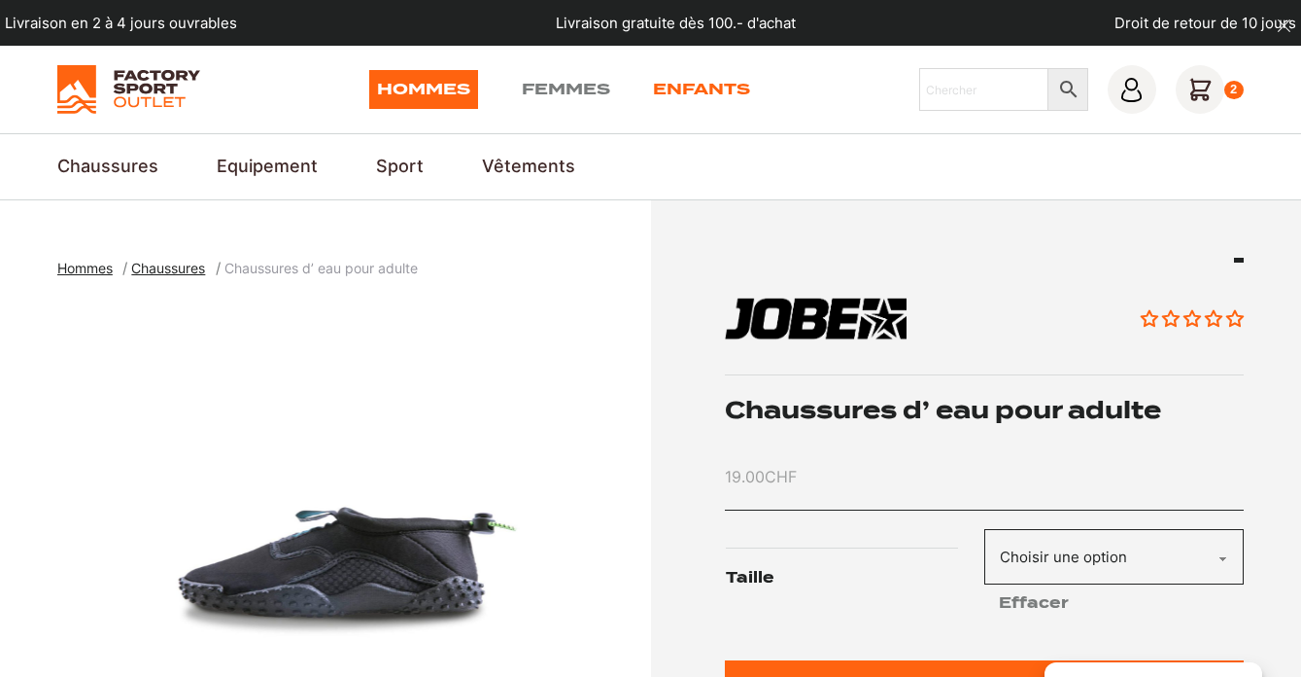
click at [720, 87] on link "Enfants" at bounding box center [701, 89] width 97 height 39
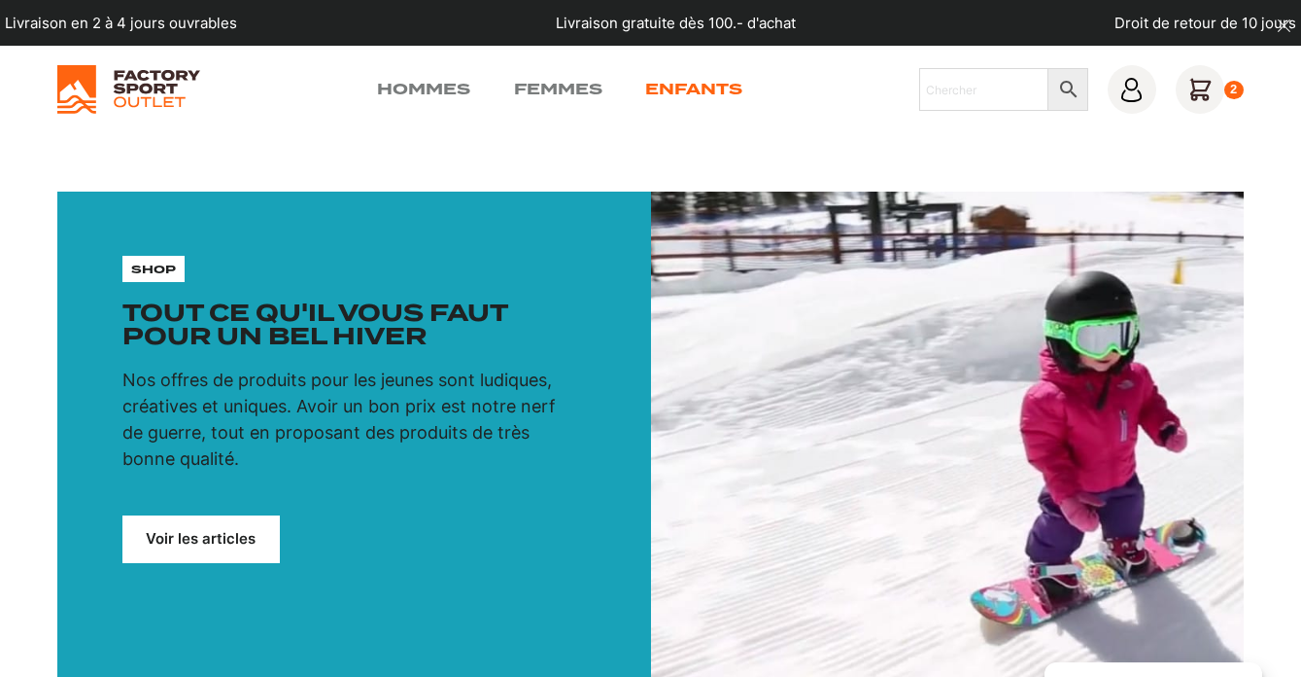
click at [696, 83] on link "Enfants" at bounding box center [693, 89] width 97 height 23
click at [168, 535] on link "Voir les articles" at bounding box center [200, 539] width 157 height 48
click at [185, 546] on link "Voir les articles" at bounding box center [200, 539] width 157 height 48
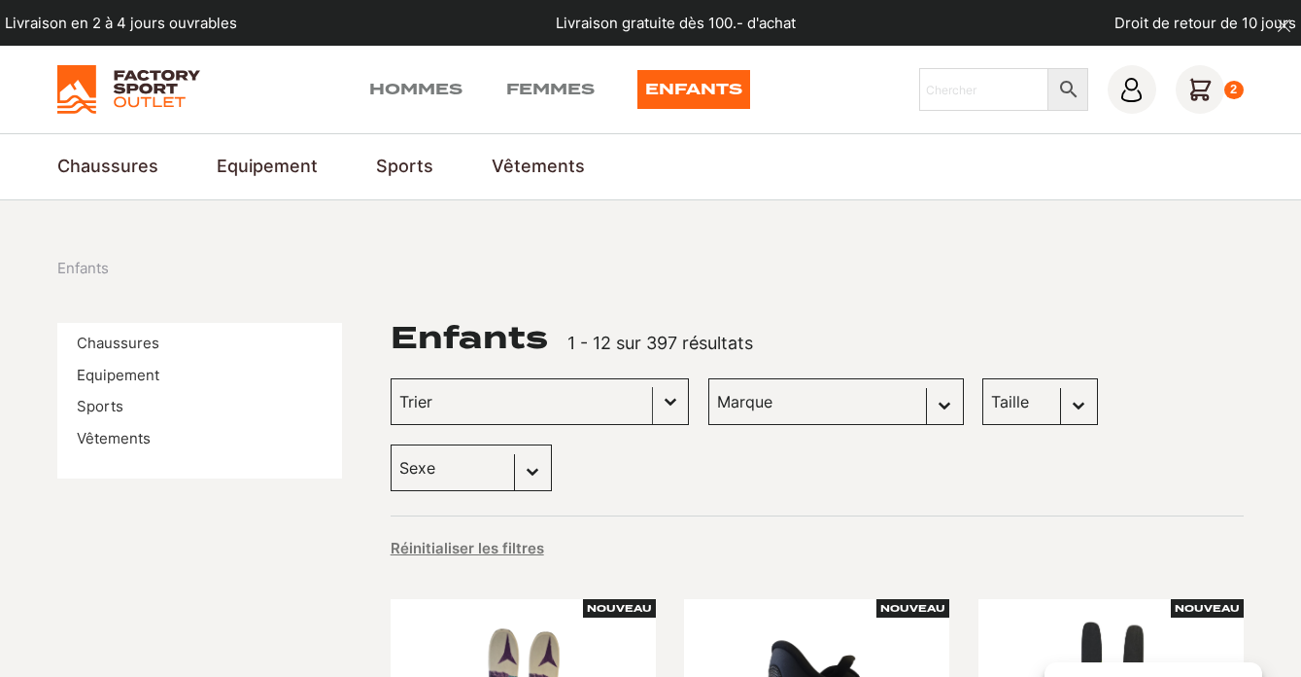
click at [556, 408] on input "Trier le contenu" at bounding box center [521, 401] width 245 height 25
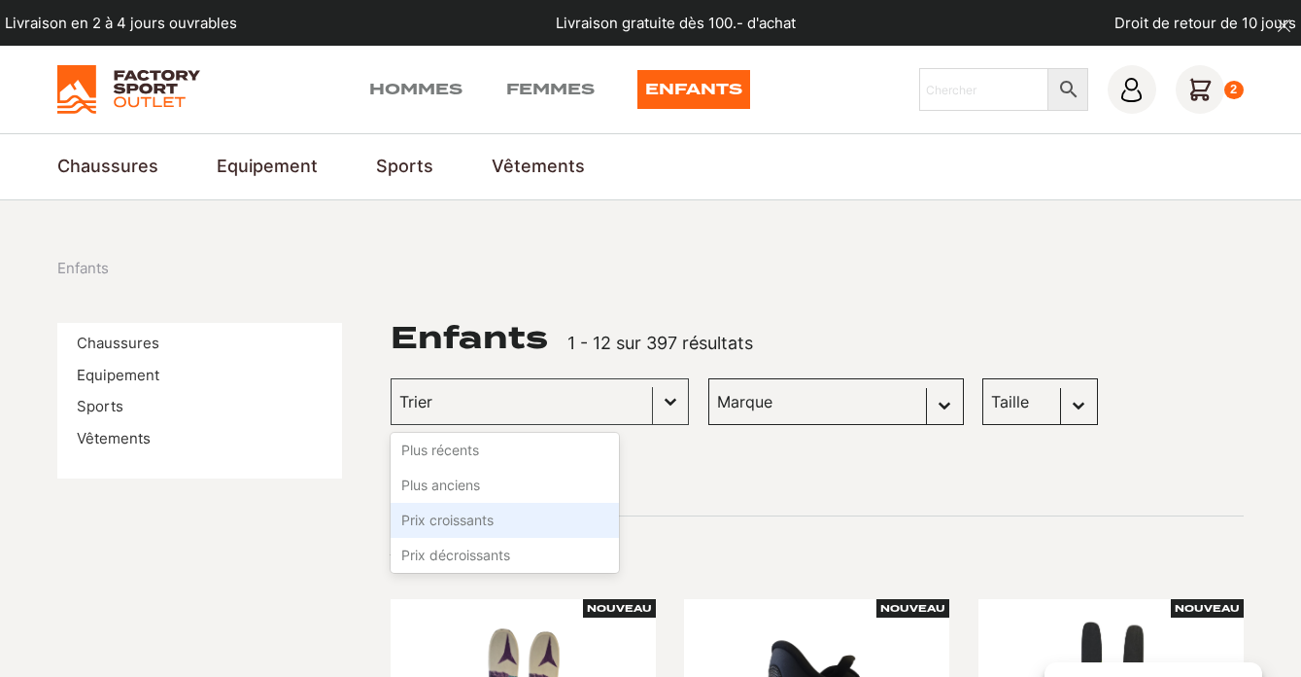
click at [485, 516] on li "Prix croissants" at bounding box center [505, 520] width 228 height 35
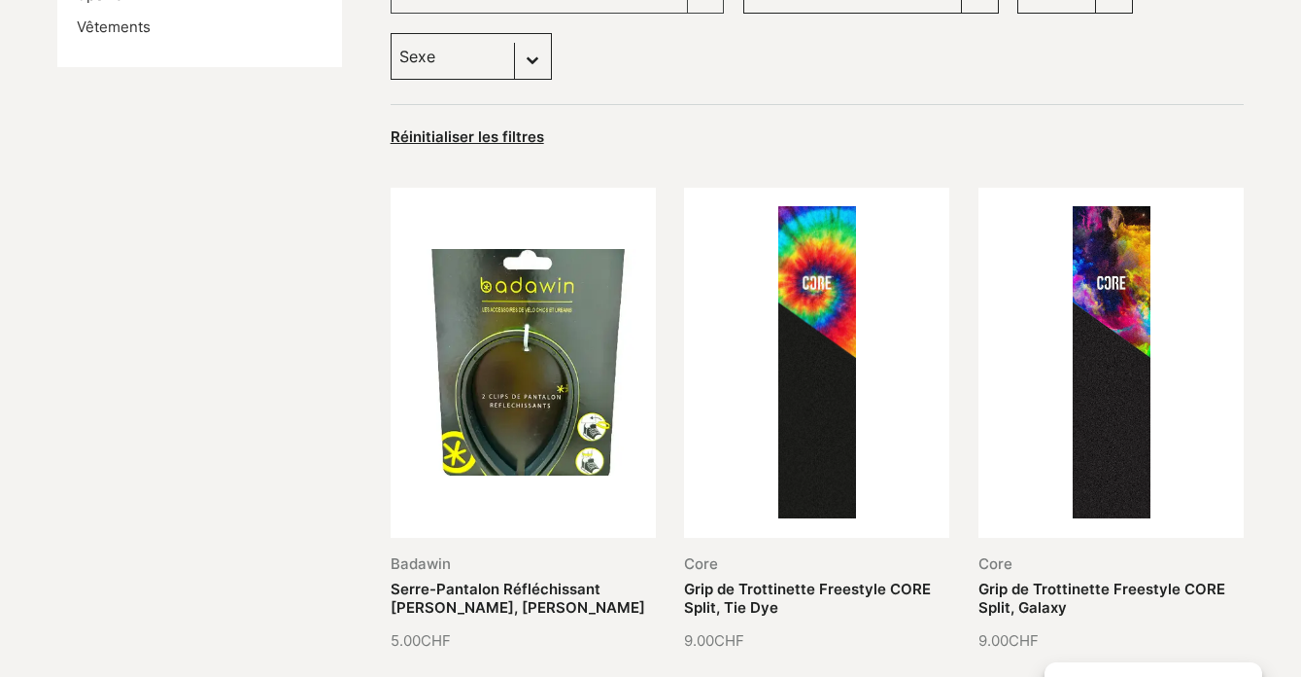
scroll to position [408, 0]
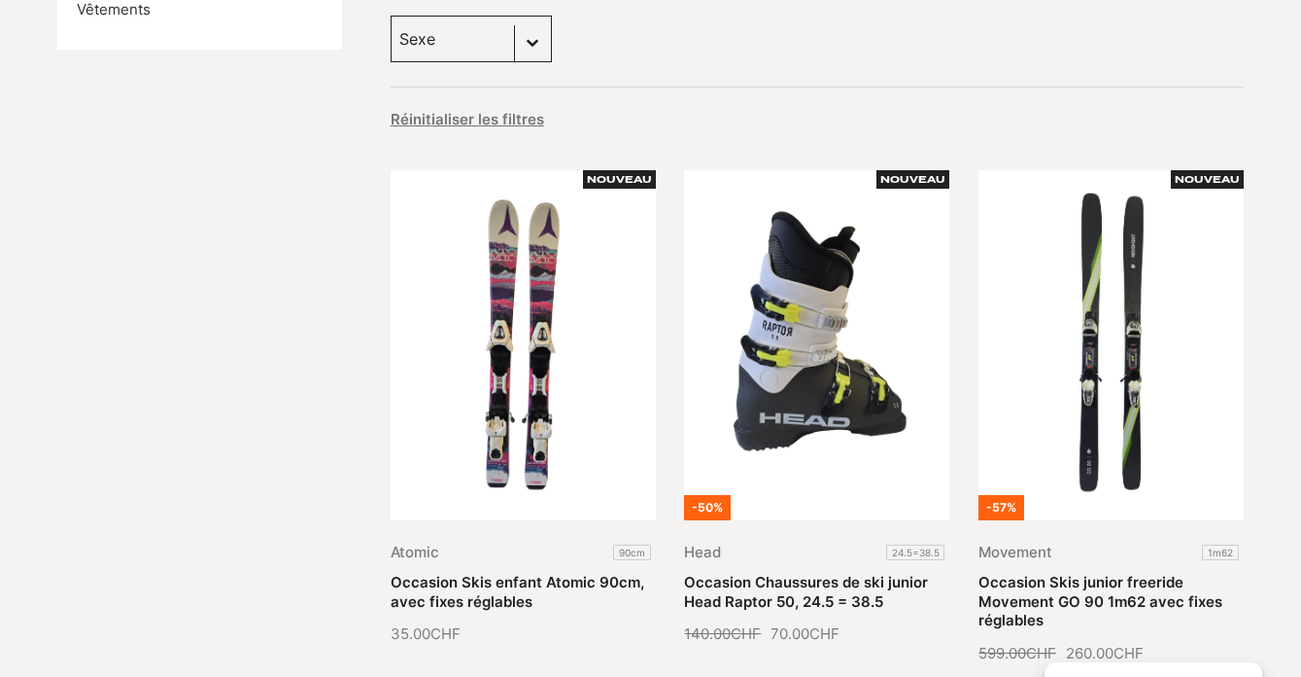
scroll to position [313, 0]
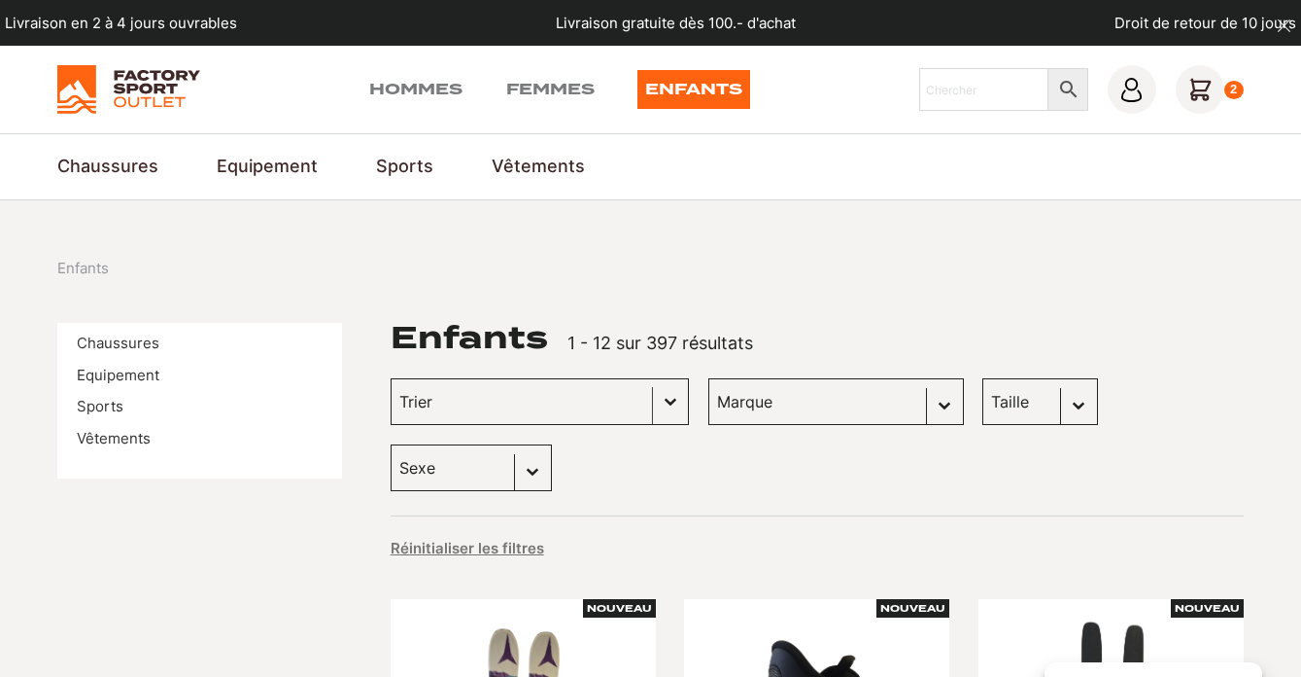
click at [578, 410] on div "Trier le contenu" at bounding box center [522, 401] width 260 height 45
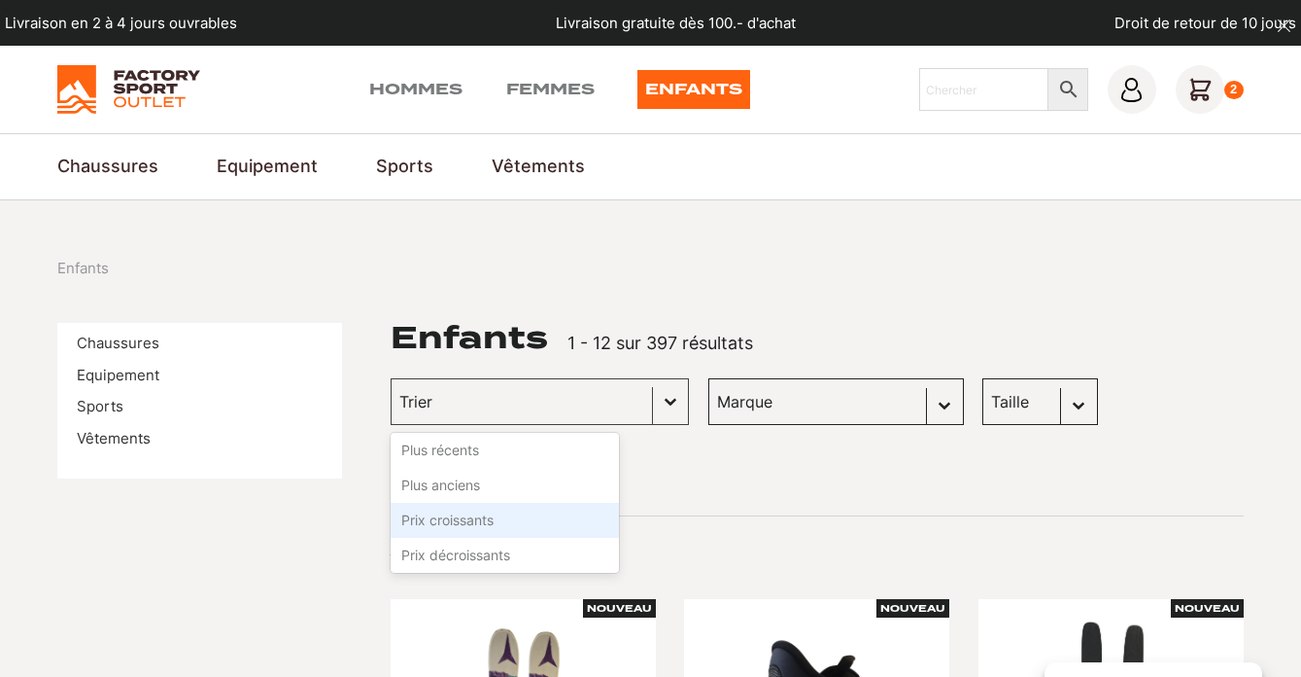
click at [523, 524] on li "Prix croissants" at bounding box center [505, 520] width 228 height 35
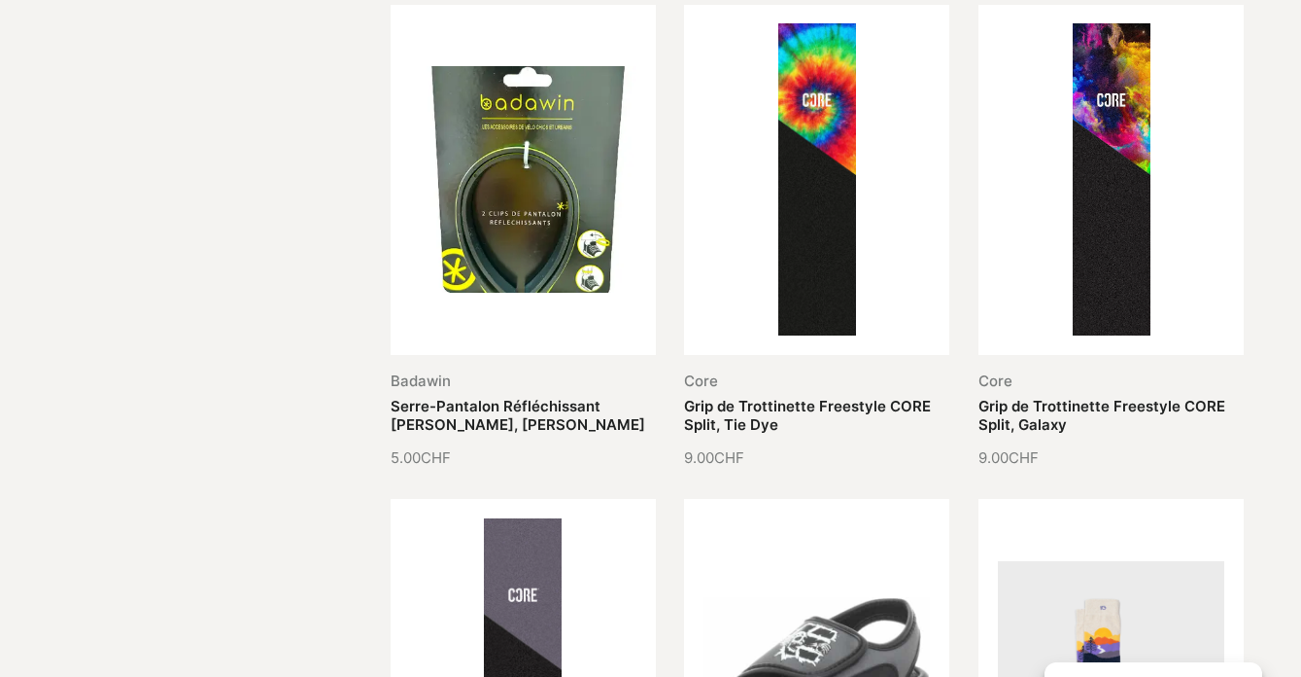
scroll to position [592, 0]
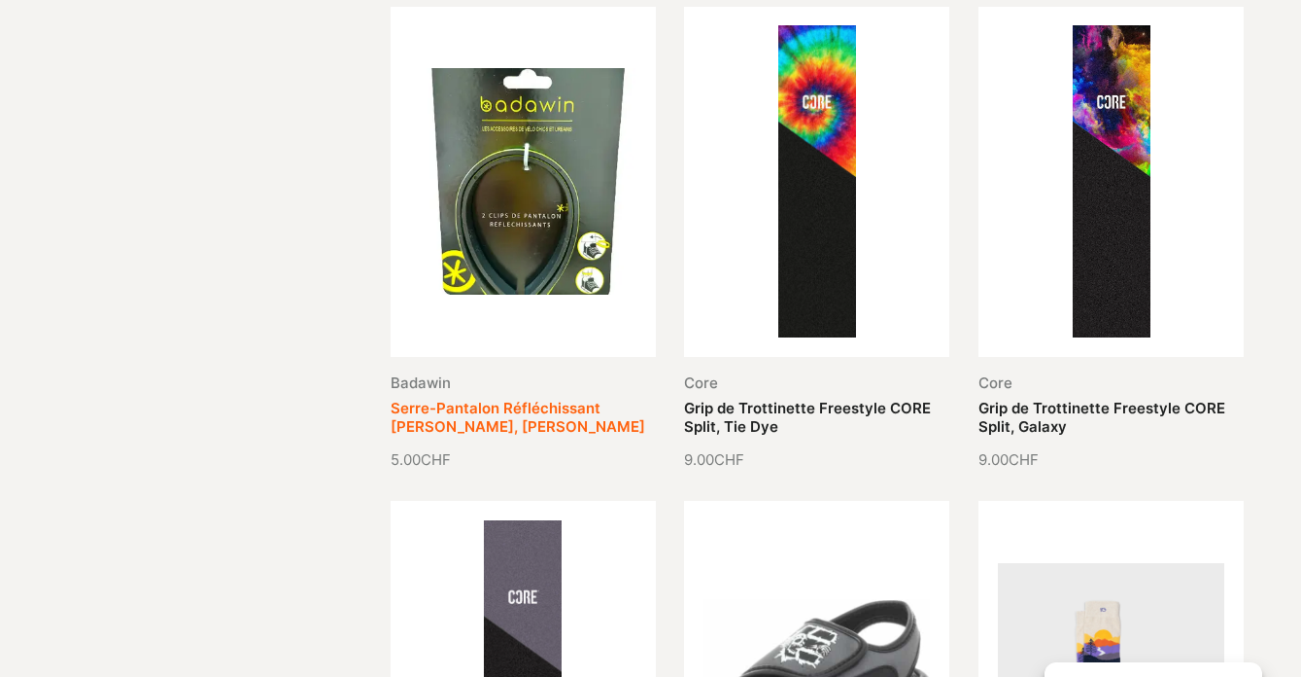
click at [523, 399] on link "Serre-Pantalon Réfléchissant [PERSON_NAME], [PERSON_NAME]" at bounding box center [518, 417] width 255 height 37
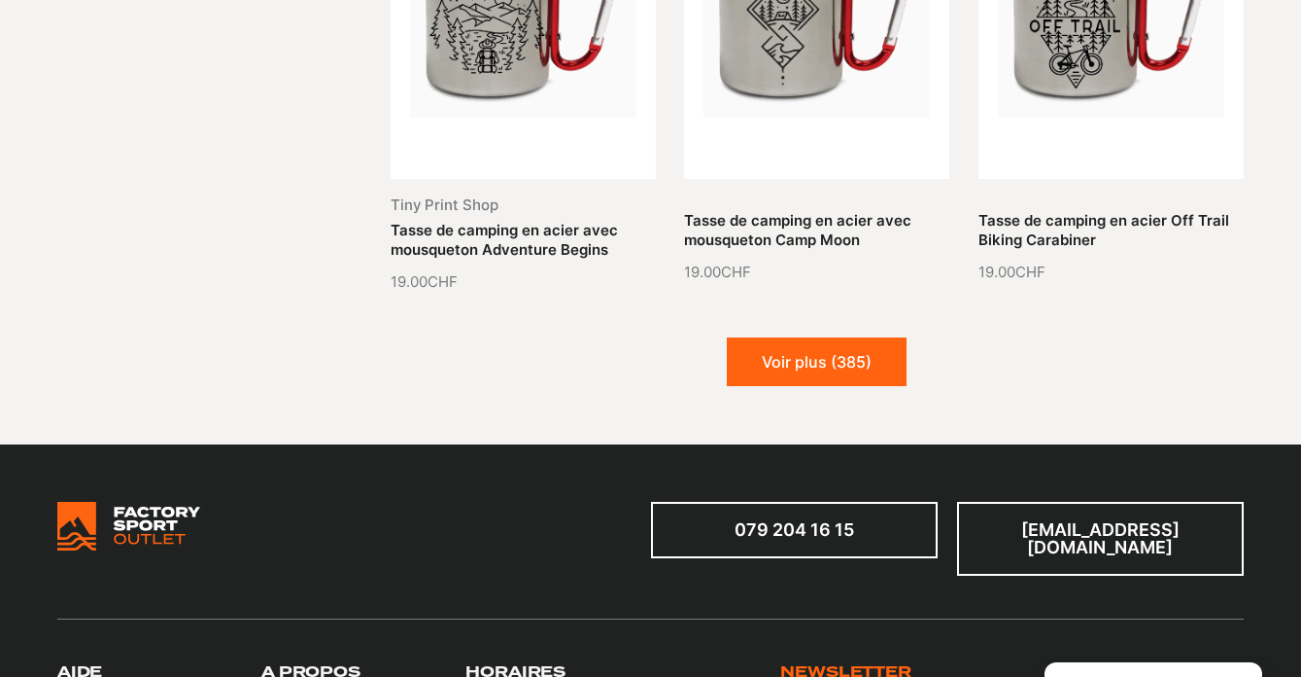
scroll to position [2121, 0]
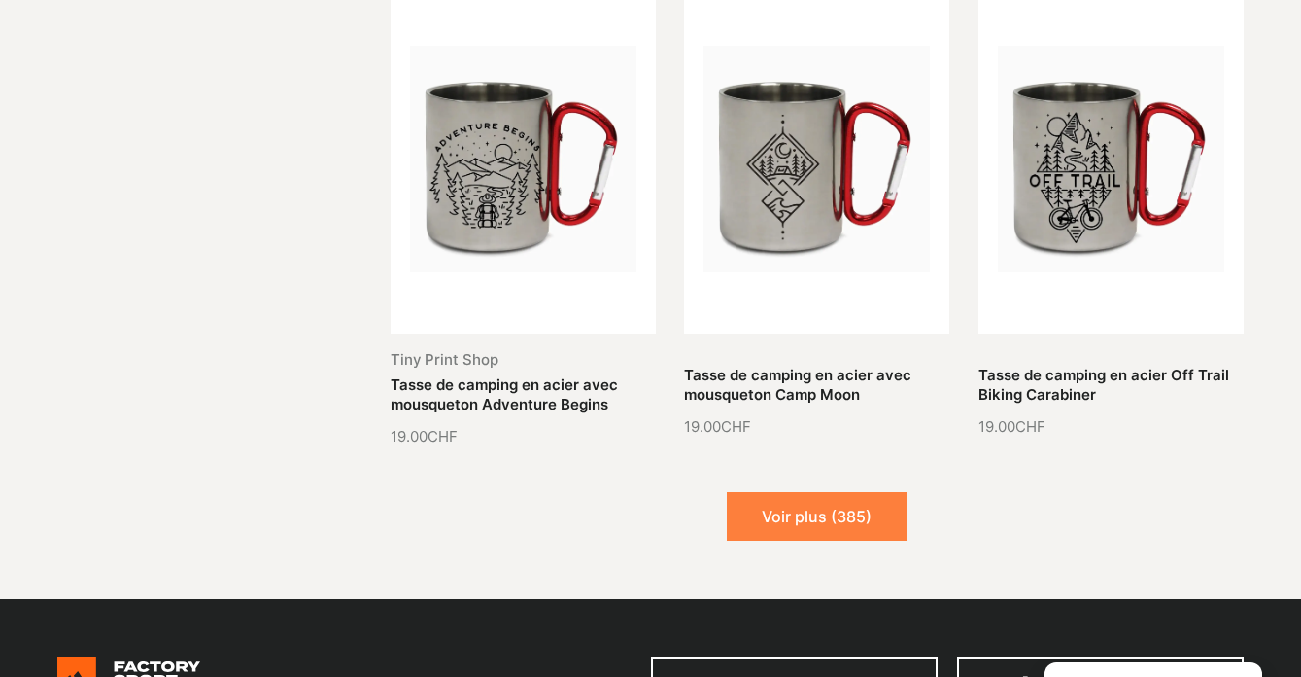
click at [791, 492] on button "Voir plus (385)" at bounding box center [817, 516] width 180 height 49
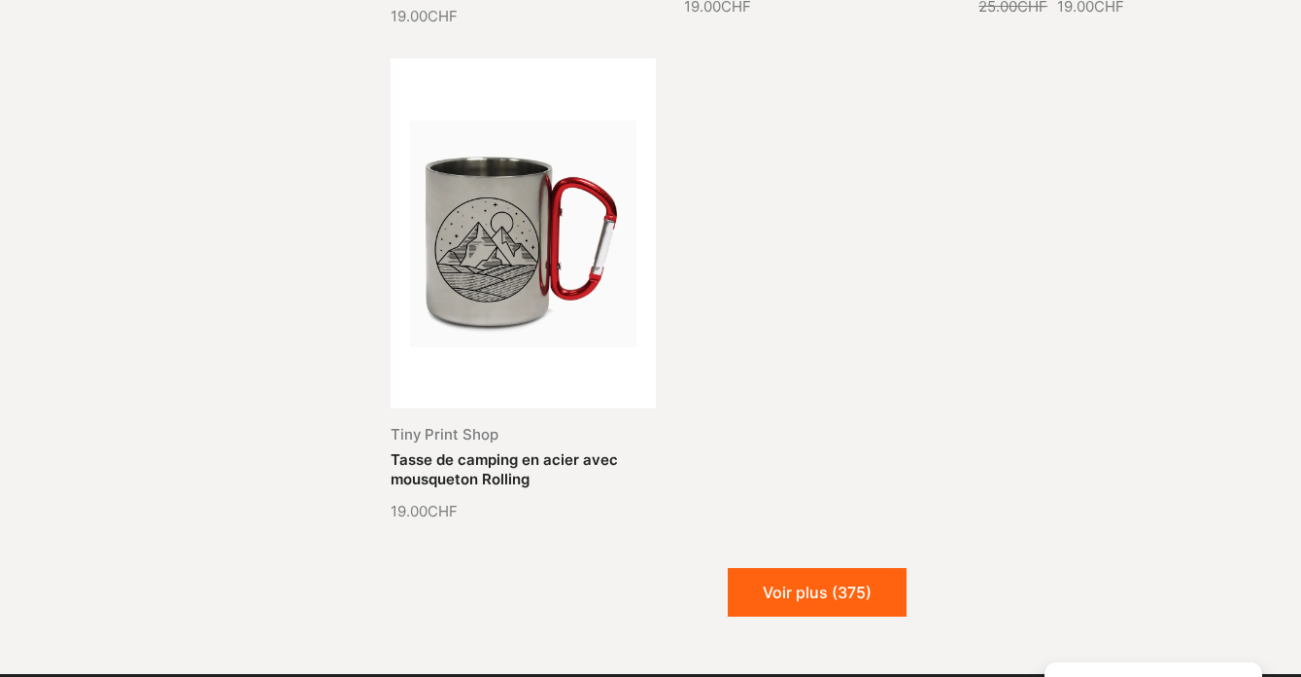
scroll to position [4058, 0]
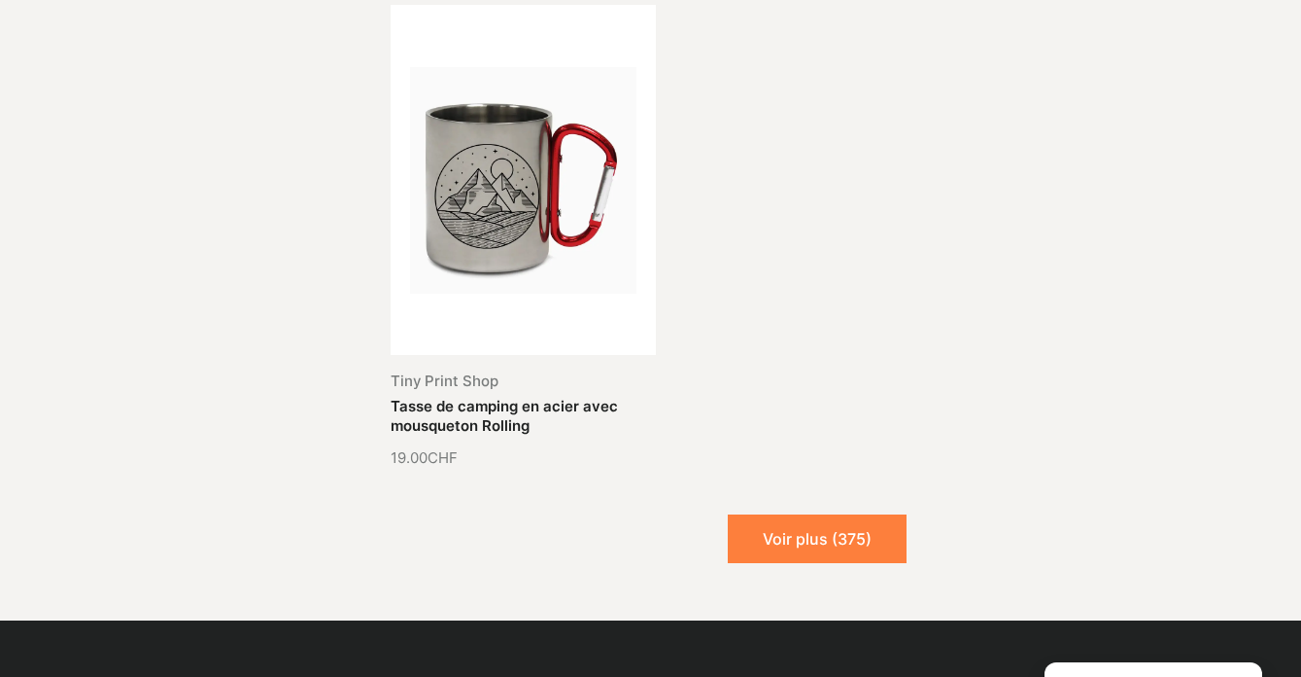
click at [780, 514] on button "Voir plus (375)" at bounding box center [817, 538] width 179 height 49
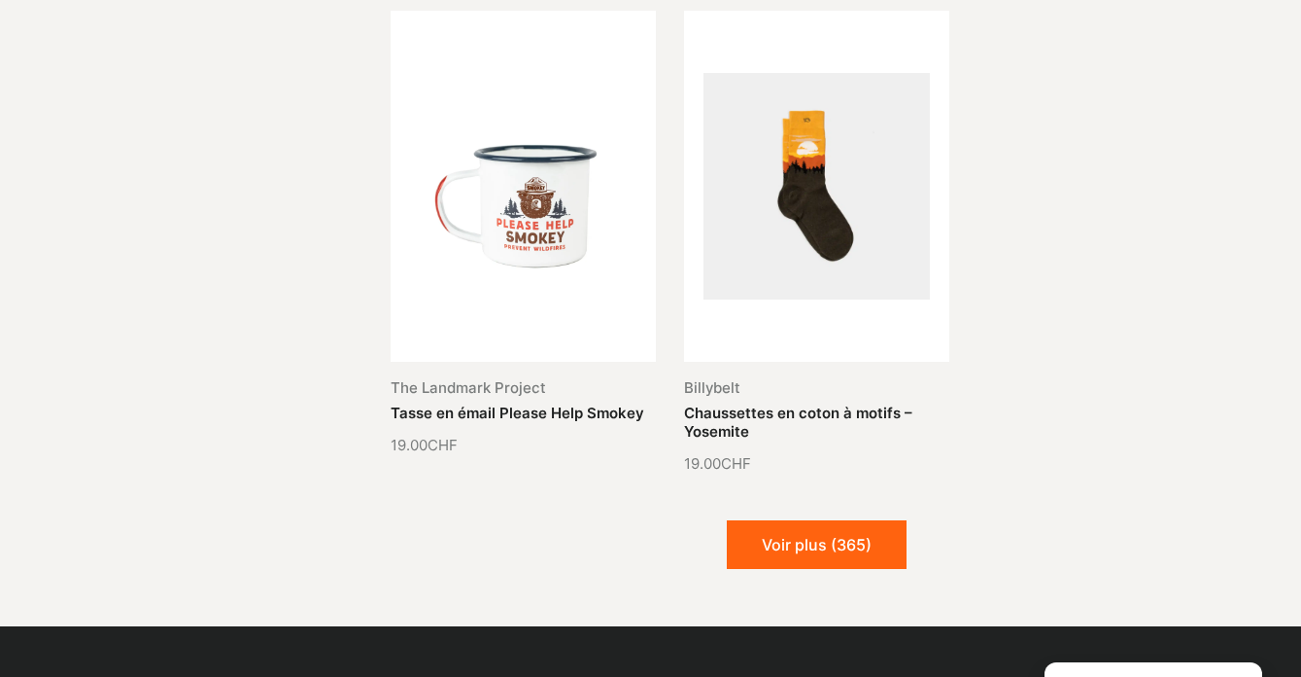
scroll to position [5547, 0]
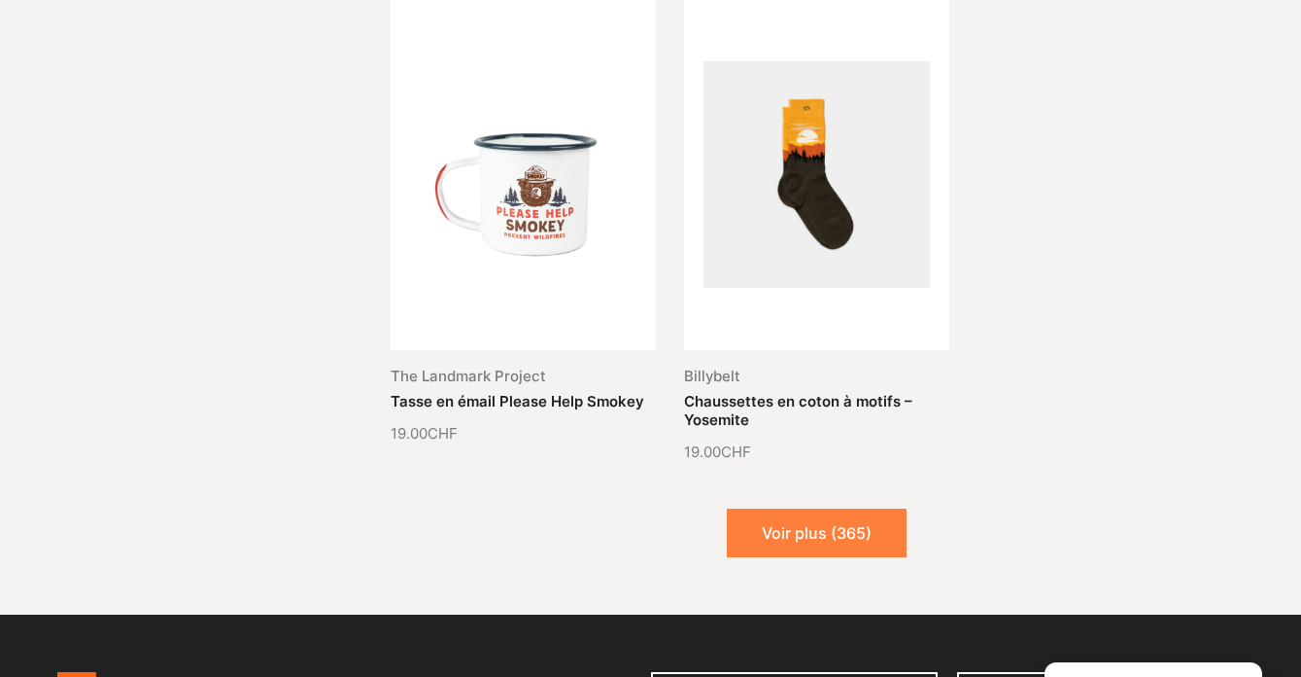
click at [780, 508] on button "Voir plus (365)" at bounding box center [817, 532] width 180 height 49
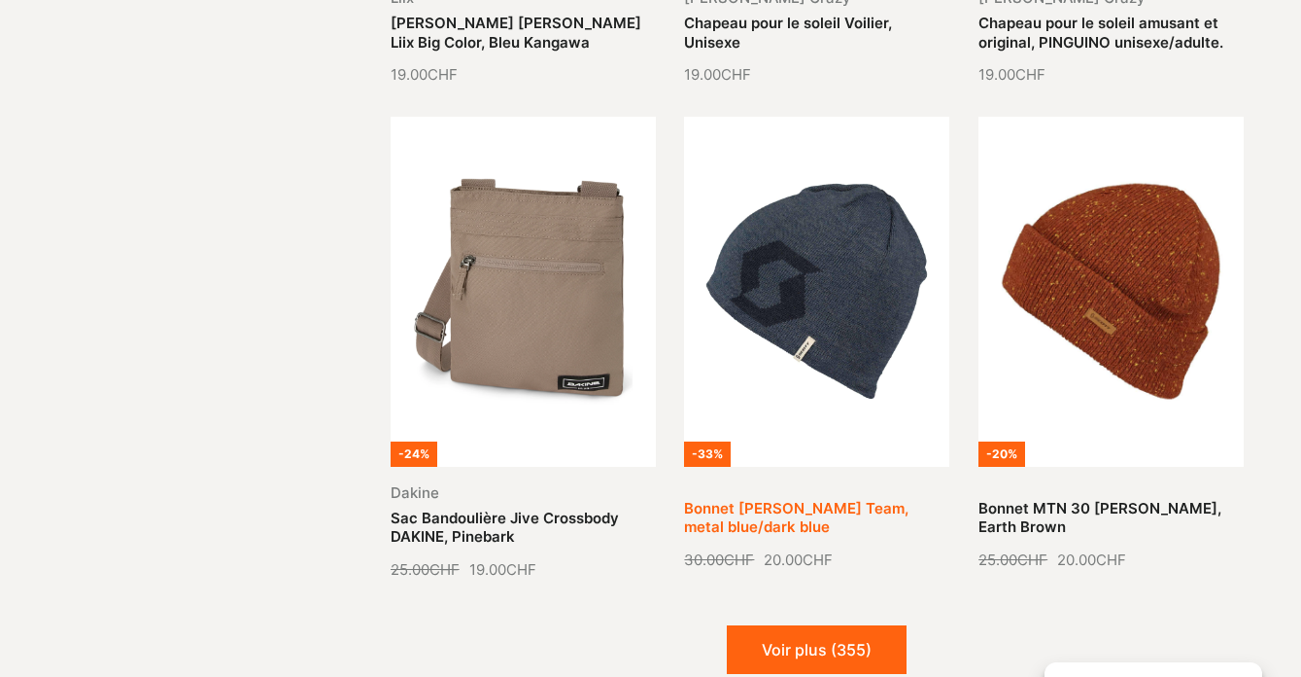
scroll to position [6915, 0]
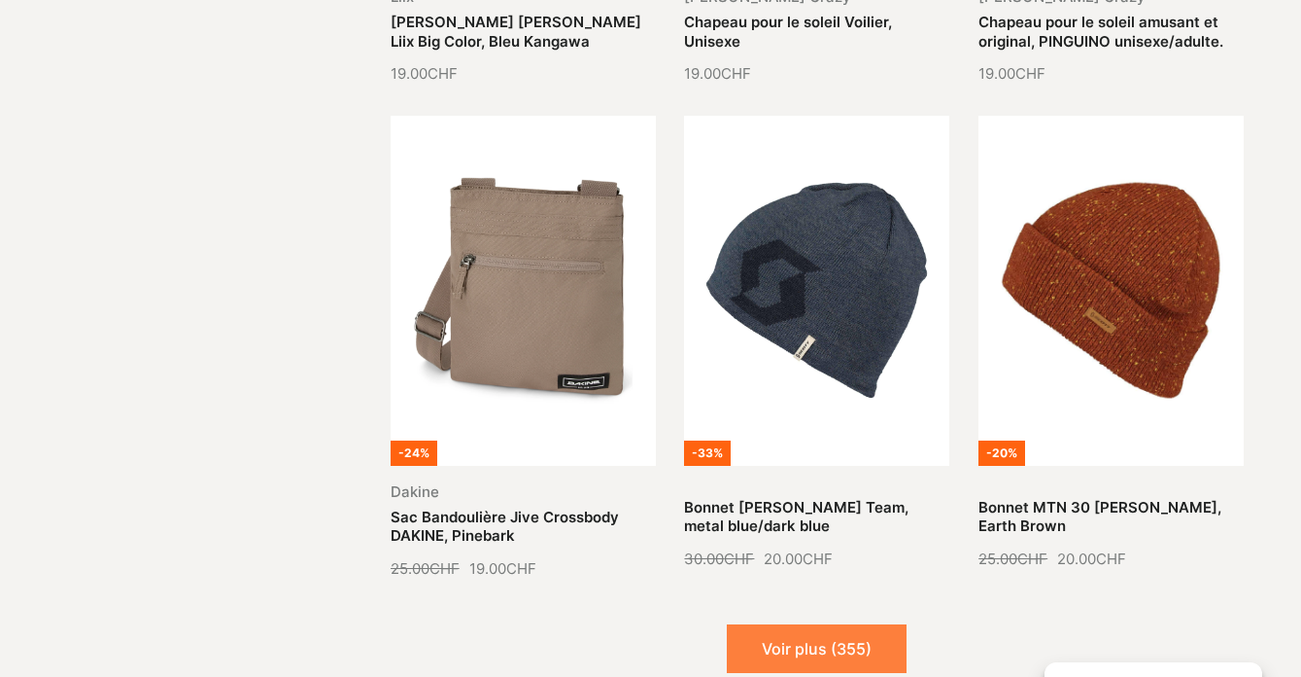
click at [838, 624] on button "Voir plus (355)" at bounding box center [817, 648] width 180 height 49
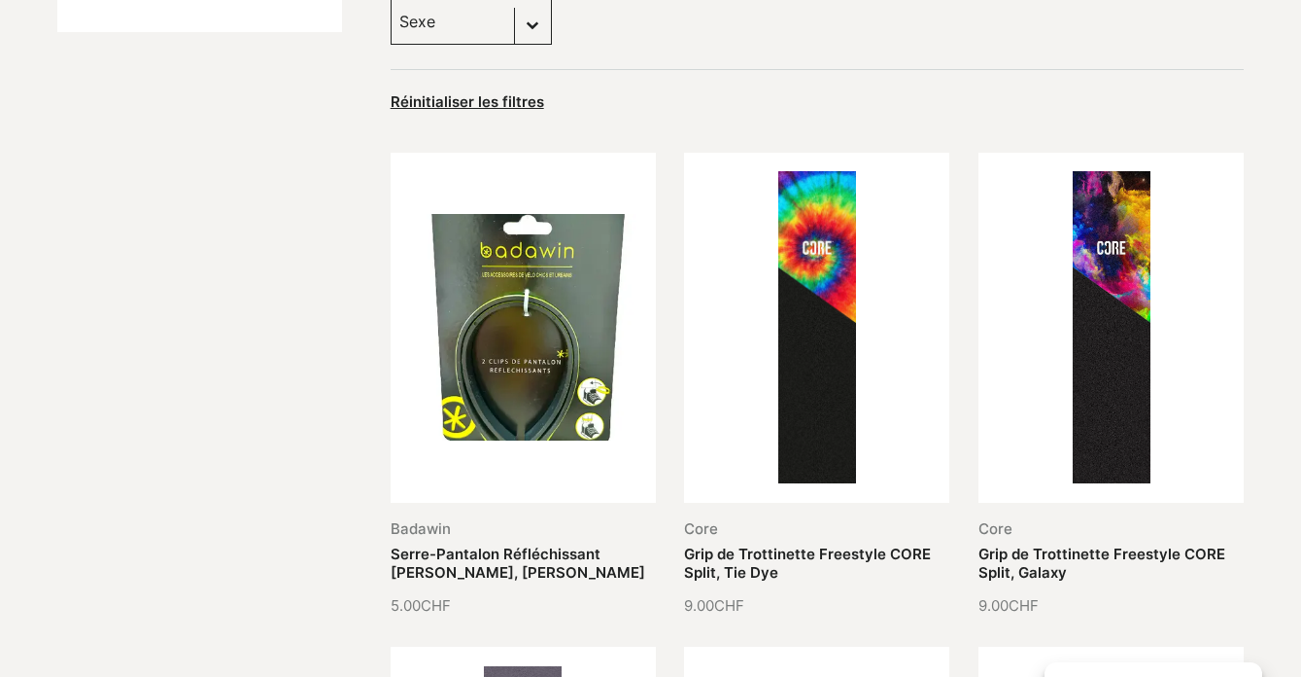
scroll to position [0, 0]
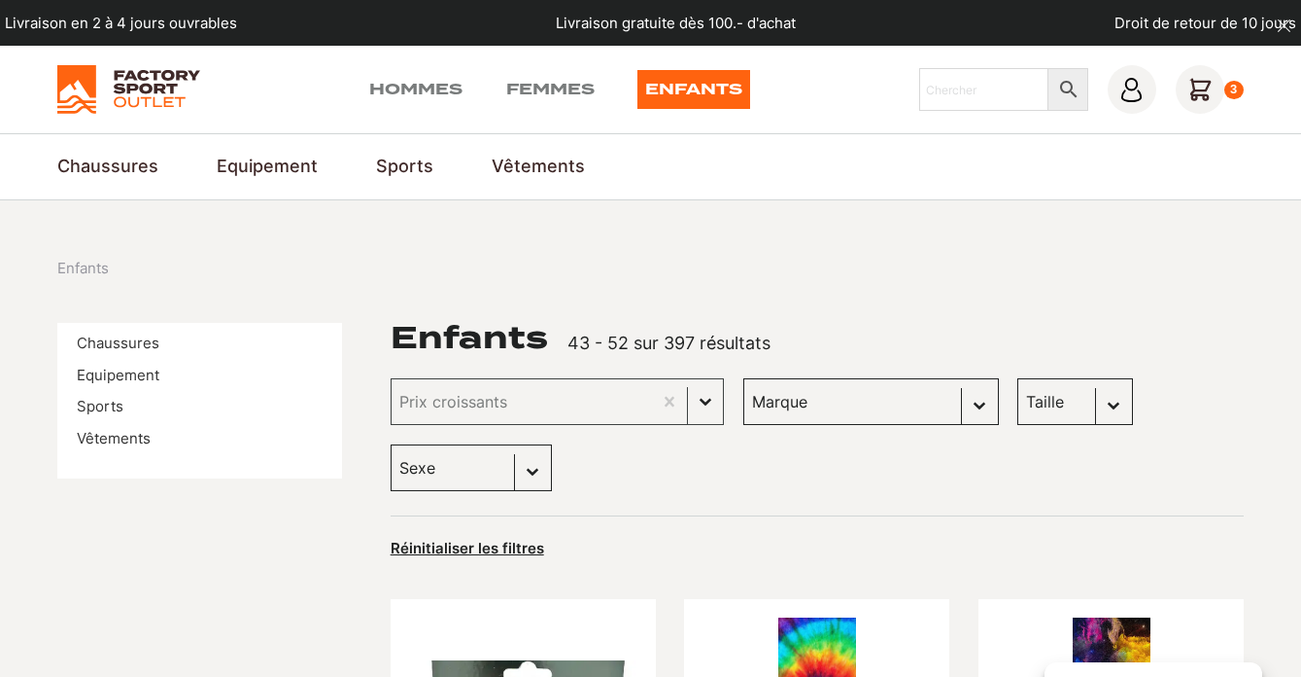
click at [143, 80] on img at bounding box center [128, 89] width 143 height 49
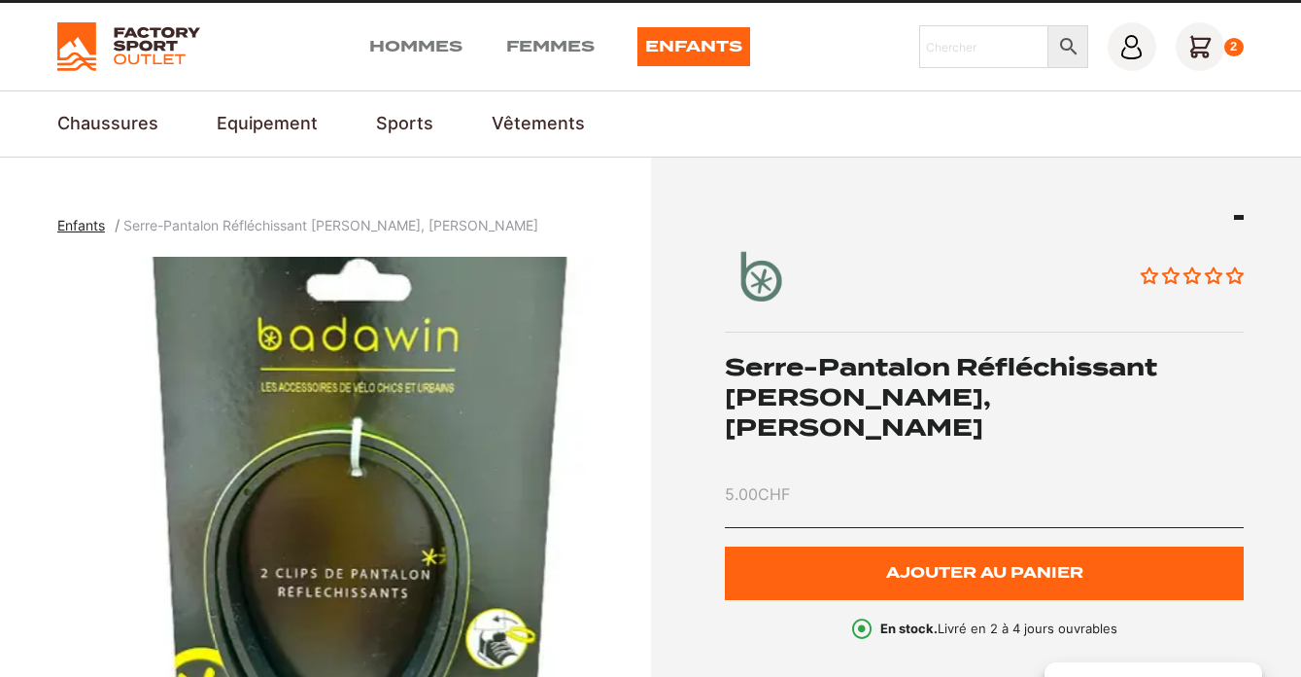
scroll to position [87, 0]
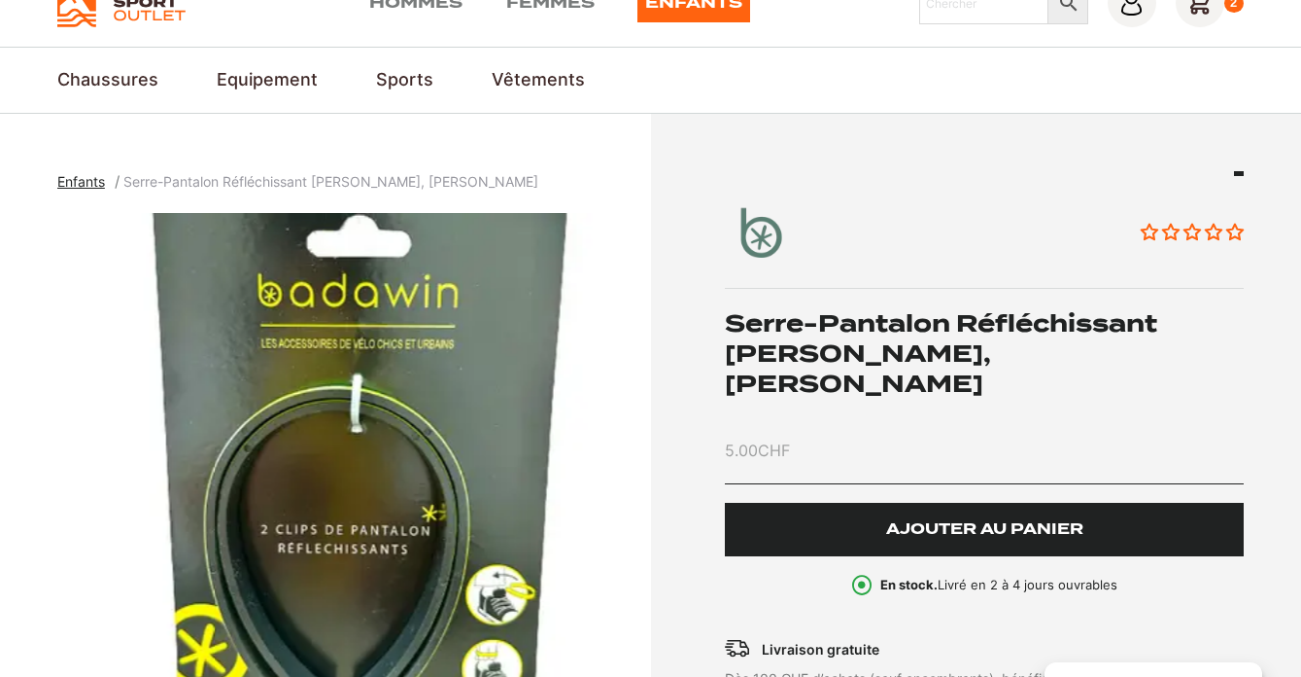
click at [877, 512] on button "Ajouter au panier" at bounding box center [984, 529] width 519 height 53
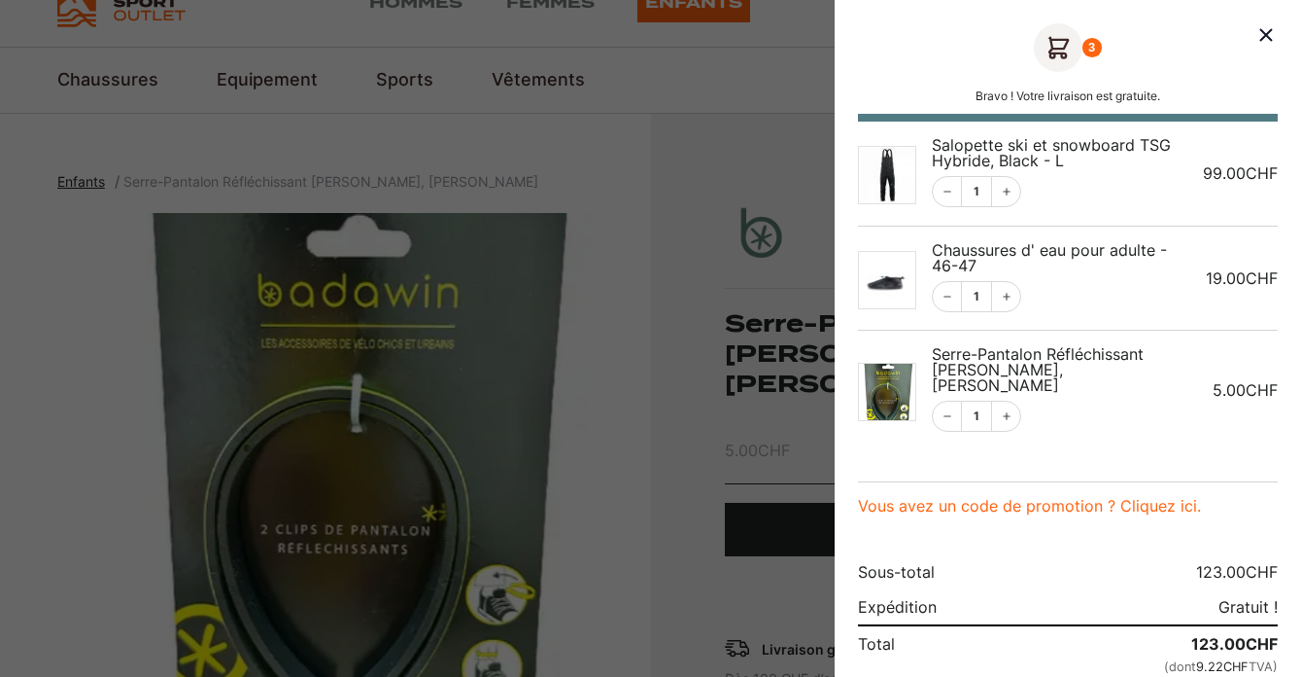
scroll to position [57, 0]
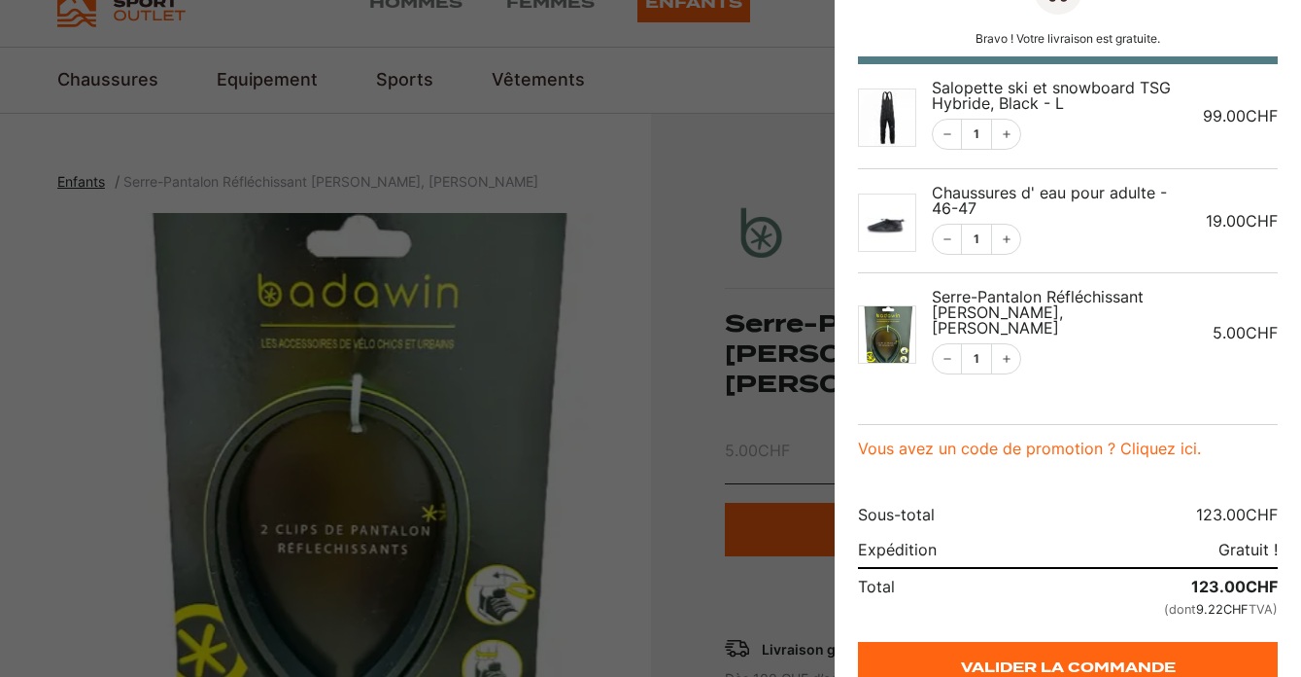
click at [442, 274] on div at bounding box center [650, 338] width 1301 height 677
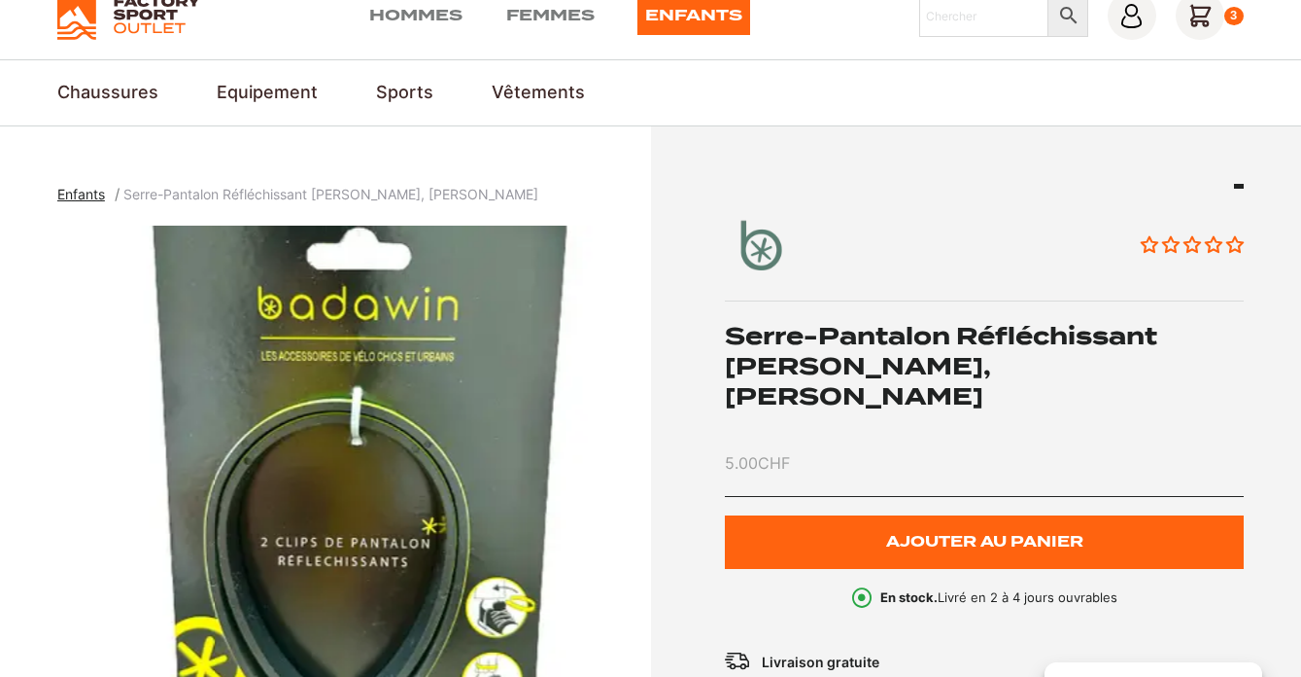
scroll to position [73, 0]
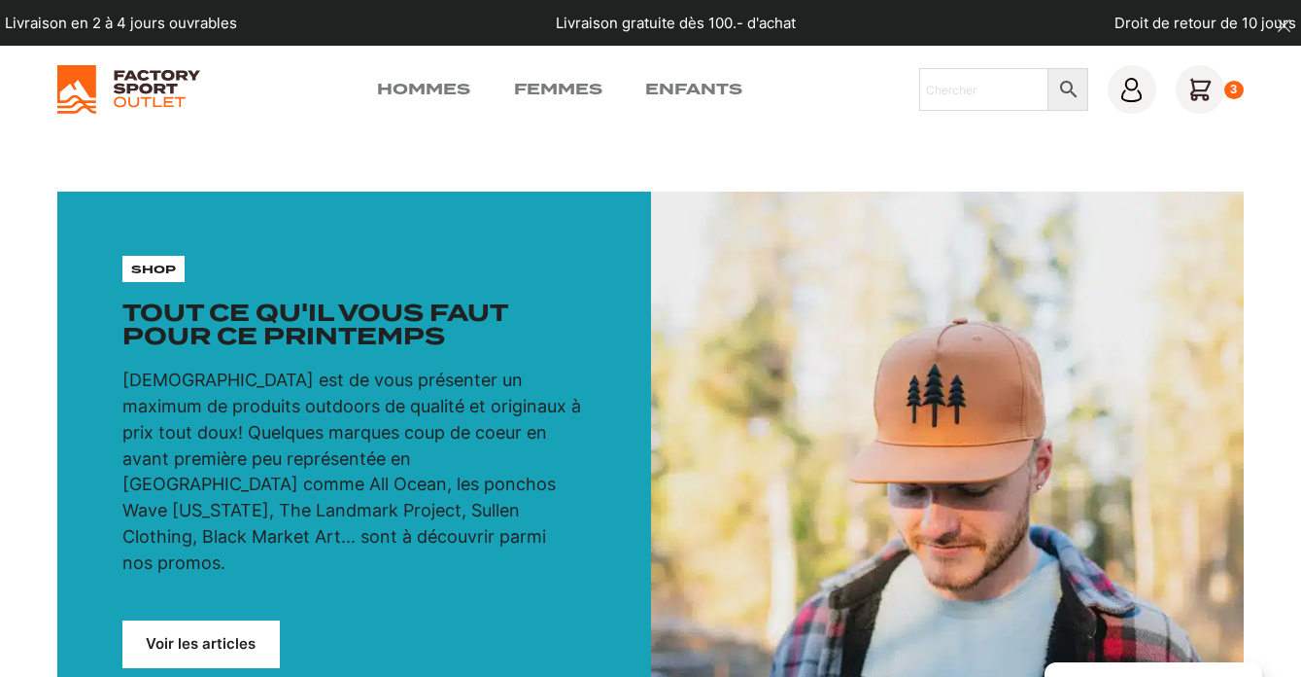
click at [200, 620] on link "Voir les articles" at bounding box center [200, 644] width 157 height 48
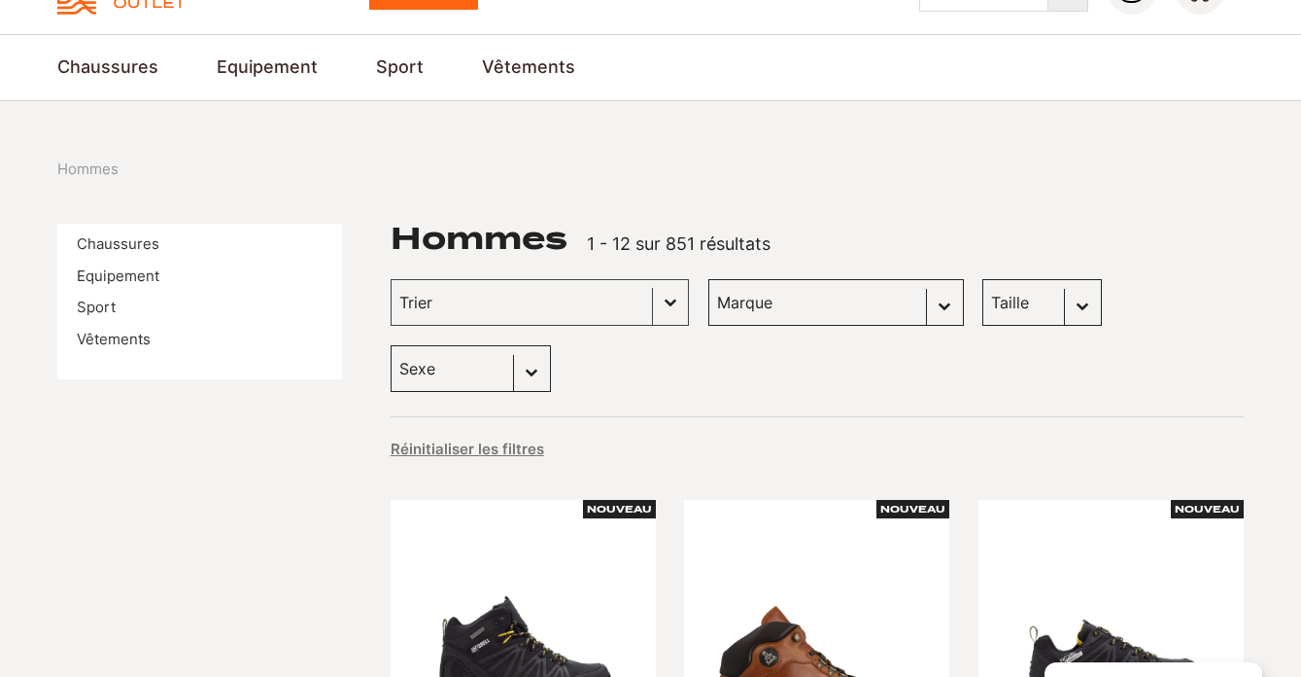
scroll to position [105, 0]
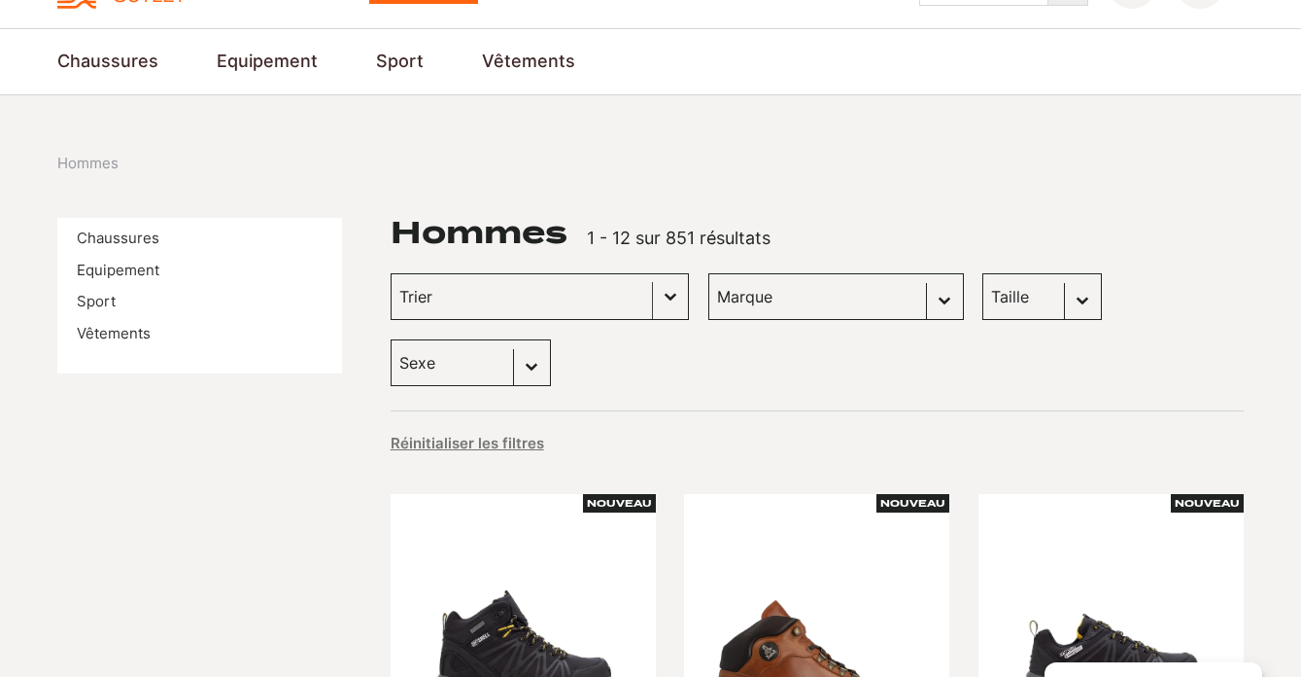
click at [653, 296] on button "Basculer la liste" at bounding box center [670, 296] width 35 height 45
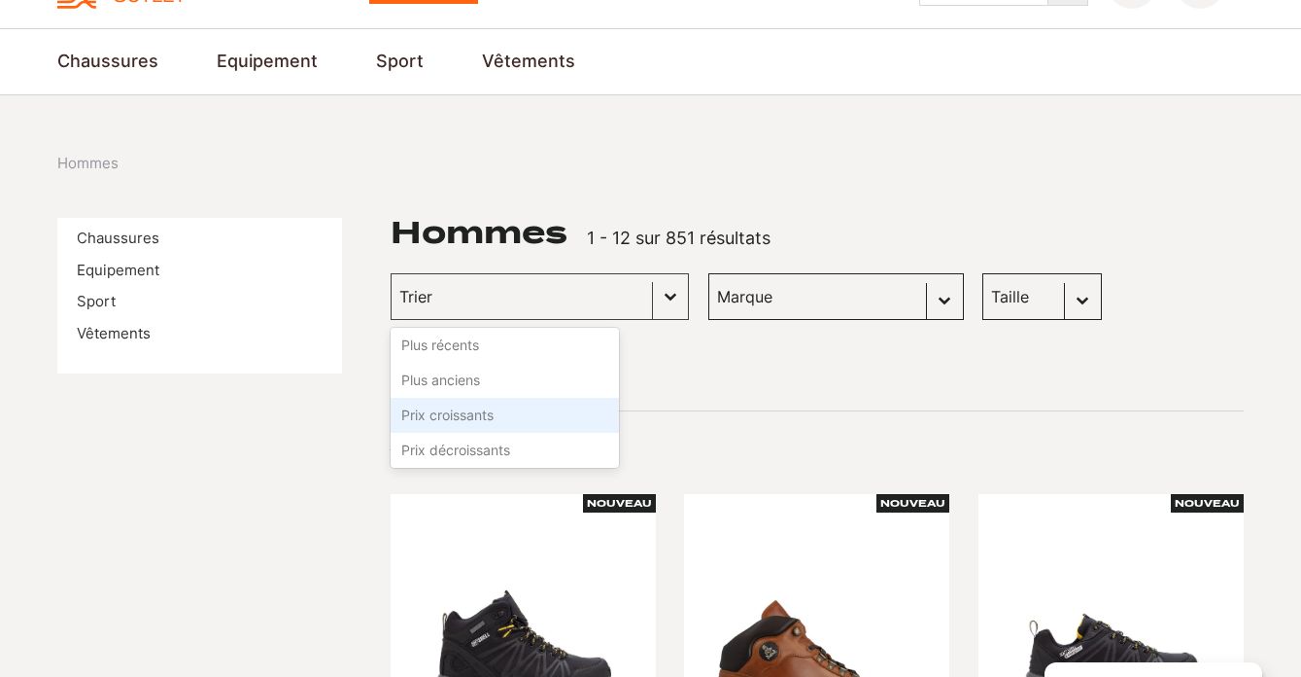
click at [471, 415] on li "Prix croissants" at bounding box center [505, 415] width 228 height 35
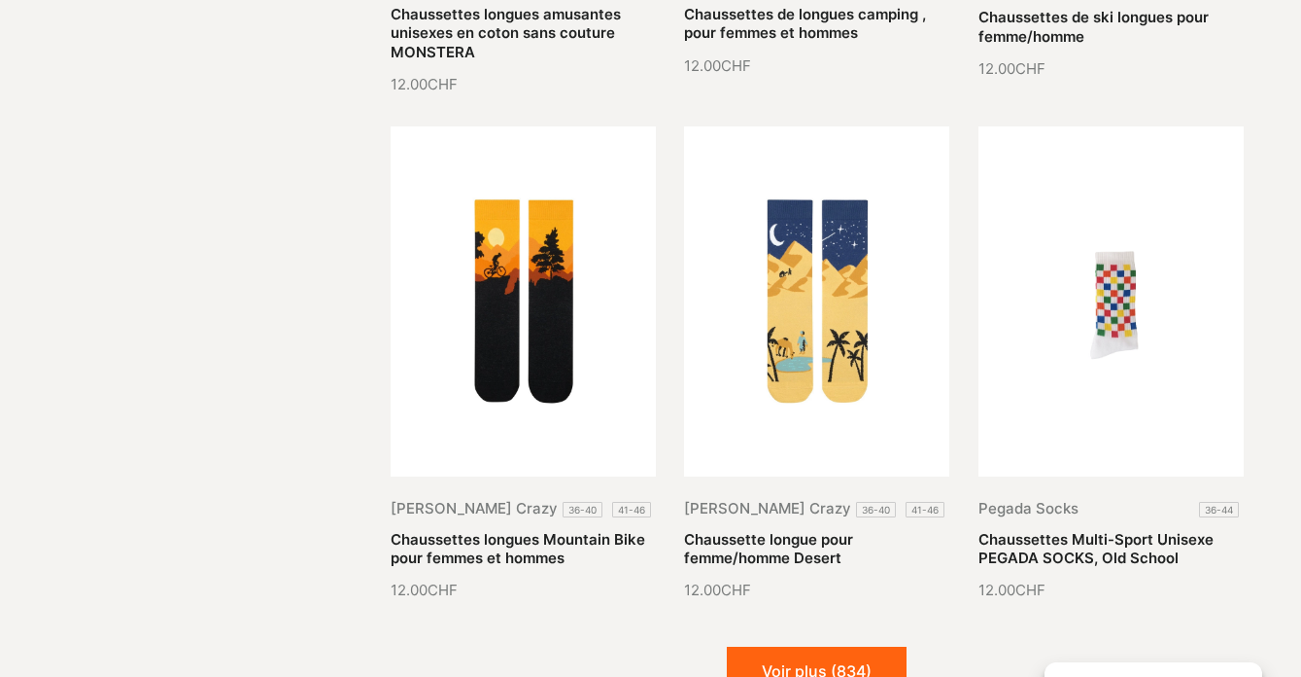
scroll to position [2166, 0]
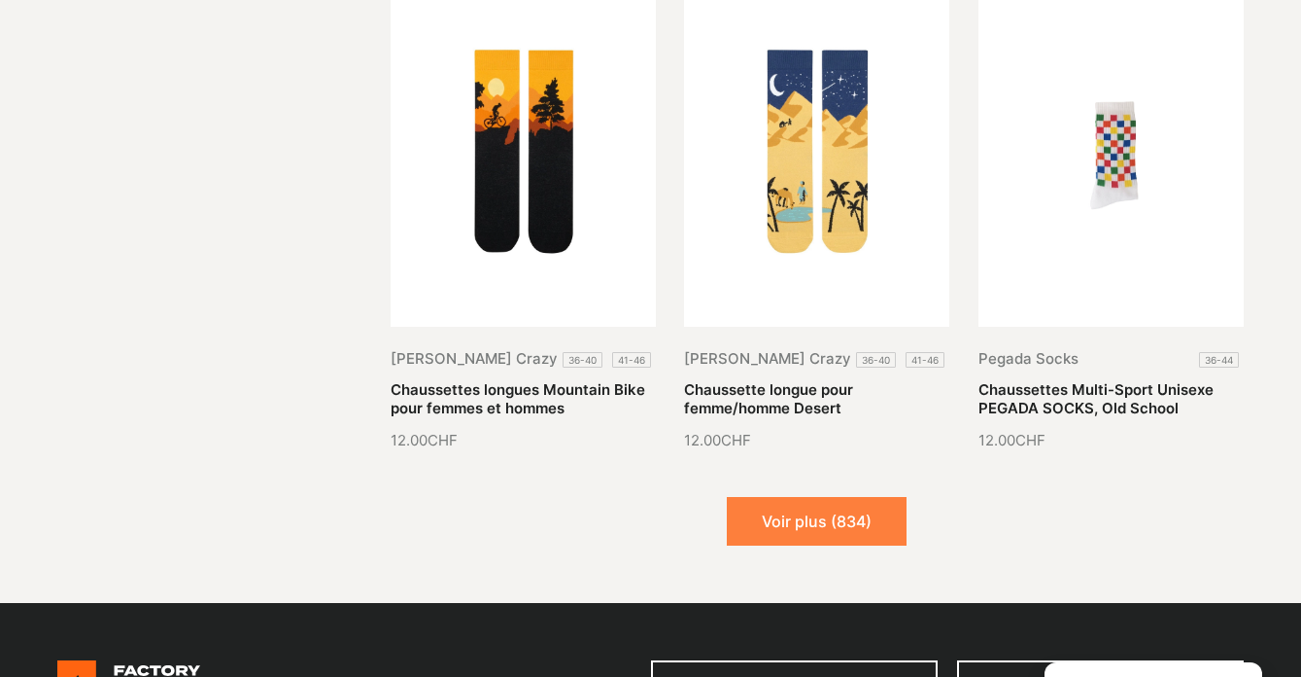
click at [791, 497] on button "Voir plus (834)" at bounding box center [817, 521] width 180 height 49
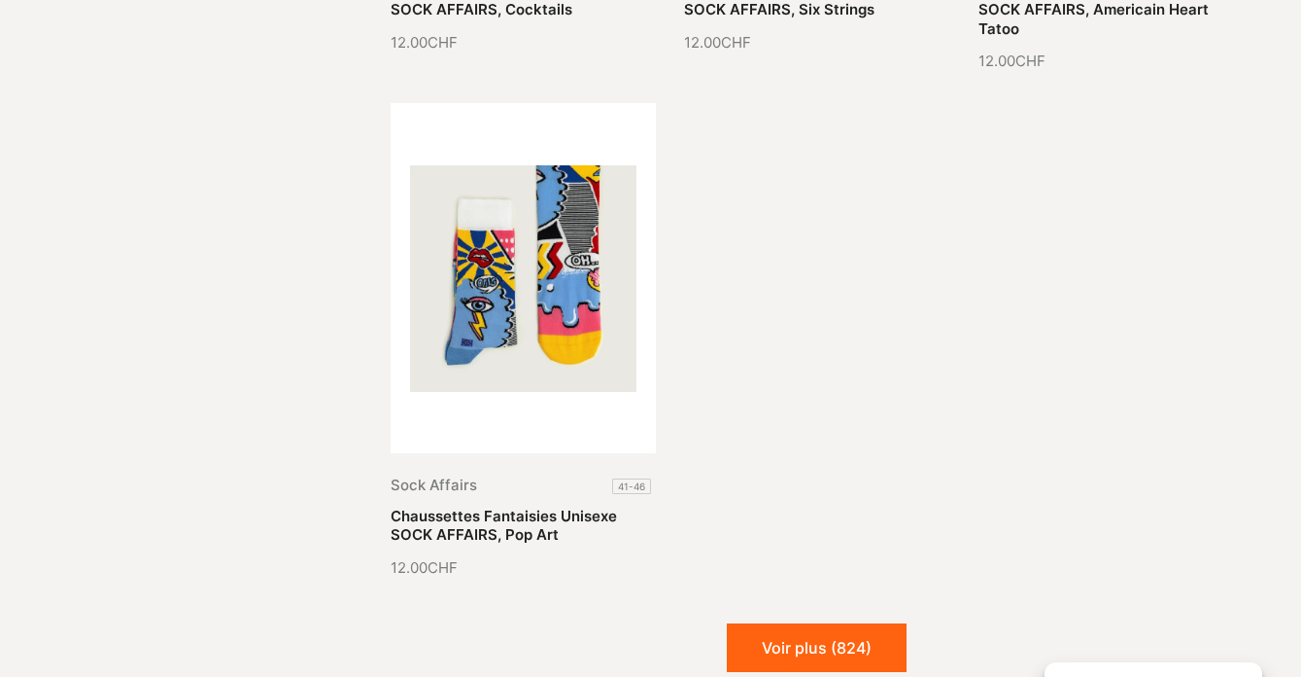
scroll to position [4111, 0]
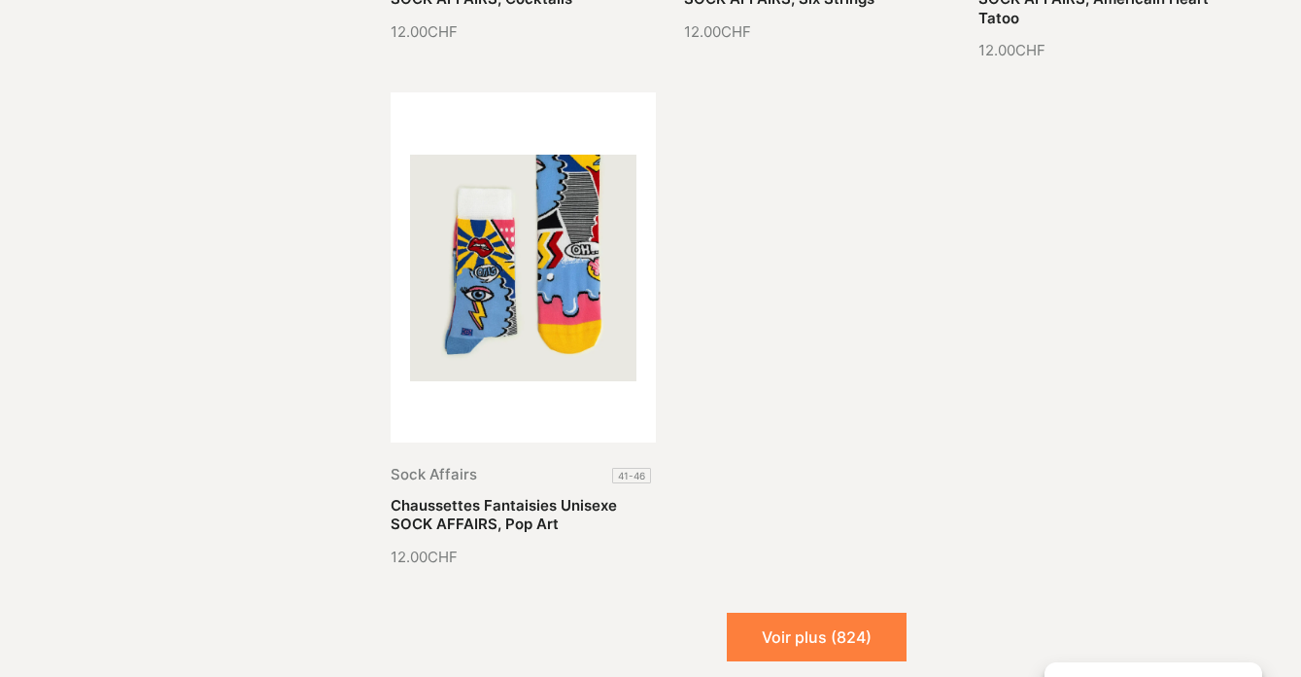
click at [793, 612] on button "Voir plus (824)" at bounding box center [817, 636] width 180 height 49
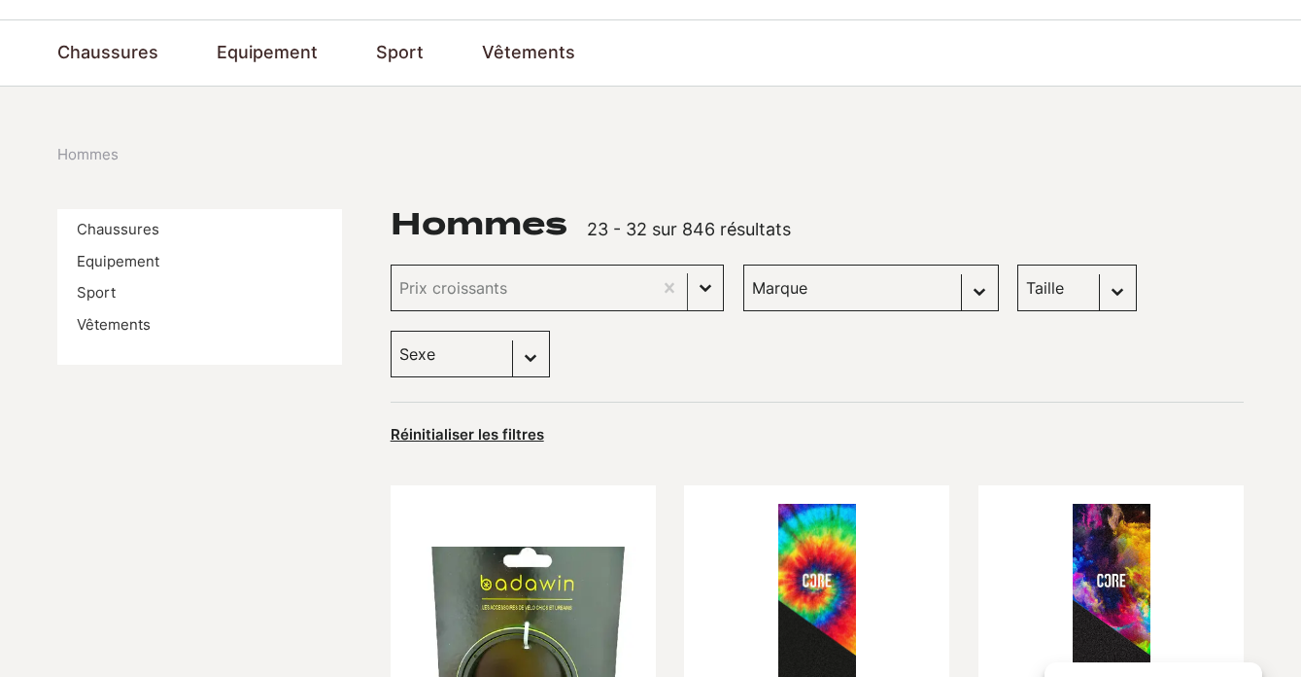
scroll to position [0, 0]
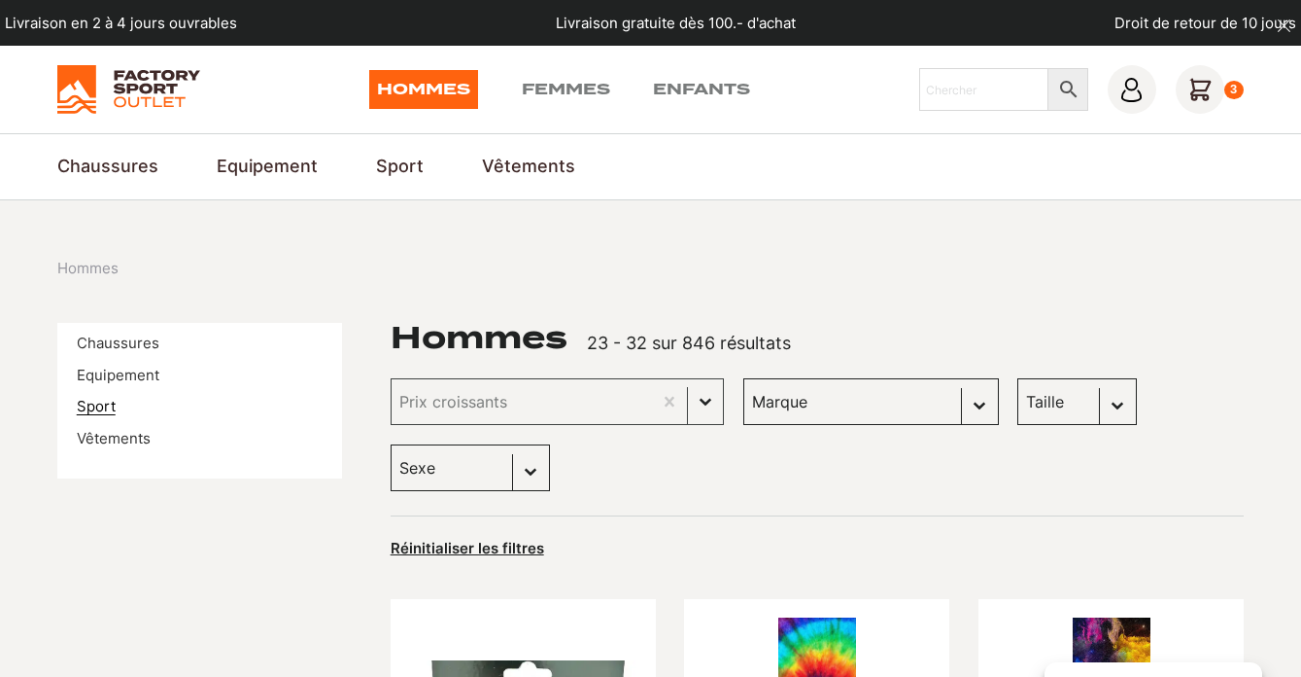
click at [107, 405] on link "Sport" at bounding box center [96, 406] width 39 height 18
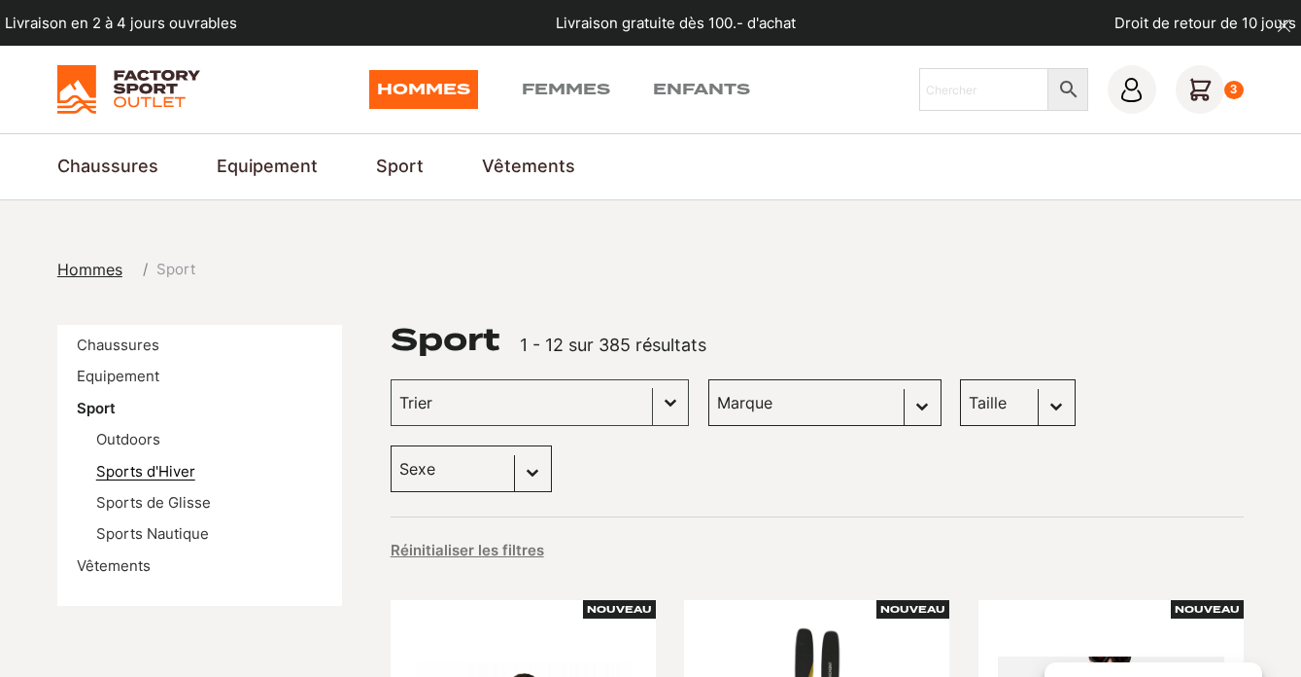
click at [161, 468] on link "Sports d'Hiver" at bounding box center [145, 471] width 99 height 18
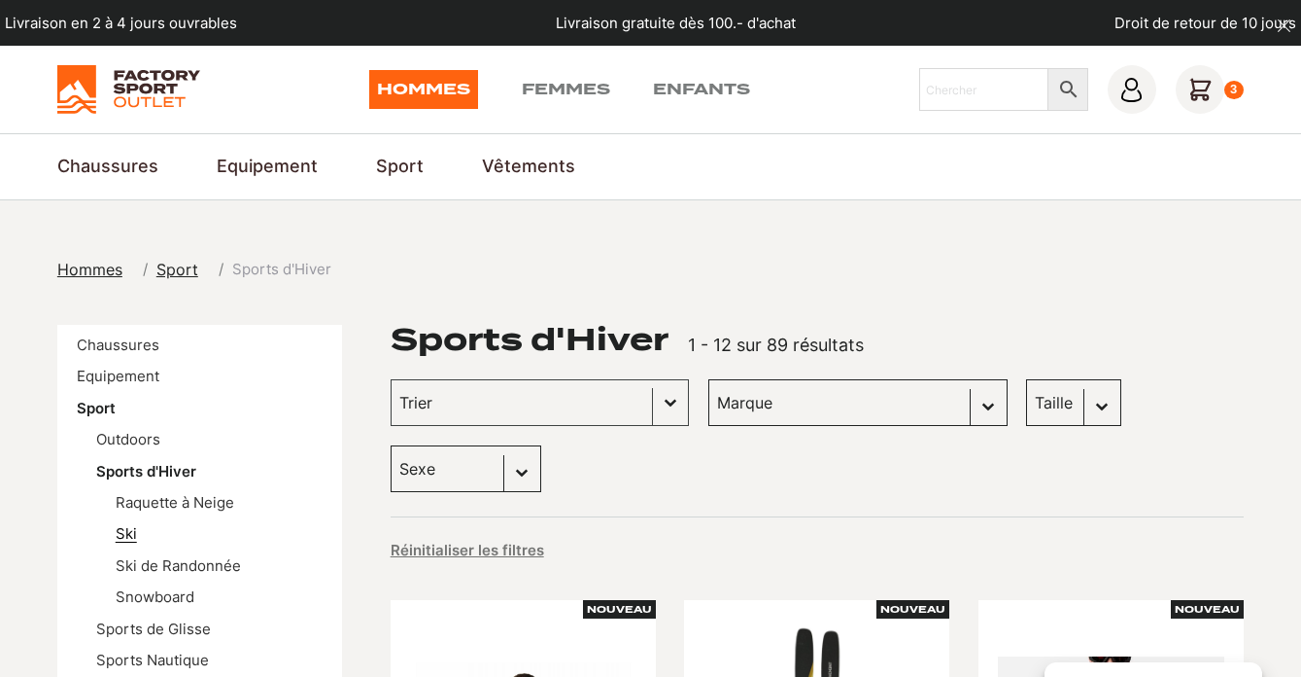
click at [127, 538] on link "Ski" at bounding box center [126, 533] width 21 height 18
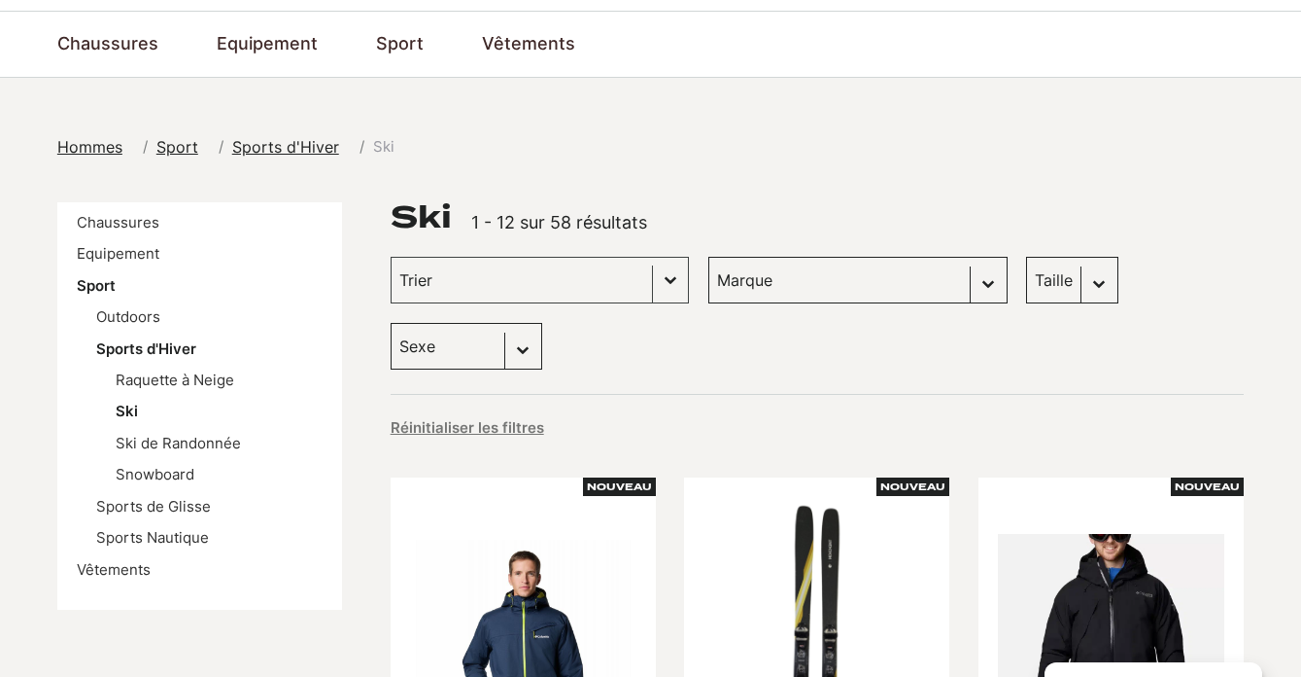
scroll to position [133, 0]
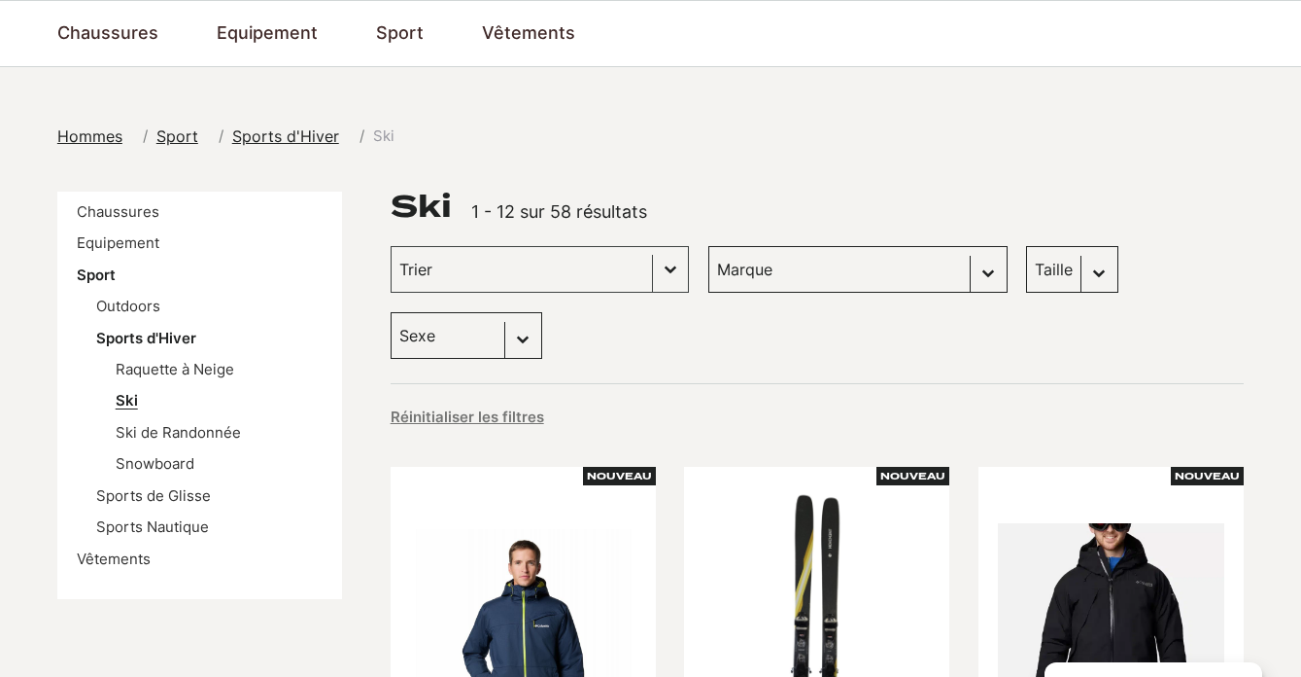
click at [133, 400] on link "Ski" at bounding box center [127, 400] width 22 height 18
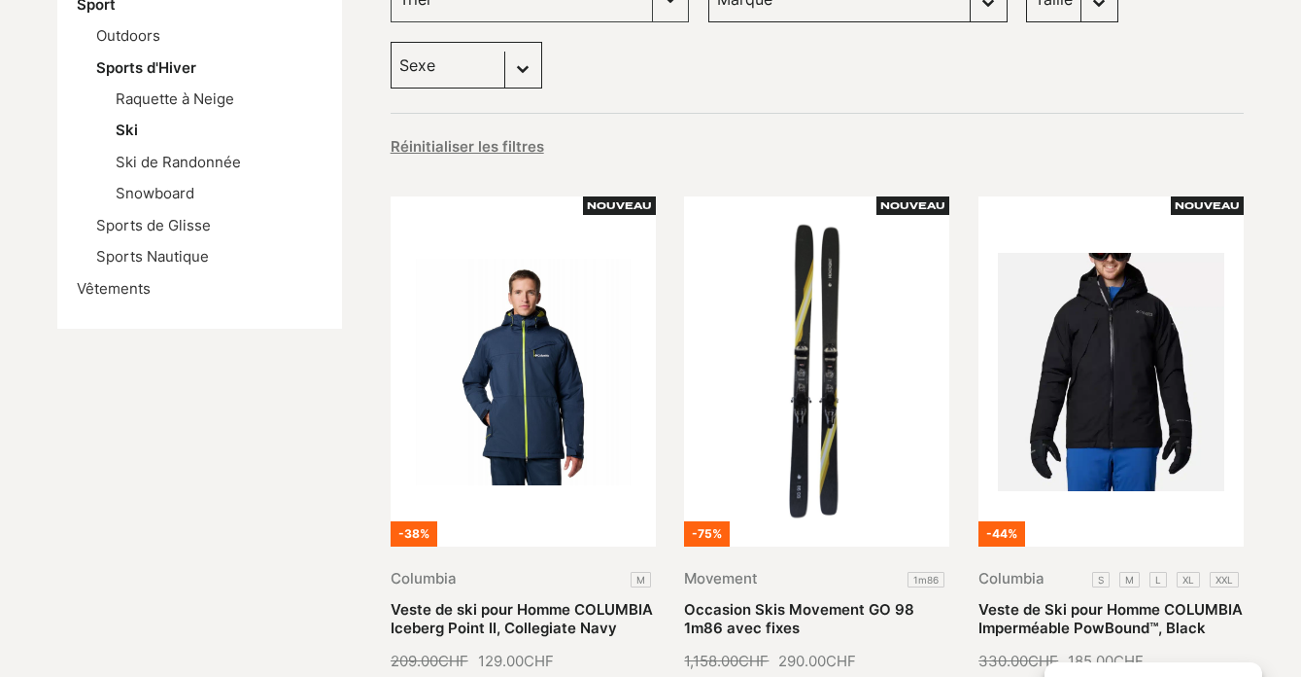
scroll to position [392, 0]
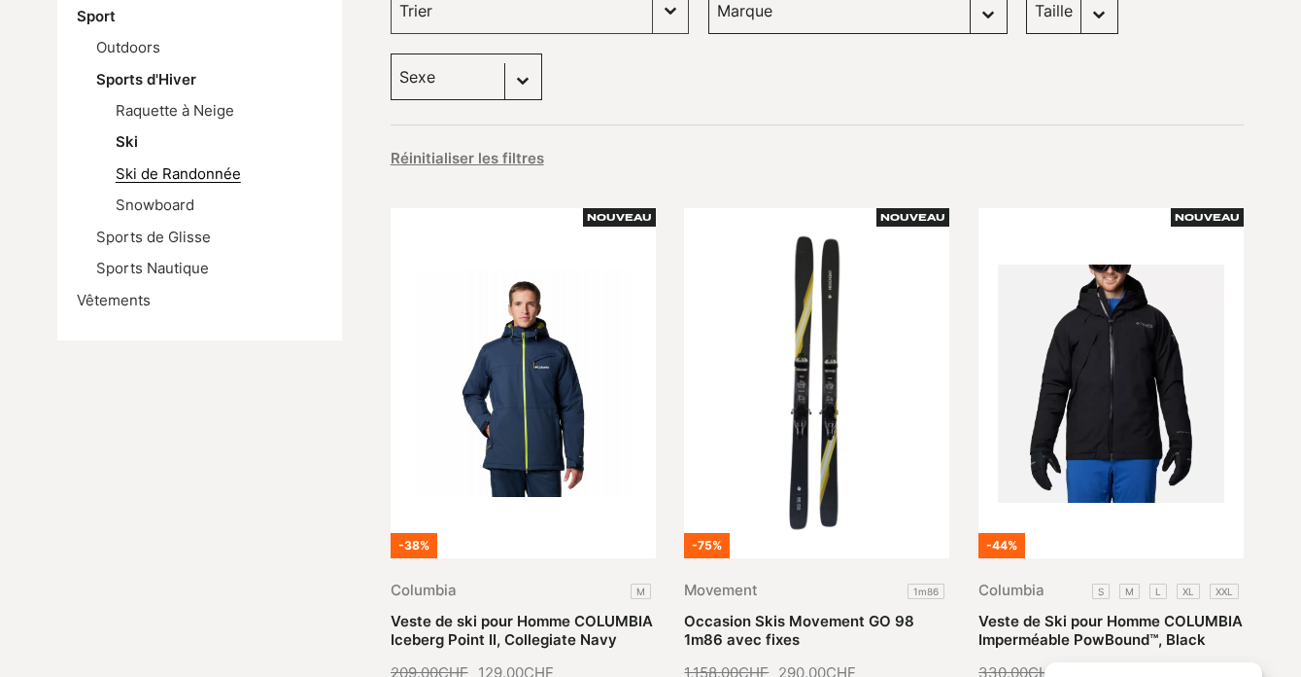
click at [171, 174] on link "Ski de Randonnée" at bounding box center [178, 173] width 125 height 18
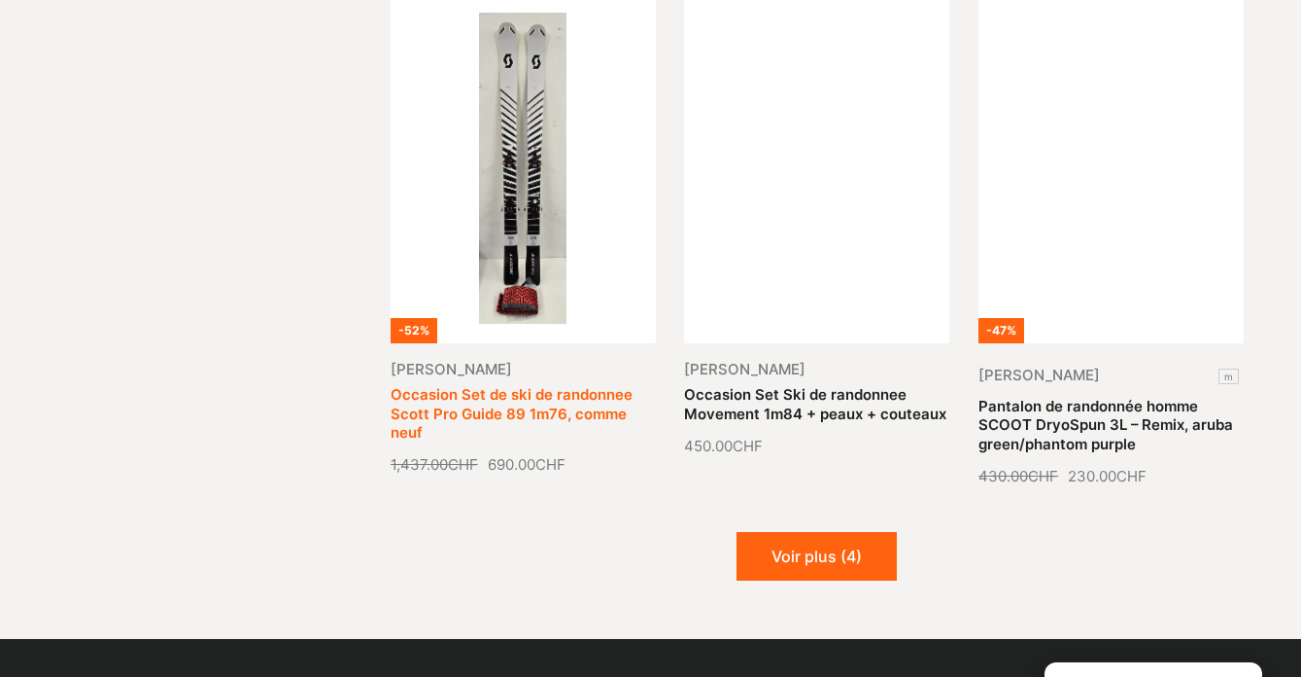
scroll to position [2160, 0]
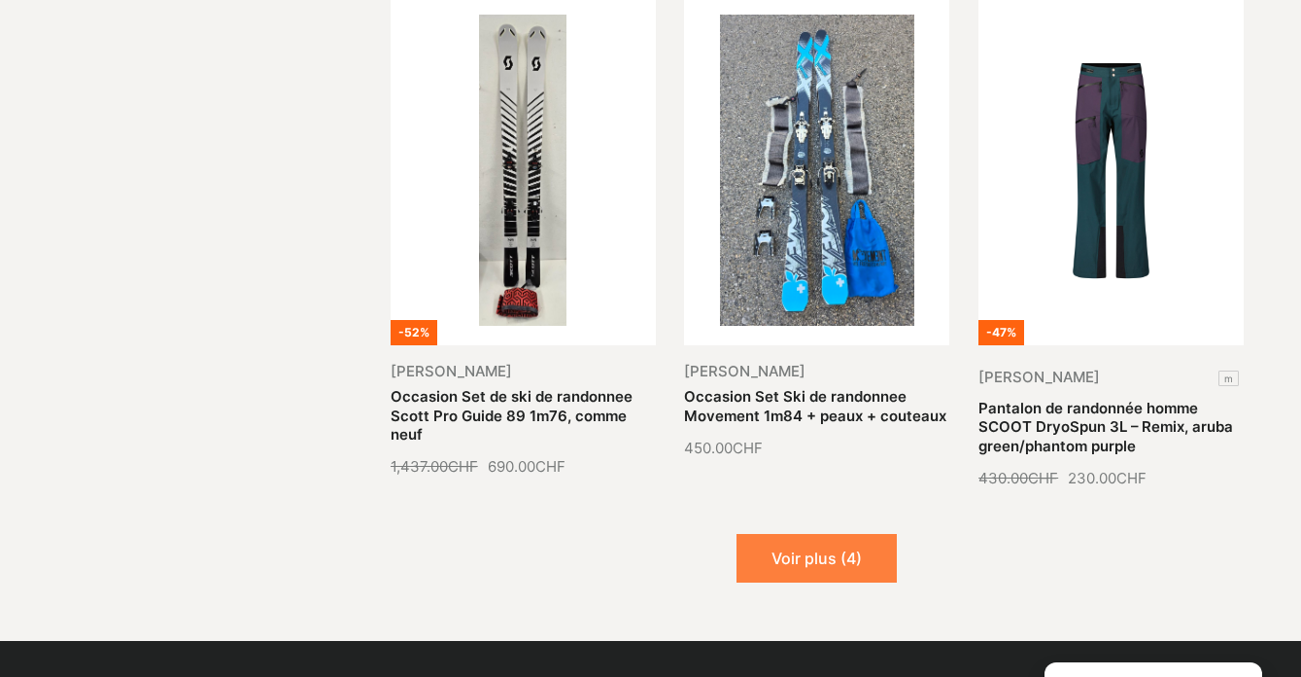
click at [782, 534] on button "Voir plus (4)" at bounding box center [817, 558] width 160 height 49
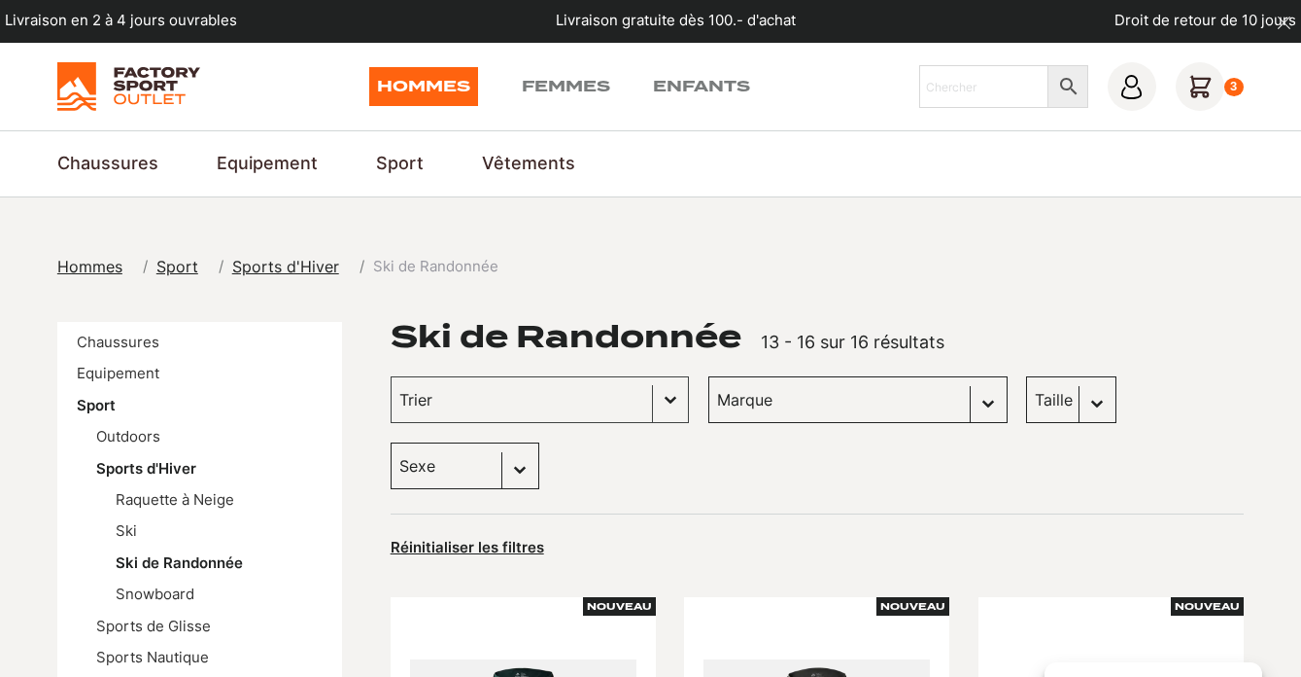
scroll to position [9, 0]
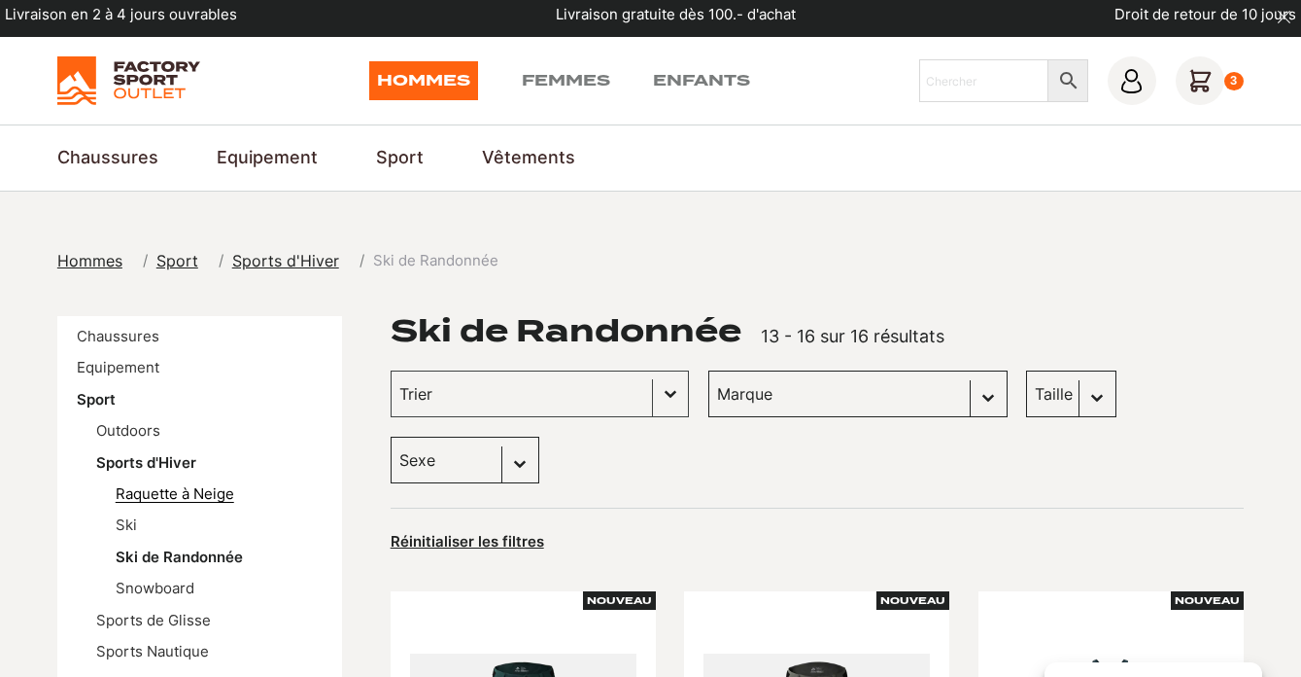
click at [202, 495] on link "Raquette à Neige" at bounding box center [175, 493] width 119 height 18
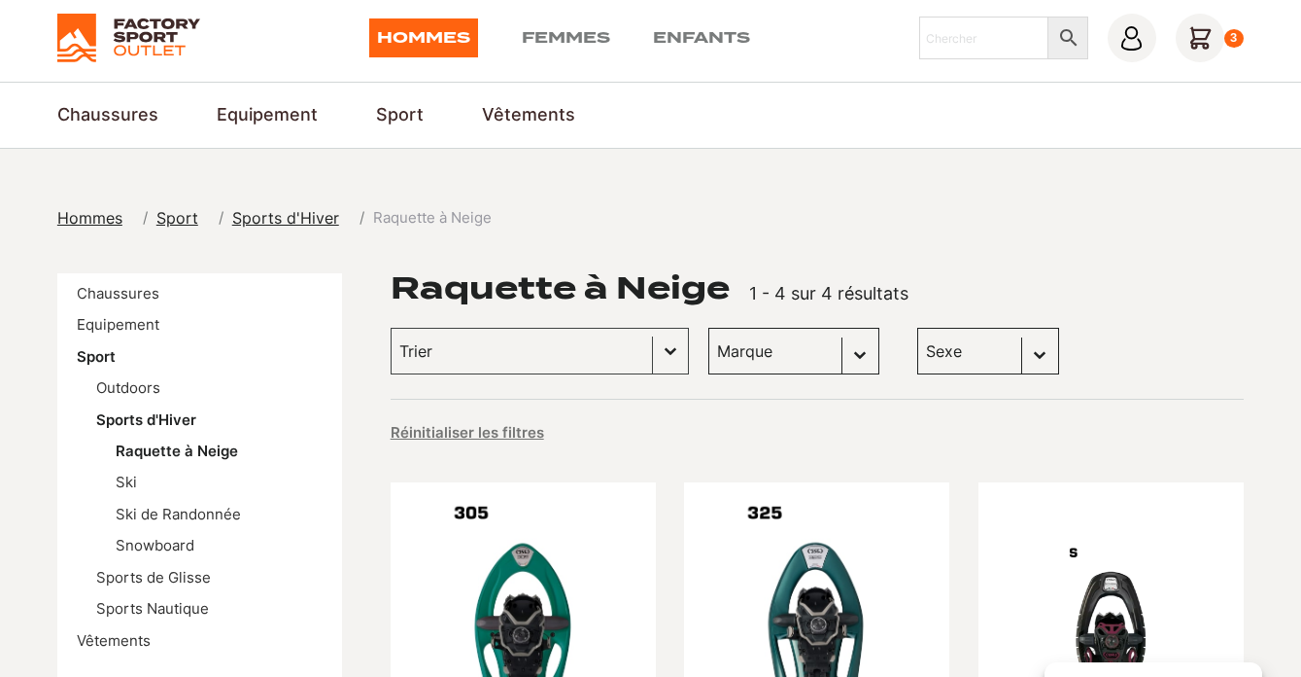
scroll to position [54, 0]
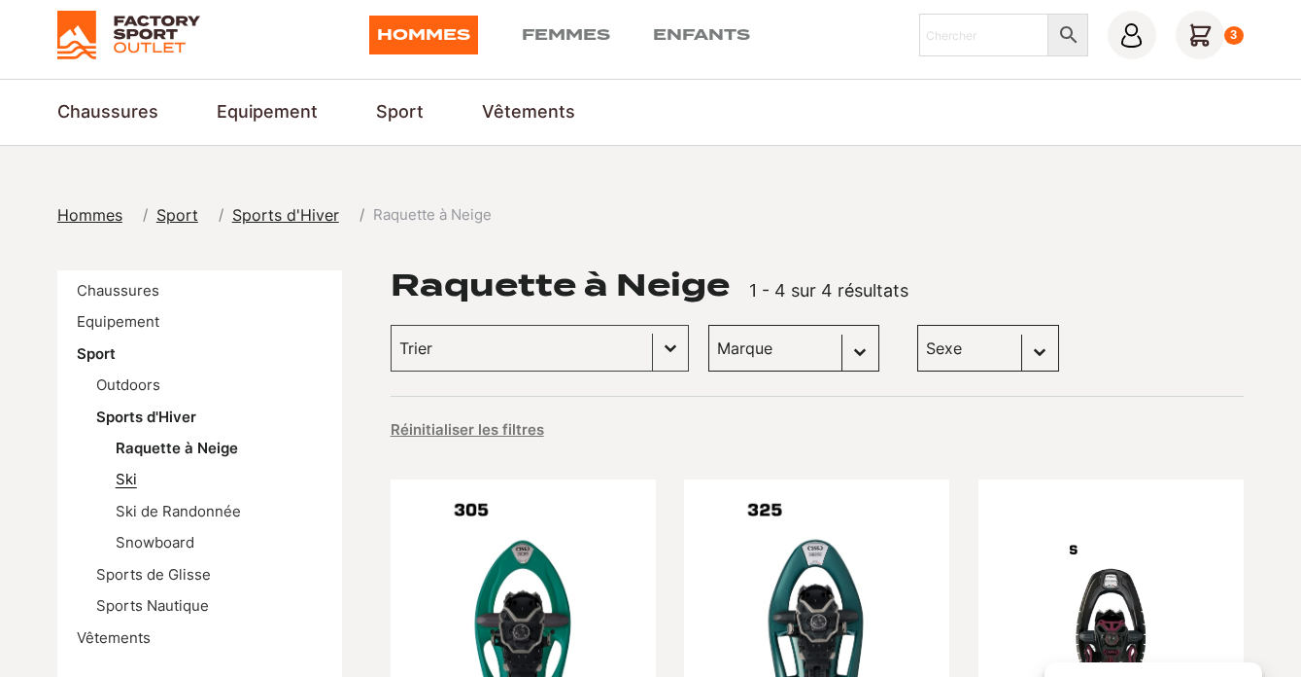
click at [124, 477] on link "Ski" at bounding box center [126, 478] width 21 height 18
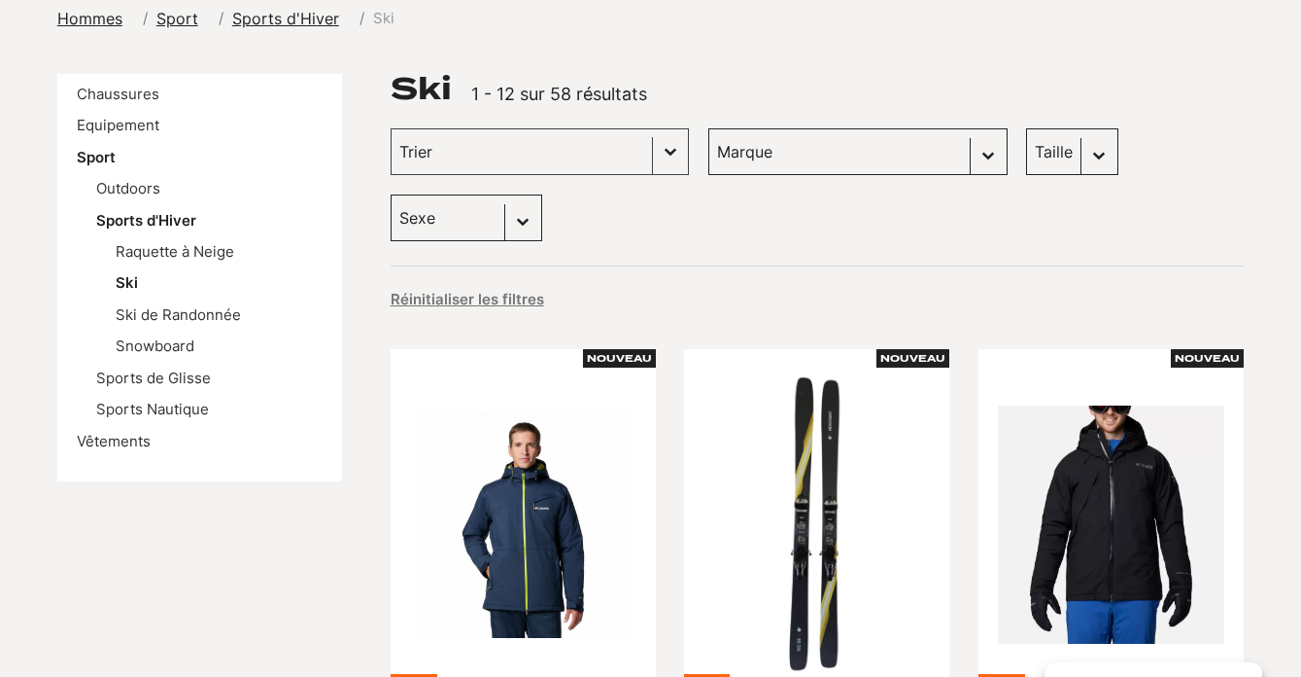
scroll to position [240, 0]
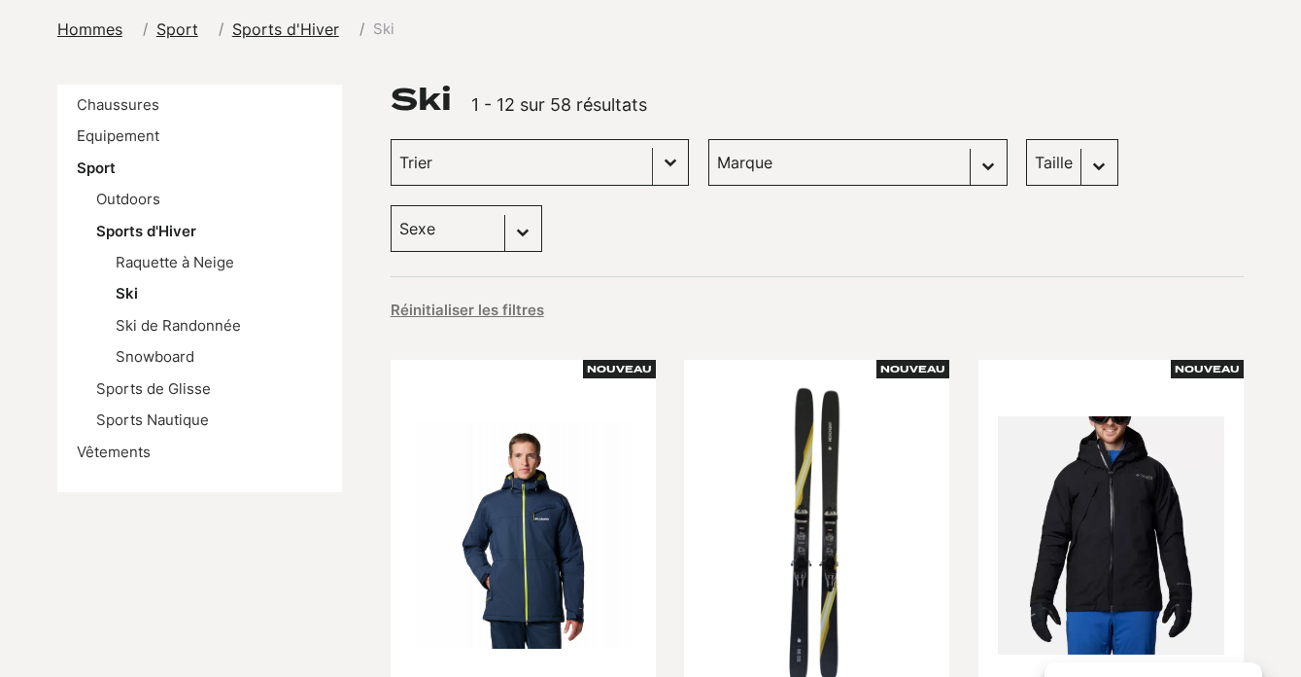
click at [653, 171] on button "Basculer la liste" at bounding box center [670, 162] width 35 height 45
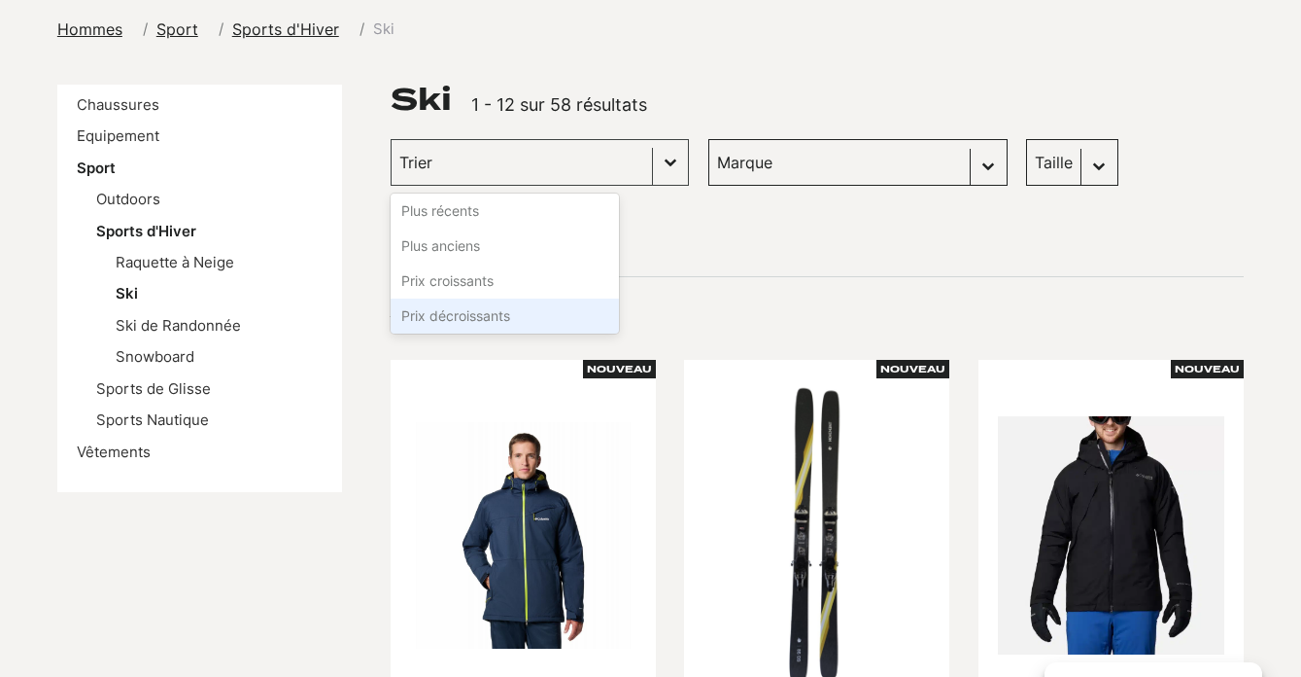
click at [489, 318] on li "Prix décroissants" at bounding box center [505, 315] width 228 height 35
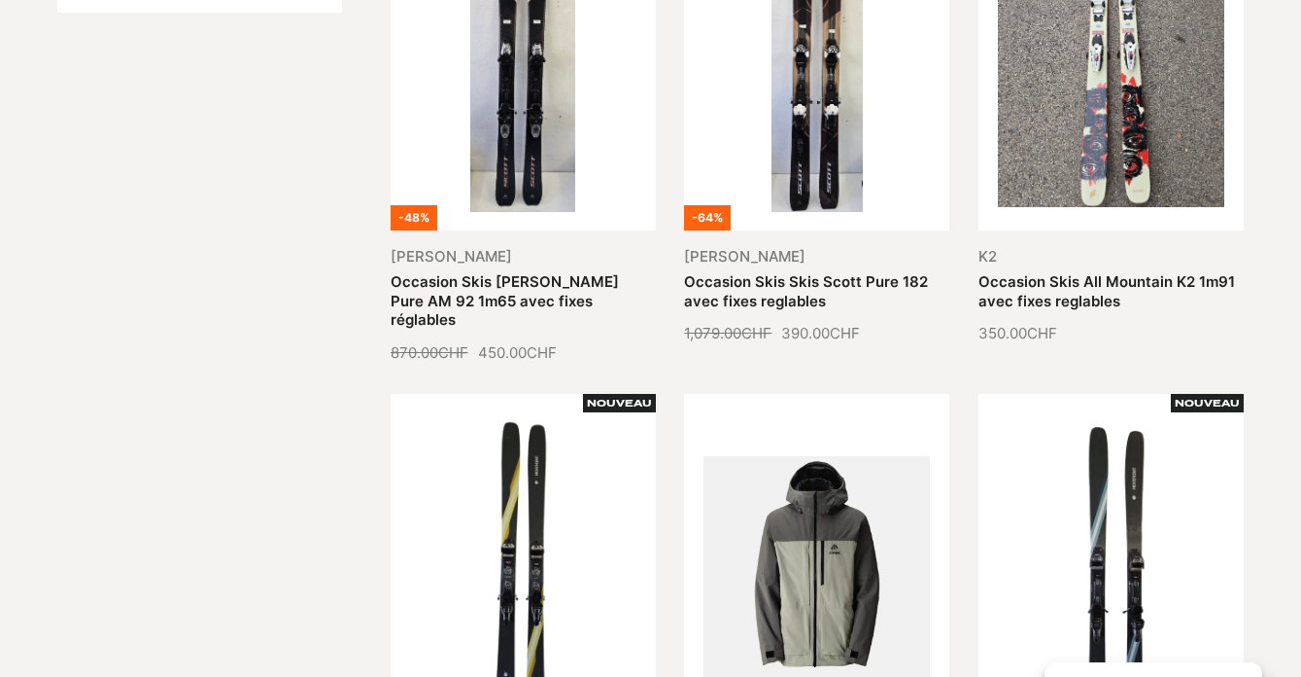
scroll to position [323, 0]
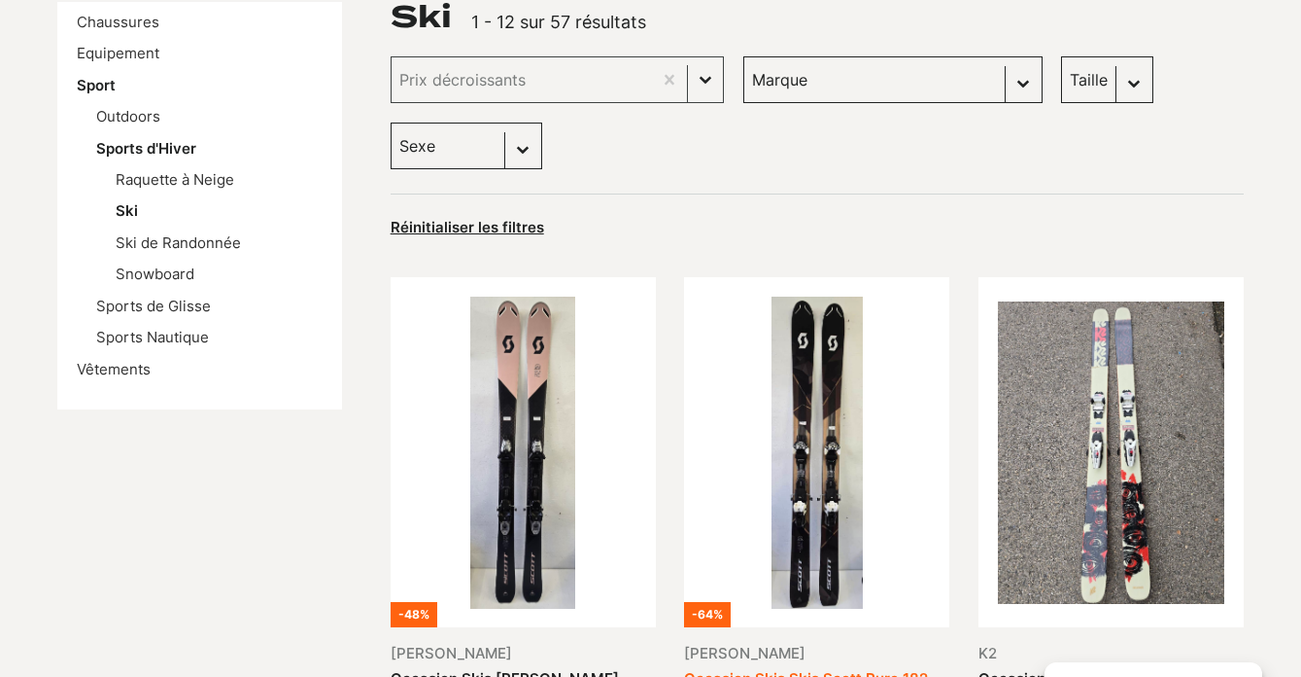
click at [839, 669] on link "Occasion Skis Skis Scott Pure 182 avec fixes reglables" at bounding box center [806, 687] width 244 height 37
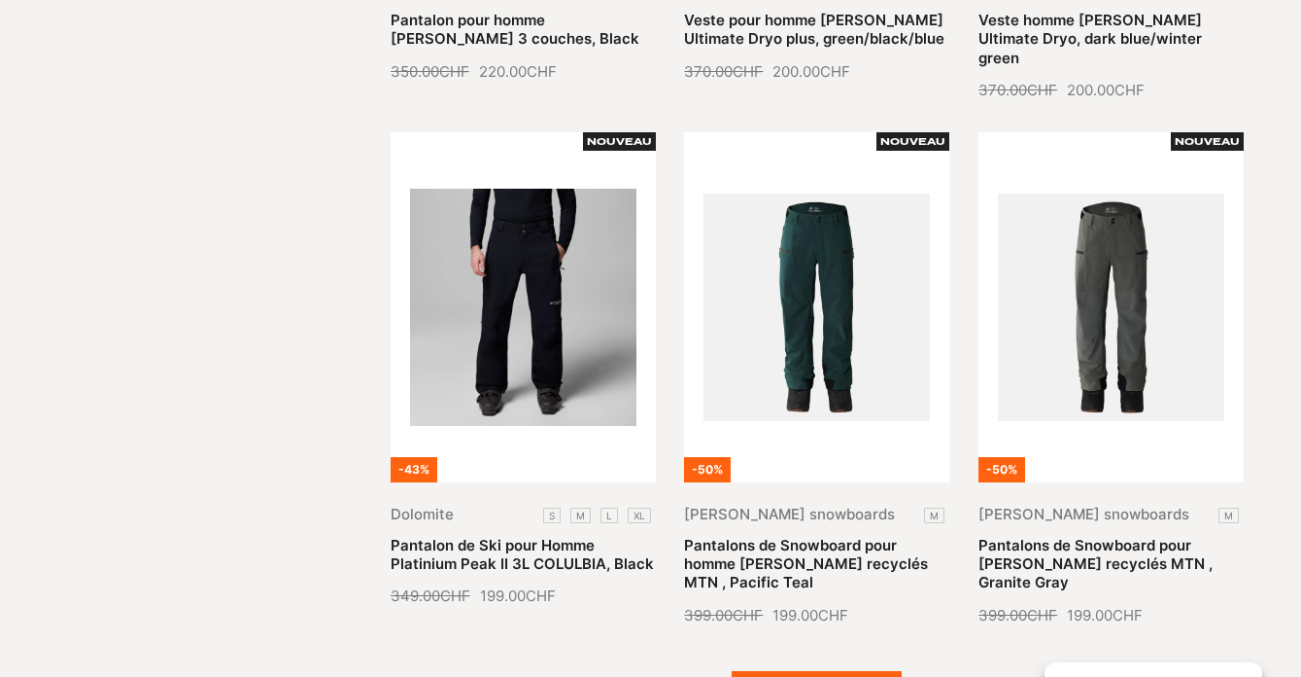
scroll to position [2100, 0]
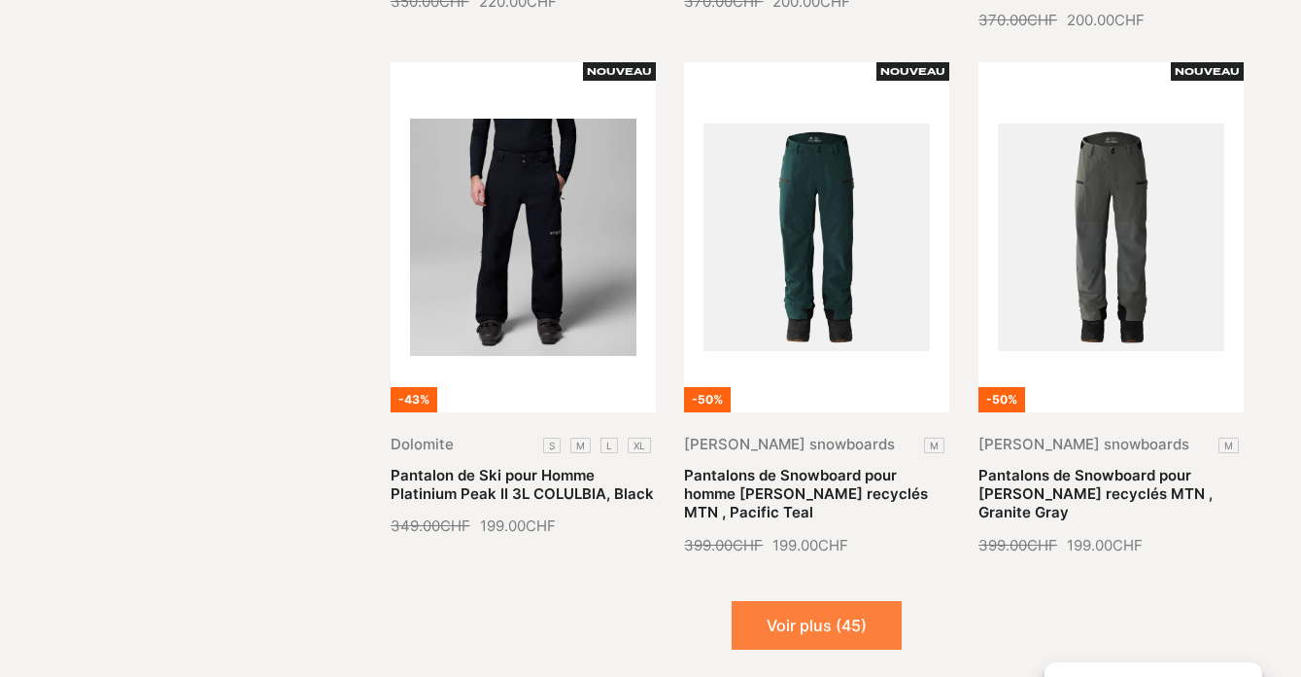
click at [857, 601] on button "Voir plus (45)" at bounding box center [817, 625] width 170 height 49
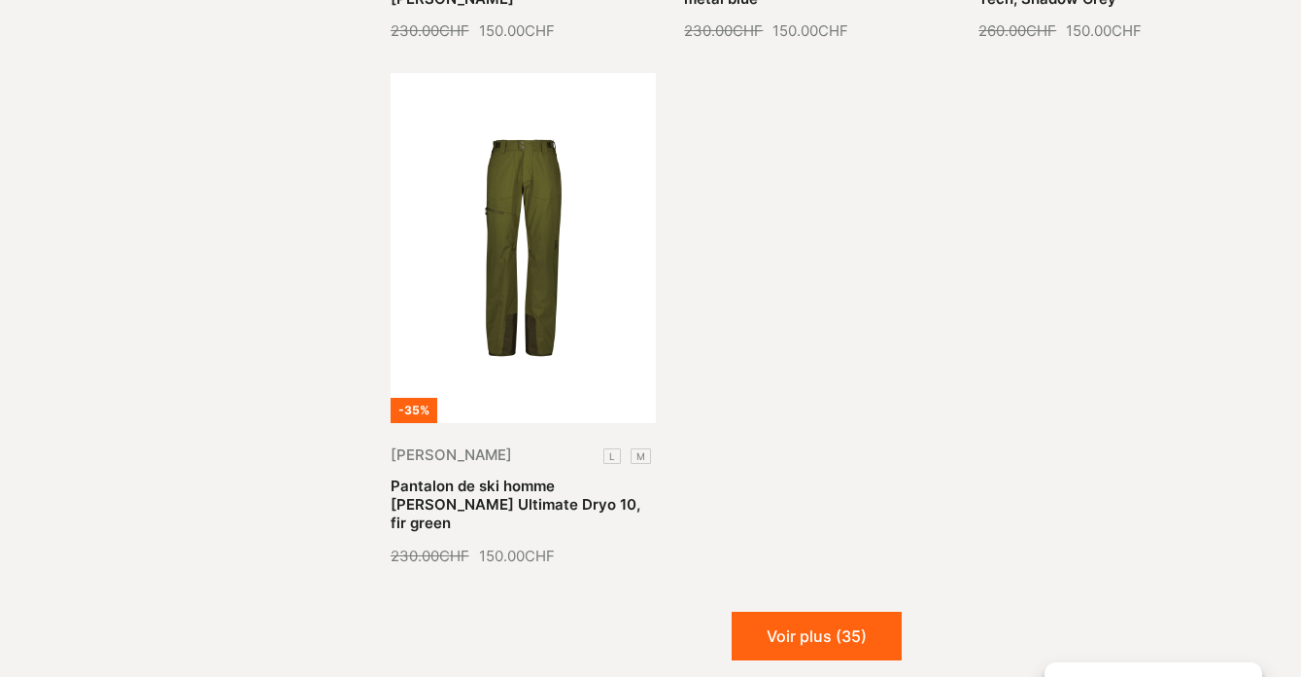
scroll to position [4214, 0]
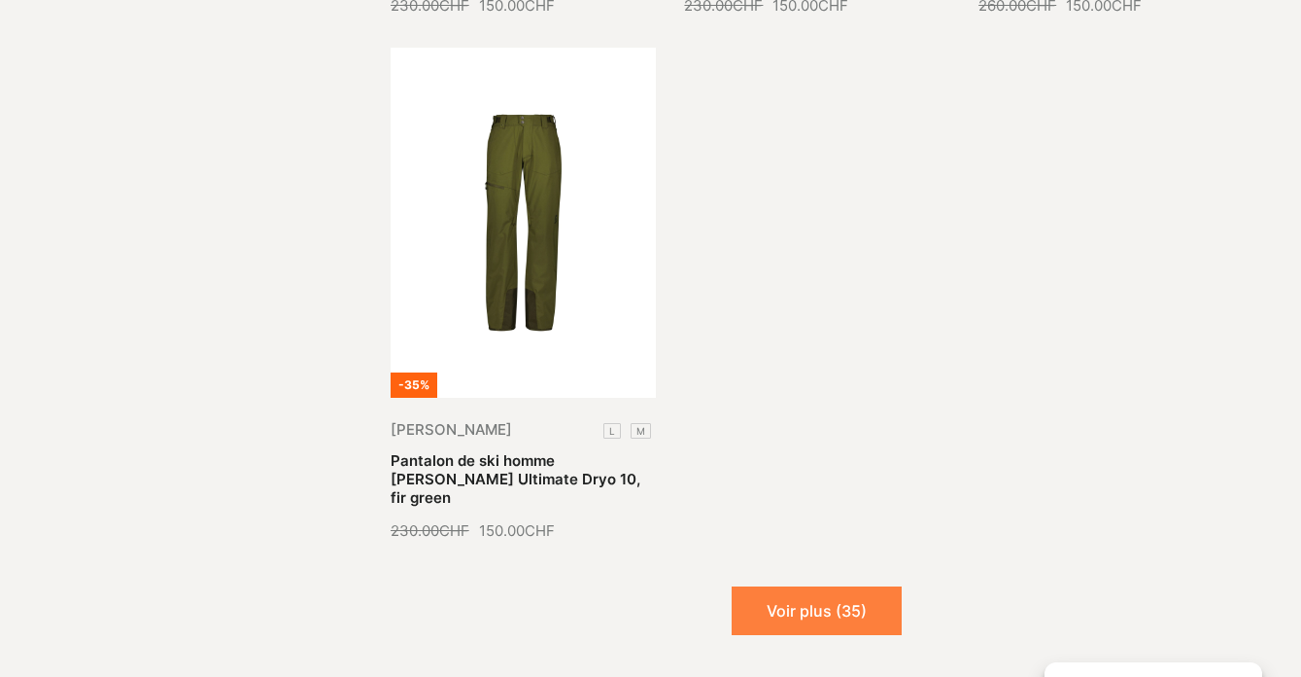
click at [841, 586] on button "Voir plus (35)" at bounding box center [817, 610] width 170 height 49
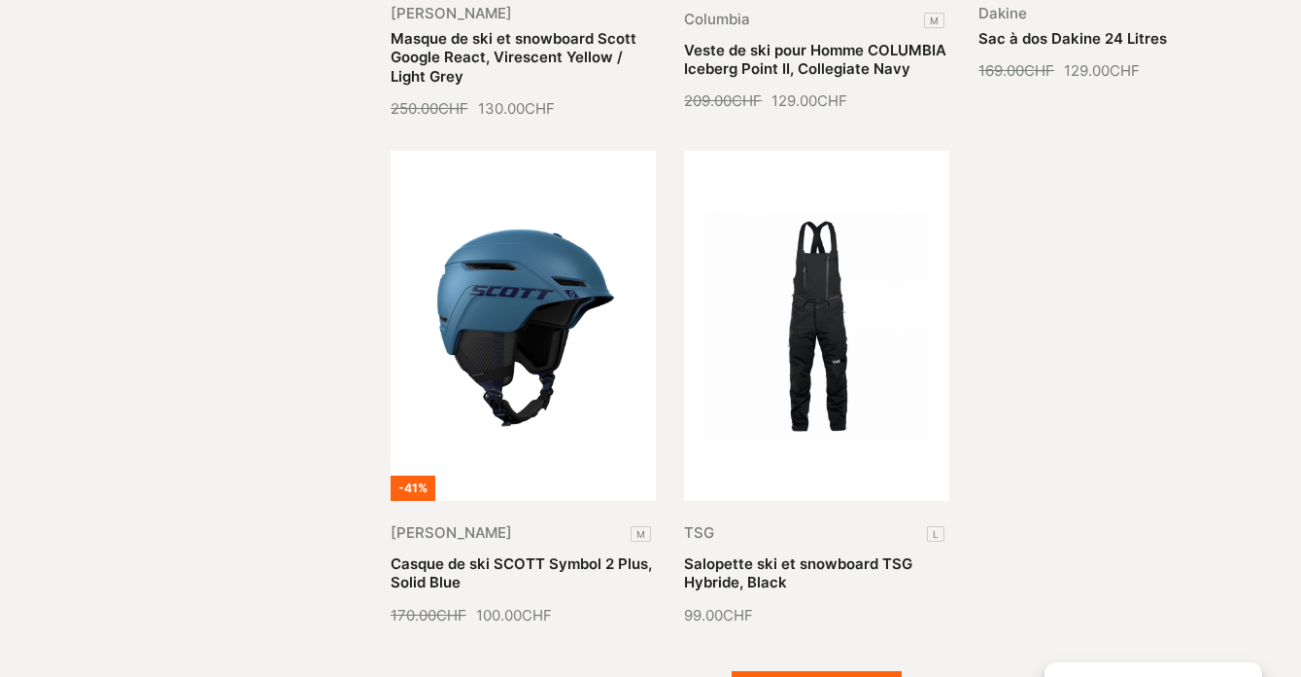
scroll to position [5705, 0]
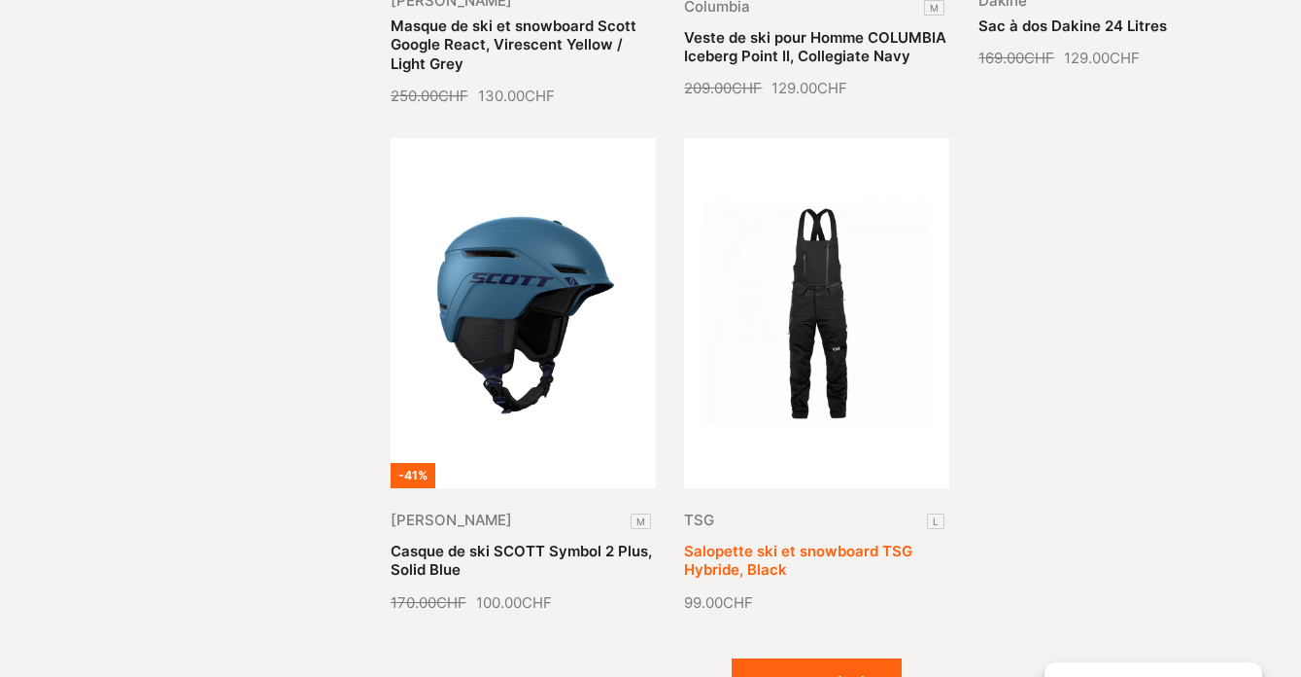
click at [837, 541] on link "Salopette ski et snowboard TSG Hybride, Black" at bounding box center [798, 559] width 228 height 37
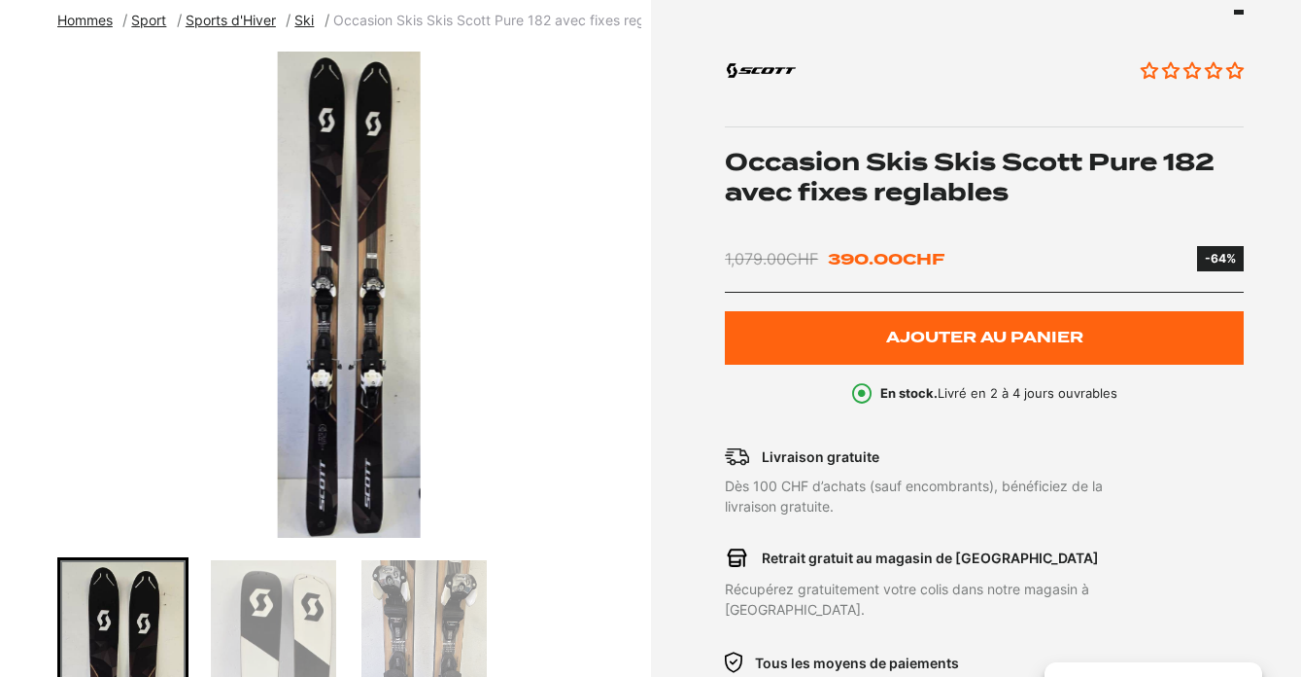
scroll to position [280, 0]
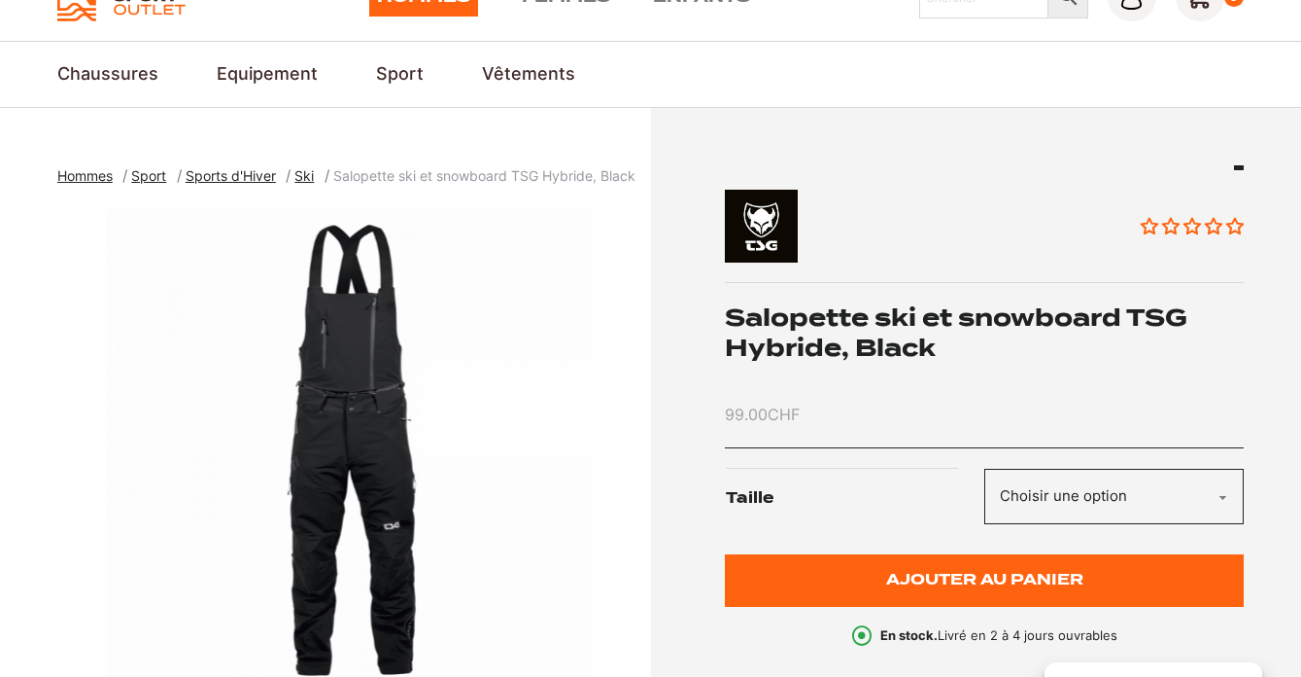
scroll to position [318, 0]
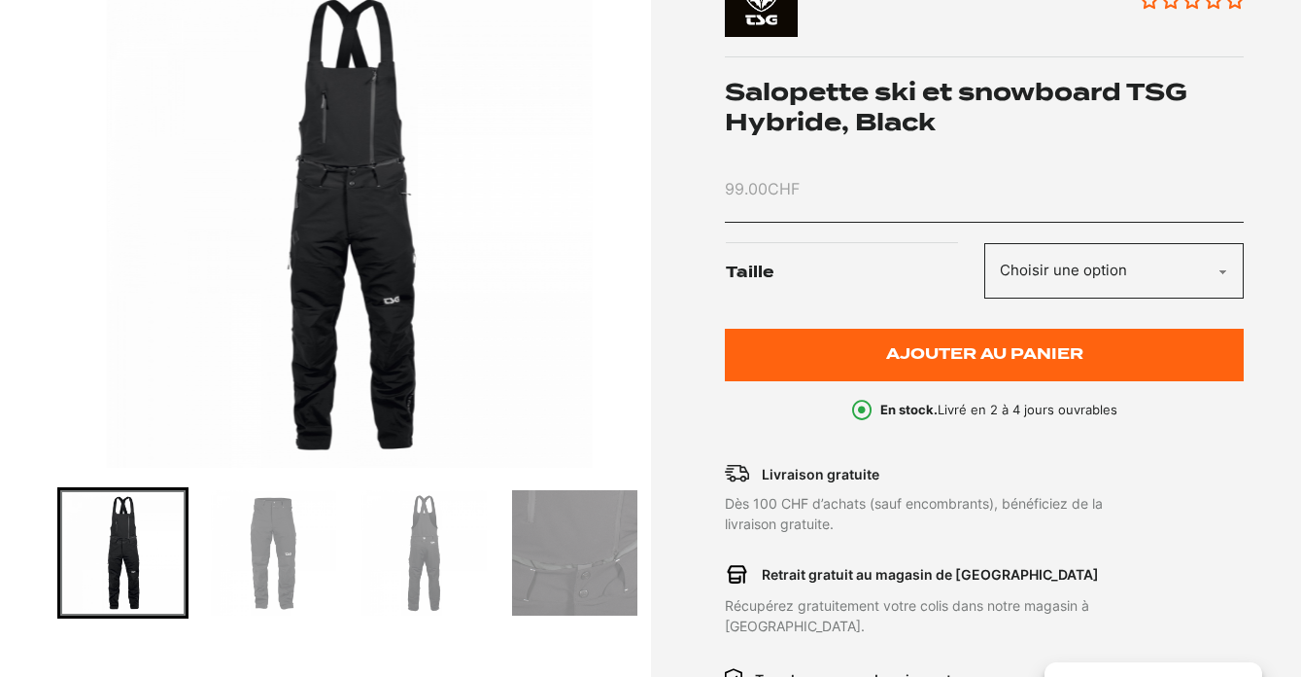
click at [410, 418] on img "1 of 7" at bounding box center [349, 225] width 584 height 486
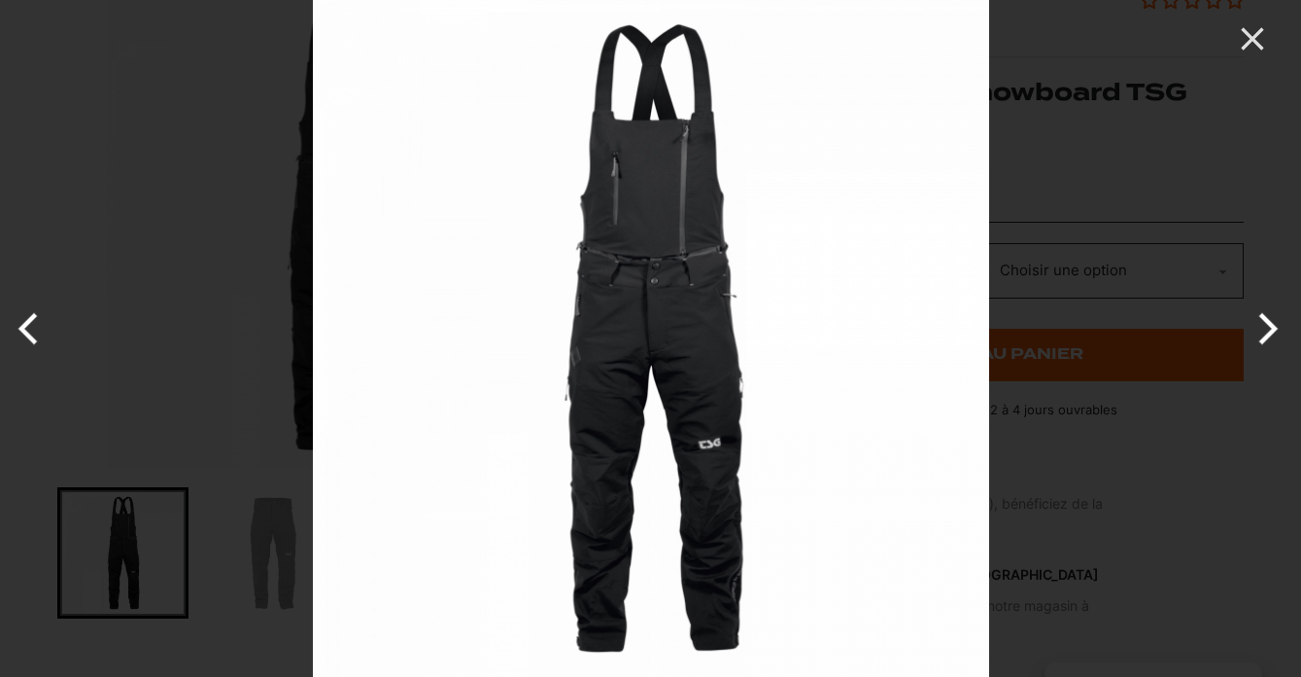
click at [715, 509] on img at bounding box center [651, 338] width 677 height 677
